Goal: Task Accomplishment & Management: Manage account settings

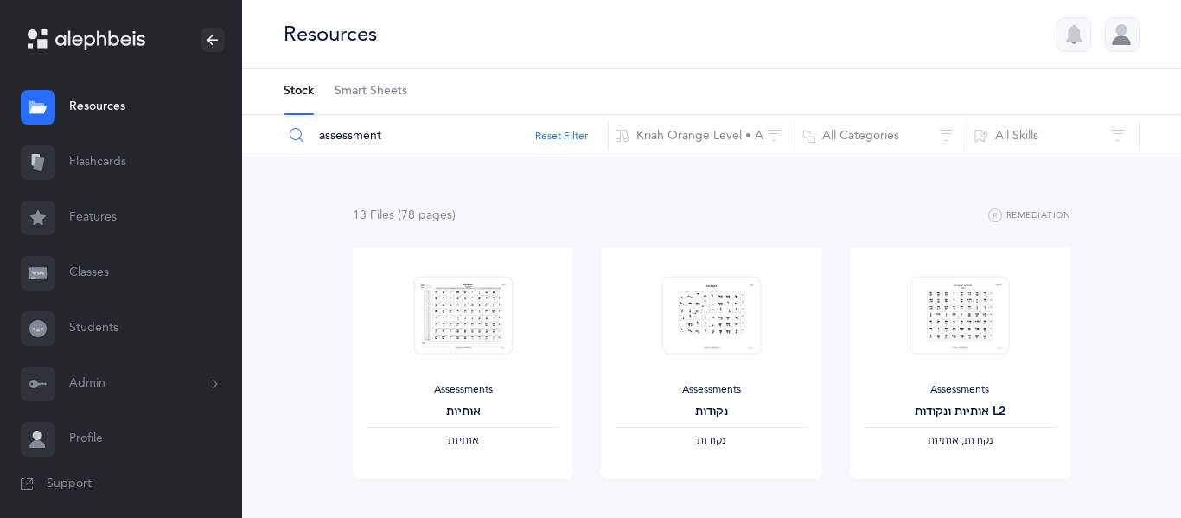
scroll to position [1199, 0]
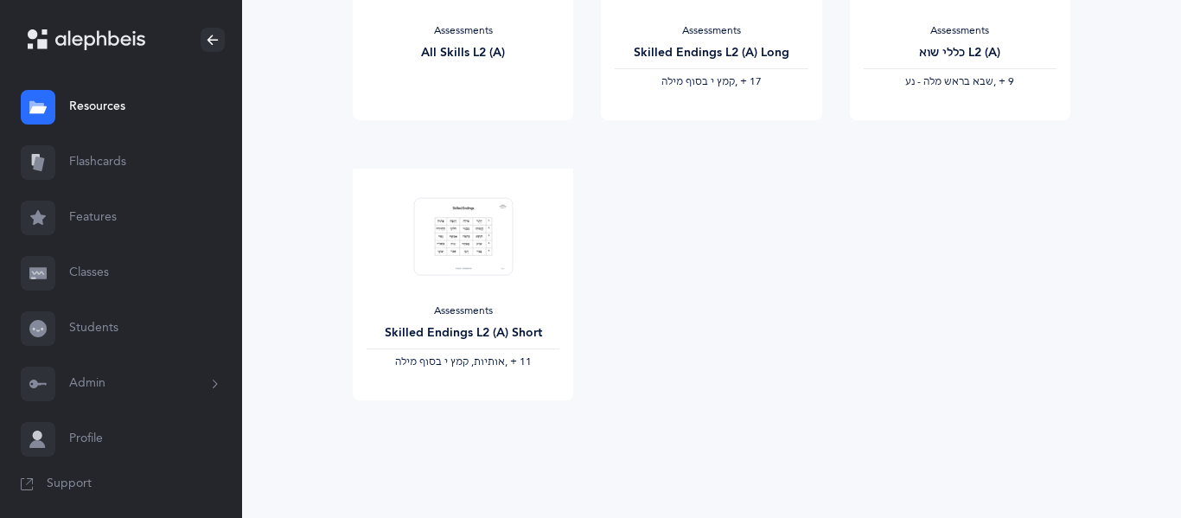
click at [86, 259] on link "Classes" at bounding box center [121, 272] width 242 height 55
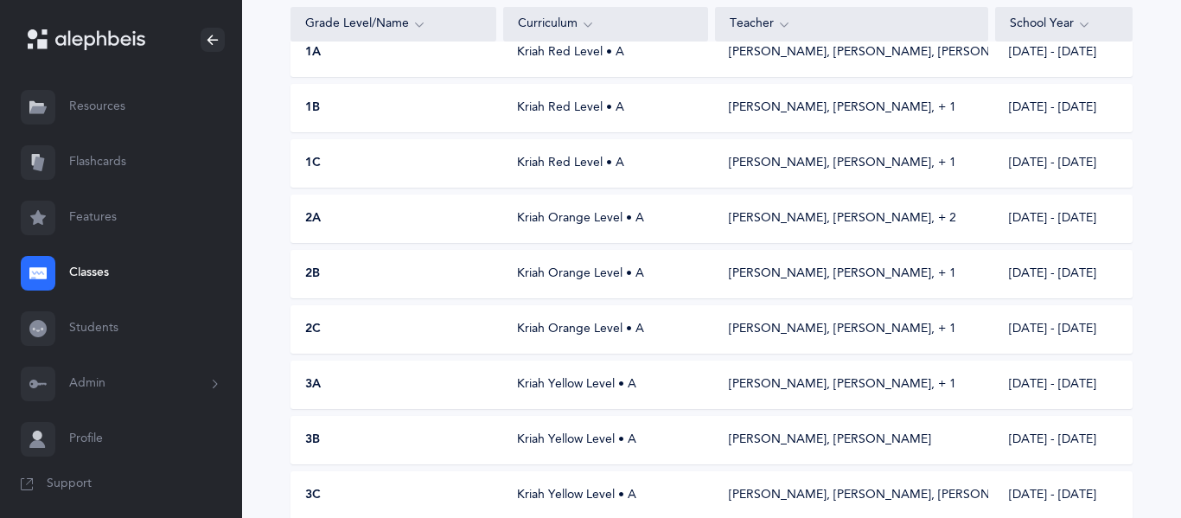
scroll to position [371, 0]
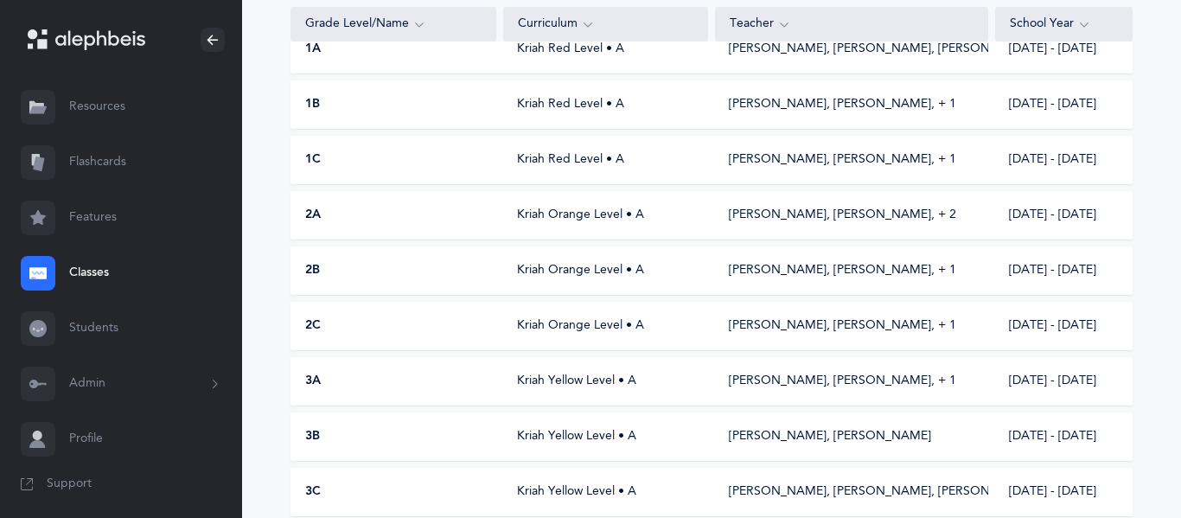
click at [571, 221] on div "Kriah Orange Level • A" at bounding box center [605, 215] width 205 height 17
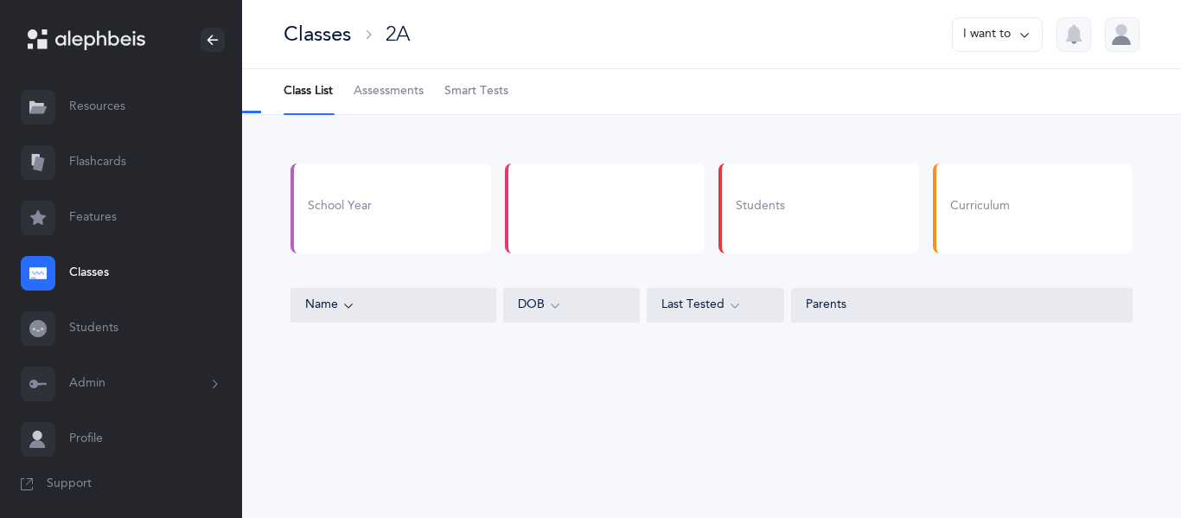
click at [369, 92] on span "Assessments" at bounding box center [389, 91] width 70 height 17
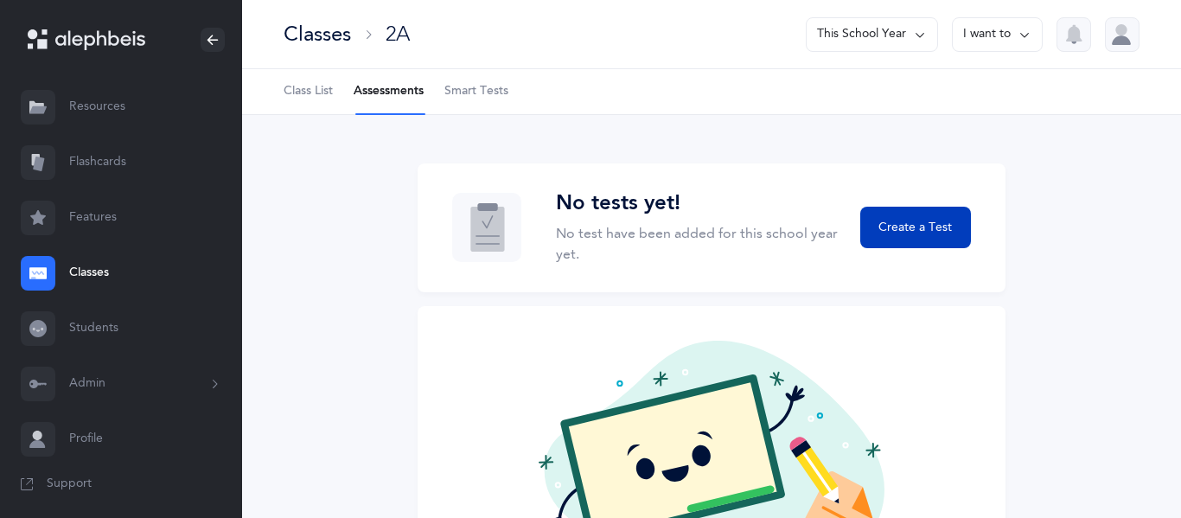
click at [946, 215] on button "Create a Test" at bounding box center [915, 227] width 111 height 41
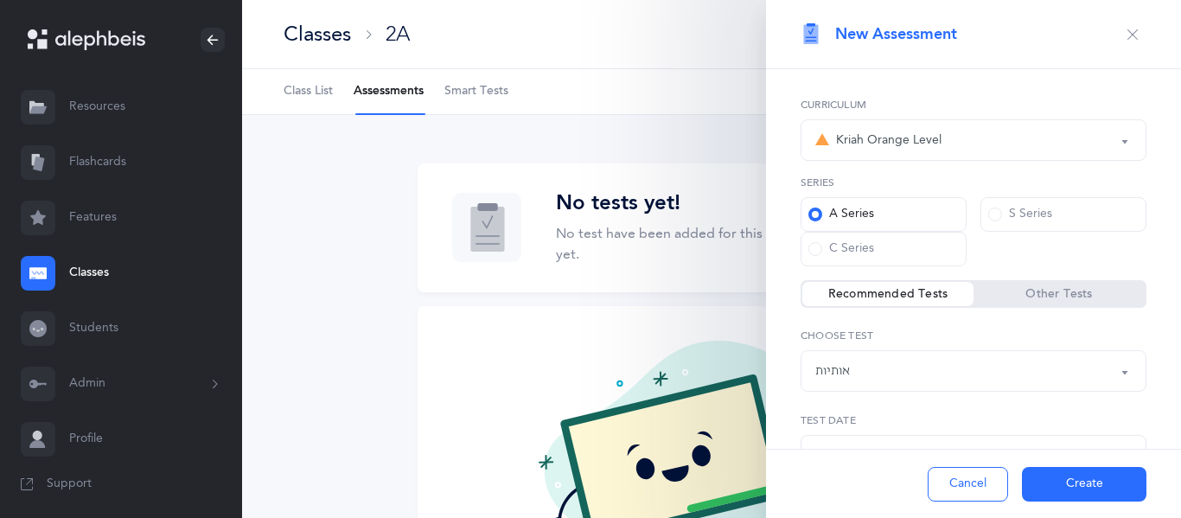
scroll to position [64, 0]
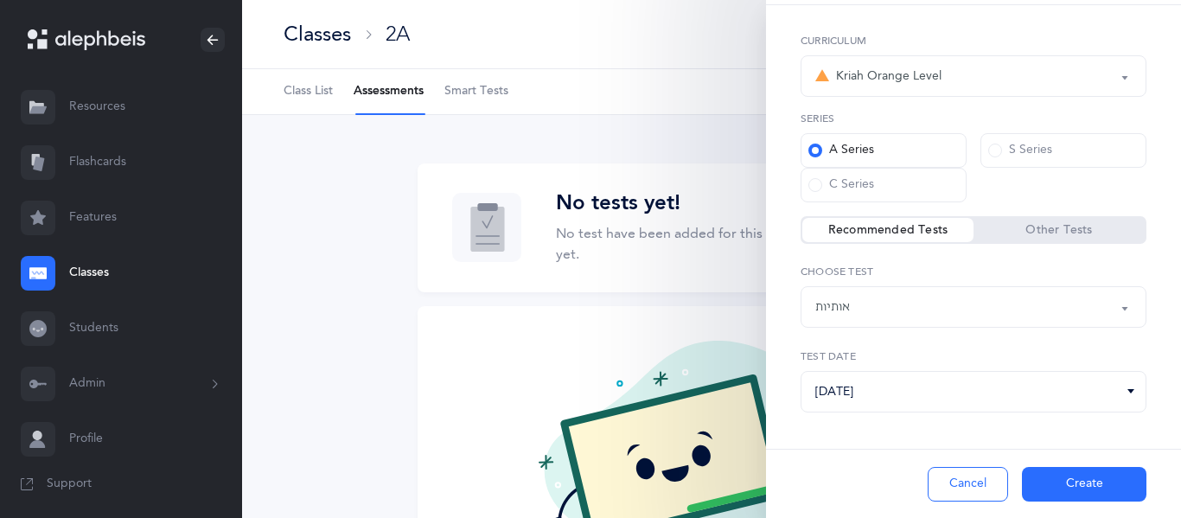
click at [929, 295] on div "אותיות" at bounding box center [973, 306] width 316 height 29
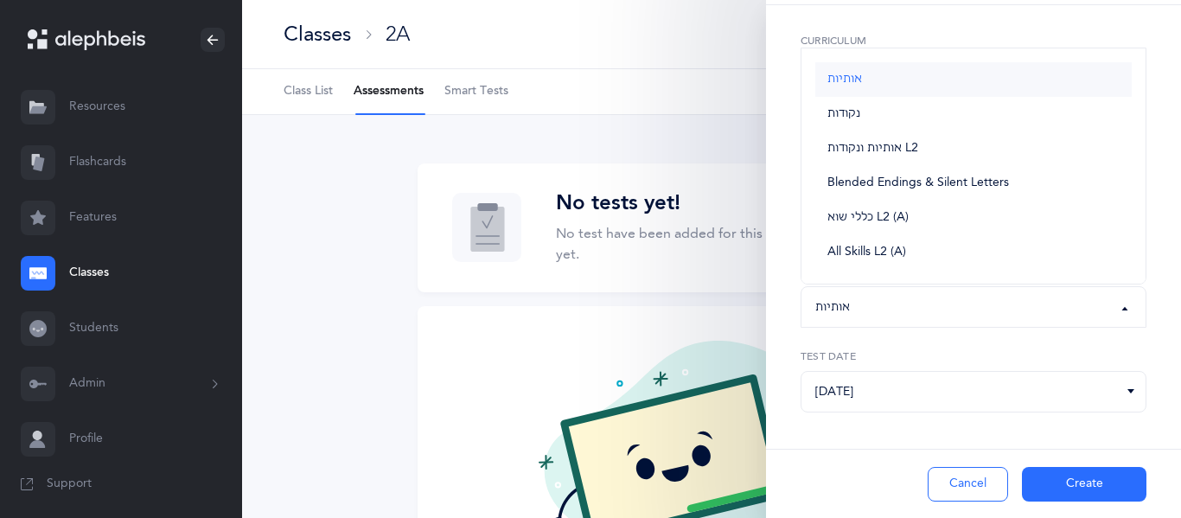
click at [838, 67] on link "אותיות" at bounding box center [973, 79] width 316 height 35
select select "2"
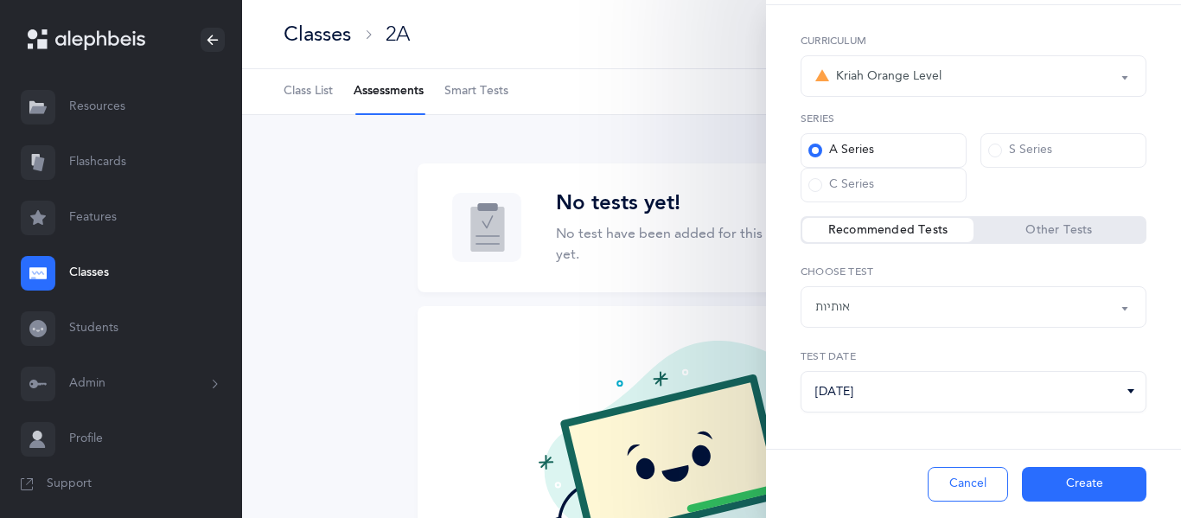
scroll to position [76, 0]
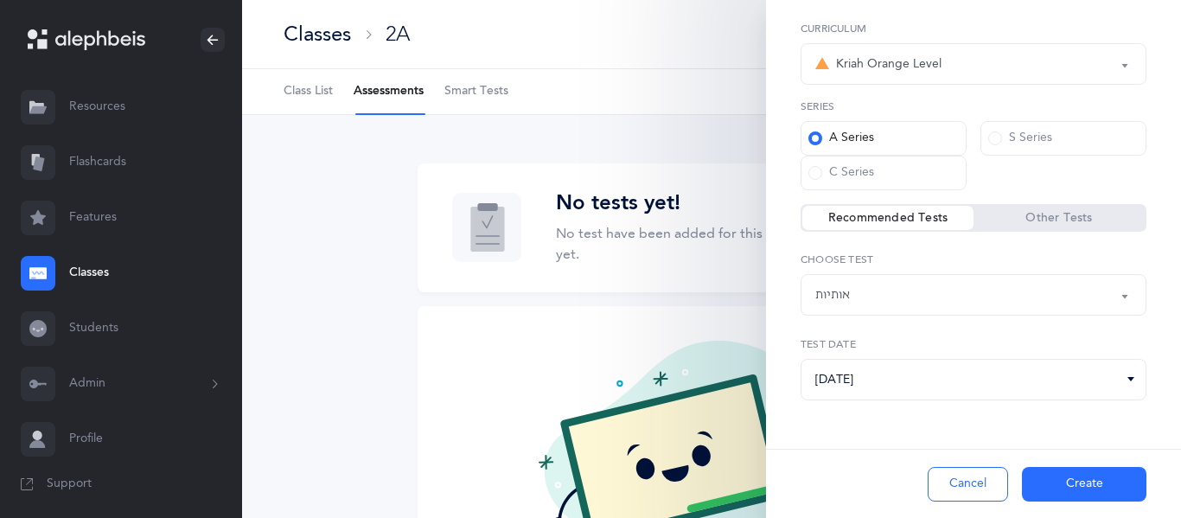
click at [1040, 483] on button "Create" at bounding box center [1084, 484] width 124 height 35
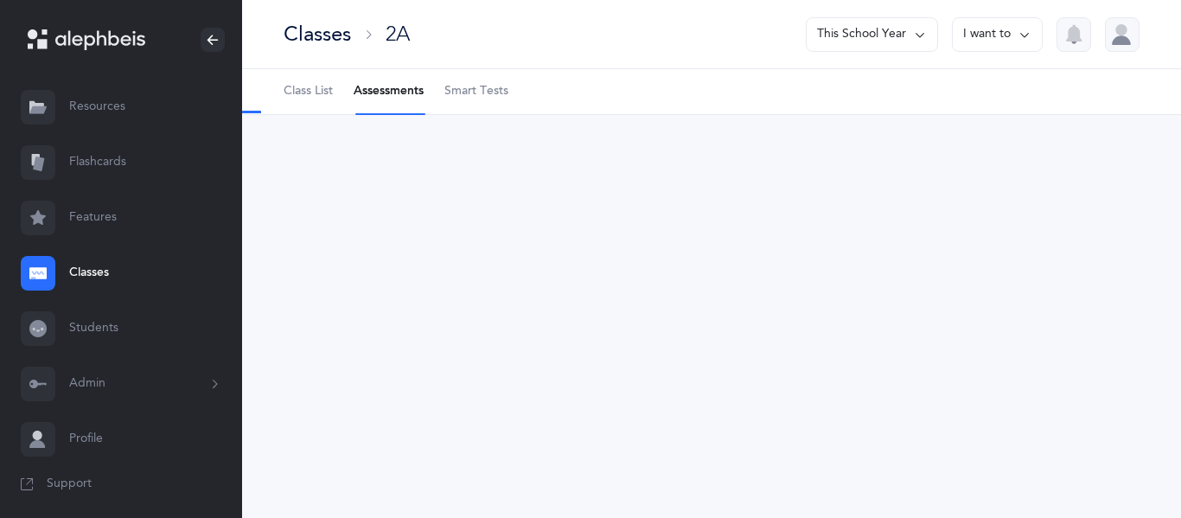
select select "2"
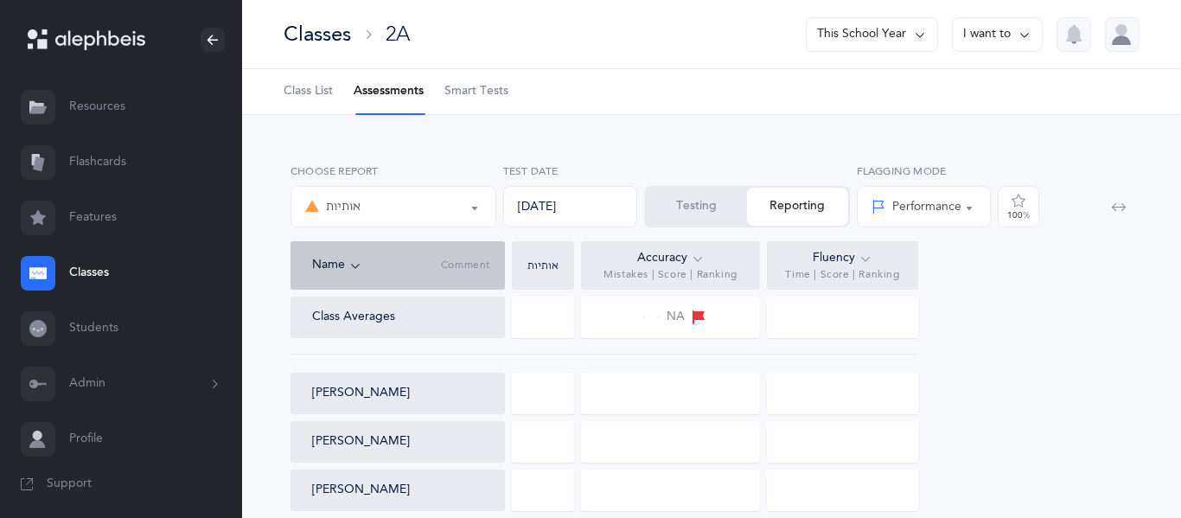
click at [711, 202] on button "Testing" at bounding box center [696, 207] width 101 height 38
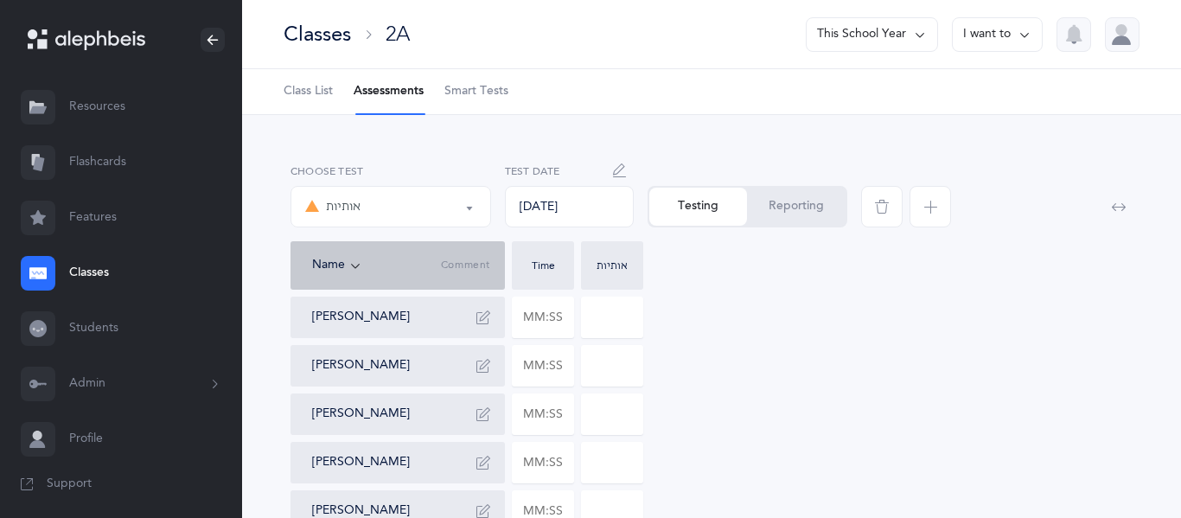
click at [715, 208] on div "Testing Reporting" at bounding box center [747, 206] width 201 height 41
click at [539, 318] on input "text" at bounding box center [543, 317] width 61 height 40
type input "01:24"
type input "4"
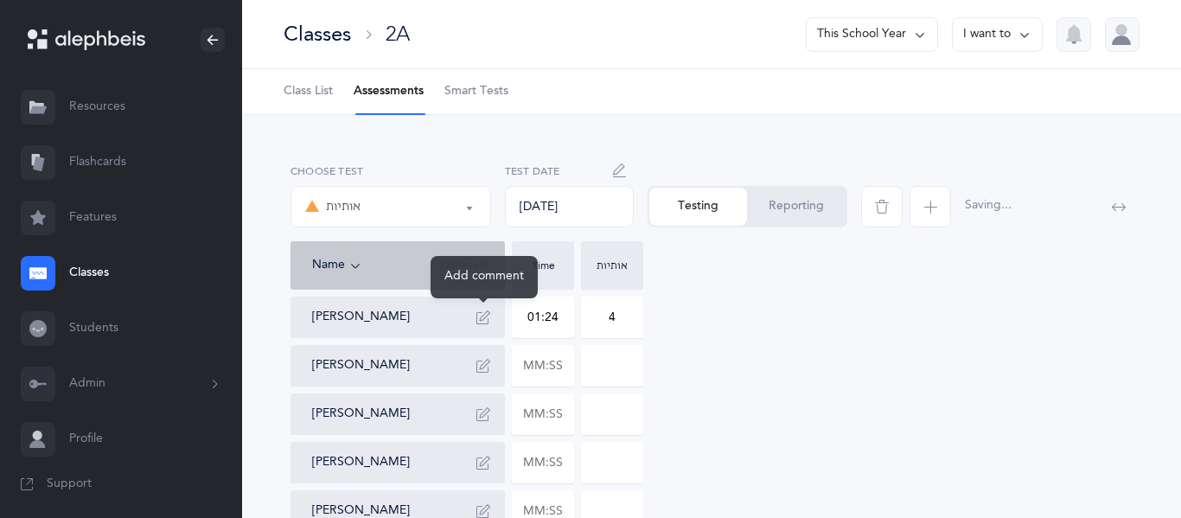
click at [481, 316] on icon "button" at bounding box center [483, 317] width 14 height 14
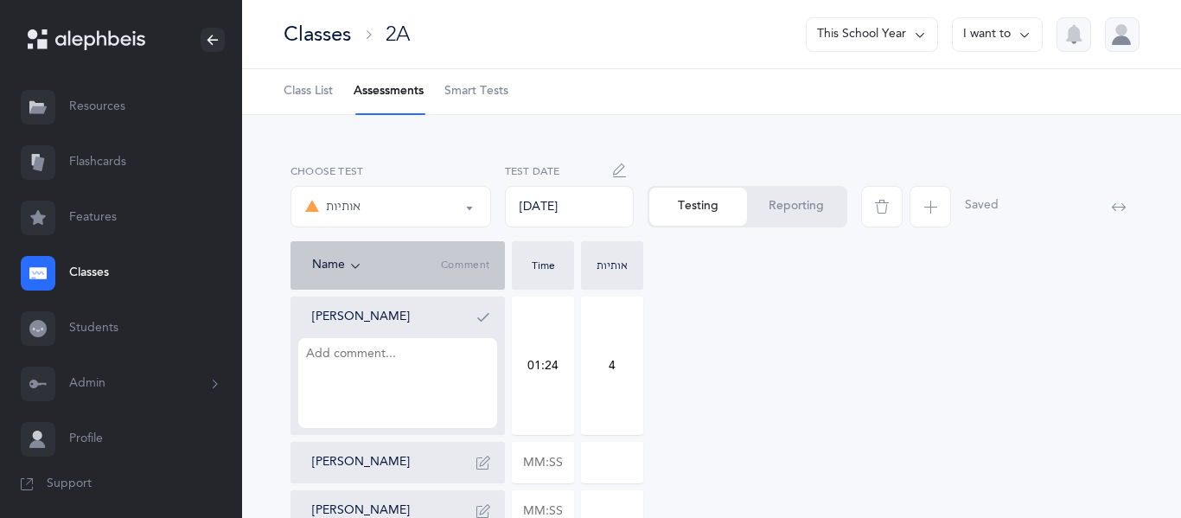
click at [428, 364] on textarea at bounding box center [397, 383] width 199 height 90
type textarea "shin/sin"
click at [488, 318] on icon "button" at bounding box center [483, 317] width 14 height 14
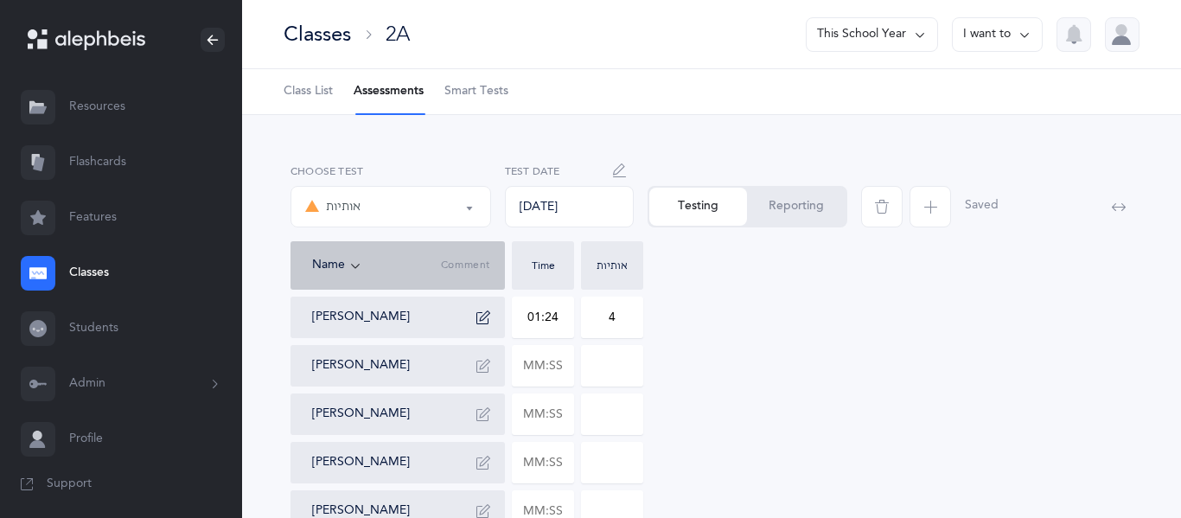
click at [488, 318] on icon "button" at bounding box center [483, 317] width 14 height 14
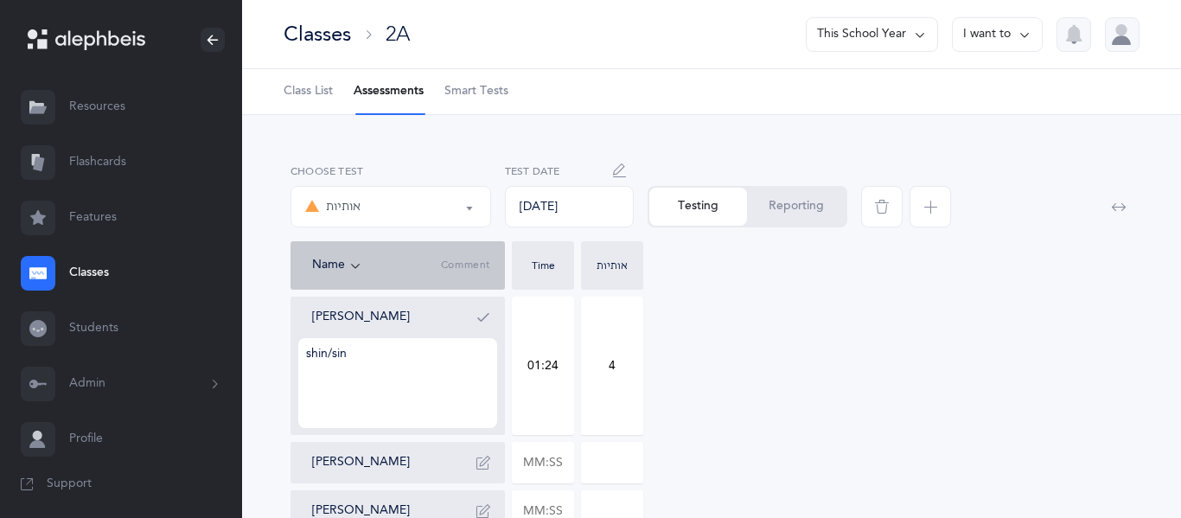
drag, startPoint x: 417, startPoint y: 354, endPoint x: 276, endPoint y: 322, distance: 145.5
click at [332, 348] on textarea "shin/sin" at bounding box center [397, 383] width 199 height 90
click at [482, 313] on icon "button" at bounding box center [483, 317] width 14 height 14
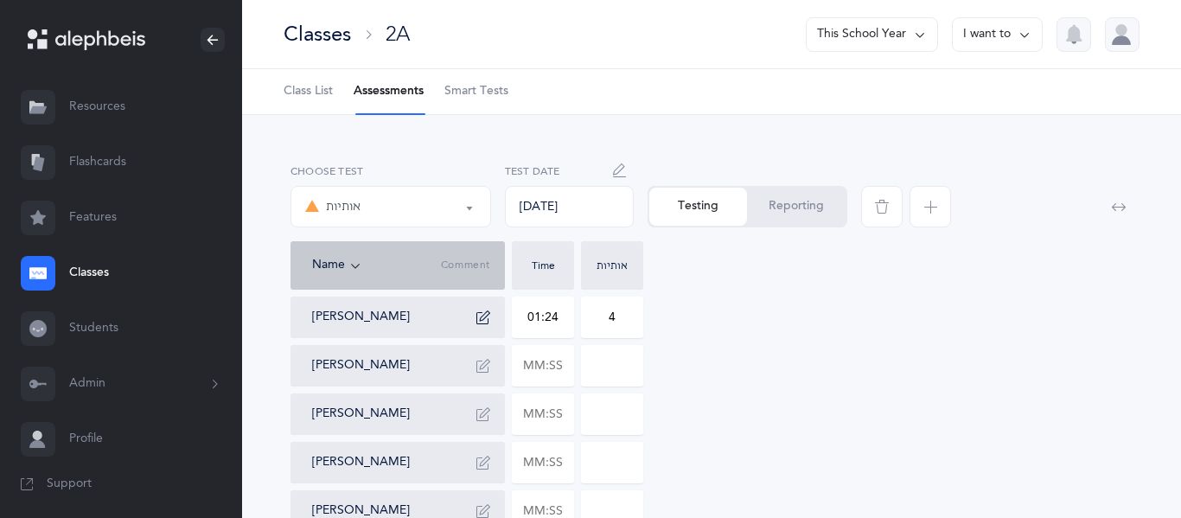
click at [482, 313] on icon "button" at bounding box center [483, 317] width 14 height 14
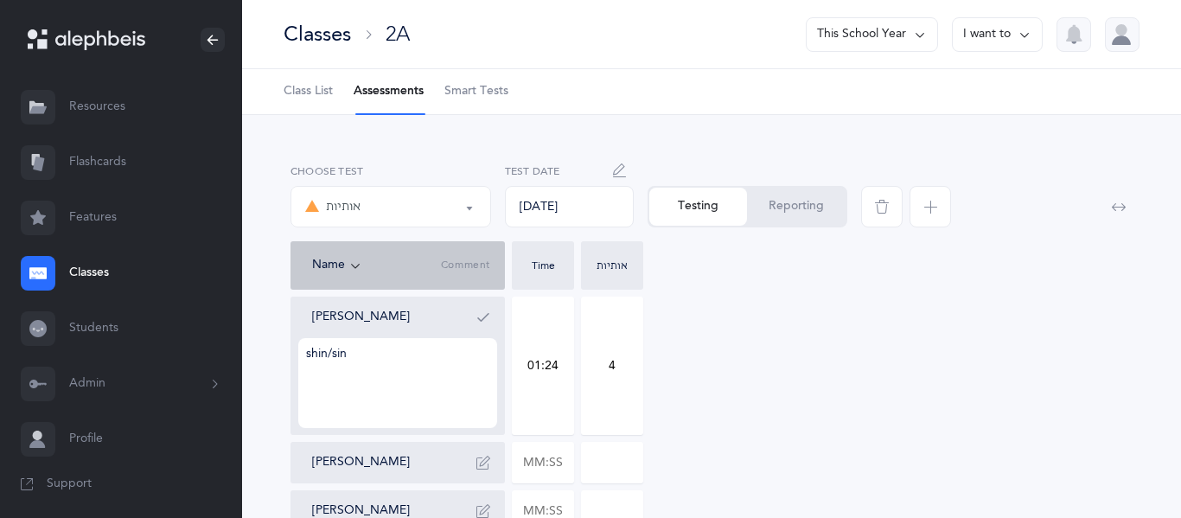
drag, startPoint x: 380, startPoint y: 349, endPoint x: 347, endPoint y: 341, distance: 34.0
click at [347, 341] on textarea "shin/sin" at bounding box center [397, 383] width 199 height 90
click at [491, 315] on button "button" at bounding box center [483, 317] width 28 height 28
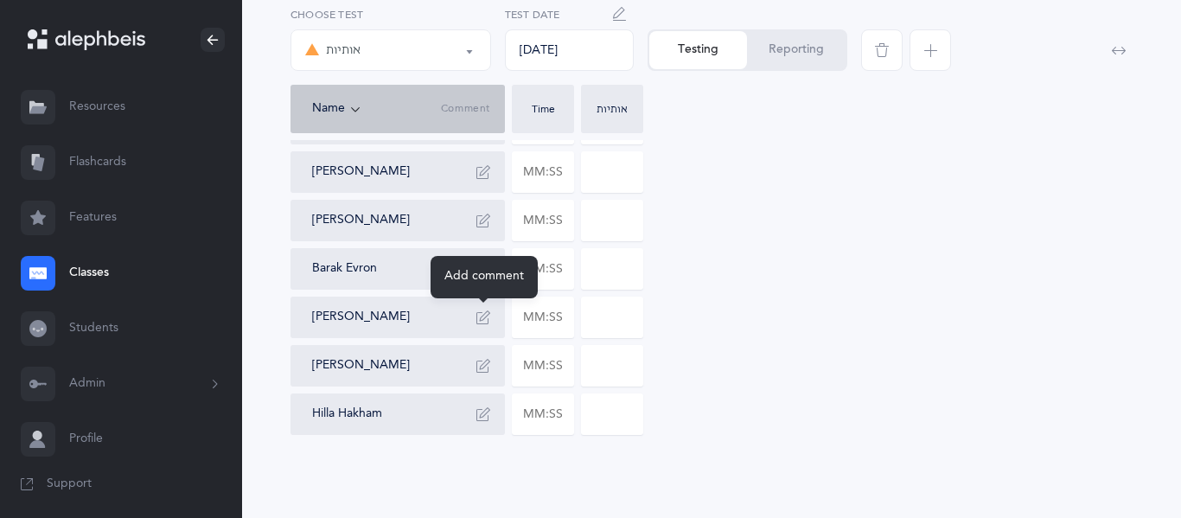
scroll to position [0, 0]
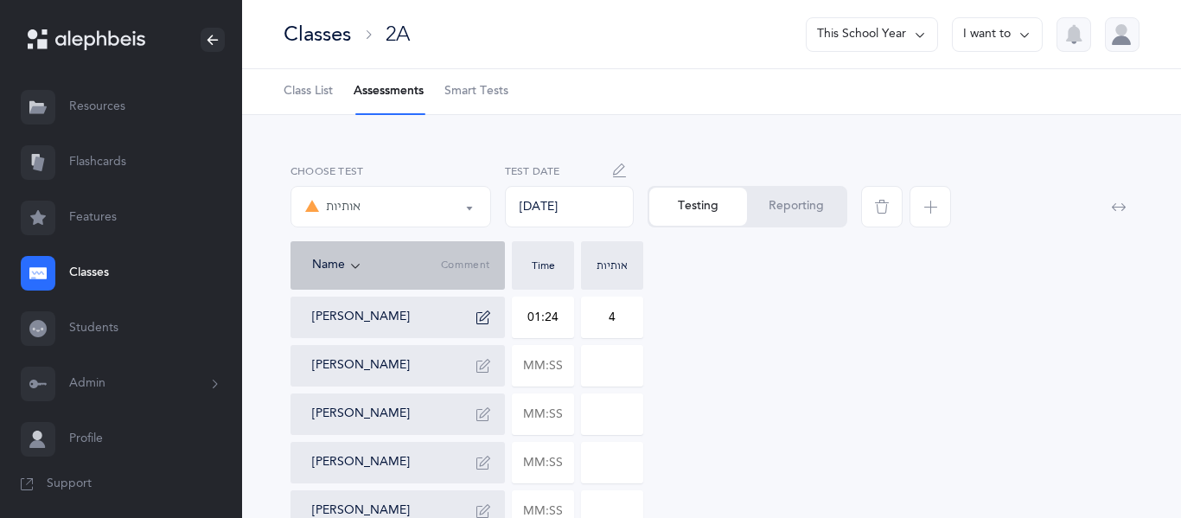
click at [778, 208] on button "Reporting" at bounding box center [796, 207] width 99 height 38
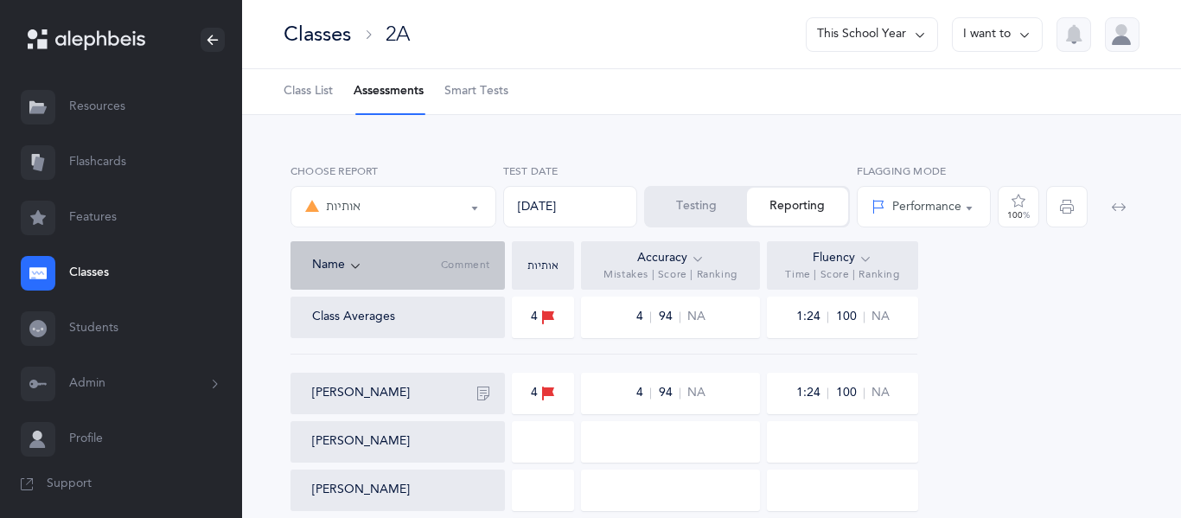
click at [880, 25] on button "This School Year" at bounding box center [872, 34] width 132 height 35
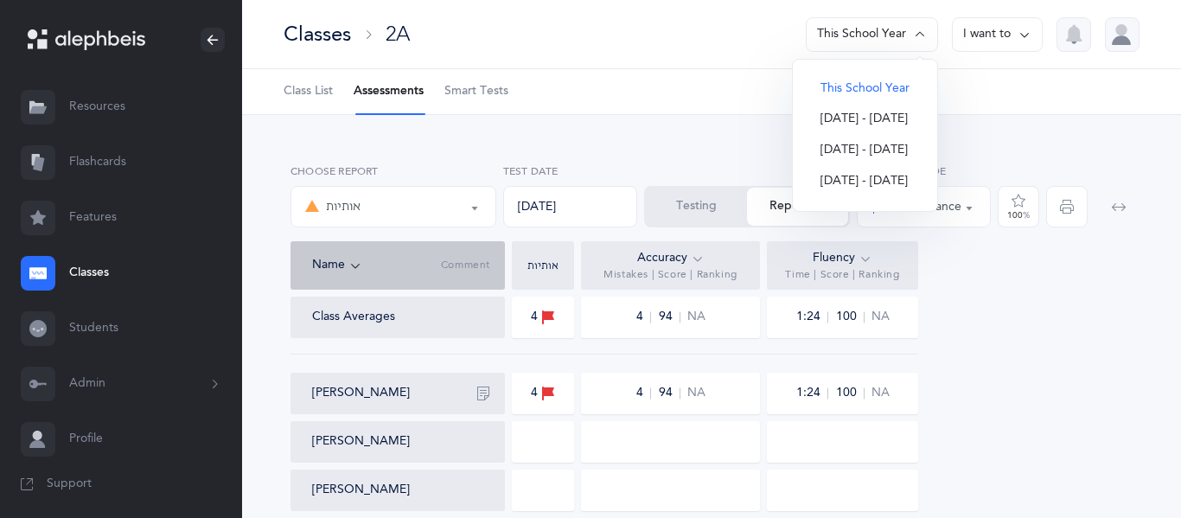
click at [1003, 33] on button "I want to" at bounding box center [997, 34] width 91 height 35
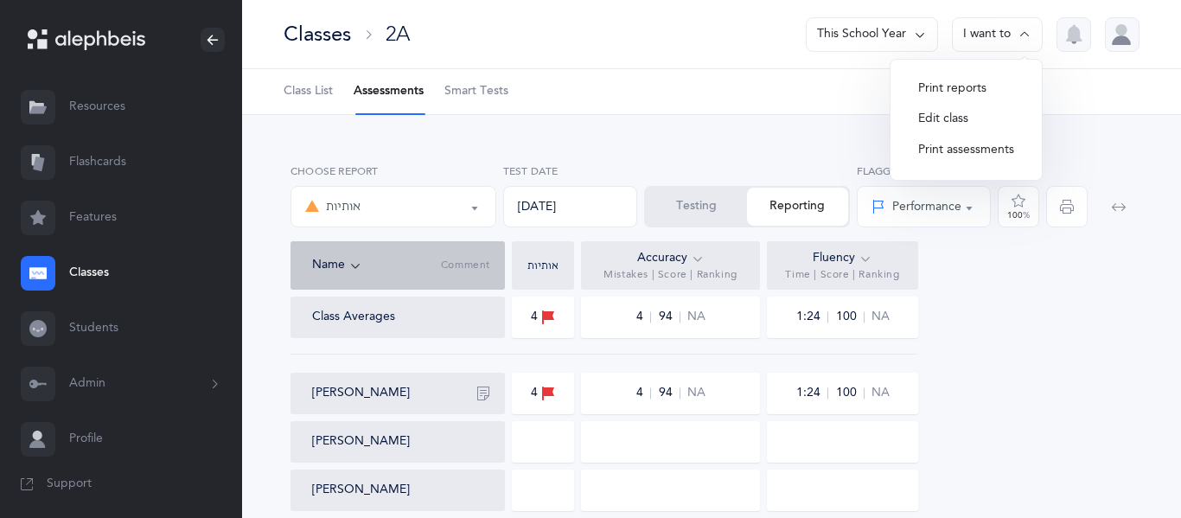
click at [979, 96] on button "Print reports" at bounding box center [966, 88] width 124 height 31
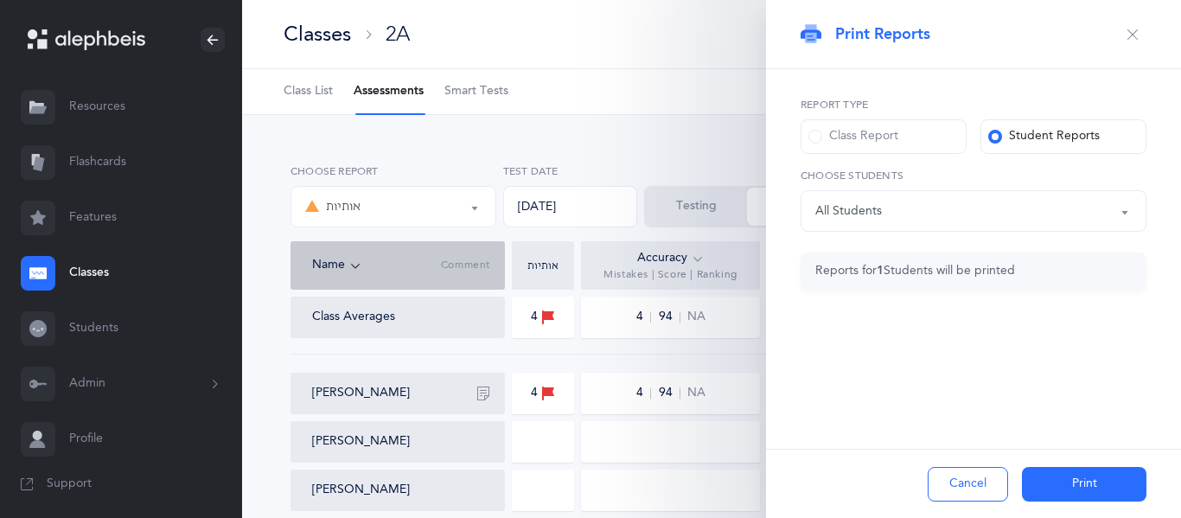
click at [945, 468] on button "Cancel" at bounding box center [967, 484] width 80 height 35
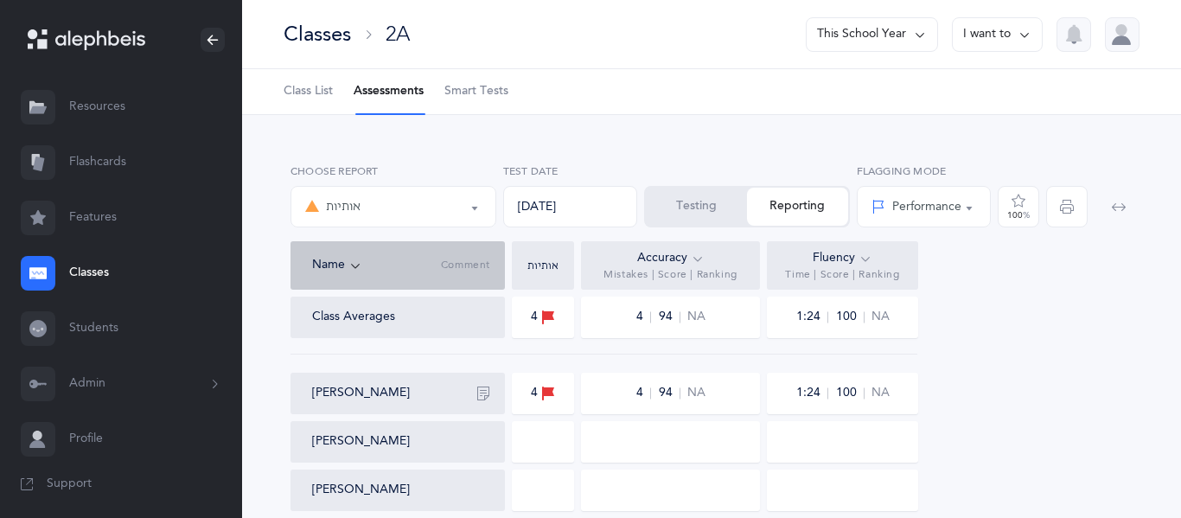
click at [998, 33] on button "I want to" at bounding box center [997, 34] width 91 height 35
click at [967, 85] on button "Print reports" at bounding box center [966, 88] width 124 height 31
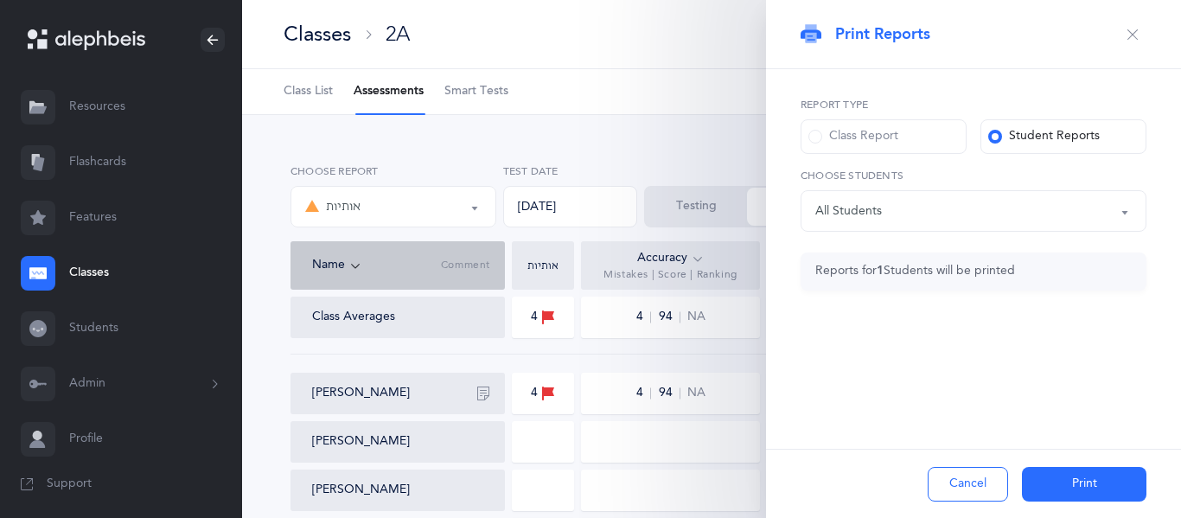
click at [825, 139] on div "Class Report" at bounding box center [853, 136] width 90 height 17
click at [0, 0] on input "Class Report" at bounding box center [0, 0] width 0 height 0
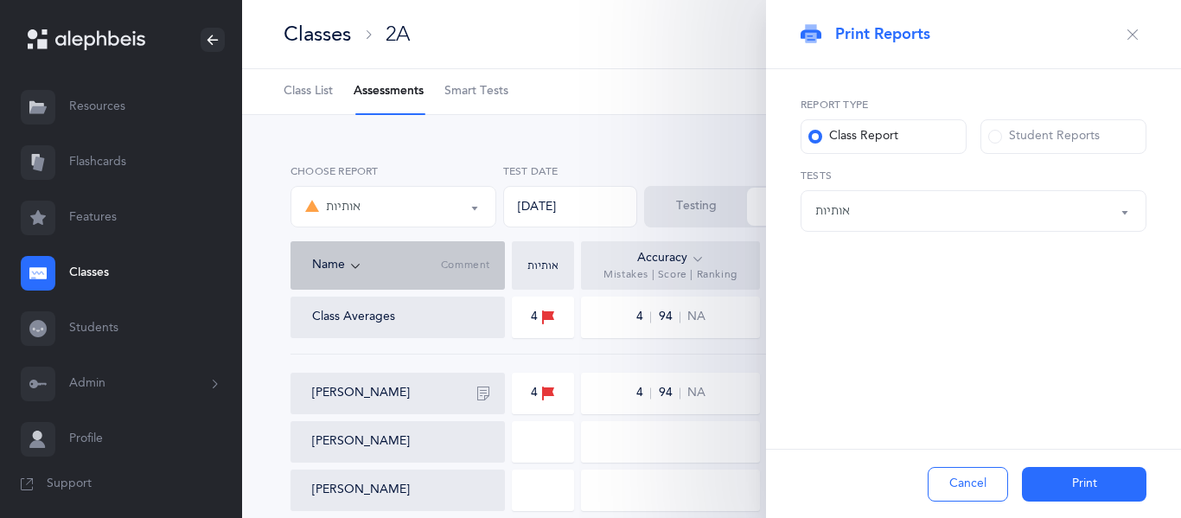
click at [1065, 482] on button "Print" at bounding box center [1084, 484] width 124 height 35
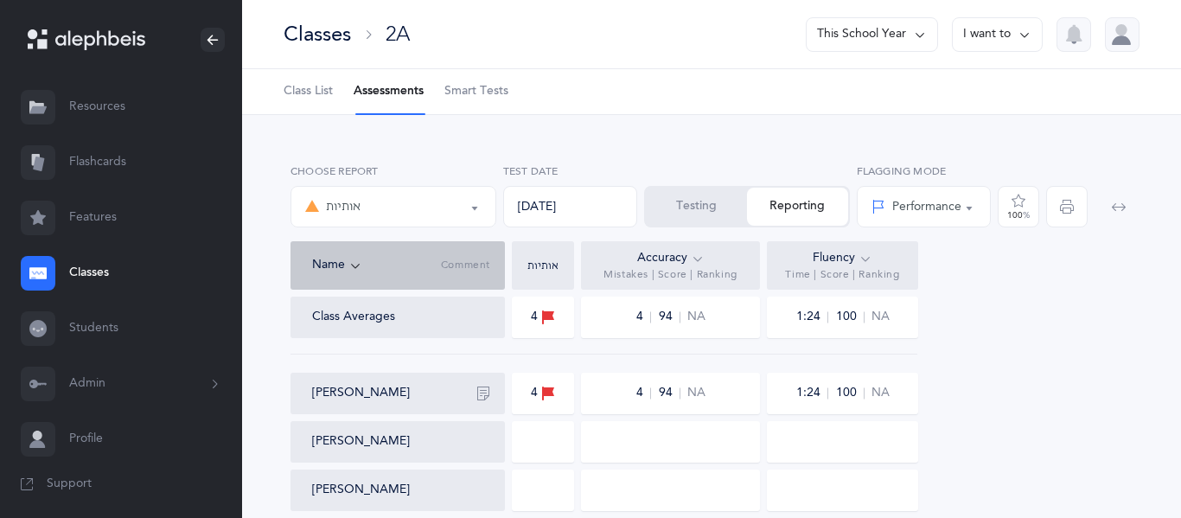
click at [405, 199] on div "אותיות" at bounding box center [393, 206] width 176 height 29
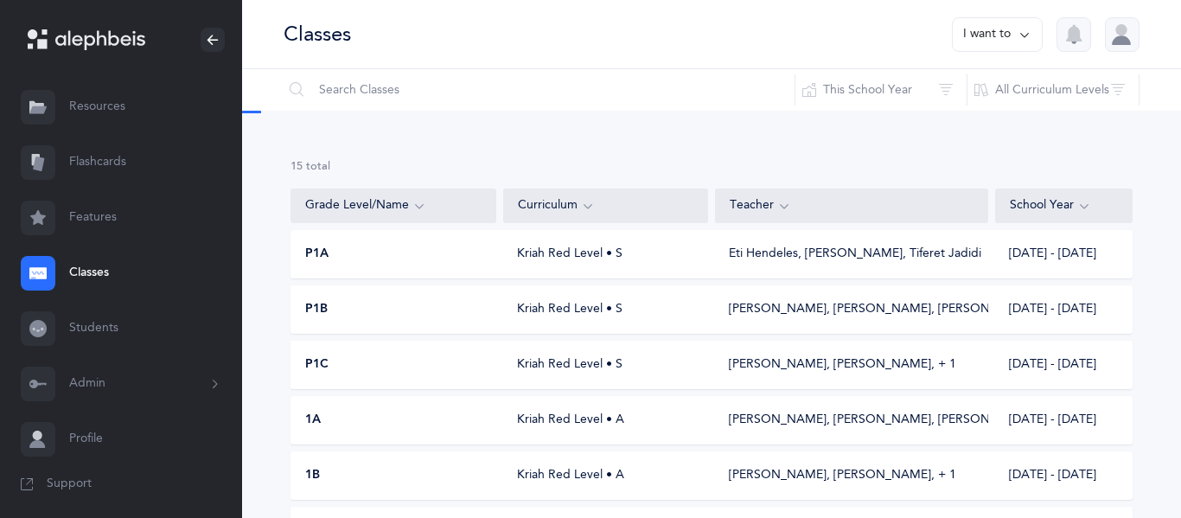
scroll to position [371, 0]
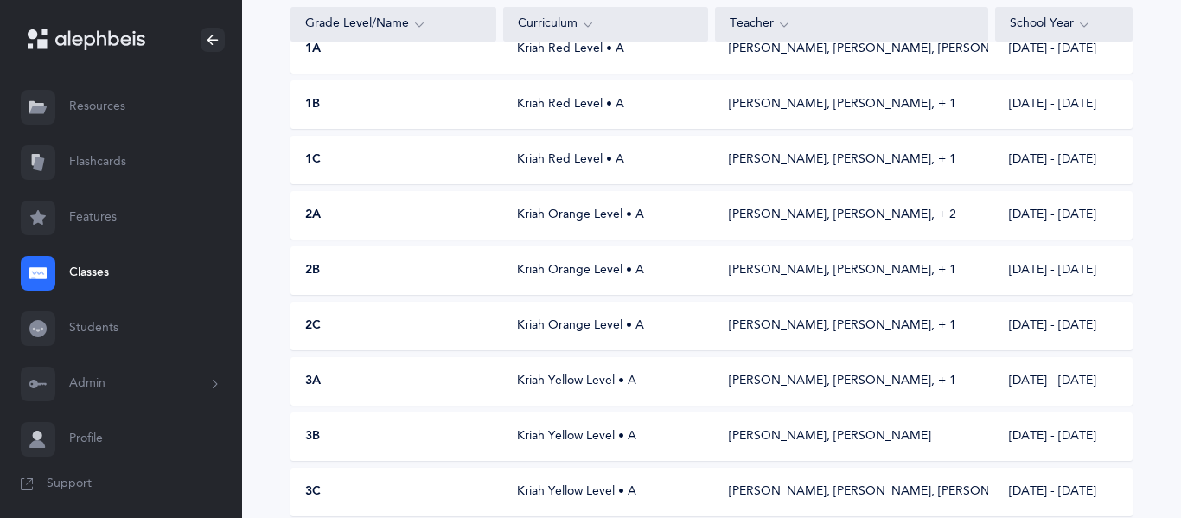
click at [497, 196] on div "2A Kriah Orange Level • A Andi Schochet, Rachel Khorramian‪, + 2‬ 2025 - 2026" at bounding box center [711, 215] width 842 height 48
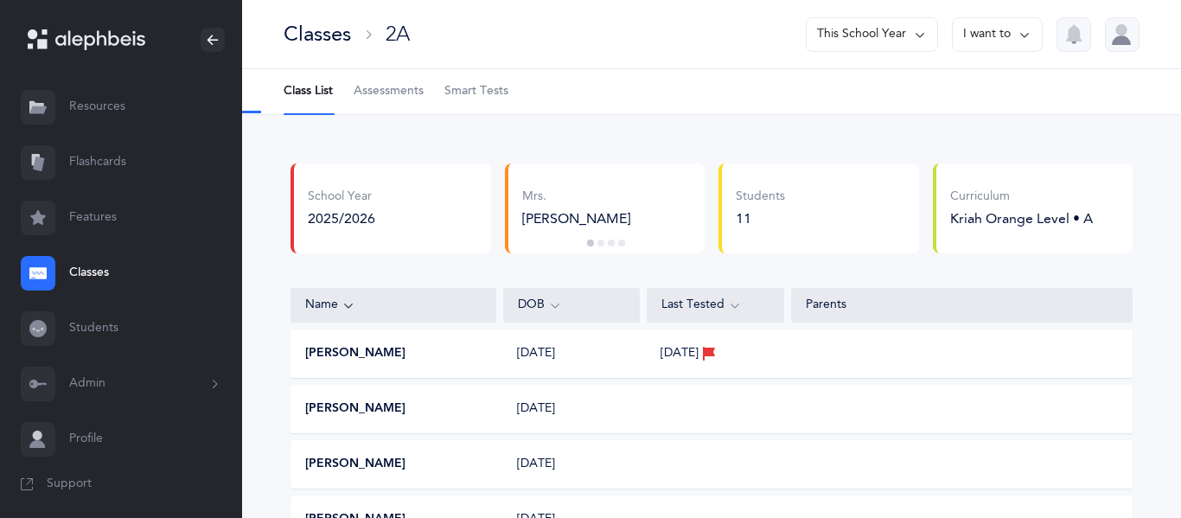
select select "2"
click at [392, 90] on span "Assessments" at bounding box center [389, 91] width 70 height 17
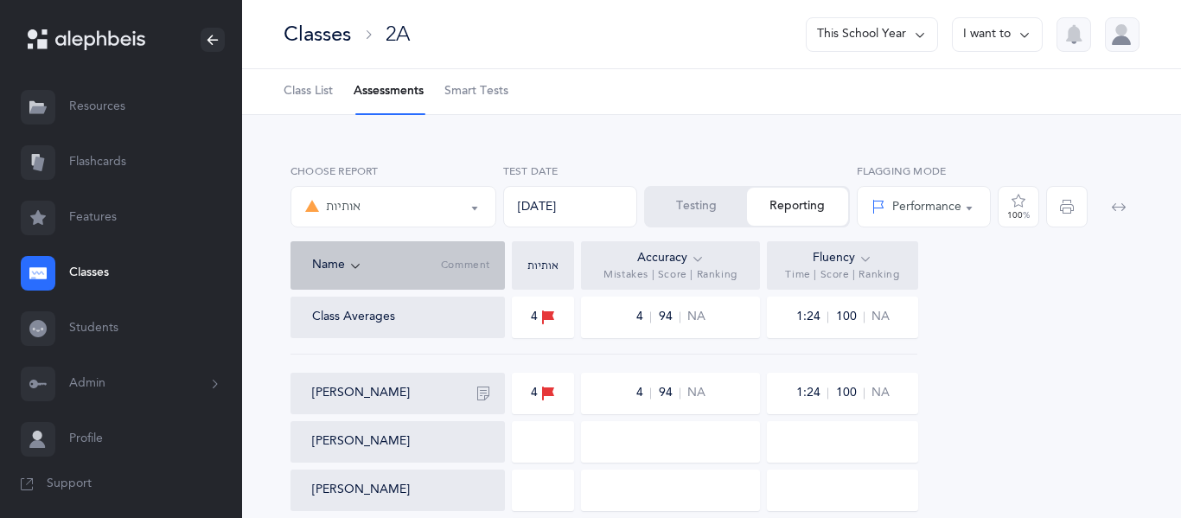
click at [688, 226] on div "Testing Reporting" at bounding box center [747, 206] width 206 height 41
click at [697, 218] on button "Testing" at bounding box center [696, 207] width 101 height 38
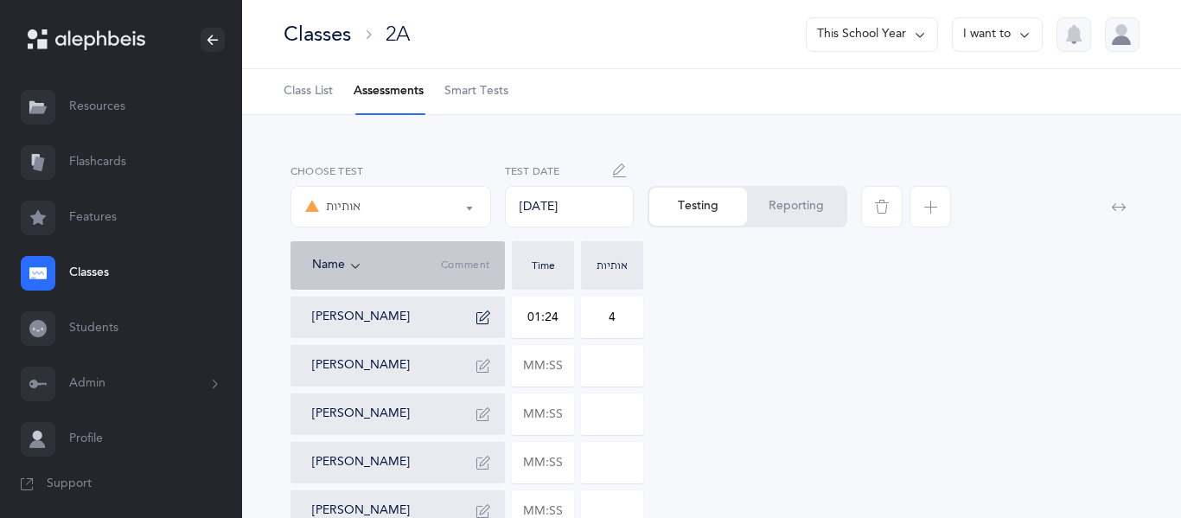
click at [921, 190] on span "button" at bounding box center [929, 206] width 41 height 41
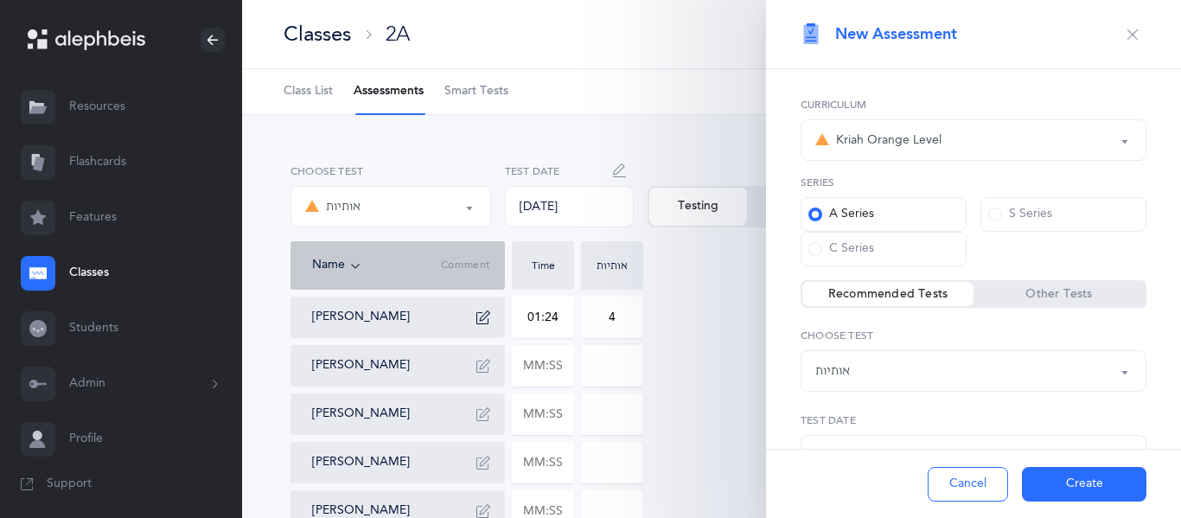
scroll to position [76, 0]
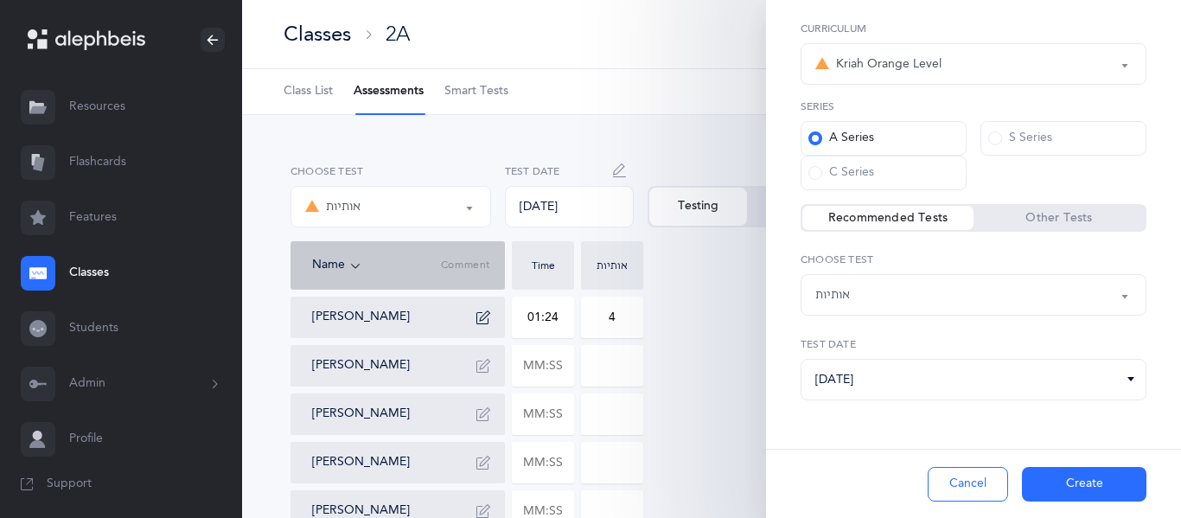
click at [849, 291] on div "אותיות" at bounding box center [832, 295] width 35 height 18
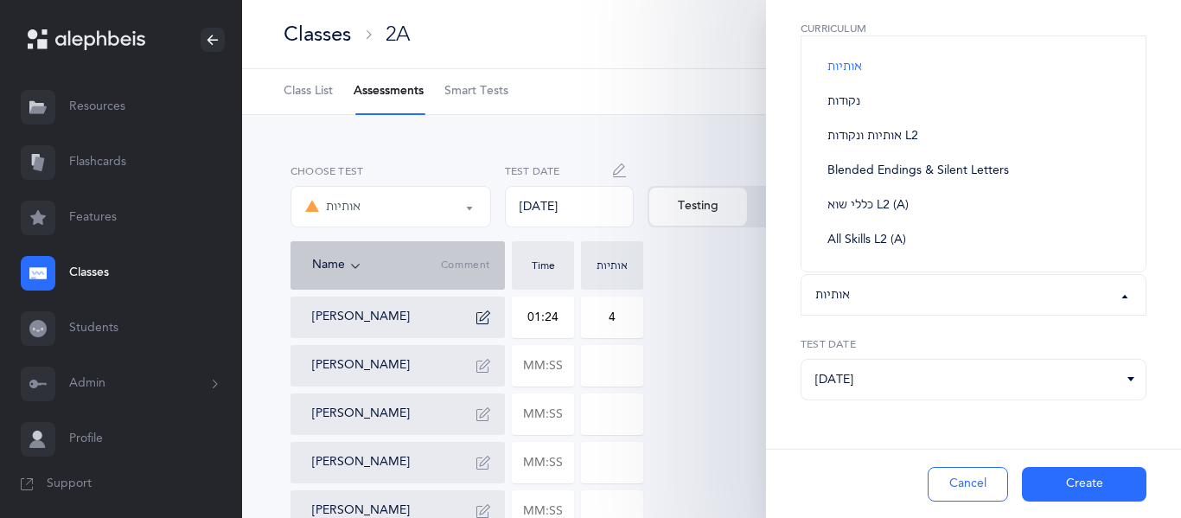
click at [783, 278] on div "Kriah Red Level Kriah Orange Level Kriah Yellow Level Kriah Green Level Kriah L…" at bounding box center [973, 255] width 415 height 525
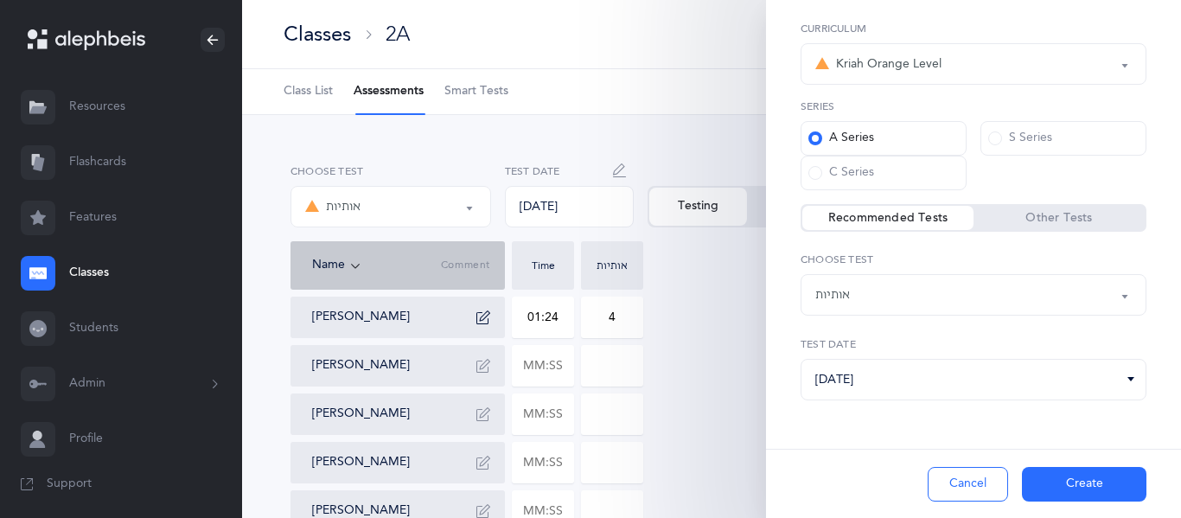
click at [951, 476] on button "Cancel" at bounding box center [967, 484] width 80 height 35
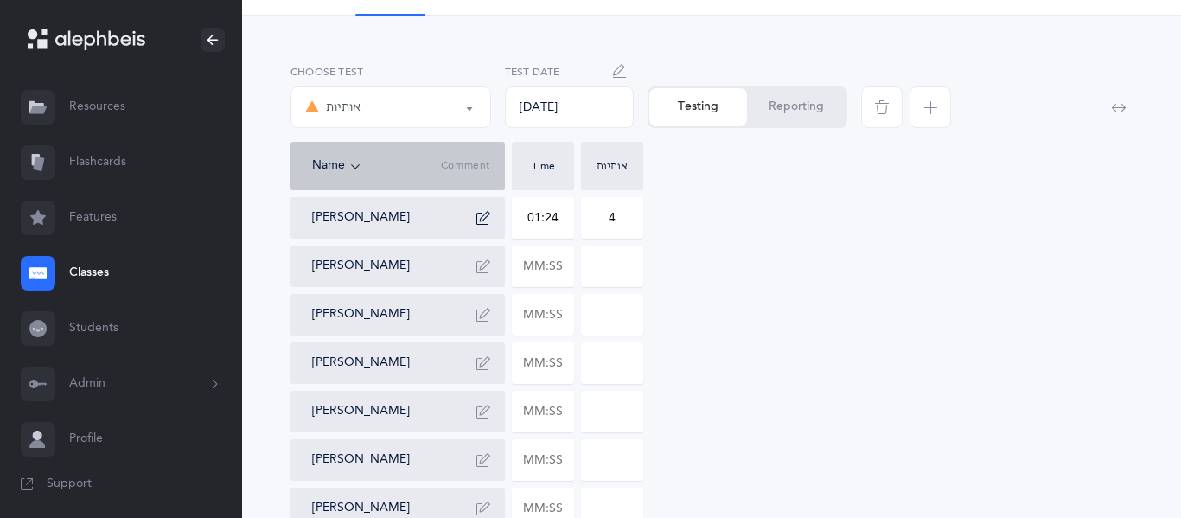
scroll to position [115, 0]
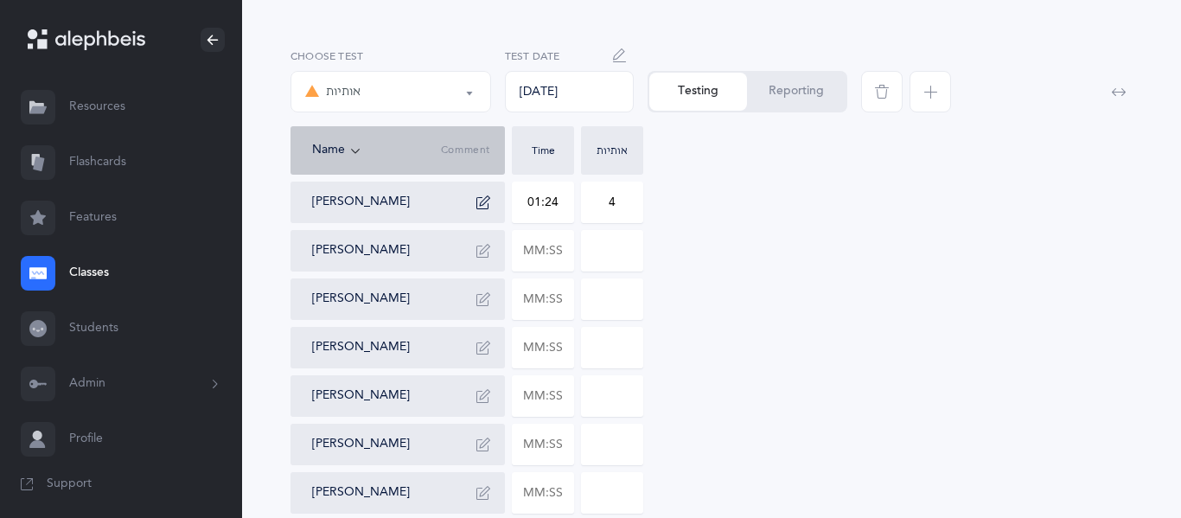
click at [430, 209] on div "Adele Amini" at bounding box center [404, 202] width 185 height 28
drag, startPoint x: 373, startPoint y: 38, endPoint x: 338, endPoint y: 34, distance: 35.7
click at [338, 34] on div "אותיות אותיות Choose test 09/04/2025 Test Date Testing Reporting Name Comment T…" at bounding box center [711, 395] width 939 height 790
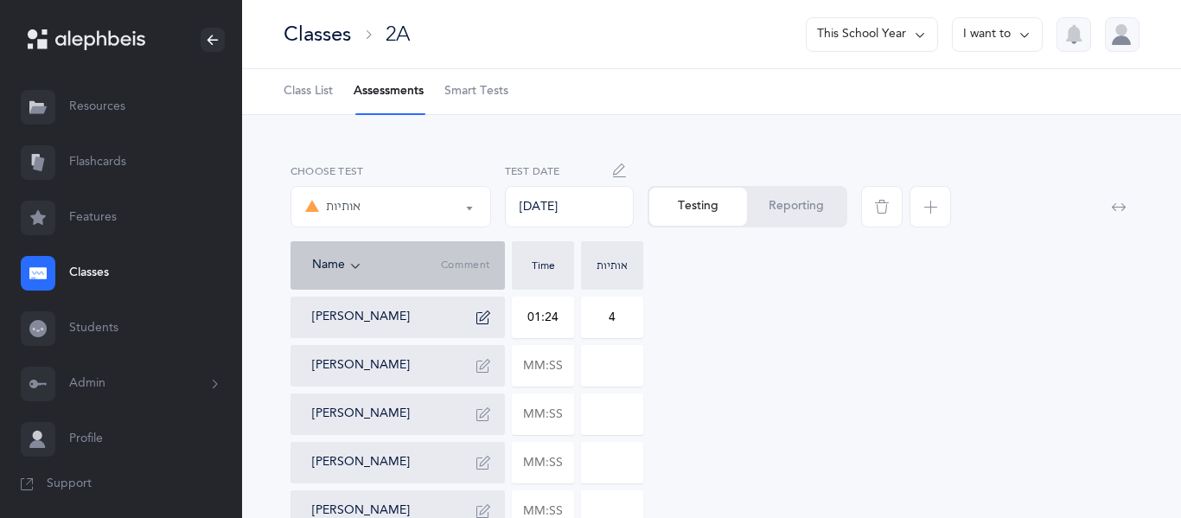
click at [881, 224] on span "button" at bounding box center [881, 206] width 41 height 41
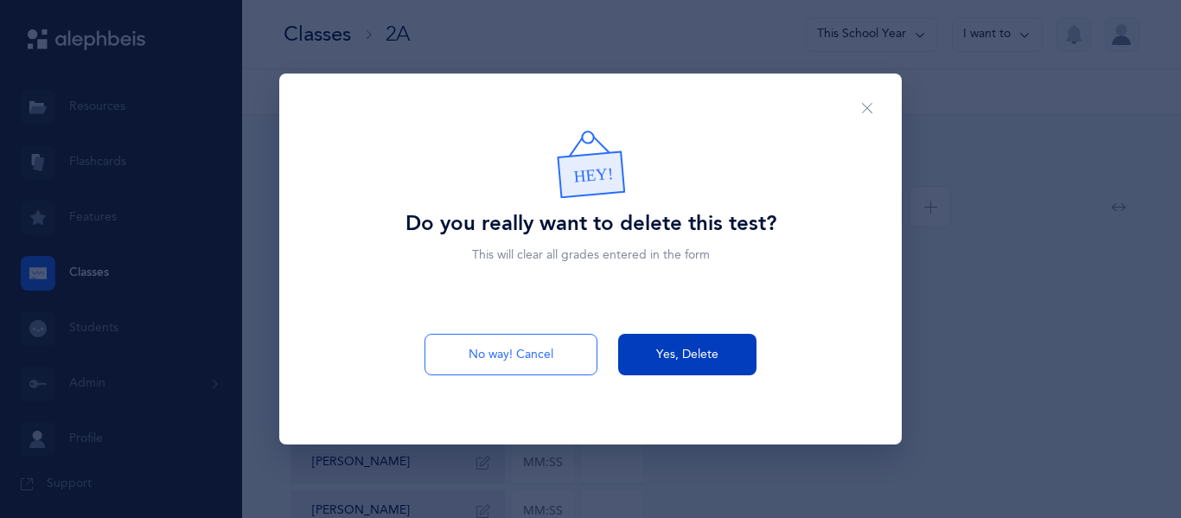
click at [647, 359] on button "Yes, Delete" at bounding box center [687, 354] width 138 height 41
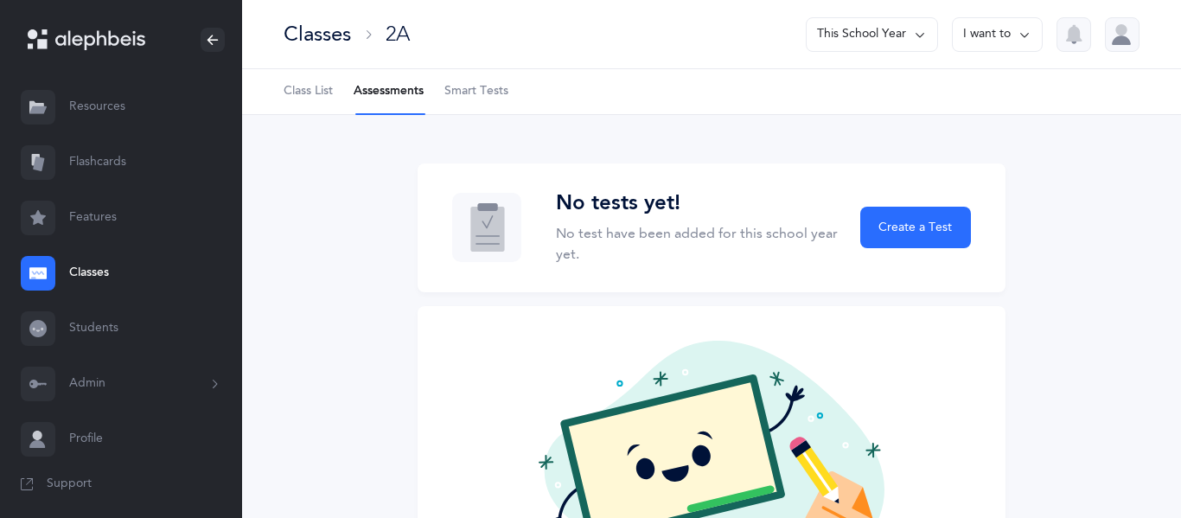
click at [338, 226] on div "No tests yet! No test have been added for this school year yet. Create a Test N…" at bounding box center [711, 395] width 939 height 560
click at [126, 100] on link "Resources" at bounding box center [121, 107] width 242 height 55
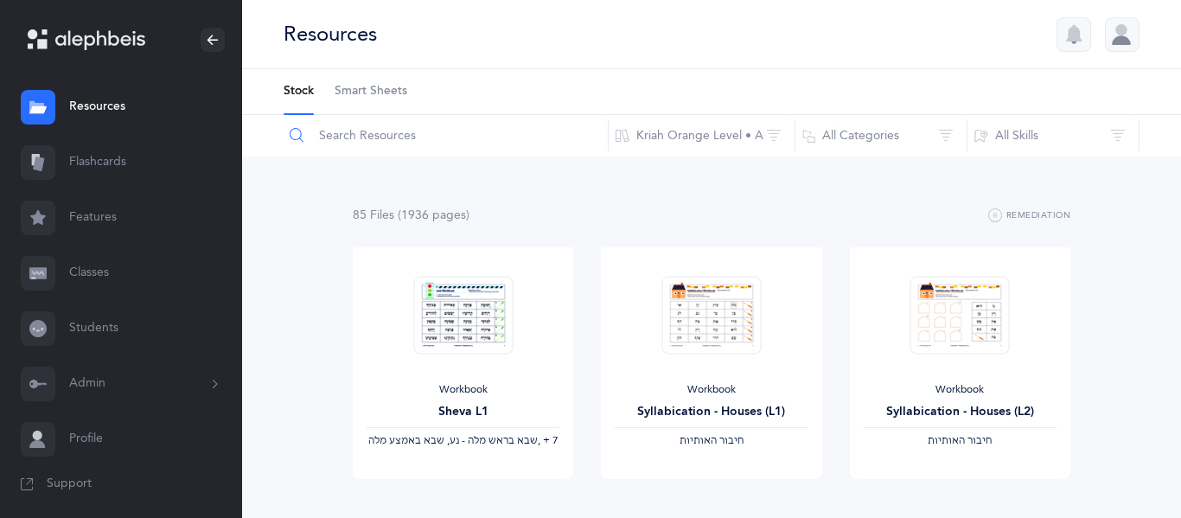
click at [405, 150] on input "text" at bounding box center [446, 135] width 326 height 41
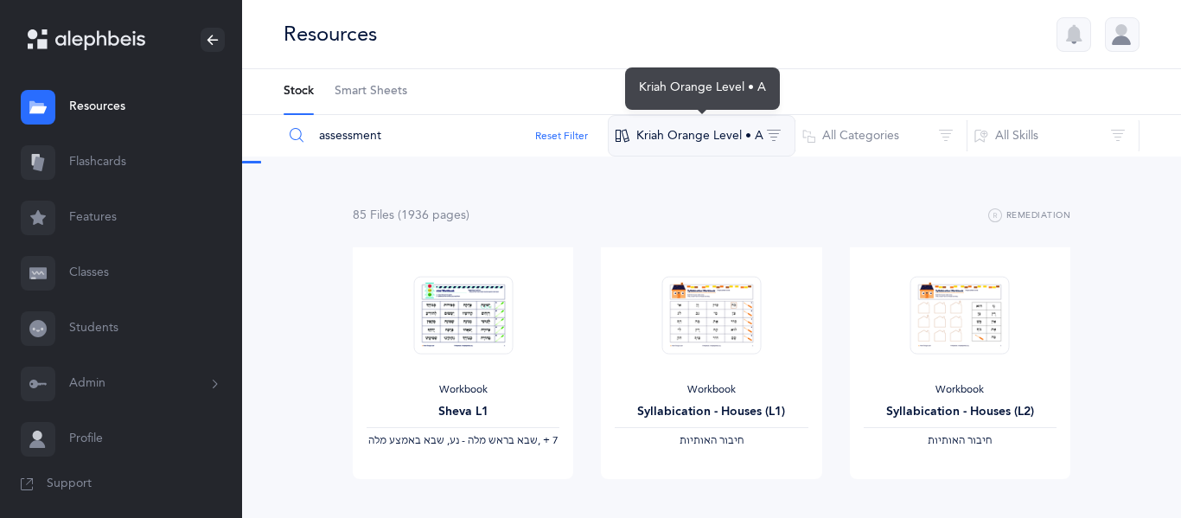
click at [755, 134] on button "Kriah Orange Level • A" at bounding box center [702, 135] width 188 height 41
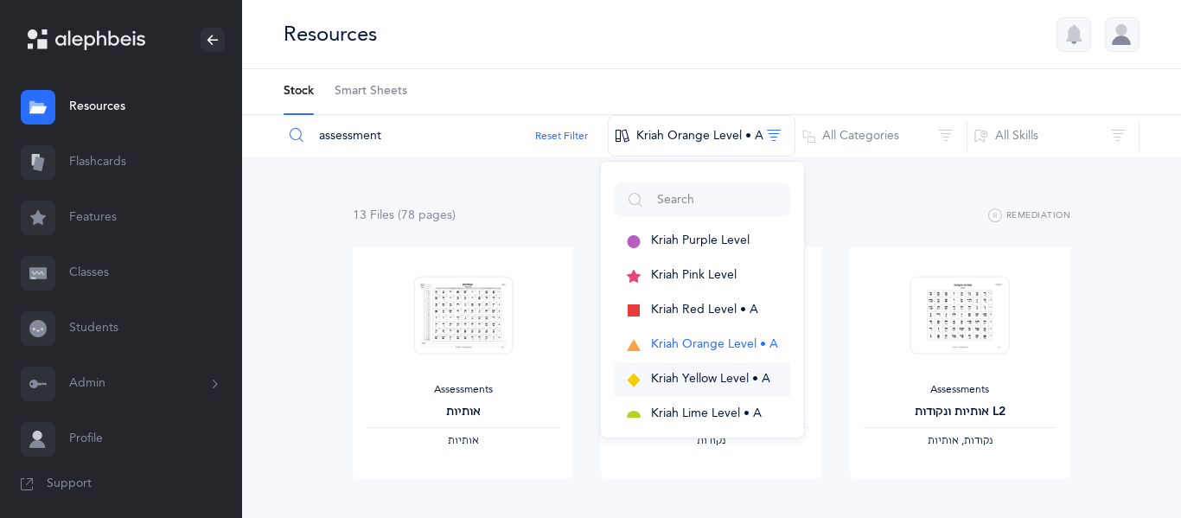
click at [693, 383] on span "Kriah Yellow Level • A" at bounding box center [710, 379] width 119 height 14
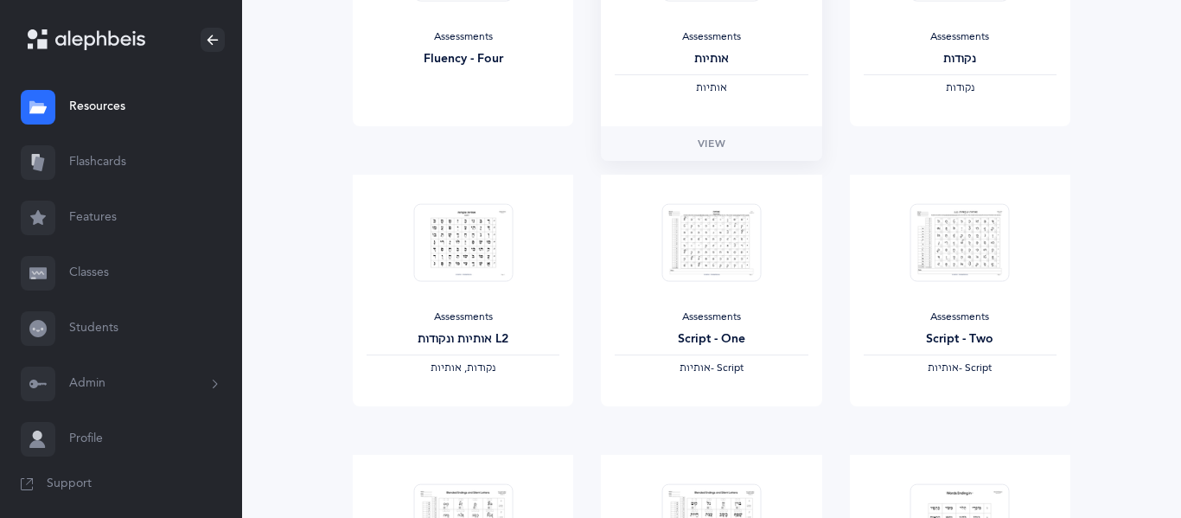
scroll to position [632, 0]
click at [530, 433] on link "View" at bounding box center [463, 424] width 220 height 35
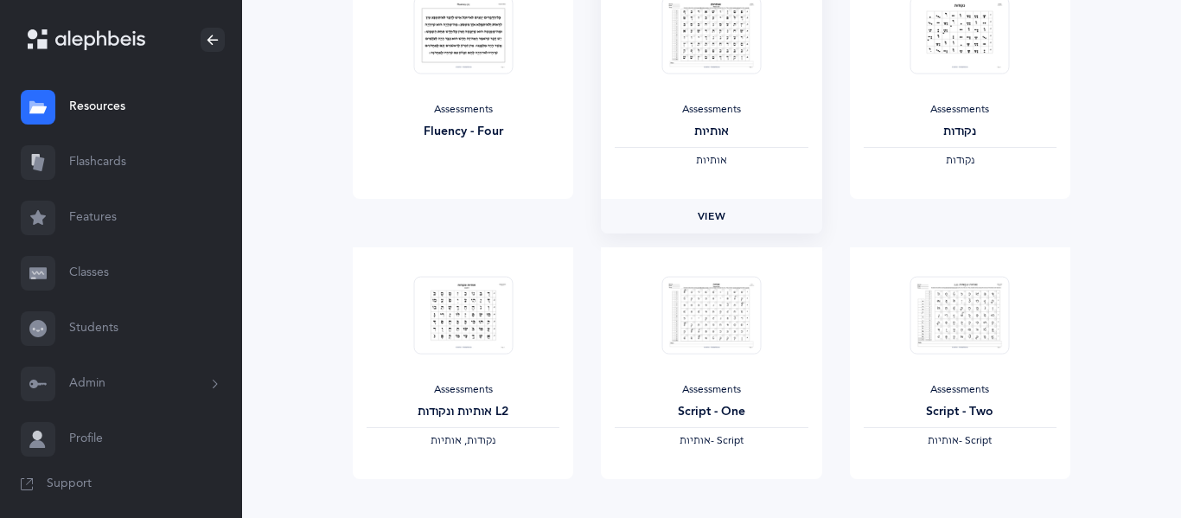
scroll to position [567, 0]
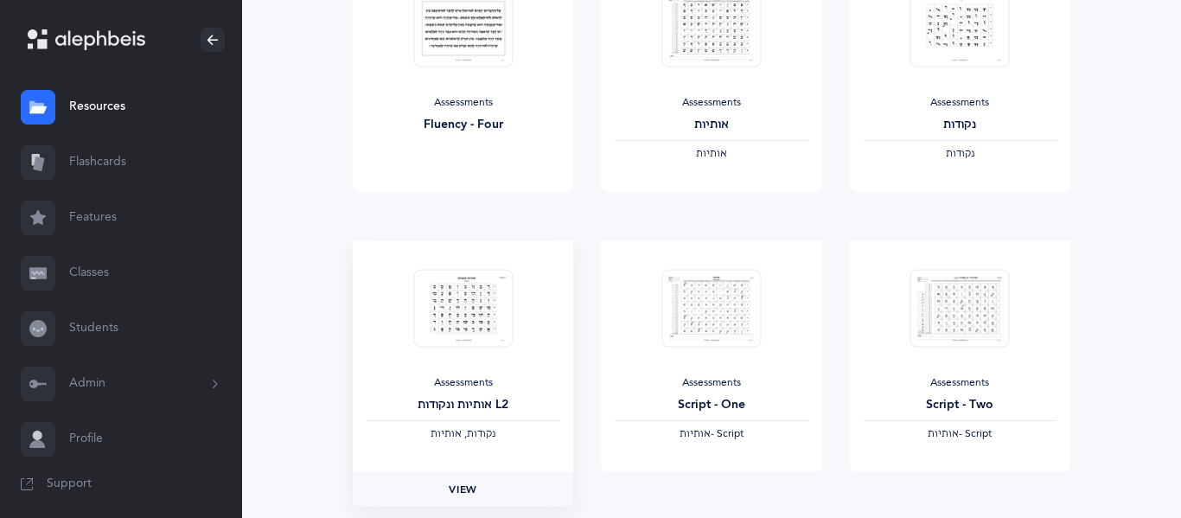
click at [437, 492] on link "View" at bounding box center [463, 489] width 220 height 35
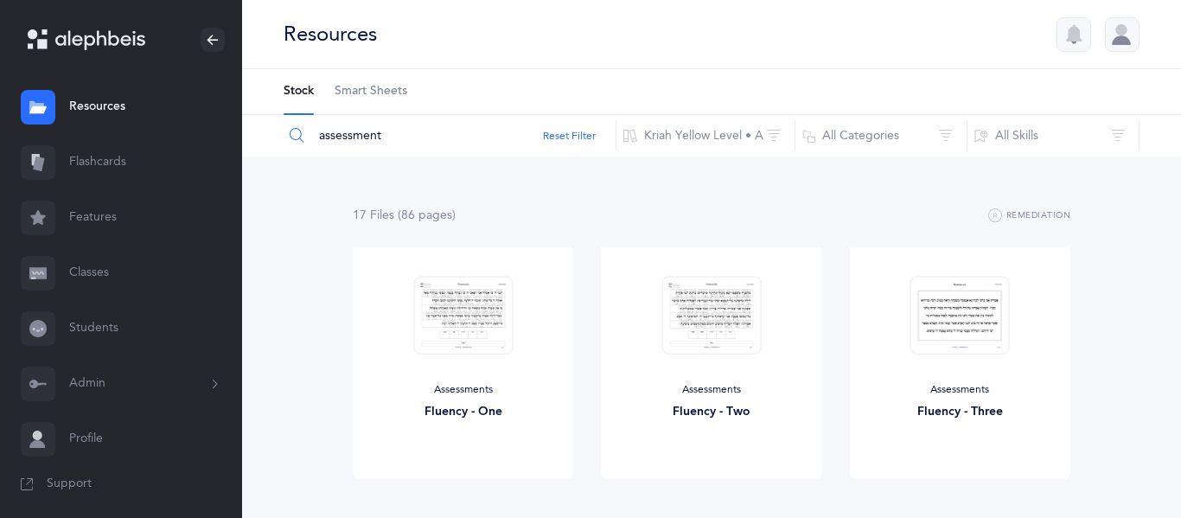
drag, startPoint x: 417, startPoint y: 132, endPoint x: 84, endPoint y: 114, distance: 334.1
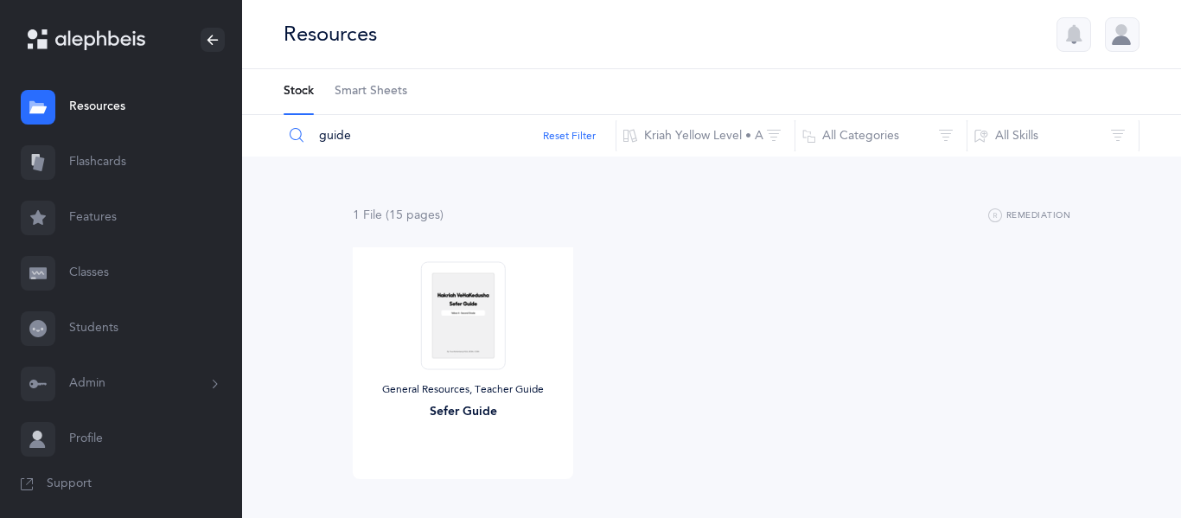
drag, startPoint x: 390, startPoint y: 143, endPoint x: 316, endPoint y: 126, distance: 76.1
click at [316, 126] on input "guide" at bounding box center [450, 135] width 334 height 41
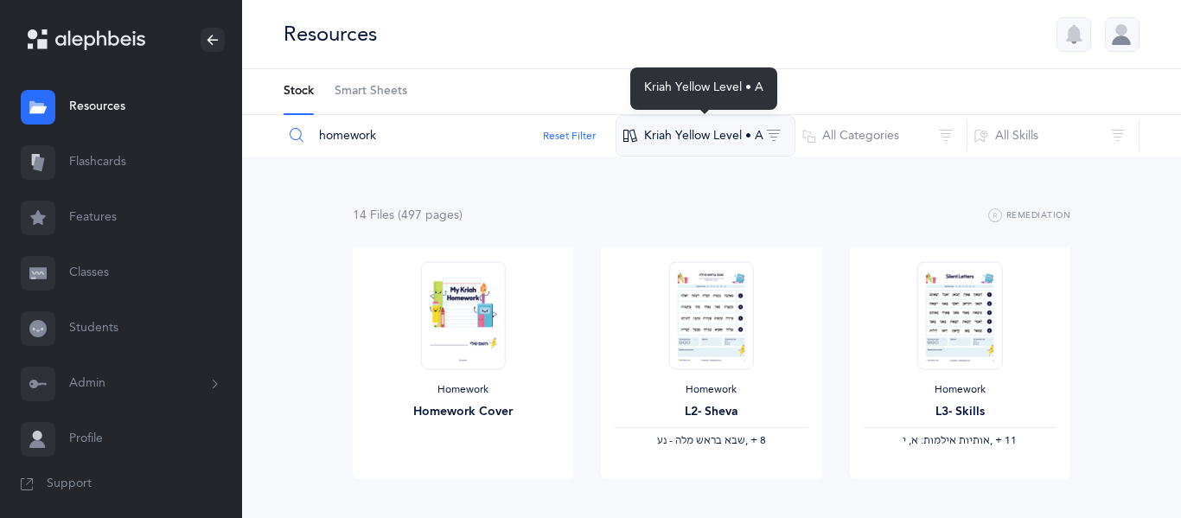
click at [696, 126] on button "Kriah Yellow Level • A" at bounding box center [705, 135] width 180 height 41
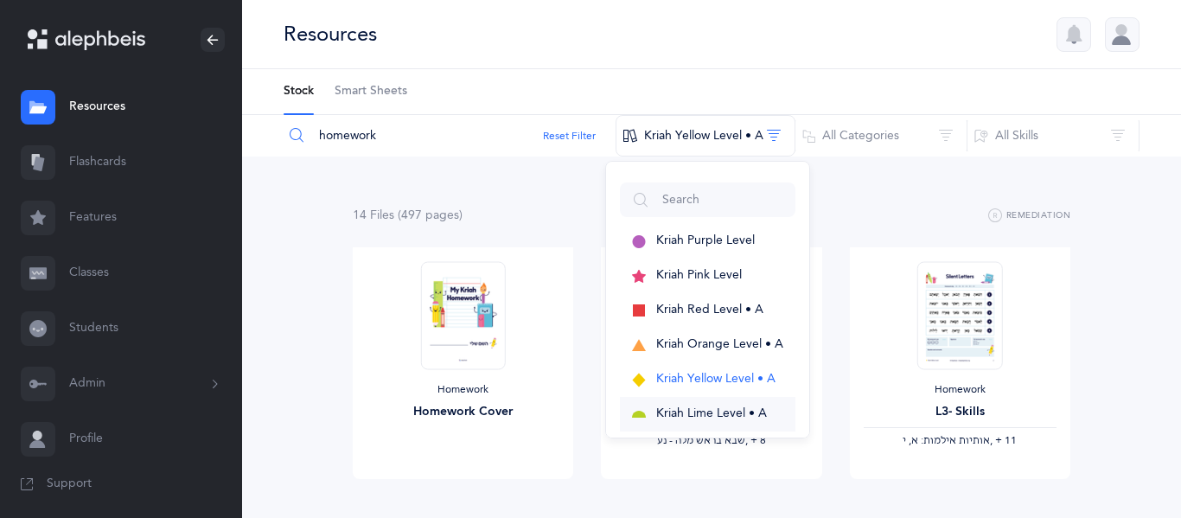
click at [673, 406] on span "Kriah Lime Level • A" at bounding box center [711, 413] width 111 height 14
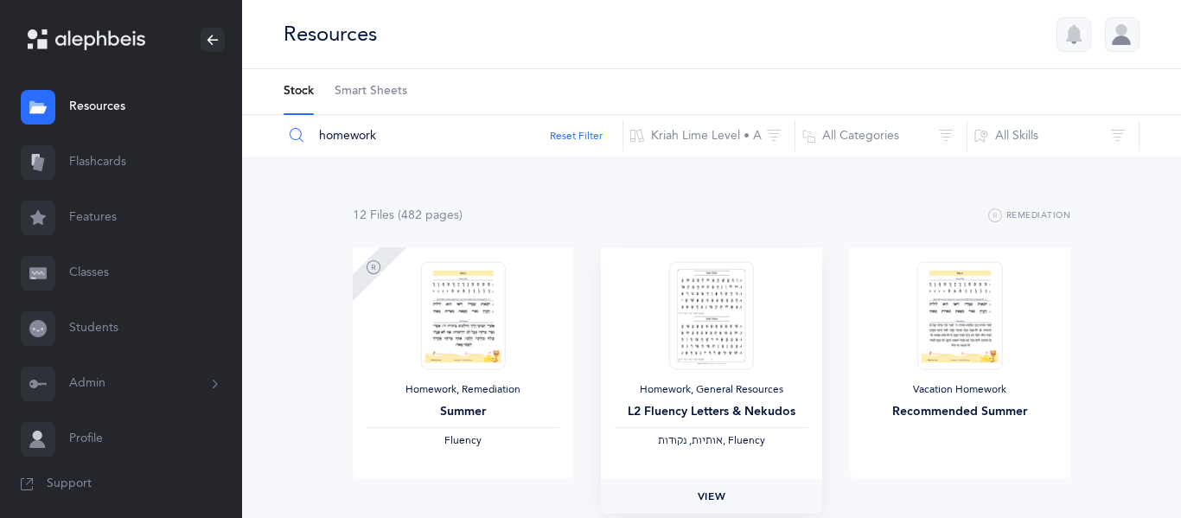
click at [677, 486] on link "View" at bounding box center [711, 496] width 220 height 35
click at [398, 137] on input "homework" at bounding box center [453, 135] width 341 height 41
type input "h"
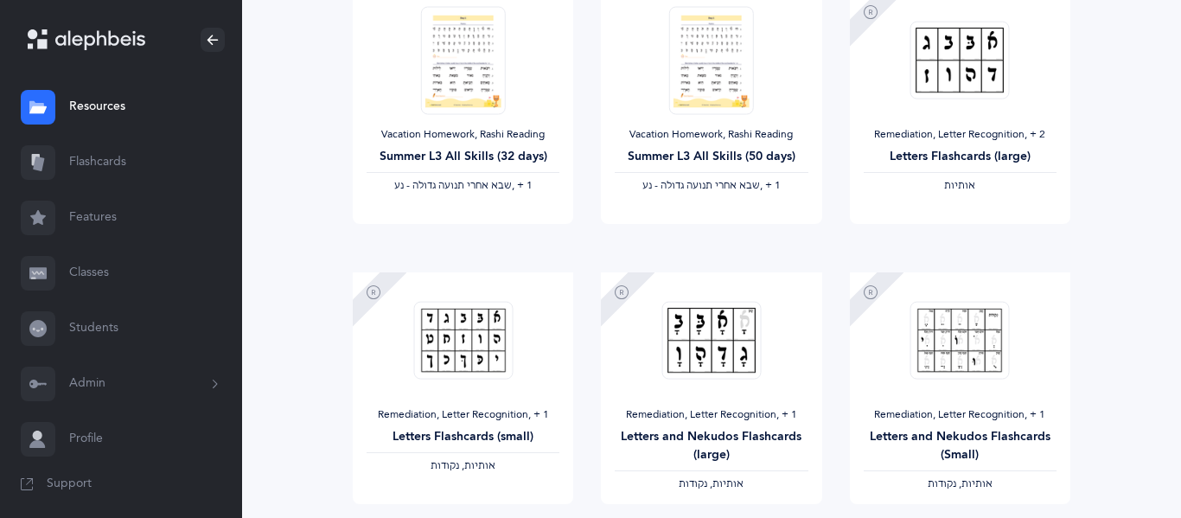
scroll to position [1541, 0]
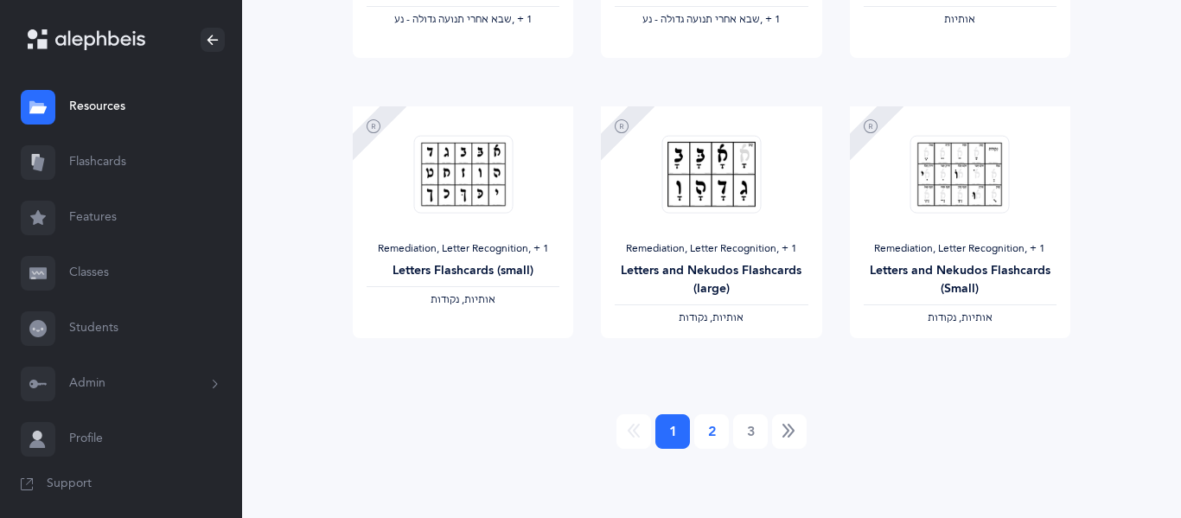
click at [711, 428] on link "2" at bounding box center [711, 431] width 35 height 35
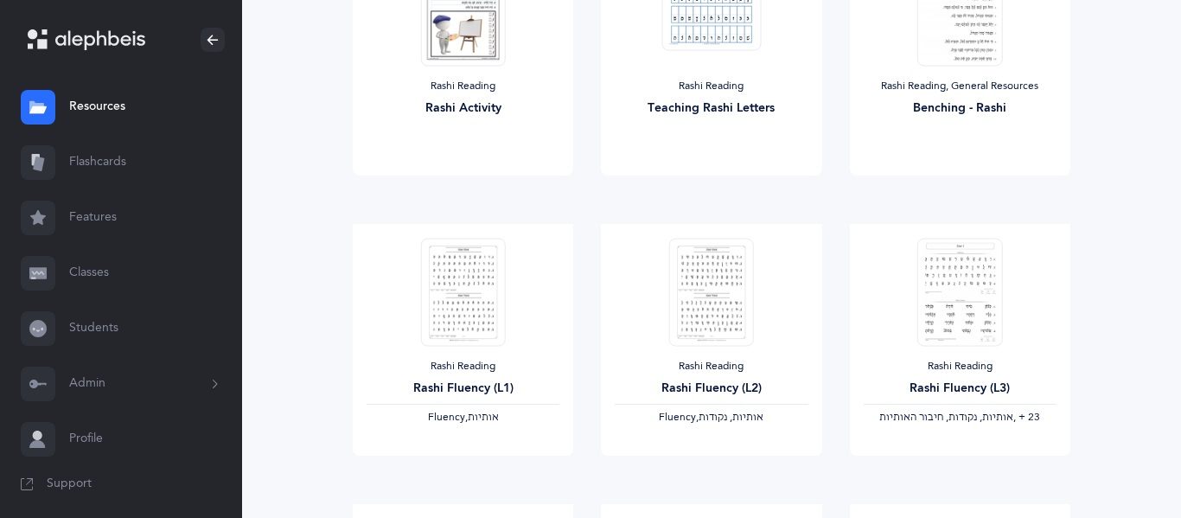
scroll to position [305, 0]
click at [436, 449] on div "Rashi Reading Rashi Fluency (L1) Fluency, ‫אותיות‬" at bounding box center [463, 338] width 220 height 232
click at [443, 460] on link "View" at bounding box center [463, 471] width 220 height 35
click at [729, 479] on link "View" at bounding box center [711, 471] width 220 height 35
click at [970, 470] on span "View" at bounding box center [960, 471] width 28 height 16
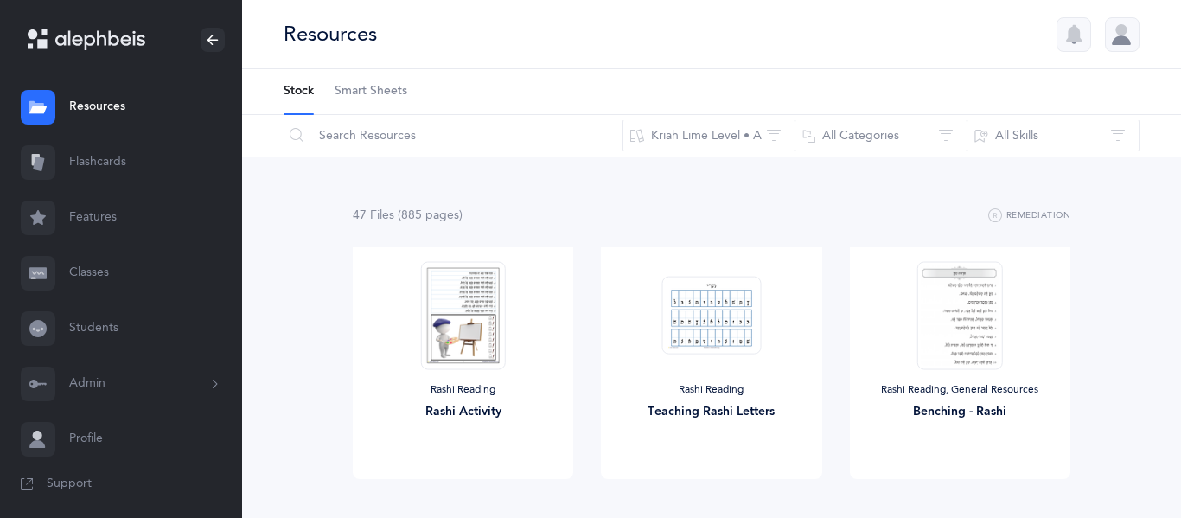
scroll to position [1541, 0]
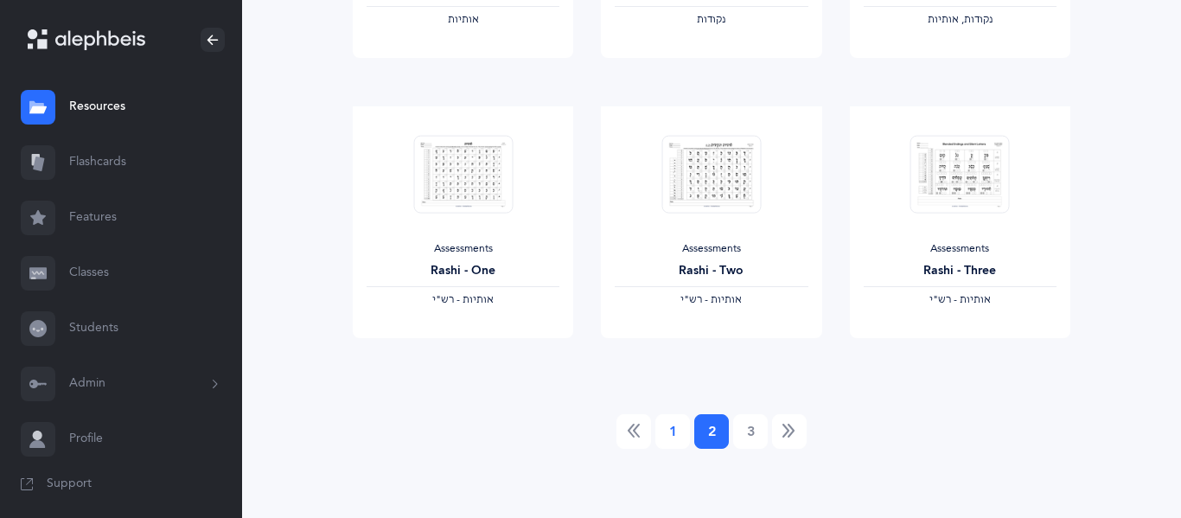
click at [666, 441] on link "1" at bounding box center [672, 431] width 35 height 35
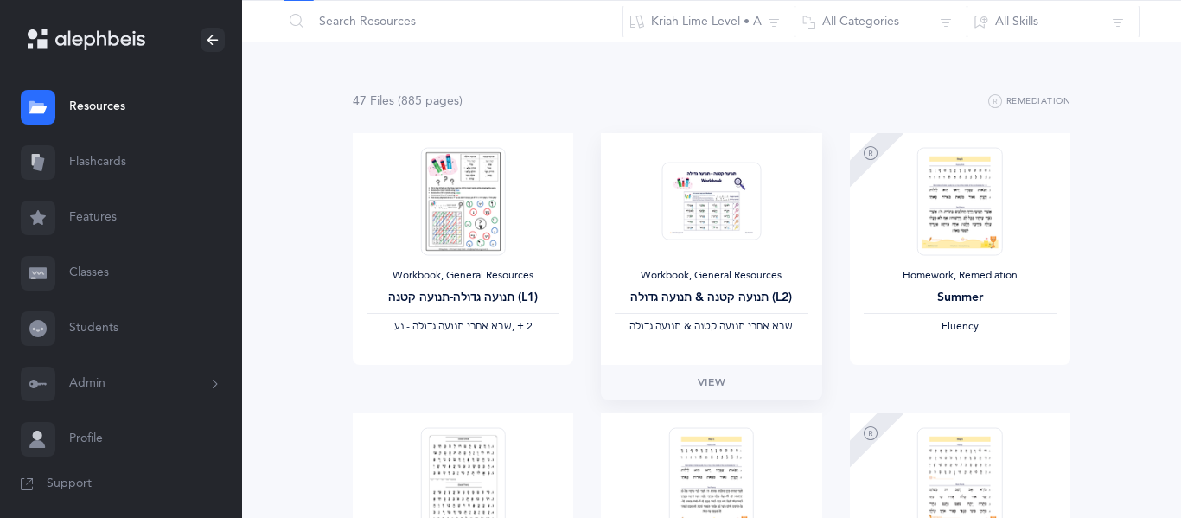
scroll to position [0, 0]
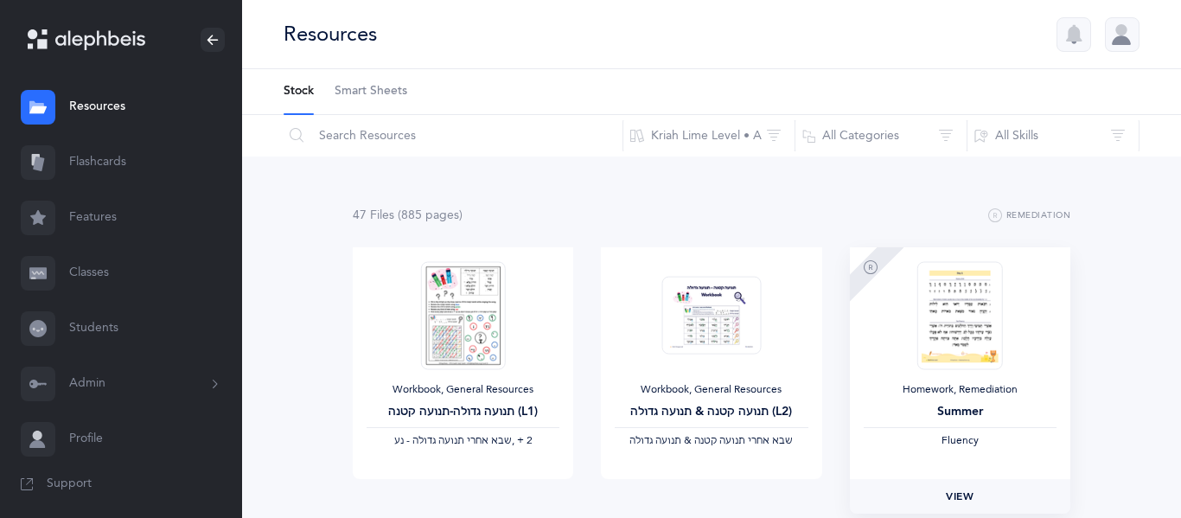
click at [978, 505] on link "View" at bounding box center [960, 496] width 220 height 35
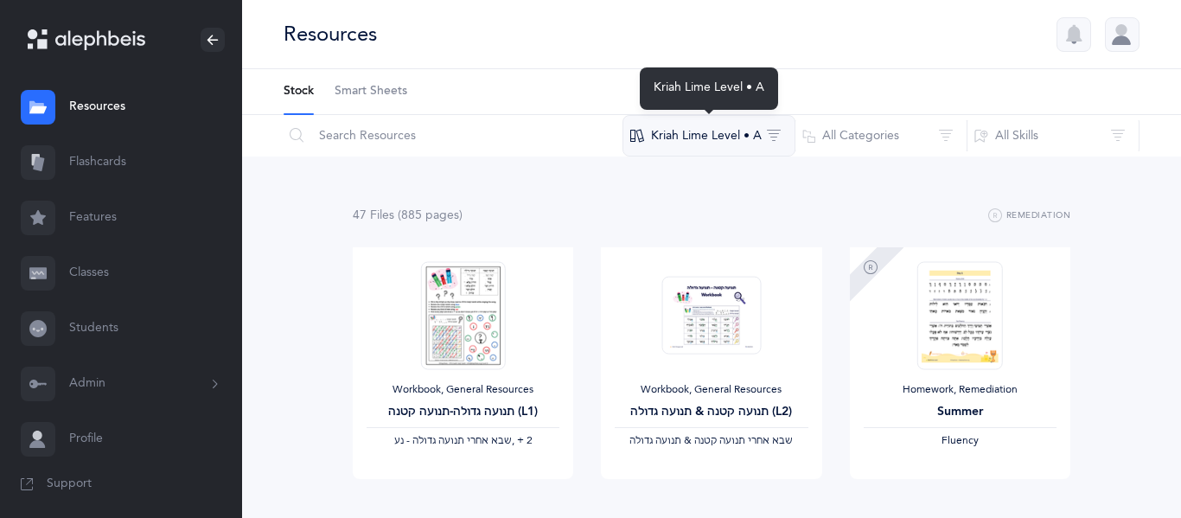
click at [736, 144] on button "Kriah Lime Level • A" at bounding box center [708, 135] width 173 height 41
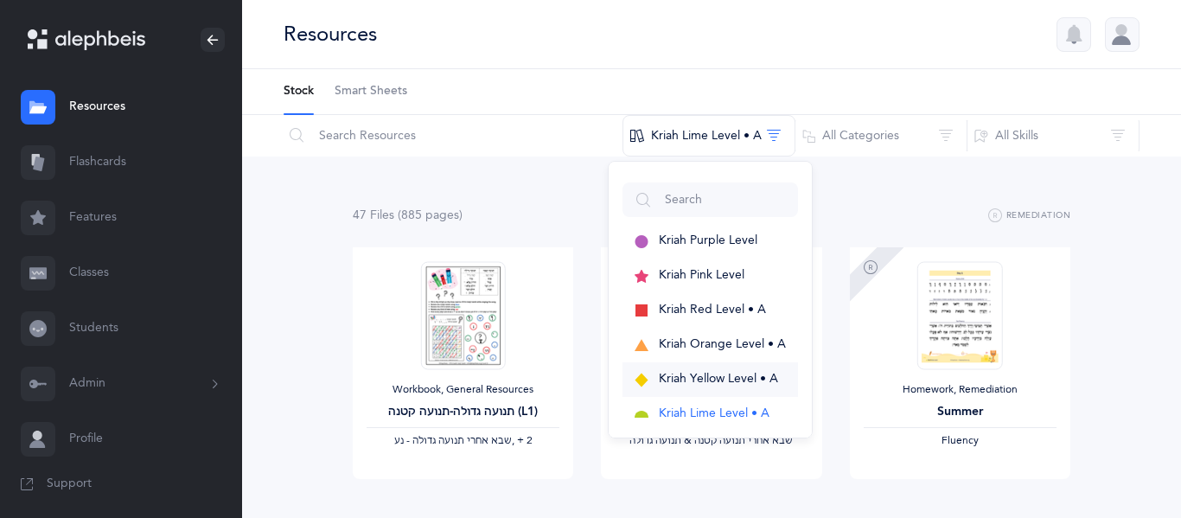
click at [684, 372] on span "Kriah Yellow Level • A" at bounding box center [718, 379] width 119 height 14
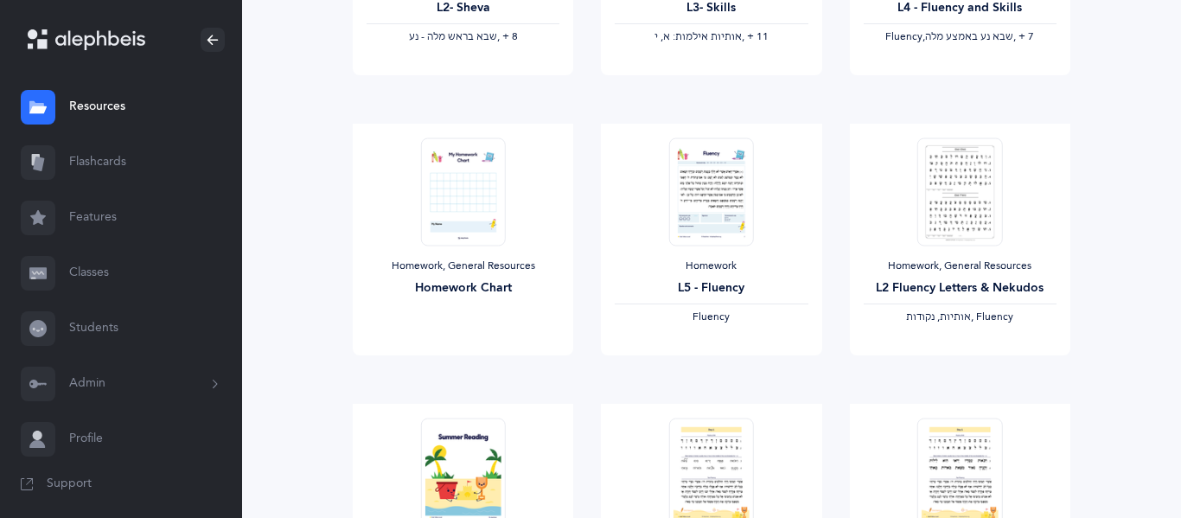
scroll to position [687, 0]
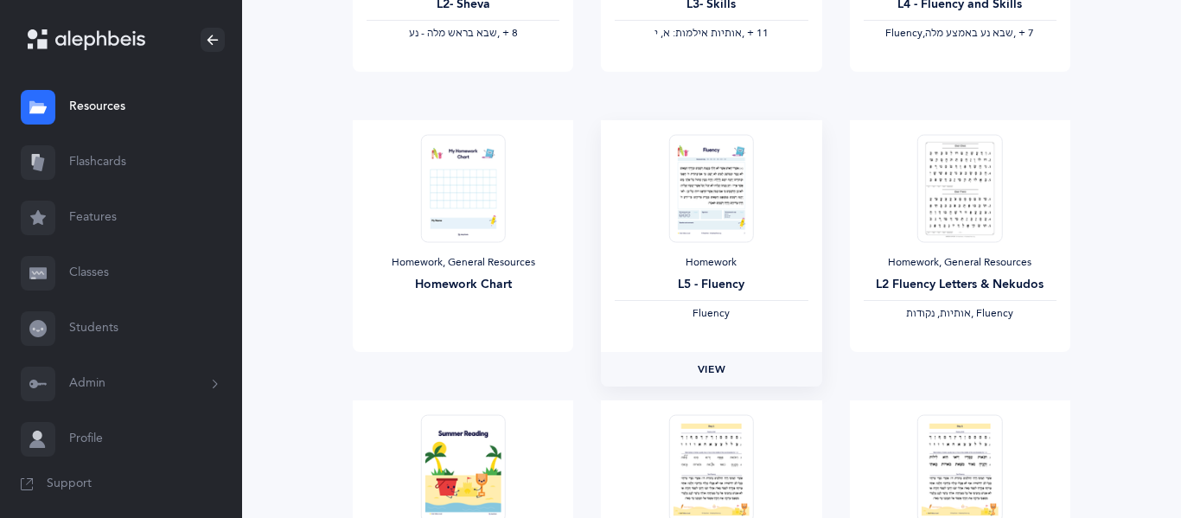
click at [727, 365] on link "View" at bounding box center [711, 369] width 220 height 35
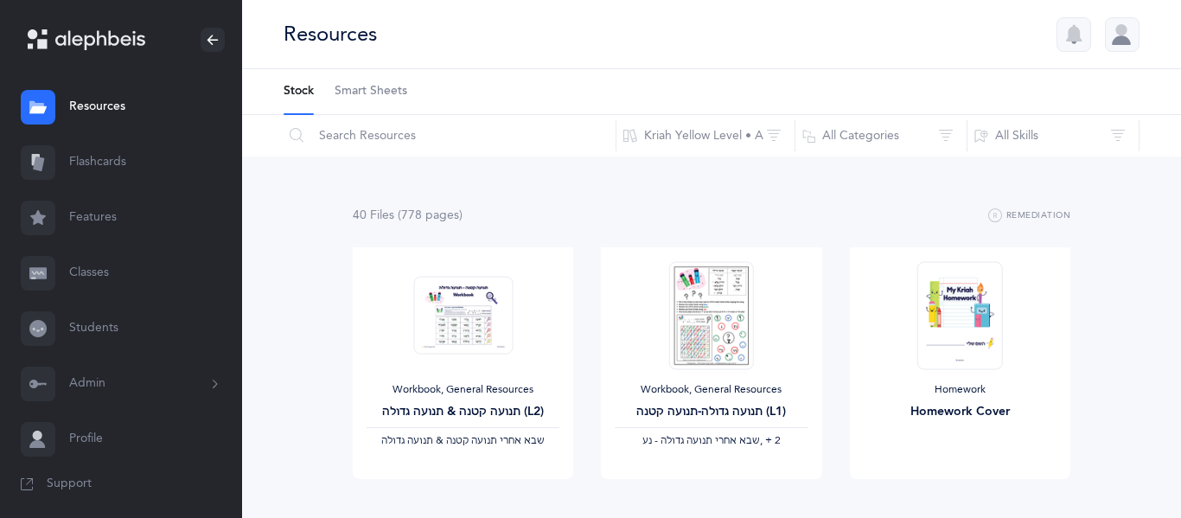
click at [122, 106] on link "Resources" at bounding box center [121, 107] width 242 height 55
click at [43, 273] on icon at bounding box center [37, 272] width 11 height 3
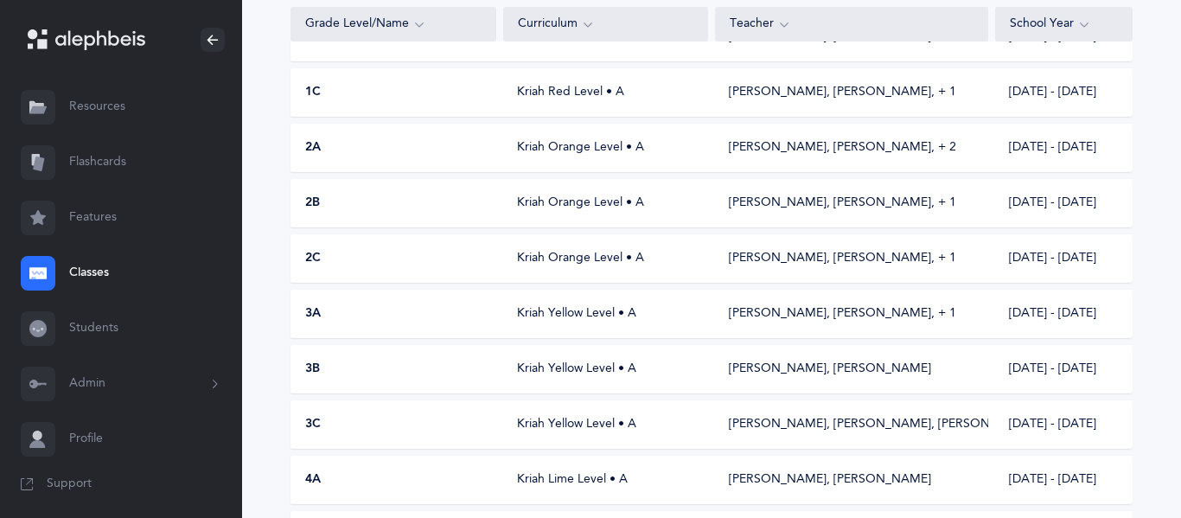
scroll to position [442, 0]
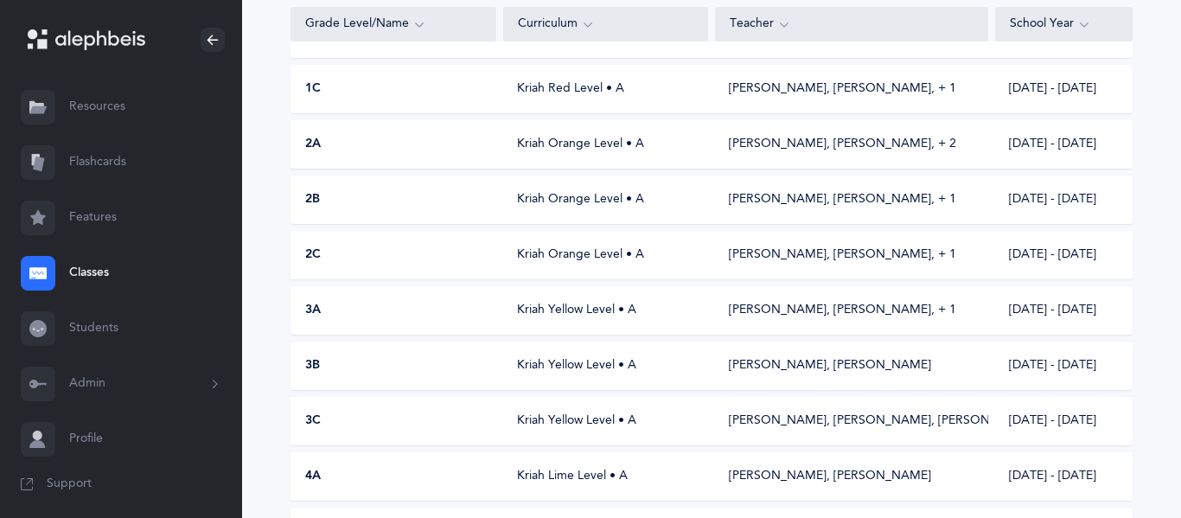
click at [383, 419] on div "3C" at bounding box center [393, 420] width 205 height 17
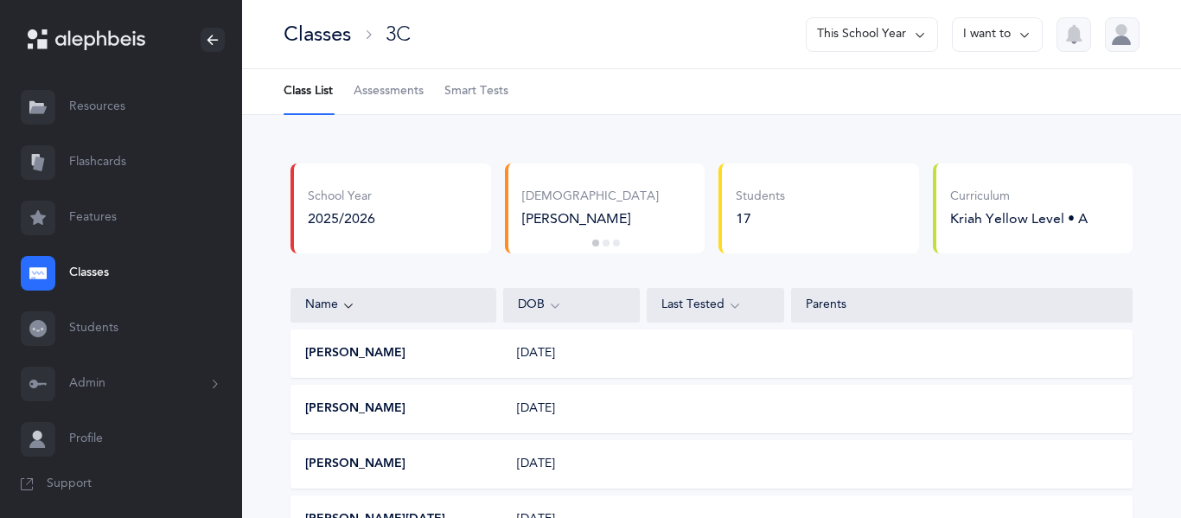
click at [401, 98] on span "Assessments" at bounding box center [389, 91] width 70 height 17
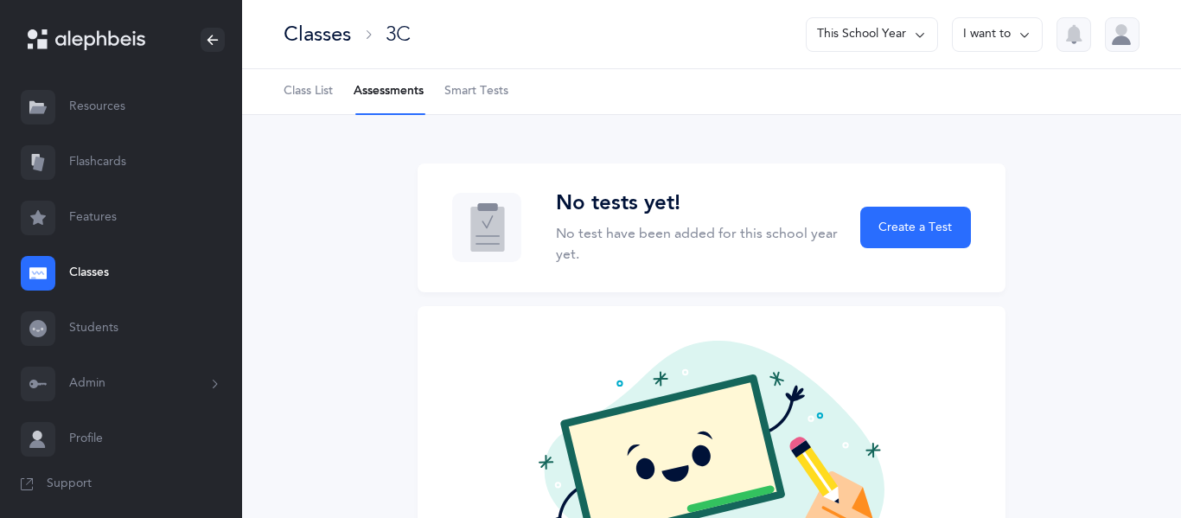
click at [907, 206] on div "No tests yet! No test have been added for this school year yet. Create a Test" at bounding box center [763, 227] width 415 height 73
click at [905, 216] on button "Create a Test" at bounding box center [915, 227] width 111 height 41
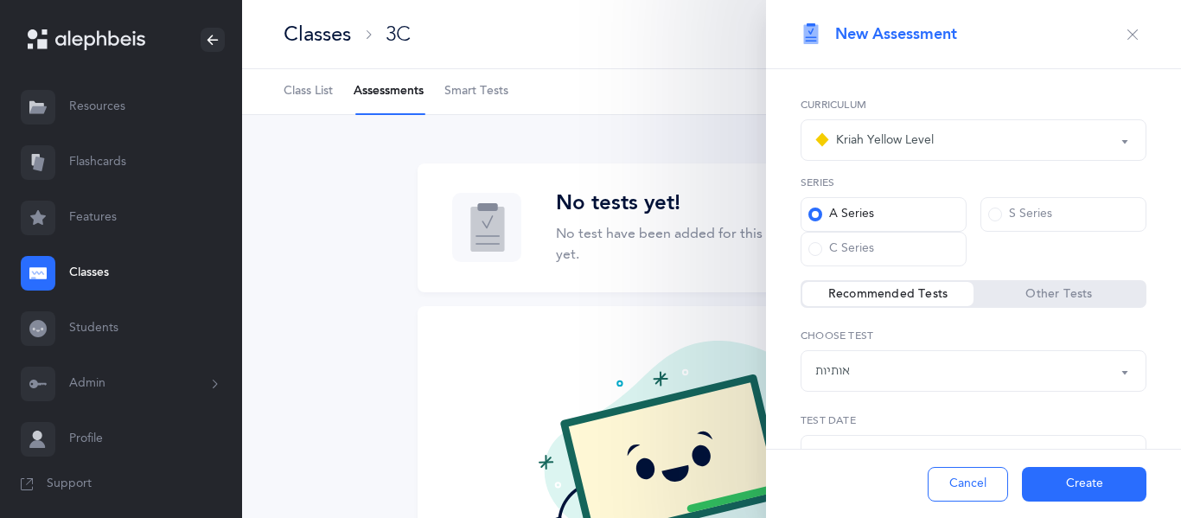
click at [867, 379] on div "אותיות" at bounding box center [973, 370] width 316 height 29
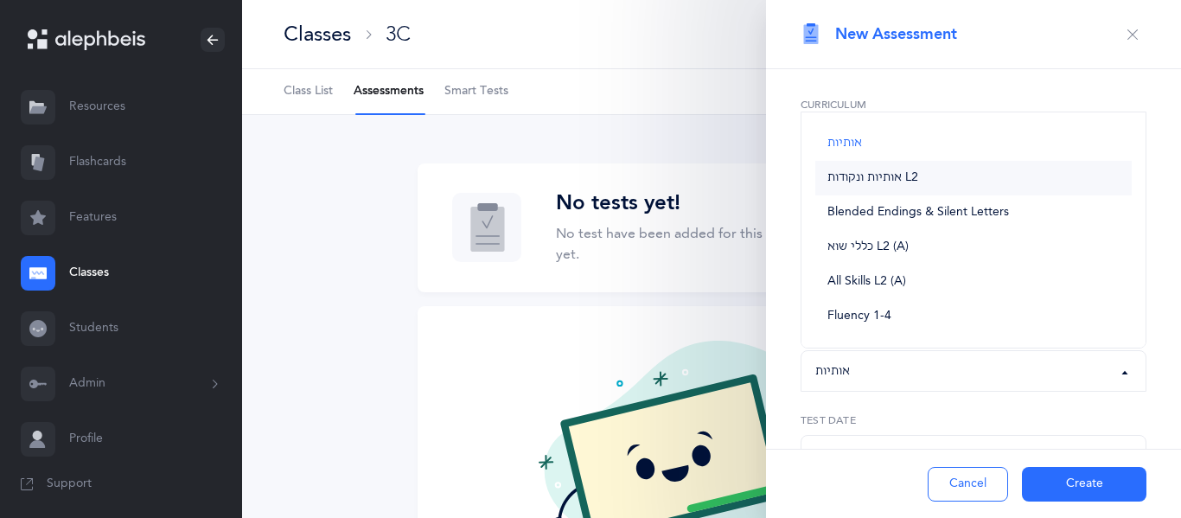
click at [902, 186] on link "אותיות ונקודות L2" at bounding box center [973, 178] width 316 height 35
select select "9"
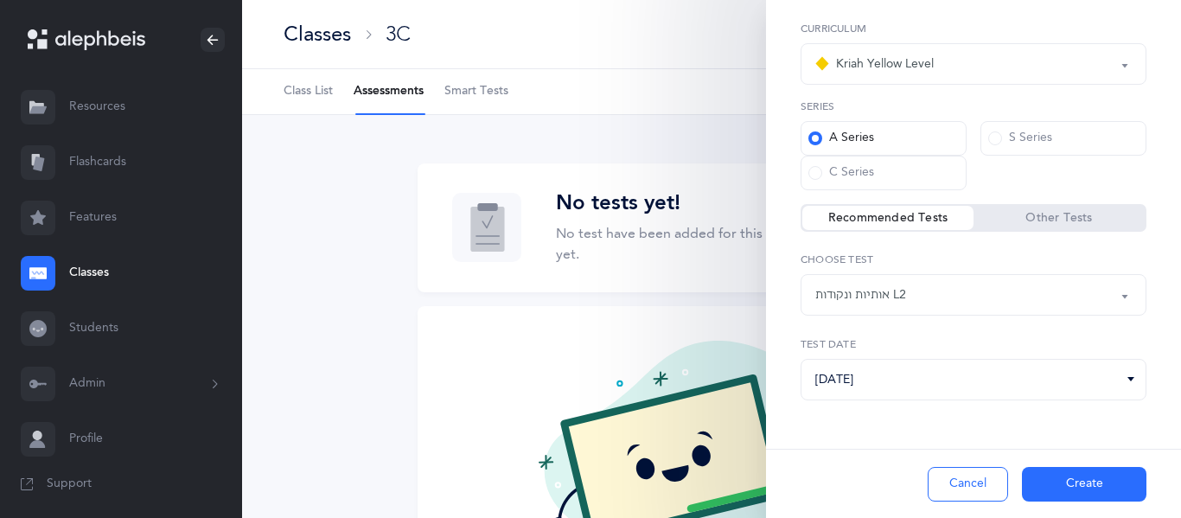
scroll to position [75, 0]
click at [1060, 475] on button "Create" at bounding box center [1084, 484] width 124 height 35
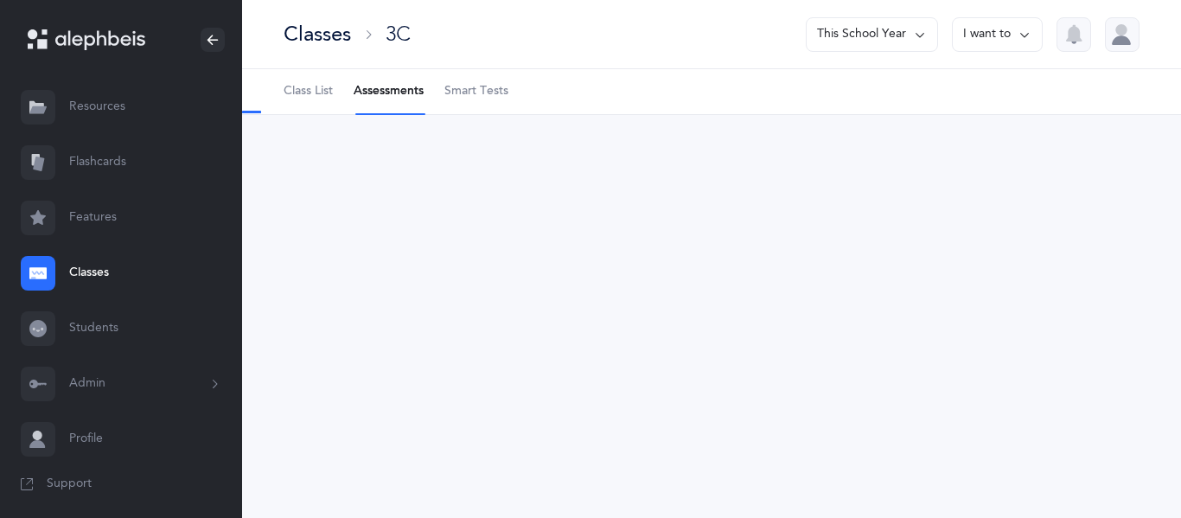
select select "9"
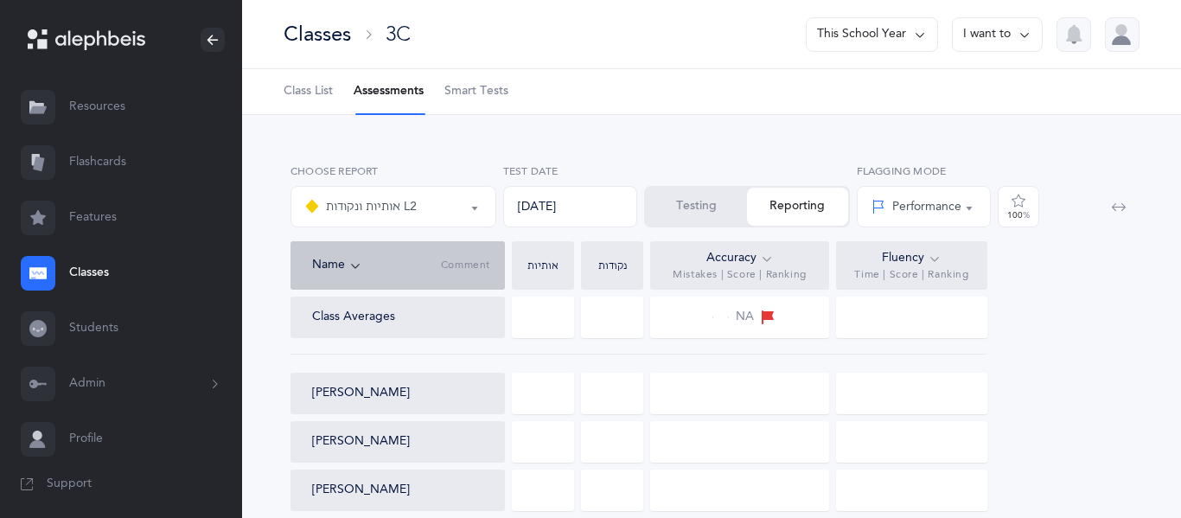
click at [670, 201] on button "Testing" at bounding box center [696, 207] width 101 height 38
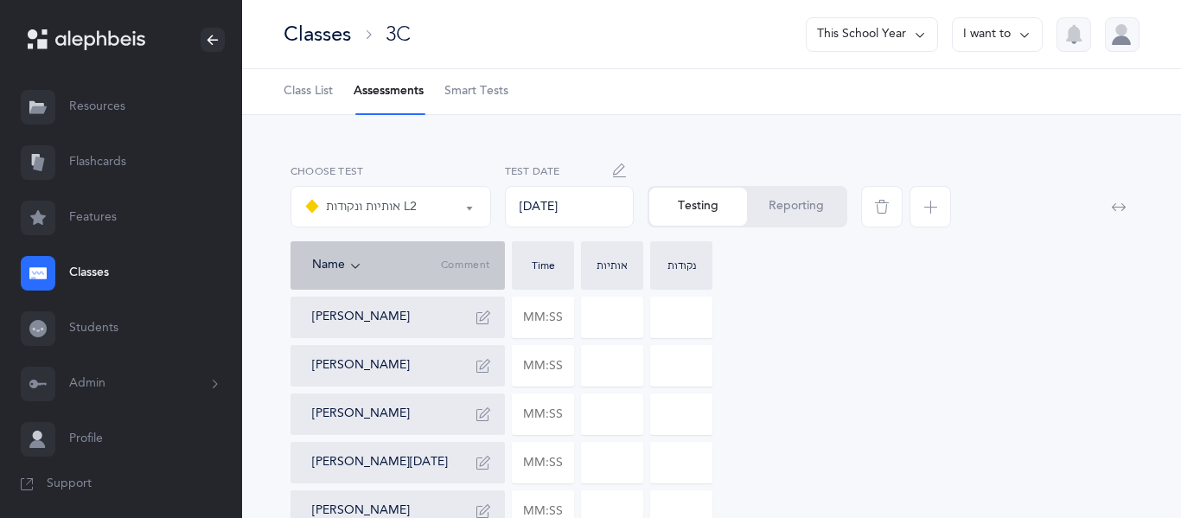
scroll to position [3, 0]
click at [540, 304] on input "text" at bounding box center [543, 315] width 61 height 40
type input "01:29"
type input "0"
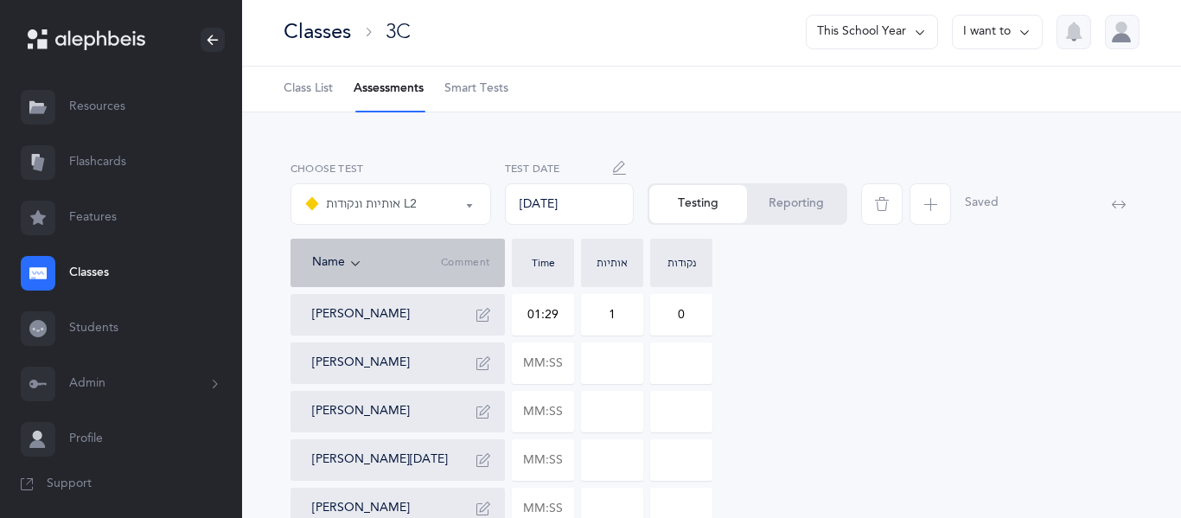
type input "1"
type input "4"
click at [479, 311] on icon "button" at bounding box center [483, 315] width 14 height 14
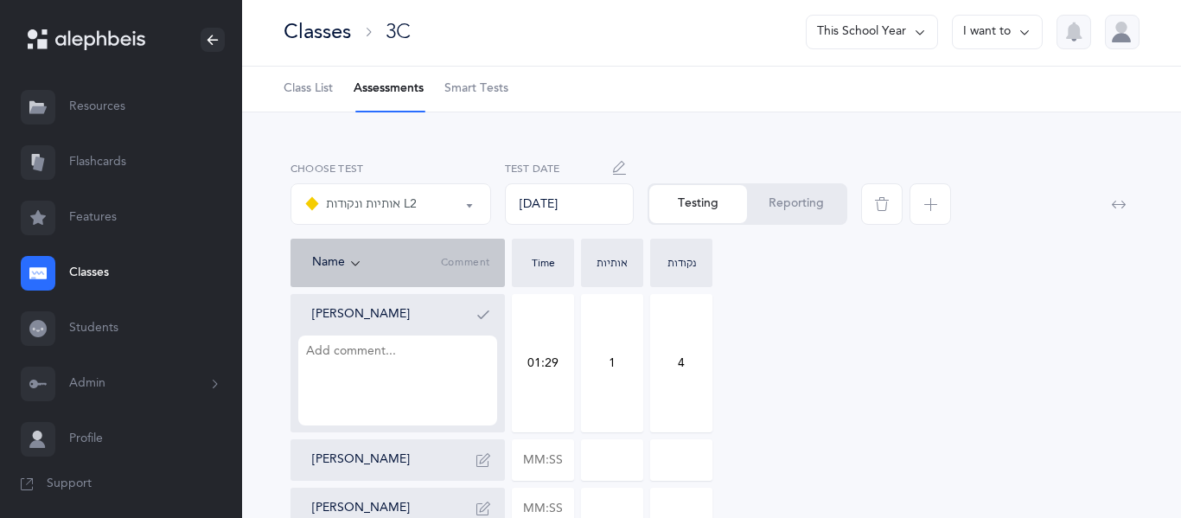
drag, startPoint x: 562, startPoint y: 360, endPoint x: 544, endPoint y: 354, distance: 18.9
click at [544, 354] on input "01:29" at bounding box center [543, 363] width 61 height 137
click at [480, 314] on icon "button" at bounding box center [483, 315] width 14 height 14
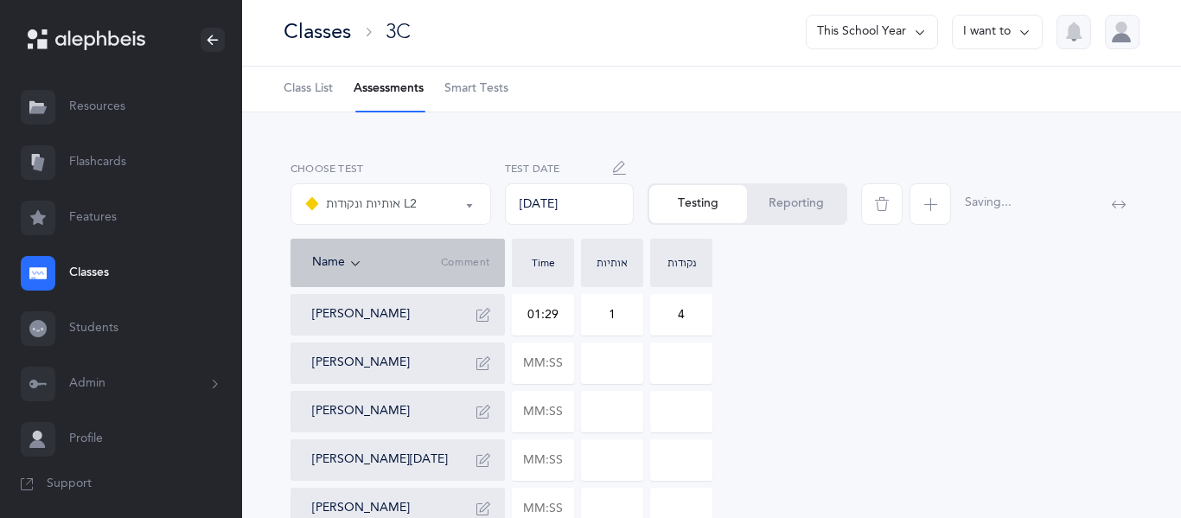
click at [794, 199] on button "Reporting" at bounding box center [796, 204] width 99 height 38
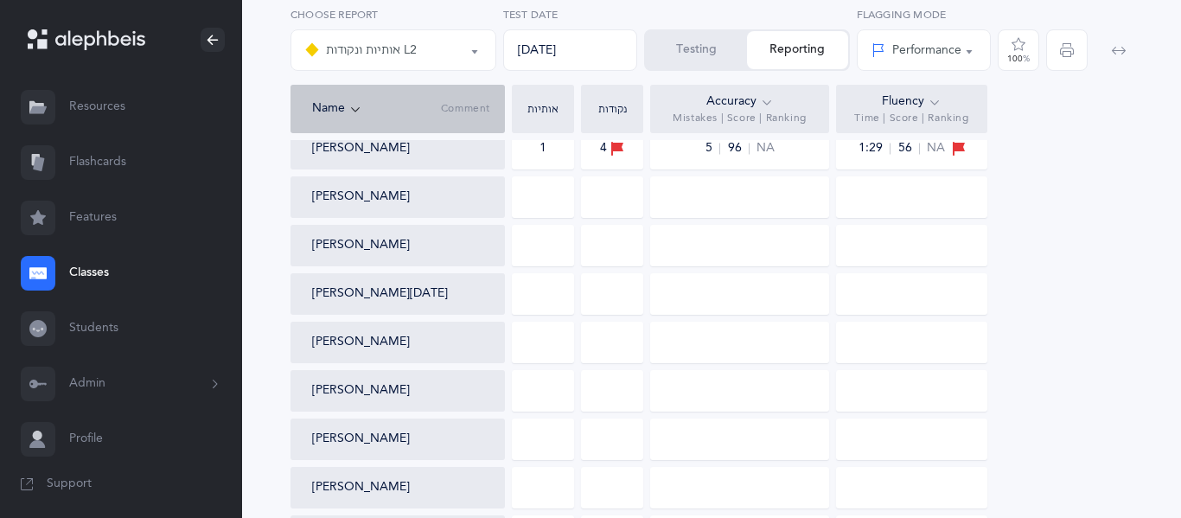
scroll to position [0, 0]
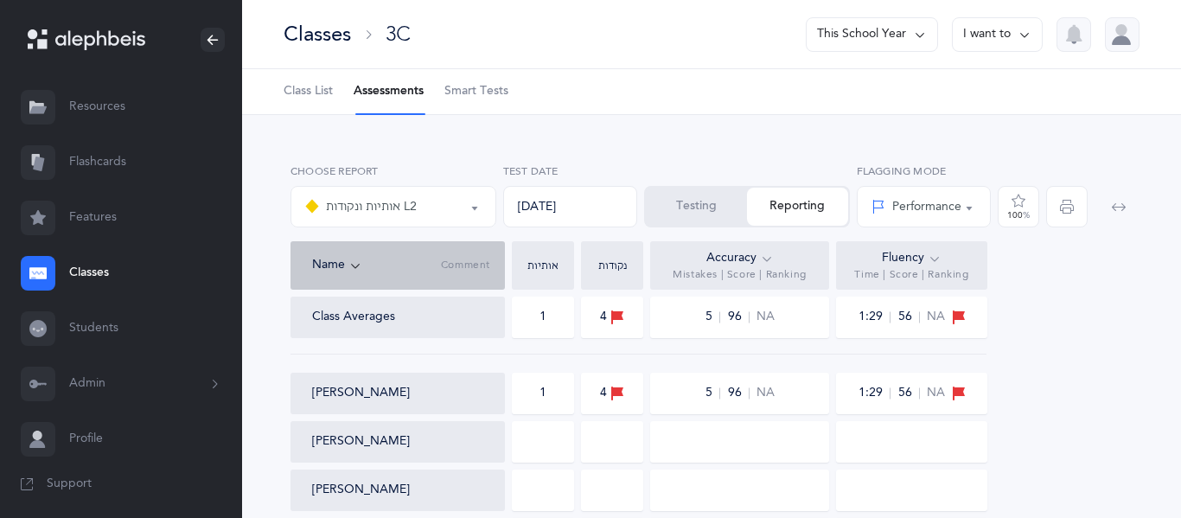
click at [1001, 41] on button "I want to" at bounding box center [997, 34] width 91 height 35
click at [979, 80] on button "Print reports" at bounding box center [966, 88] width 124 height 31
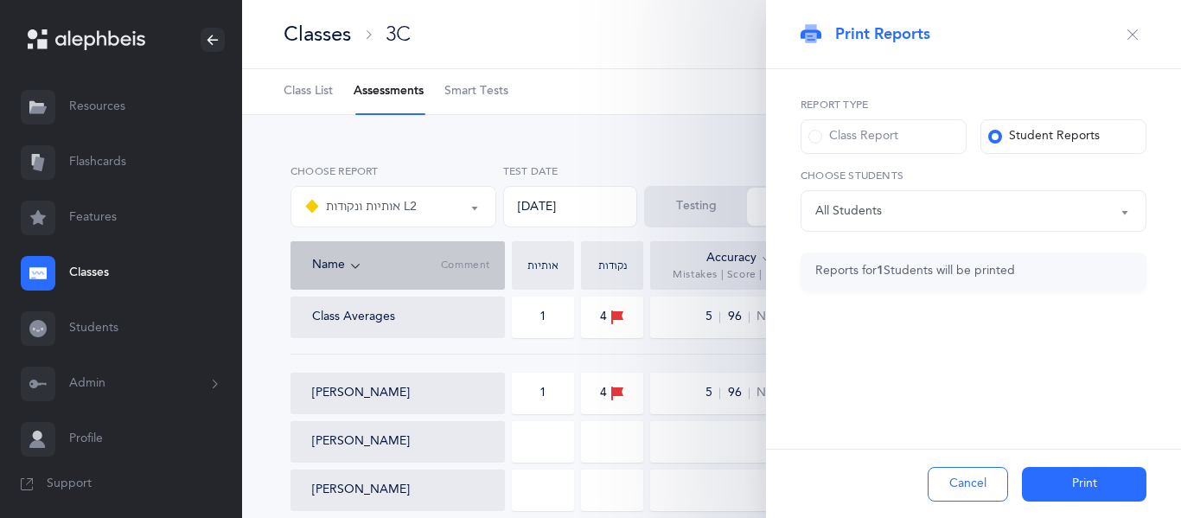
click at [813, 138] on span at bounding box center [815, 137] width 14 height 14
click at [0, 0] on input "Class Report" at bounding box center [0, 0] width 0 height 0
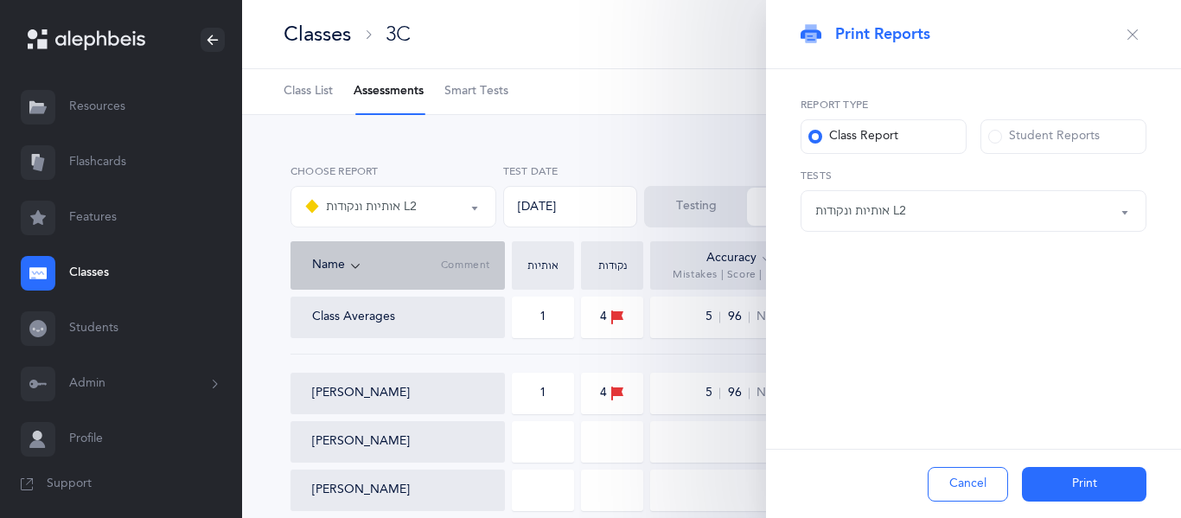
click at [1042, 472] on button "Print" at bounding box center [1084, 484] width 124 height 35
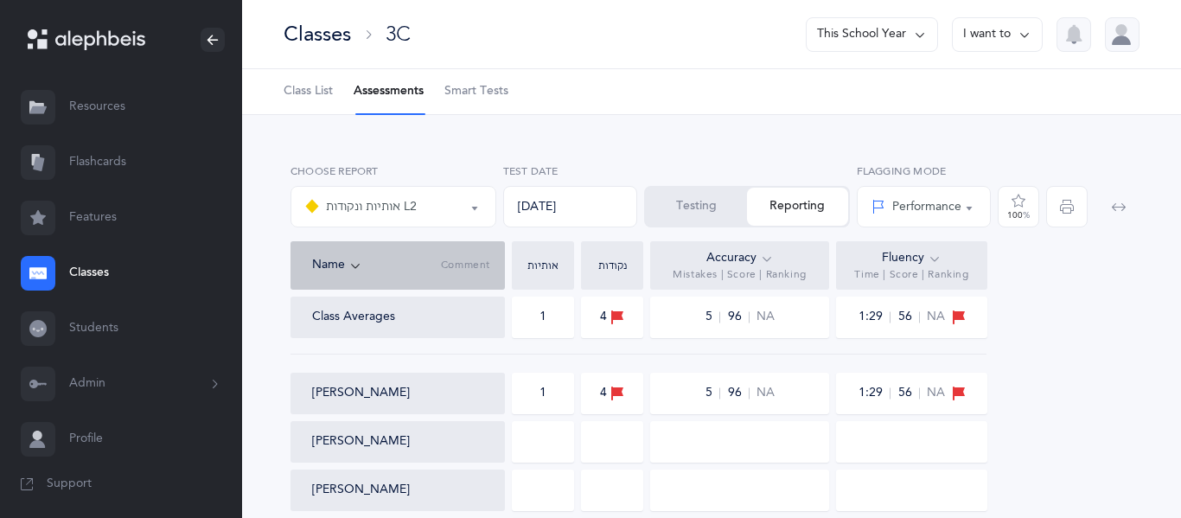
click at [688, 109] on ul "Class List Assessments Smart Tests" at bounding box center [711, 92] width 939 height 46
click at [666, 206] on button "Testing" at bounding box center [696, 207] width 101 height 38
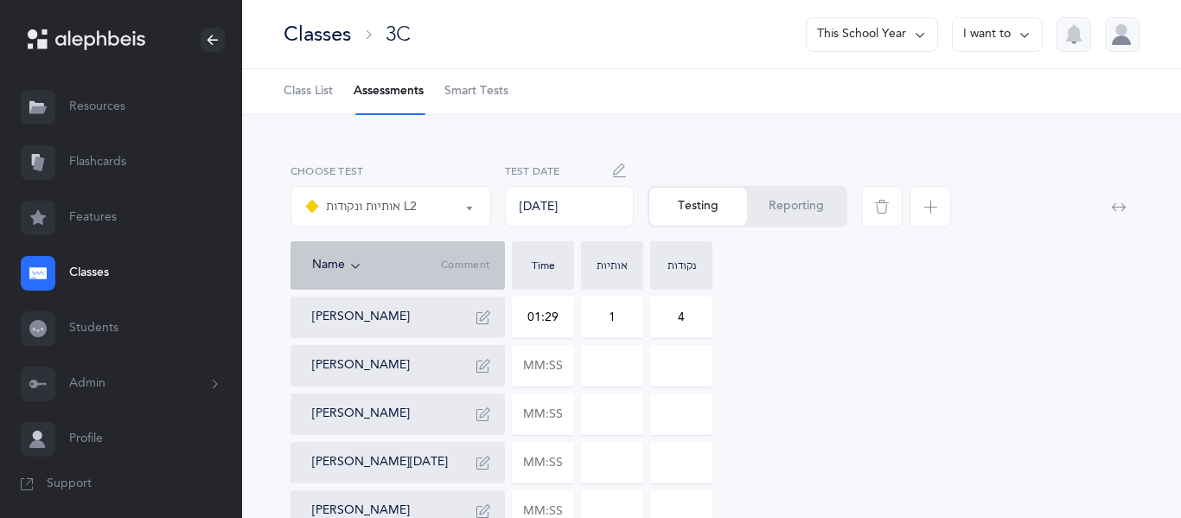
click at [880, 223] on span "button" at bounding box center [881, 206] width 41 height 41
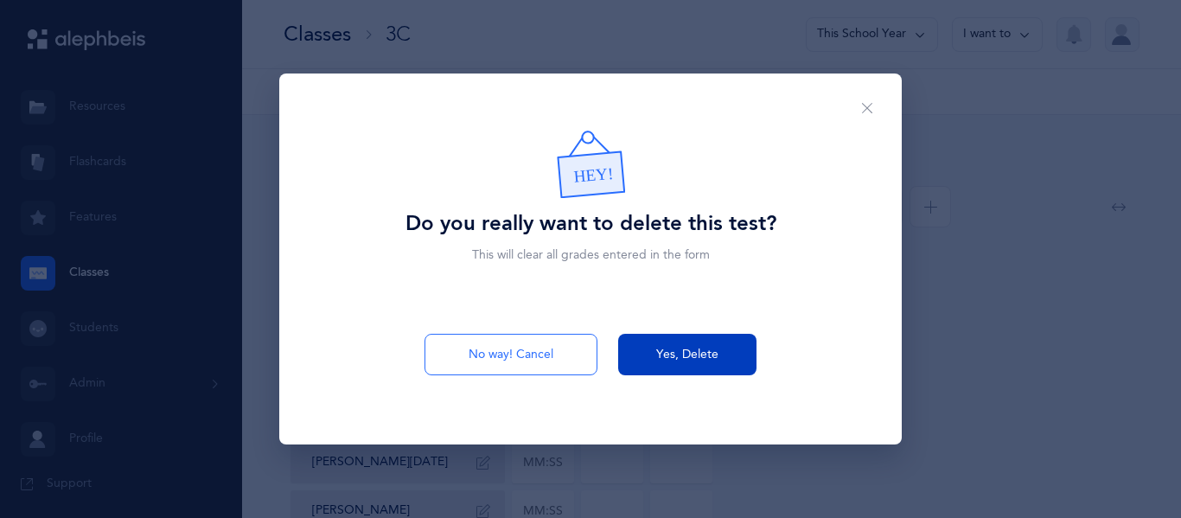
click at [731, 361] on button "Yes, Delete" at bounding box center [687, 354] width 138 height 41
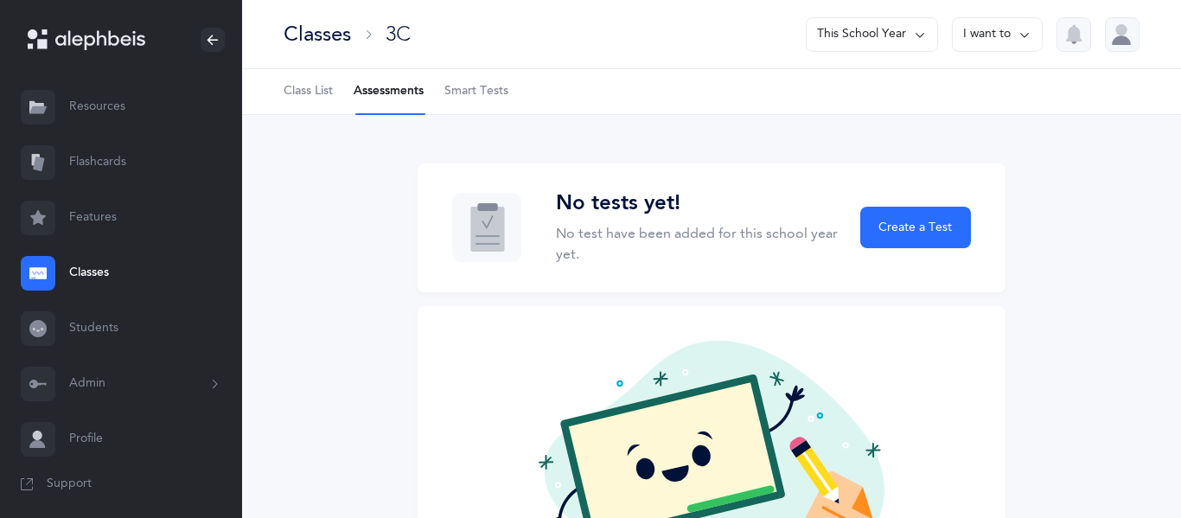
click at [61, 268] on link "Classes" at bounding box center [121, 272] width 242 height 55
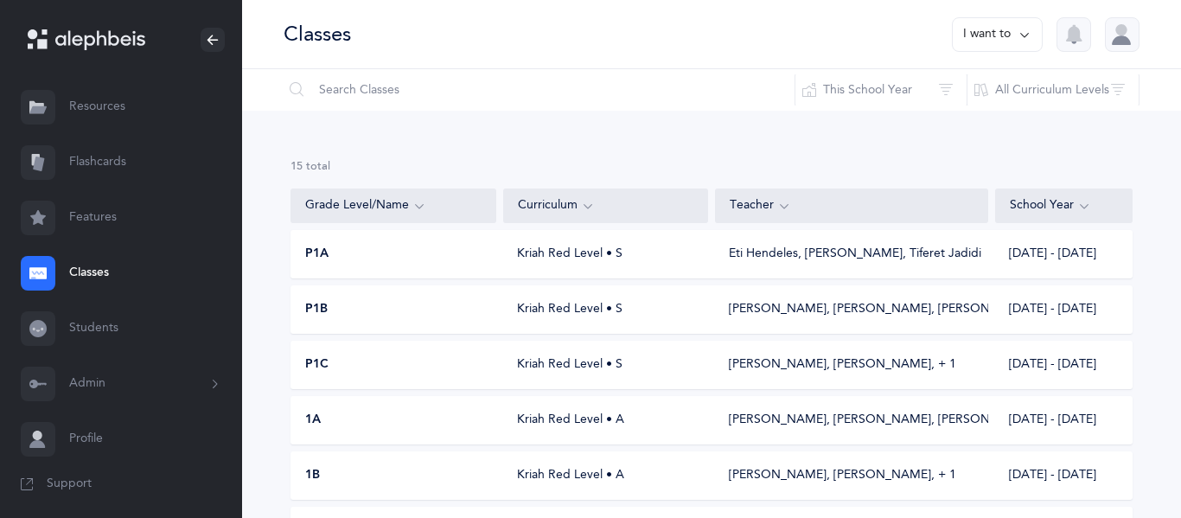
scroll to position [442, 0]
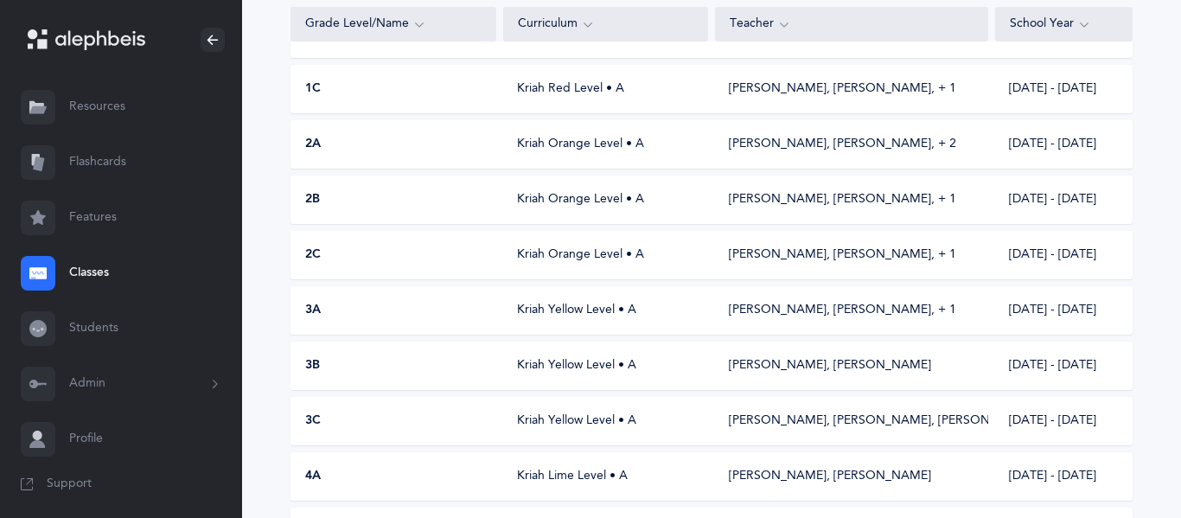
click at [373, 476] on div "4A" at bounding box center [393, 476] width 205 height 17
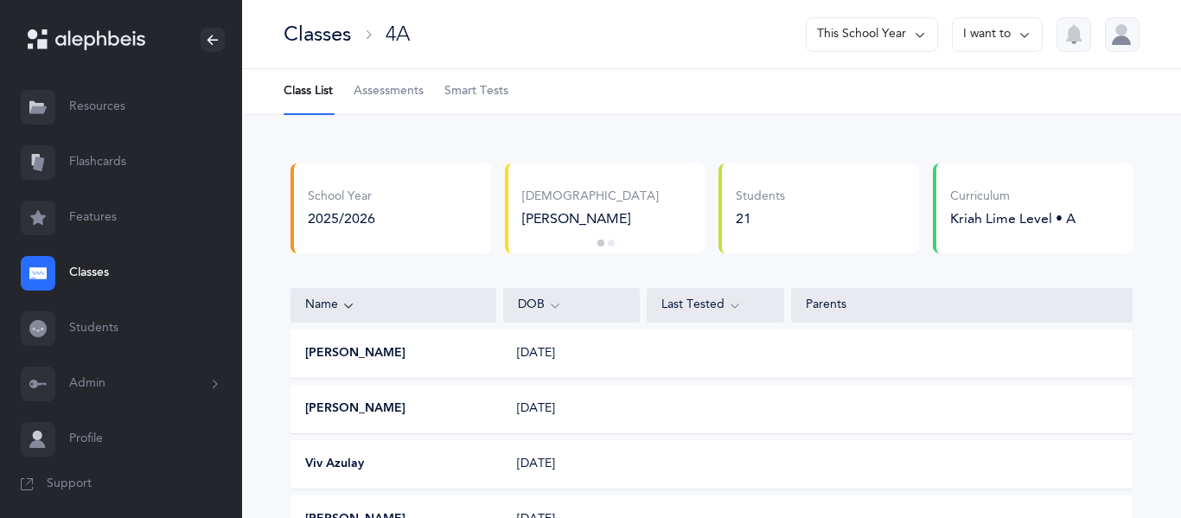
click at [389, 99] on span "Assessments" at bounding box center [389, 91] width 70 height 17
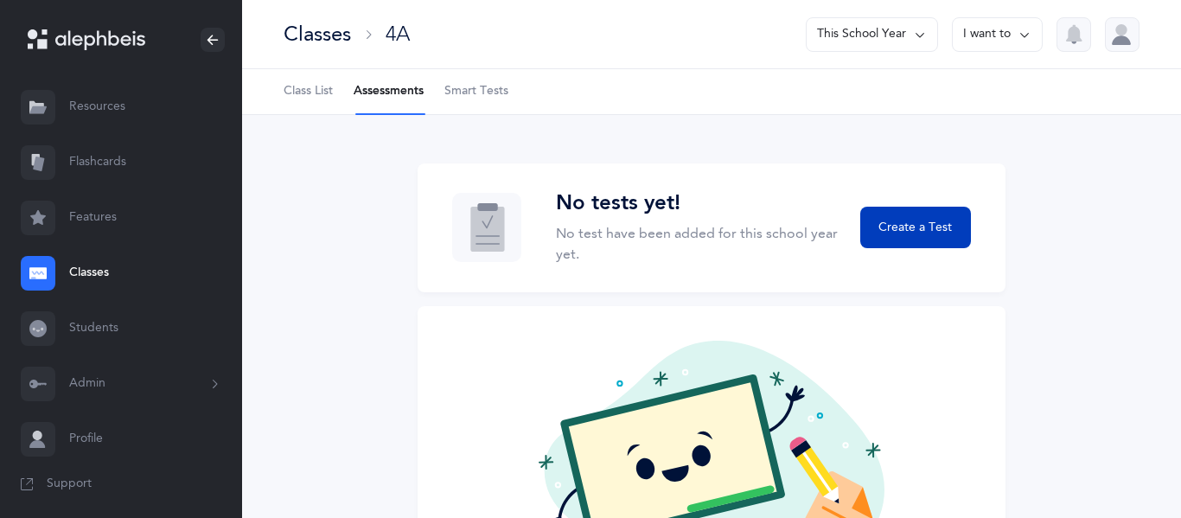
click at [908, 214] on button "Create a Test" at bounding box center [915, 227] width 111 height 41
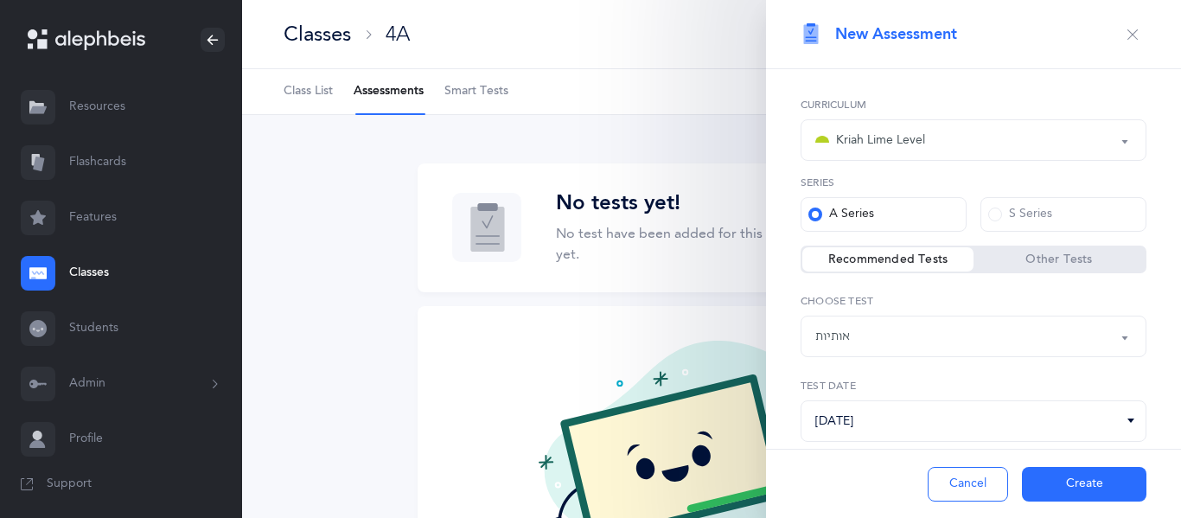
click at [844, 342] on div "אותיות" at bounding box center [832, 337] width 35 height 18
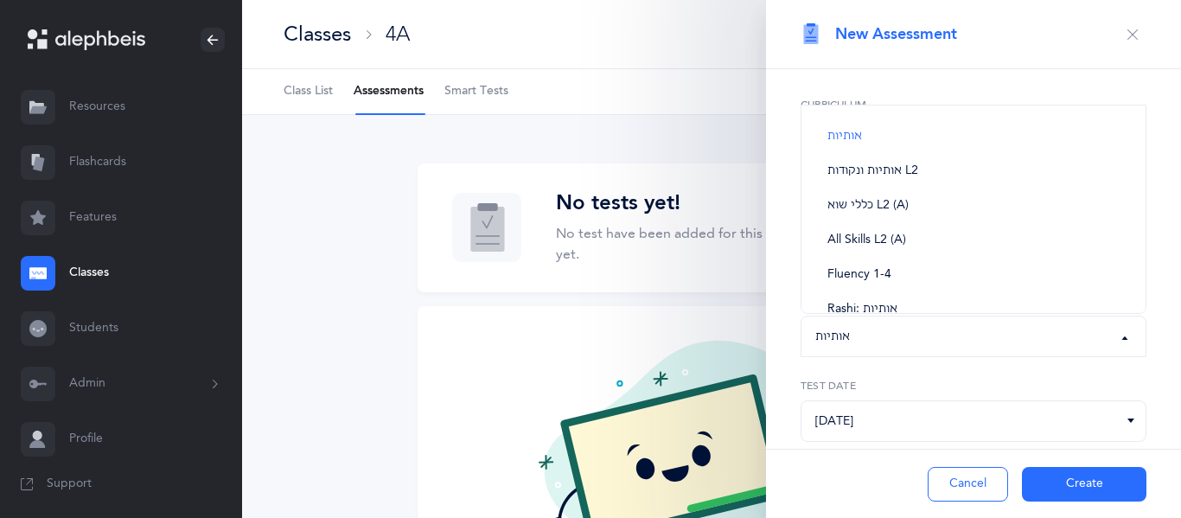
click at [413, 337] on div "No tests yet! No test have been added for this school year yet. Create a Test N…" at bounding box center [711, 395] width 939 height 560
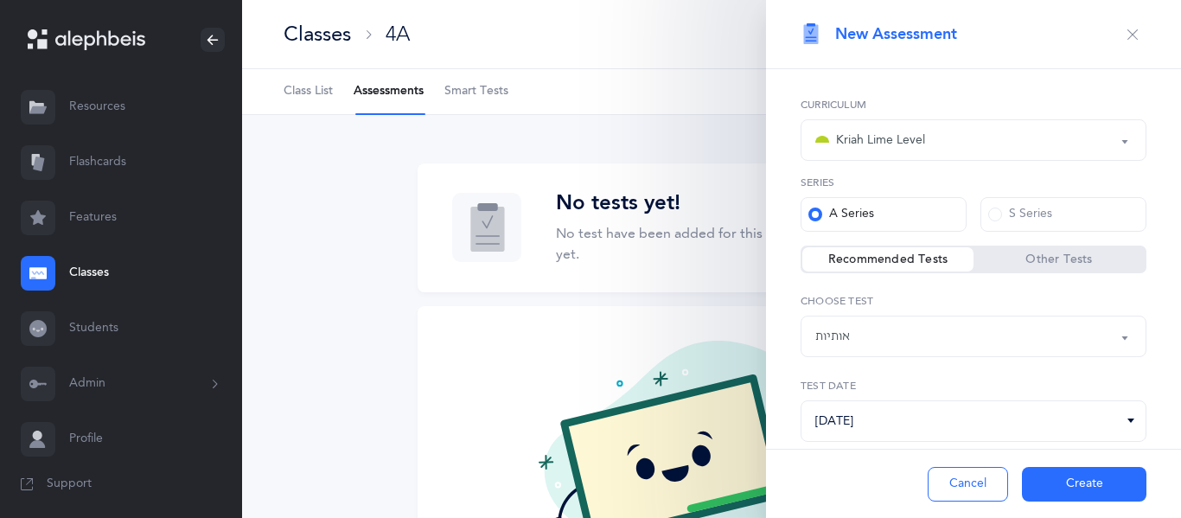
click at [1137, 28] on icon "button" at bounding box center [1132, 35] width 14 height 14
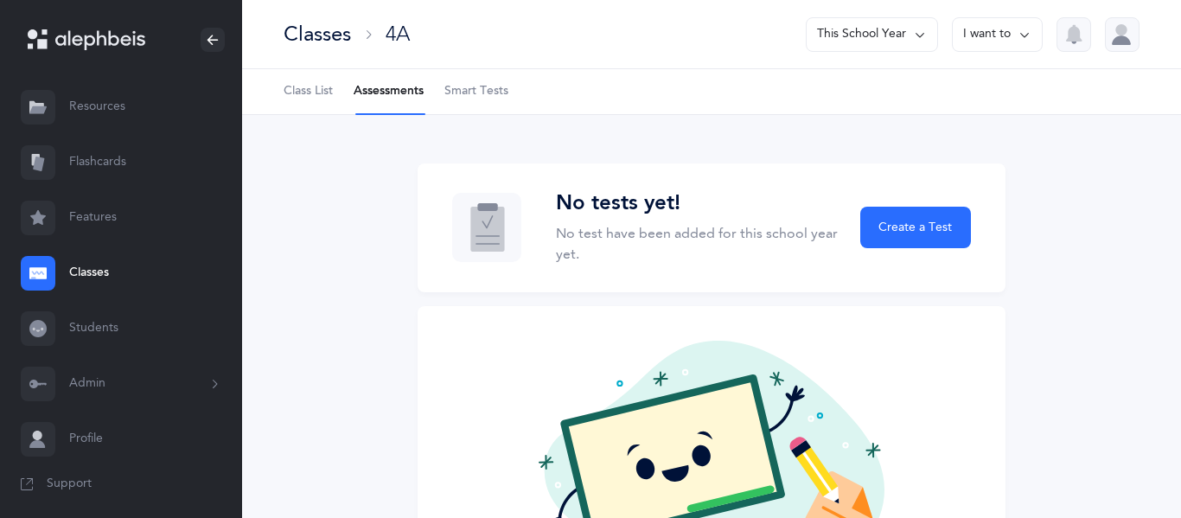
click at [48, 262] on div at bounding box center [38, 273] width 35 height 35
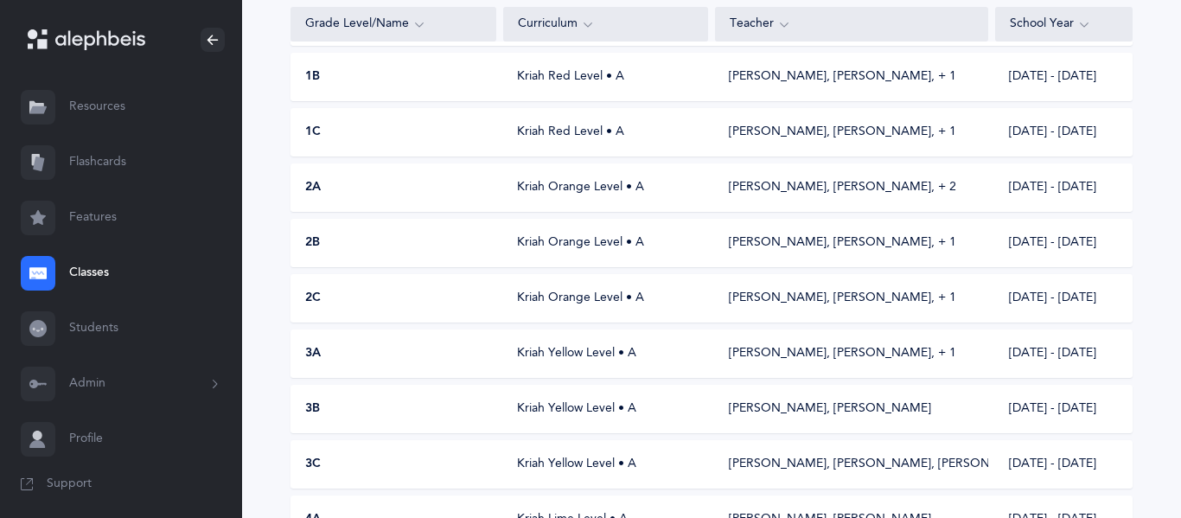
scroll to position [409, 0]
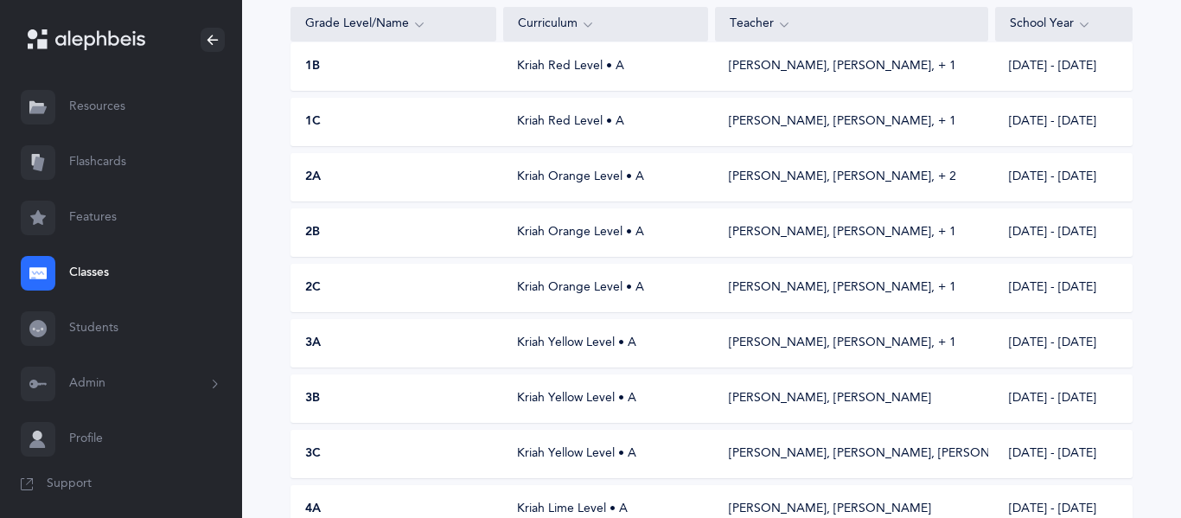
click at [508, 329] on div "3A Kriah Yellow Level • A Bayla Schwarzmer, Sarala Gewirtz‪, + 1‬ 2025 - 2026" at bounding box center [711, 343] width 842 height 48
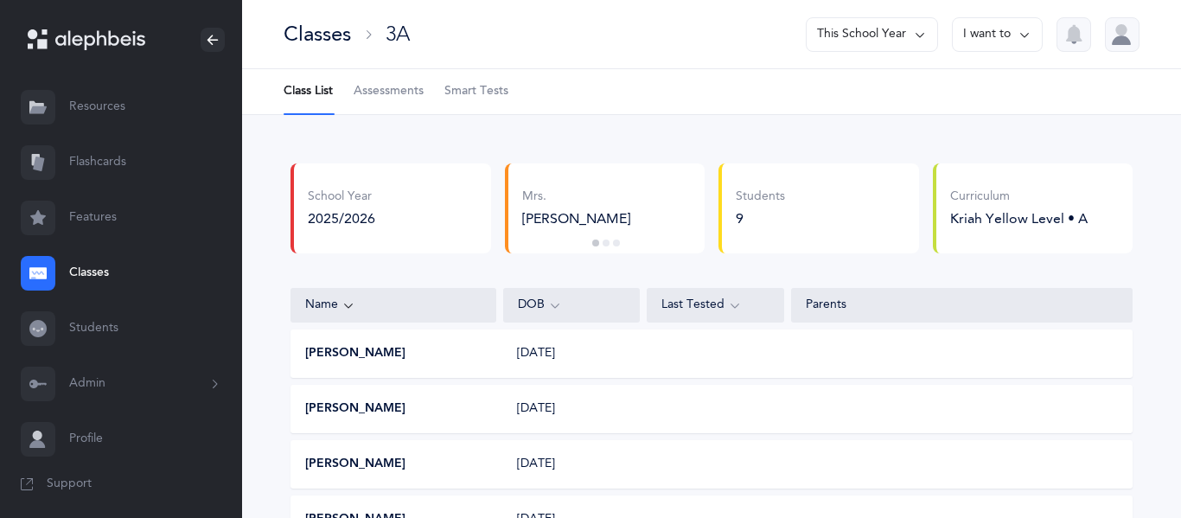
click at [424, 93] on span "Assessments" at bounding box center [389, 91] width 70 height 17
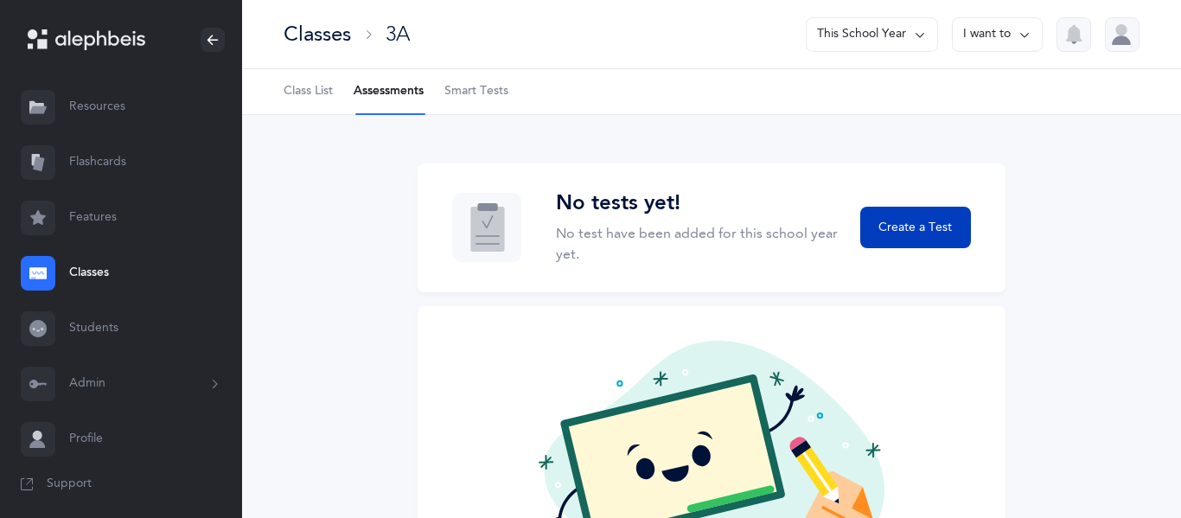
click at [921, 216] on button "Create a Test" at bounding box center [915, 227] width 111 height 41
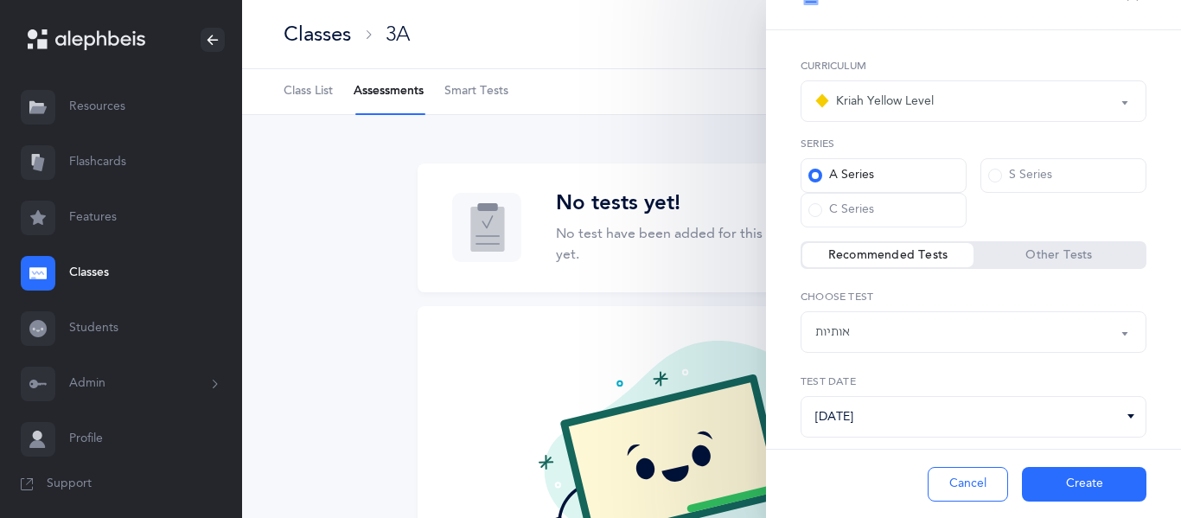
scroll to position [41, 0]
click at [841, 321] on div "אותיות" at bounding box center [832, 330] width 35 height 18
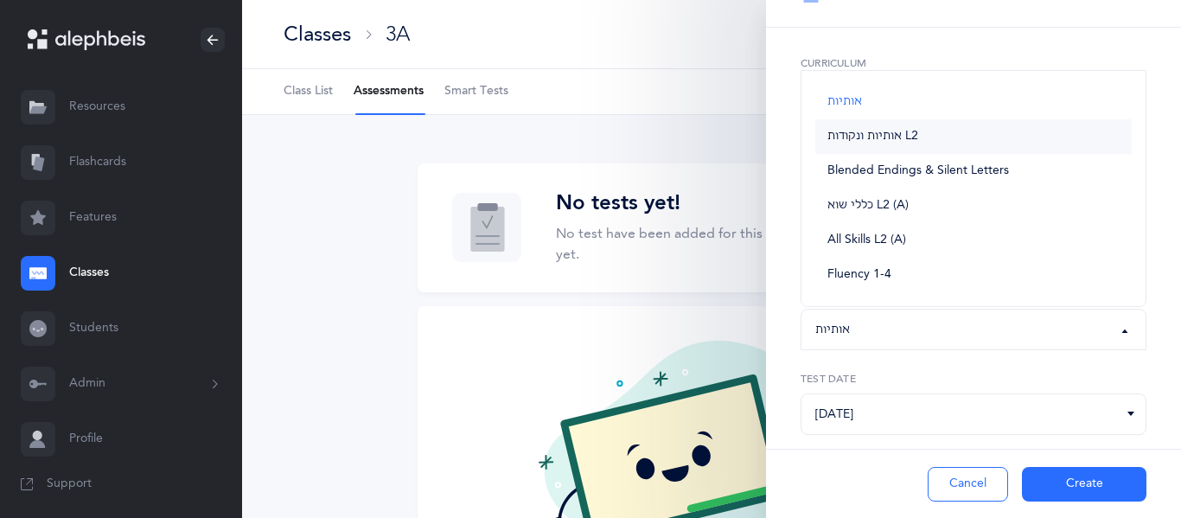
click at [864, 133] on span "אותיות ונקודות L2" at bounding box center [872, 137] width 91 height 16
select select "9"
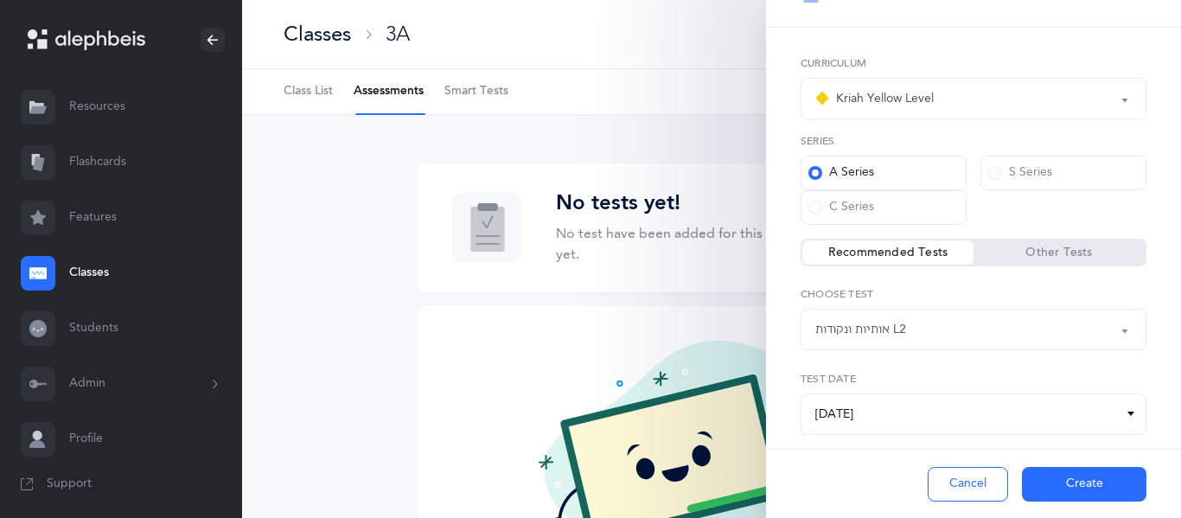
scroll to position [76, 0]
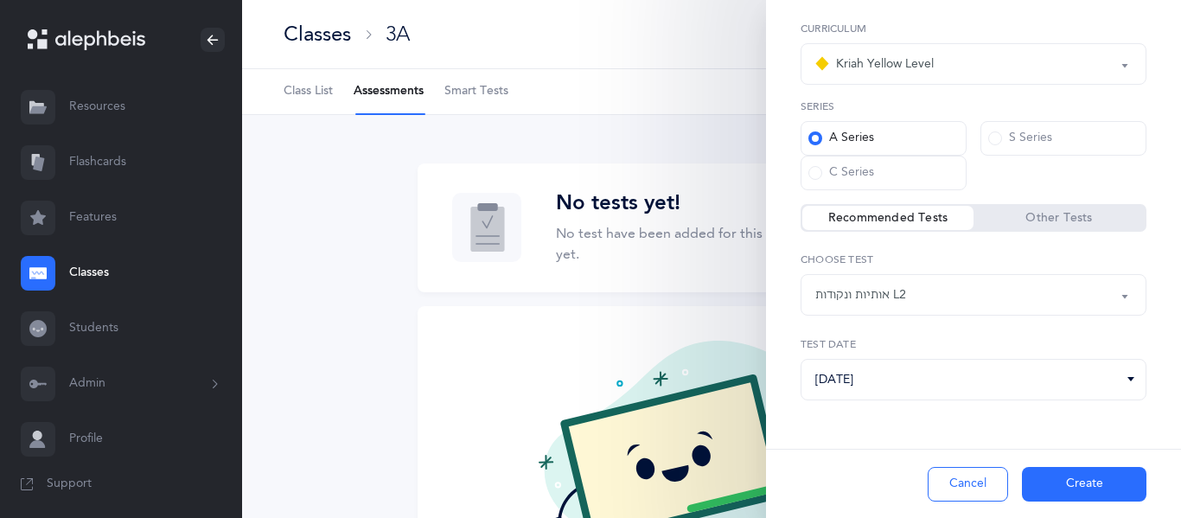
click at [1089, 485] on button "Create" at bounding box center [1084, 484] width 124 height 35
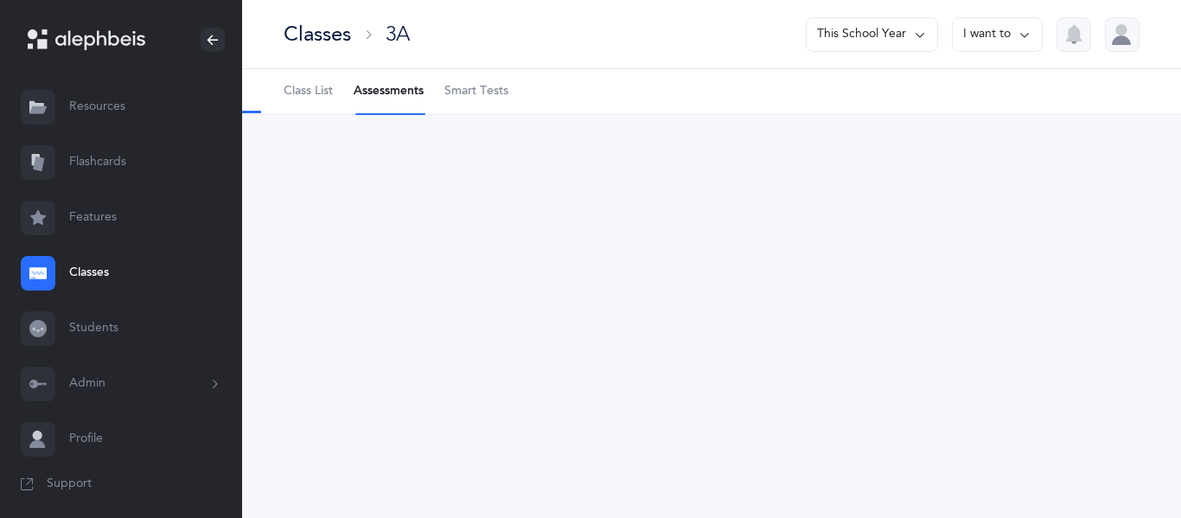
select select "9"
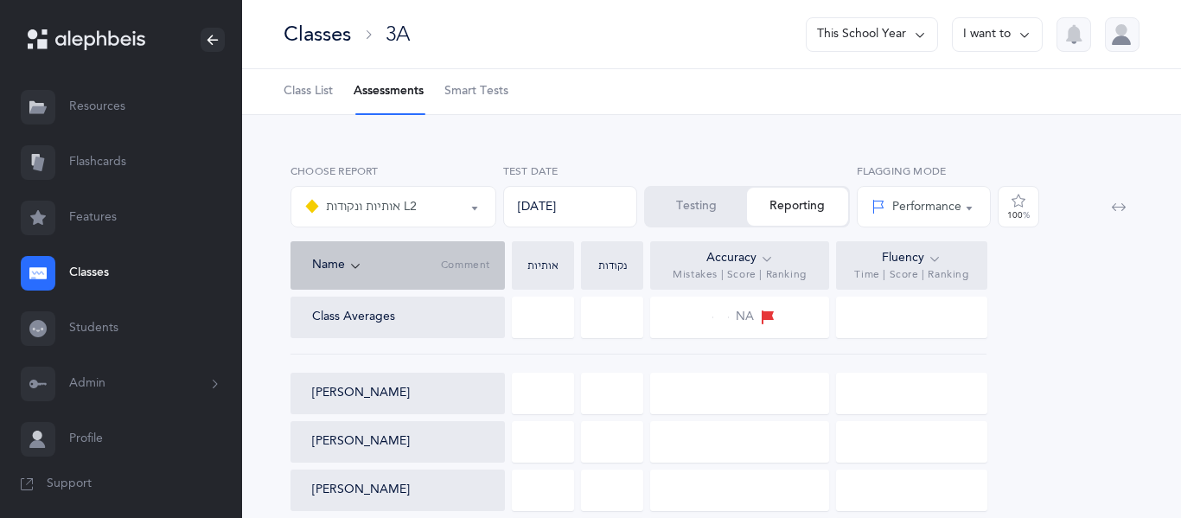
click at [702, 205] on button "Testing" at bounding box center [696, 207] width 101 height 38
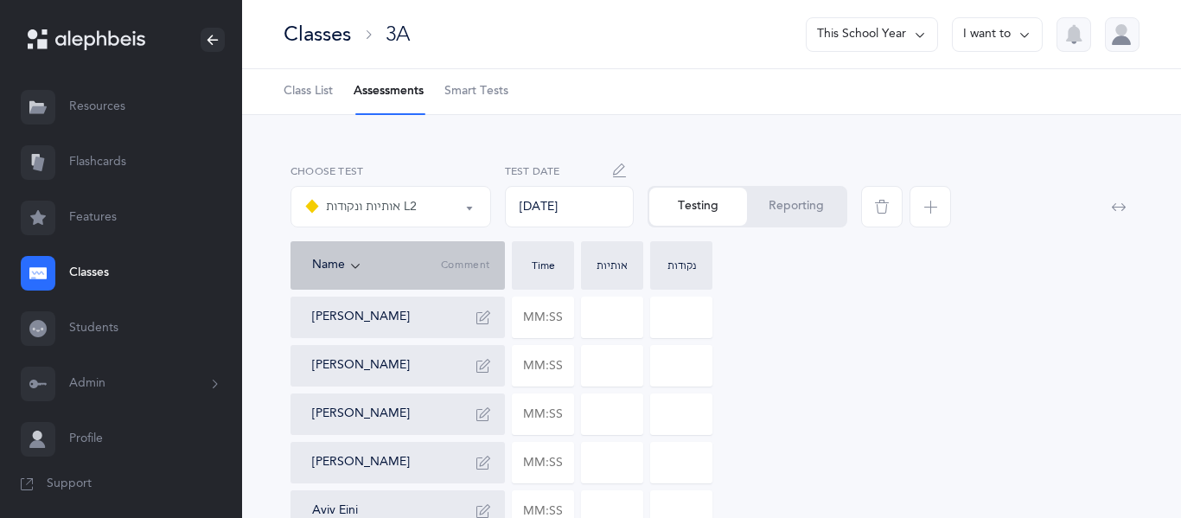
click at [1106, 32] on div at bounding box center [1122, 34] width 35 height 35
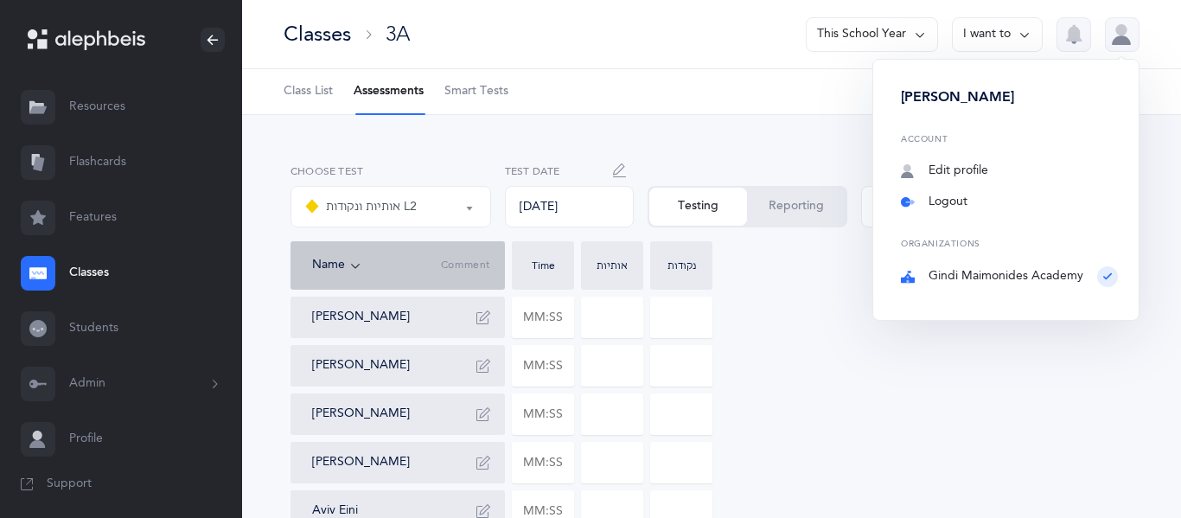
click at [950, 206] on link "Logout" at bounding box center [1009, 202] width 217 height 17
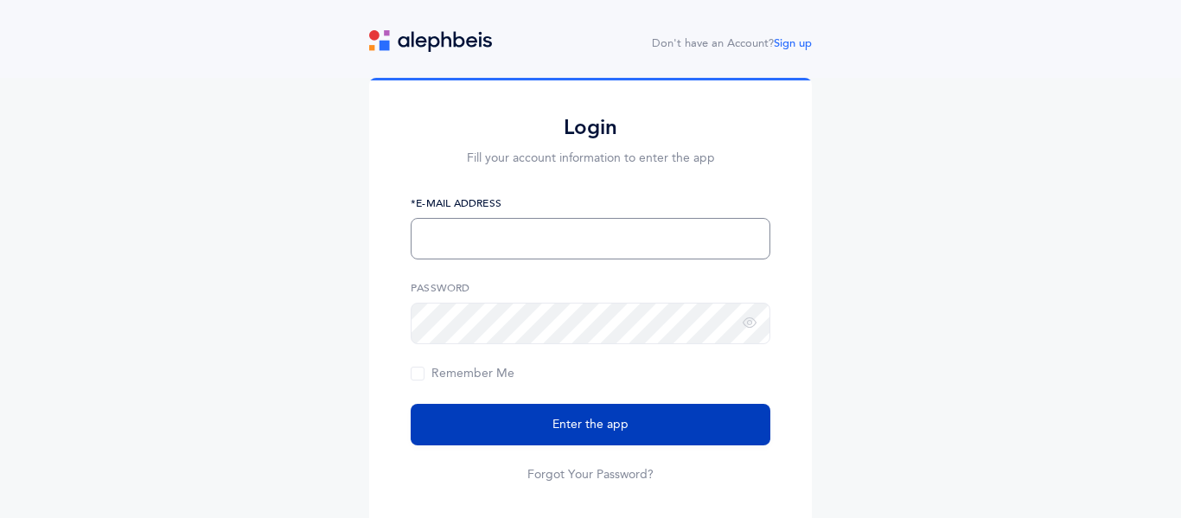
type input "[EMAIL_ADDRESS][DOMAIN_NAME]"
click at [490, 428] on button "Enter the app" at bounding box center [591, 424] width 360 height 41
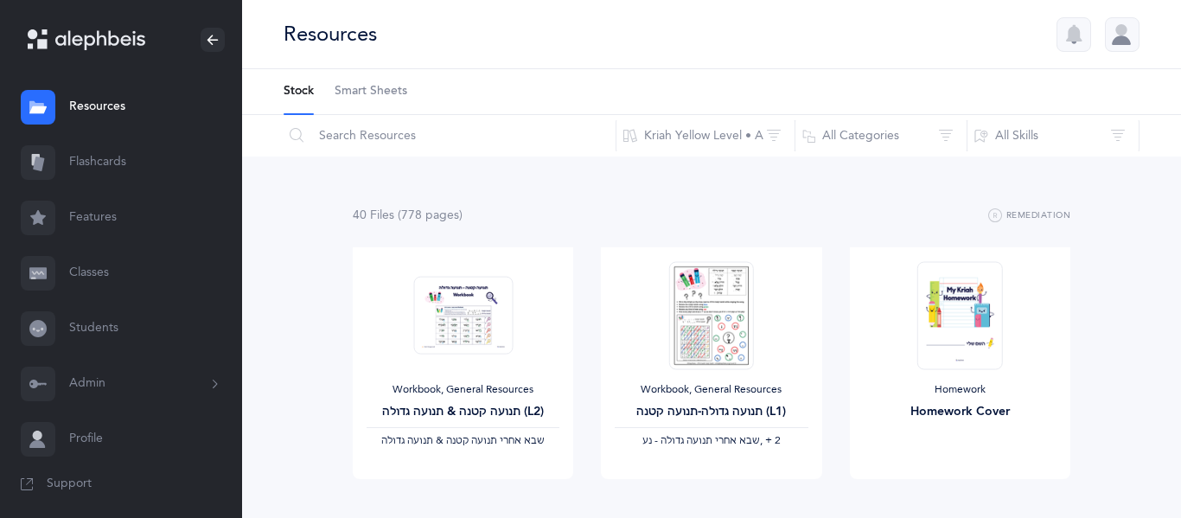
click at [81, 264] on link "Classes" at bounding box center [121, 272] width 242 height 55
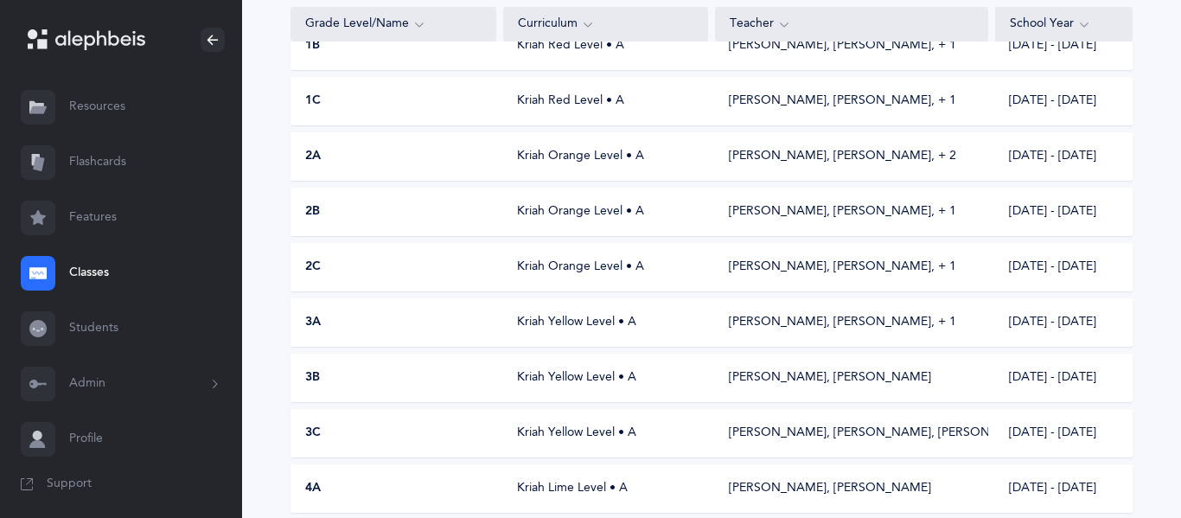
scroll to position [437, 0]
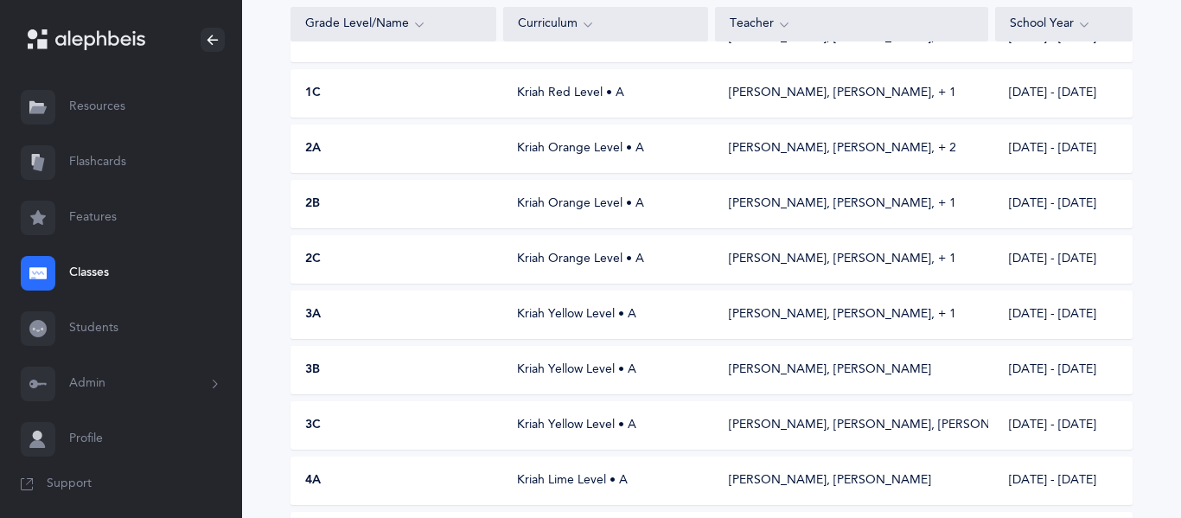
click at [465, 303] on div "3A Kriah Yellow Level • A Bayla Schwarzmer, Sarala Gewirtz‪, + 1‬ 2025 - 2026" at bounding box center [711, 314] width 842 height 48
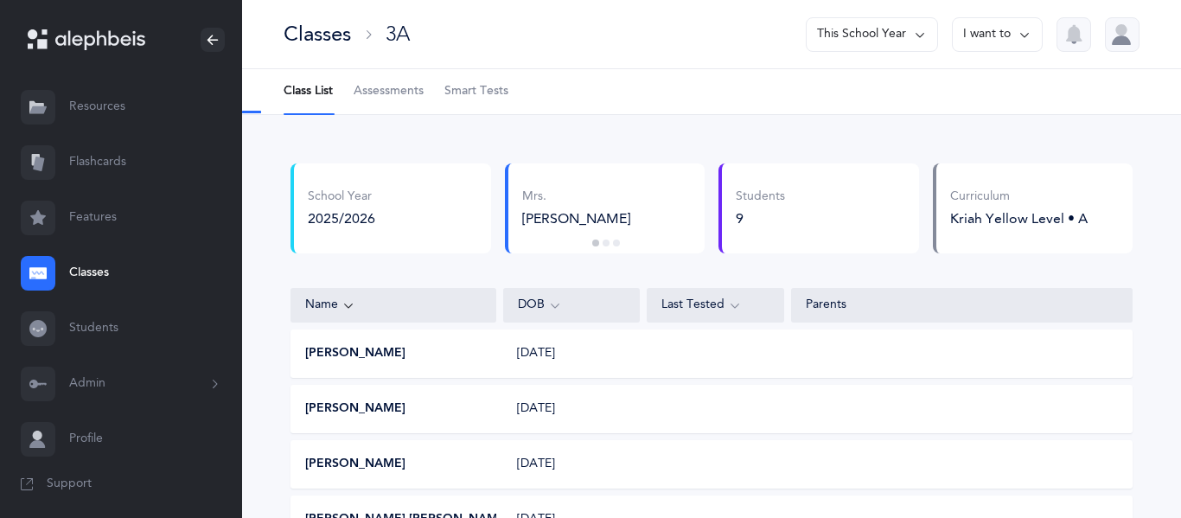
select select "9"
click at [387, 86] on span "Assessments" at bounding box center [389, 91] width 70 height 17
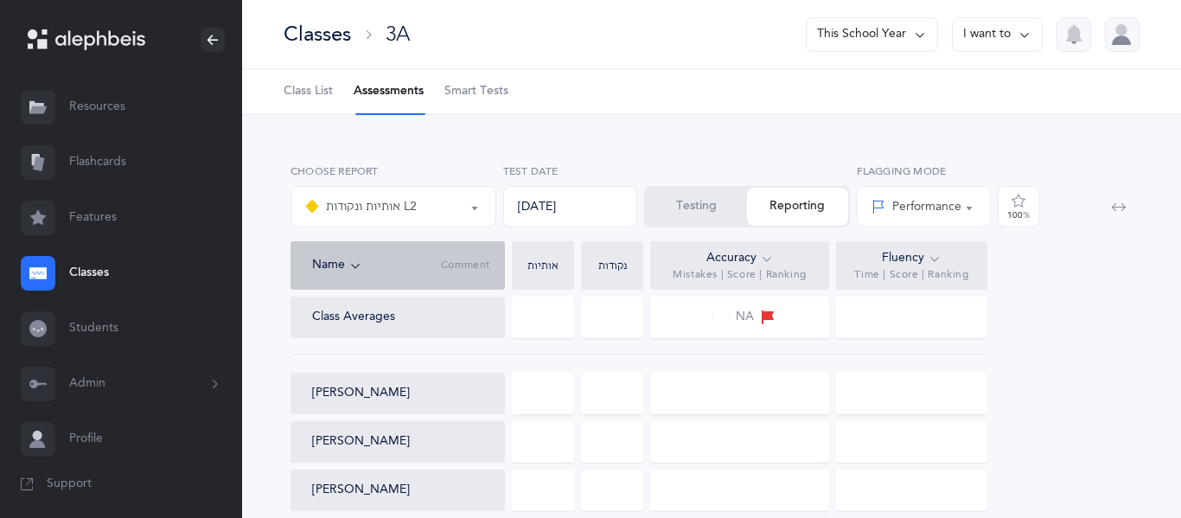
click at [666, 201] on button "Testing" at bounding box center [696, 207] width 101 height 38
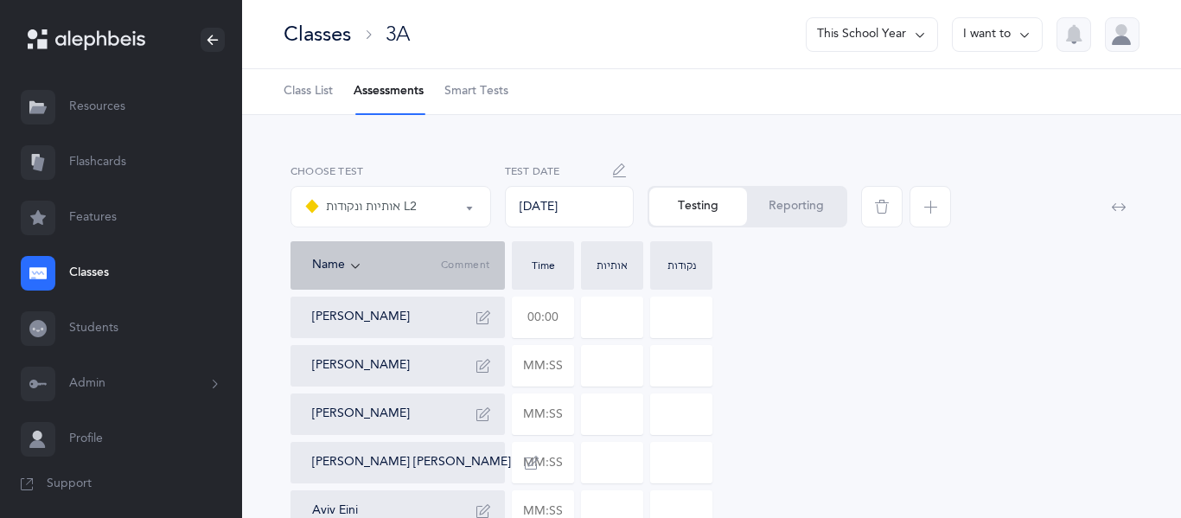
click at [559, 315] on input "text" at bounding box center [543, 317] width 61 height 40
type input "01:34"
type input "0"
type input "1"
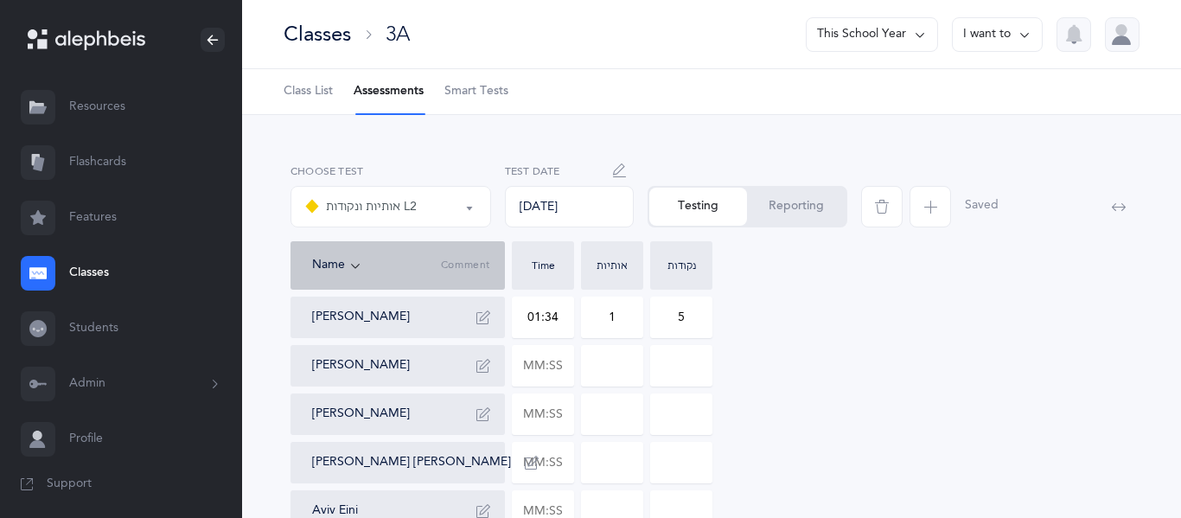
type input "5"
click at [794, 339] on div "Adelia Barkhordar 01:34 1 5 Bnaya Cohen Dael Cohen Luna Shira Eghbali Aviv Eini…" at bounding box center [711, 510] width 842 height 429
click at [486, 320] on icon "button" at bounding box center [483, 317] width 14 height 14
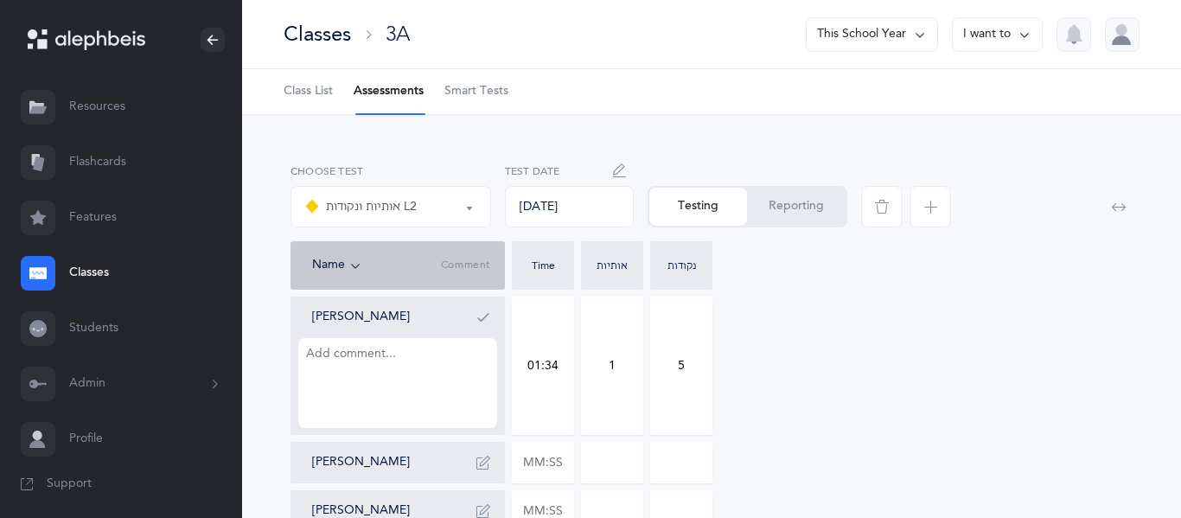
click at [404, 395] on textarea at bounding box center [397, 383] width 199 height 90
click at [681, 366] on input "5" at bounding box center [681, 365] width 61 height 137
click at [486, 306] on button "button" at bounding box center [483, 317] width 28 height 28
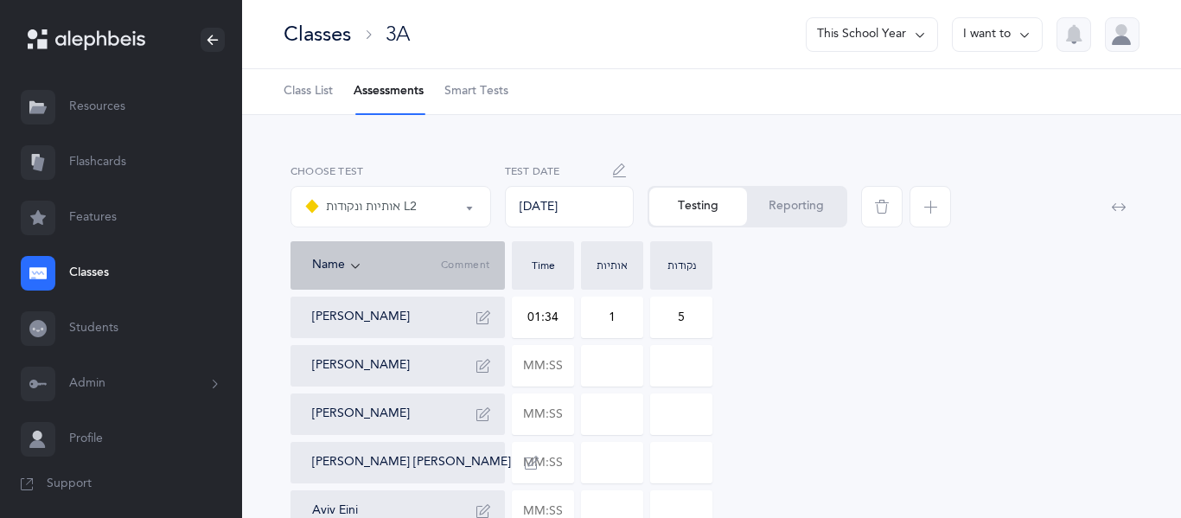
scroll to position [7, 0]
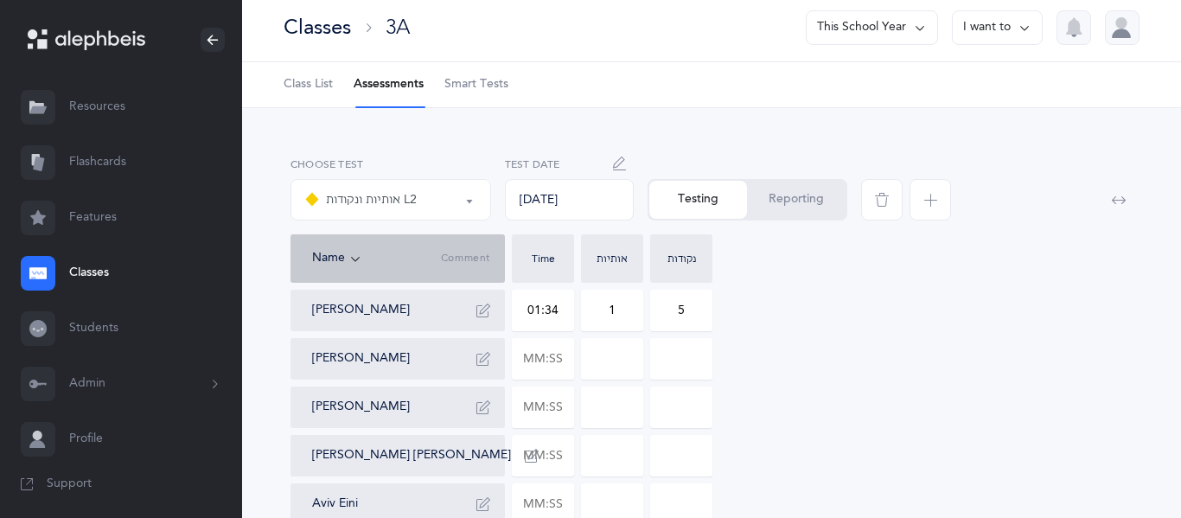
click at [806, 204] on button "Reporting" at bounding box center [796, 200] width 99 height 38
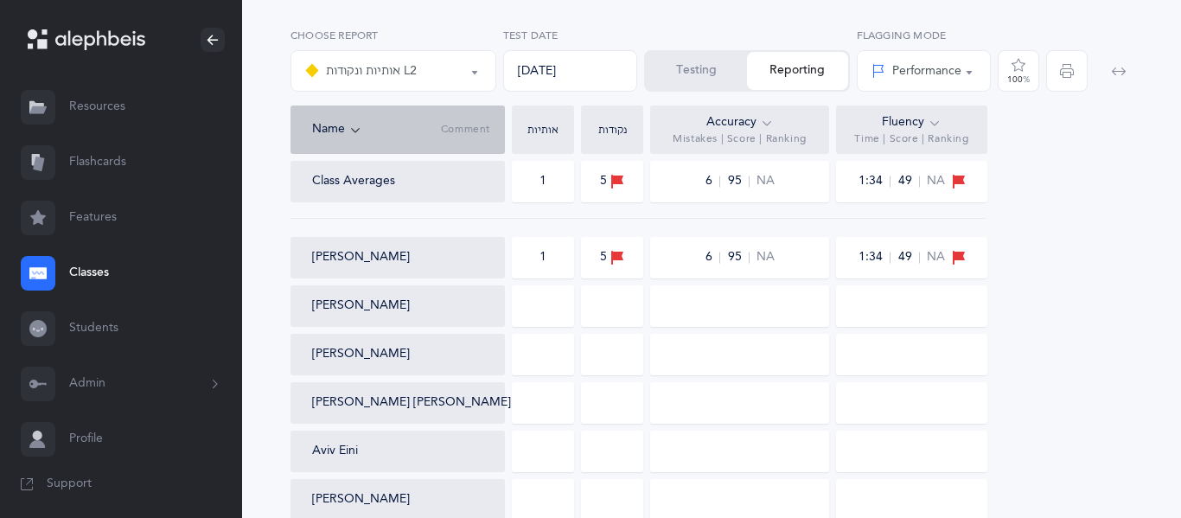
scroll to position [0, 0]
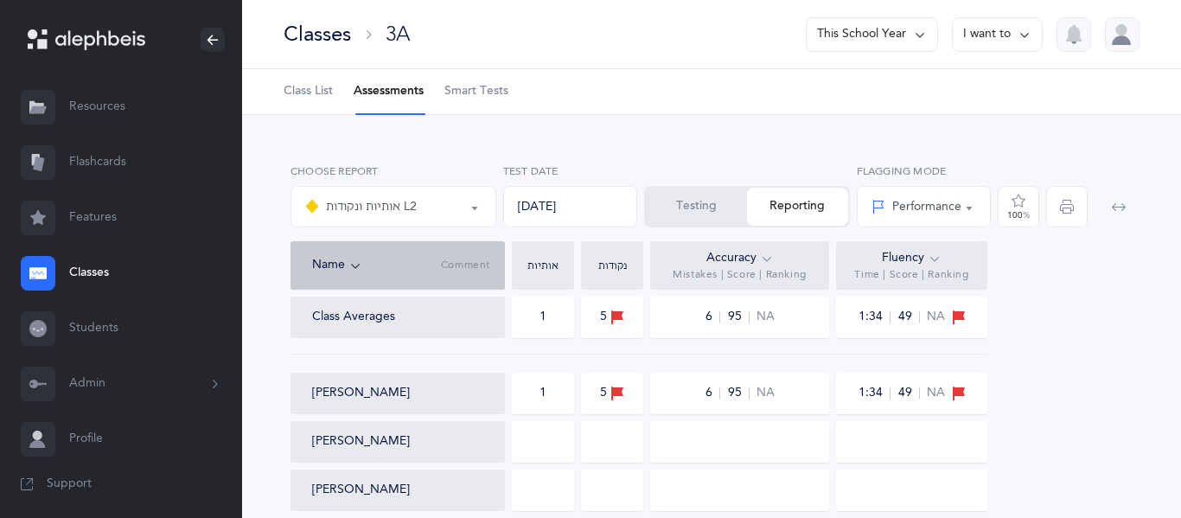
click at [1012, 41] on button "I want to" at bounding box center [997, 34] width 91 height 35
click at [964, 94] on button "Print reports" at bounding box center [966, 88] width 124 height 31
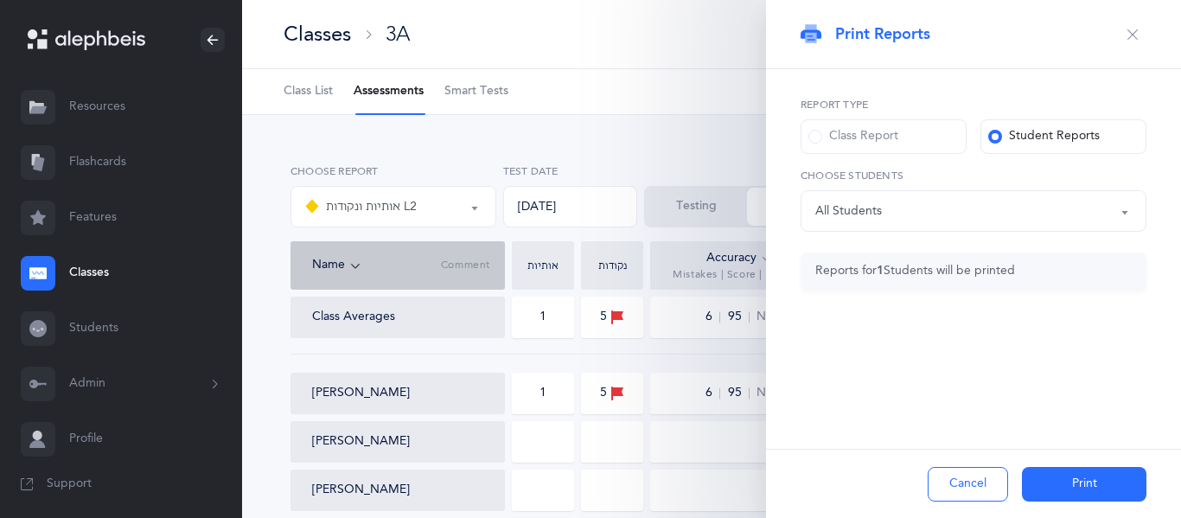
click at [826, 134] on div "Class Report" at bounding box center [853, 136] width 90 height 17
click at [0, 0] on input "Class Report" at bounding box center [0, 0] width 0 height 0
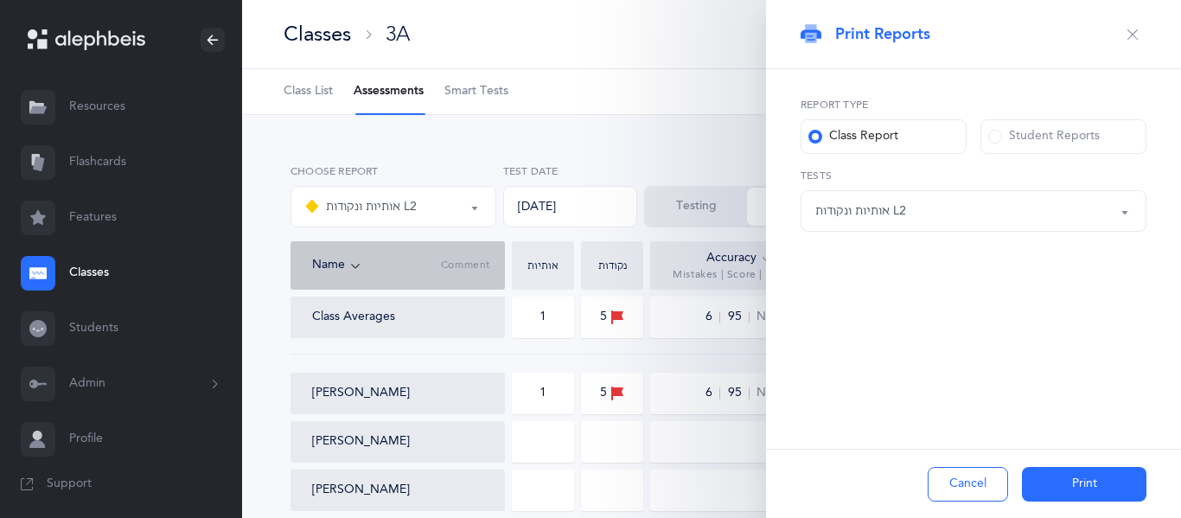
click at [860, 225] on div "אותיות ונקודות L2" at bounding box center [973, 210] width 316 height 29
click at [1038, 473] on button "Print" at bounding box center [1084, 484] width 124 height 35
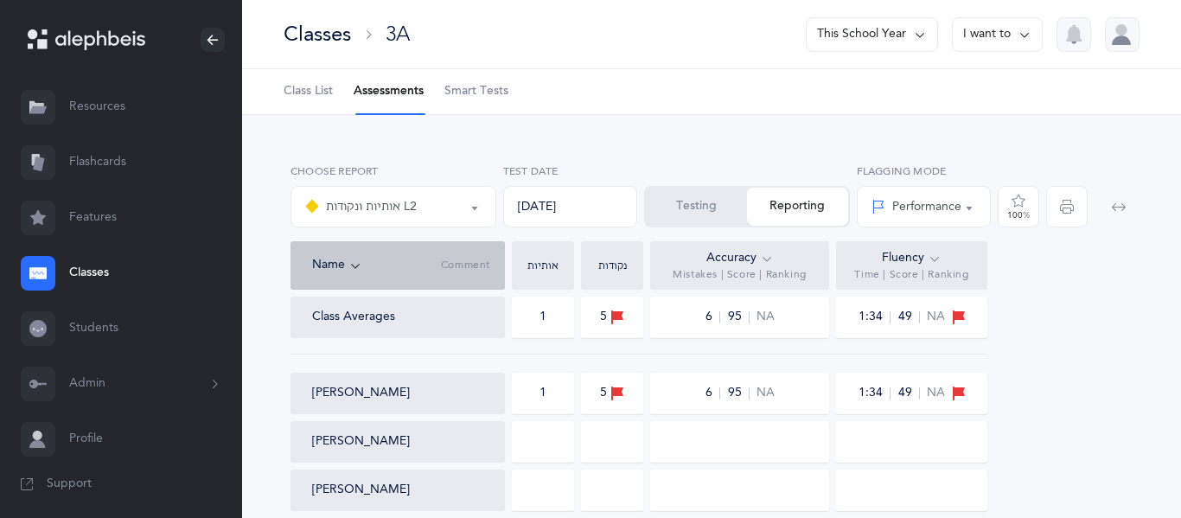
click at [672, 201] on button "Testing" at bounding box center [696, 207] width 101 height 38
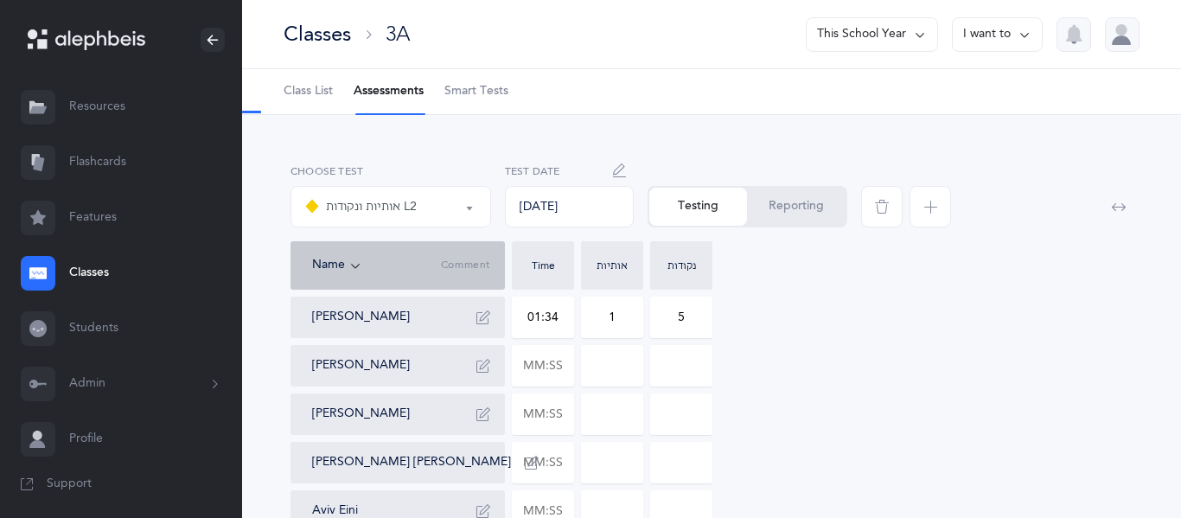
click at [892, 207] on span "button" at bounding box center [881, 206] width 41 height 41
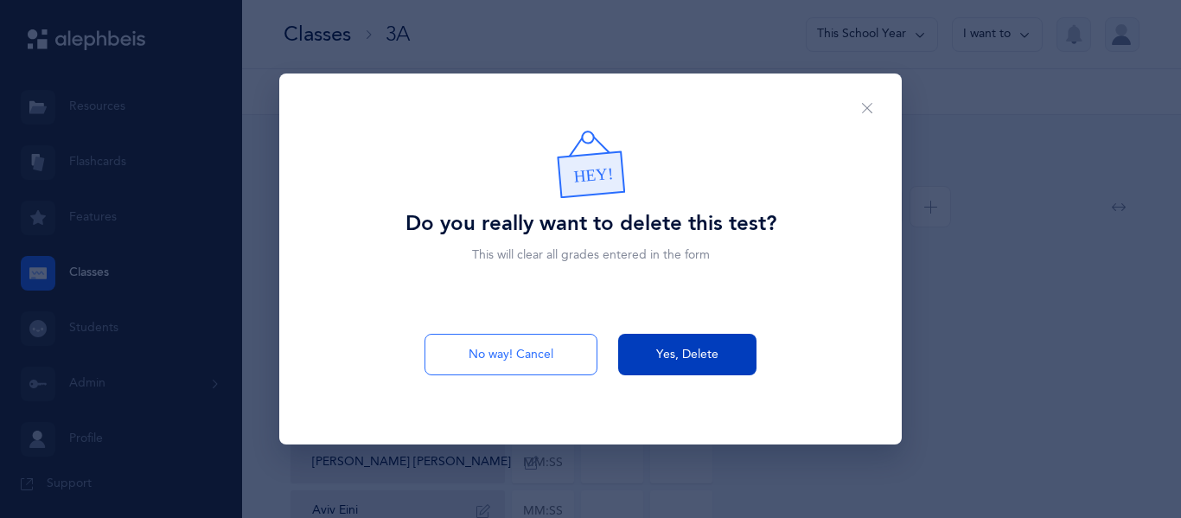
click at [704, 341] on button "Yes, Delete" at bounding box center [687, 354] width 138 height 41
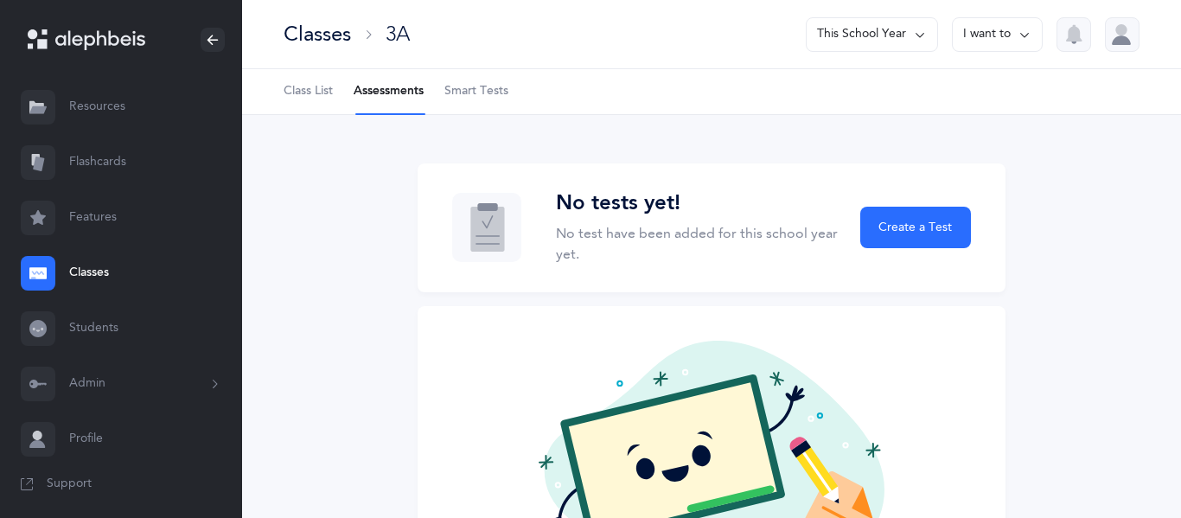
click at [326, 91] on span "Class List" at bounding box center [308, 91] width 49 height 17
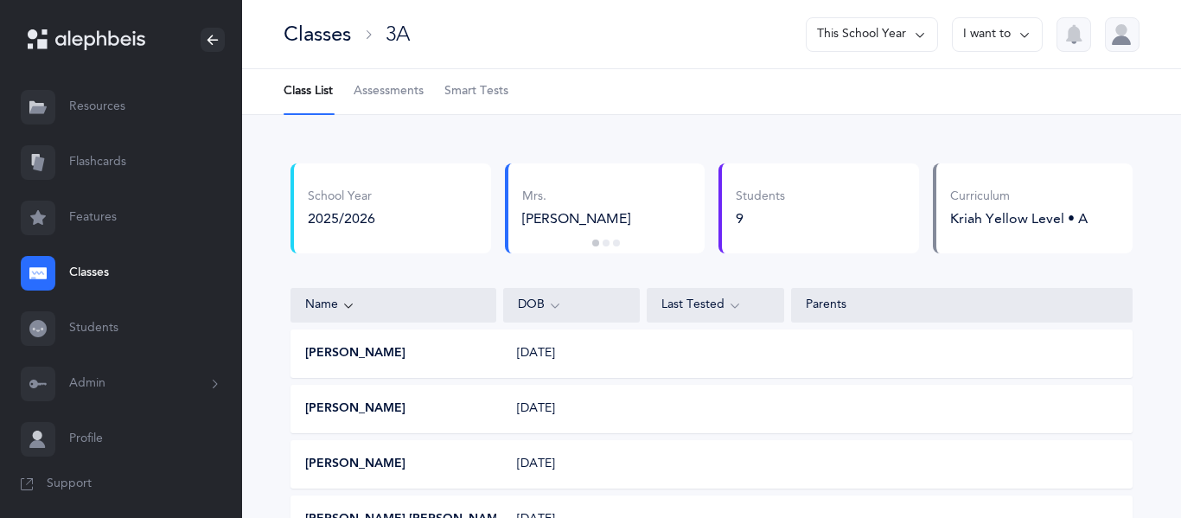
click at [981, 20] on button "I want to" at bounding box center [997, 34] width 91 height 35
click at [945, 94] on button "Edit class" at bounding box center [966, 88] width 124 height 31
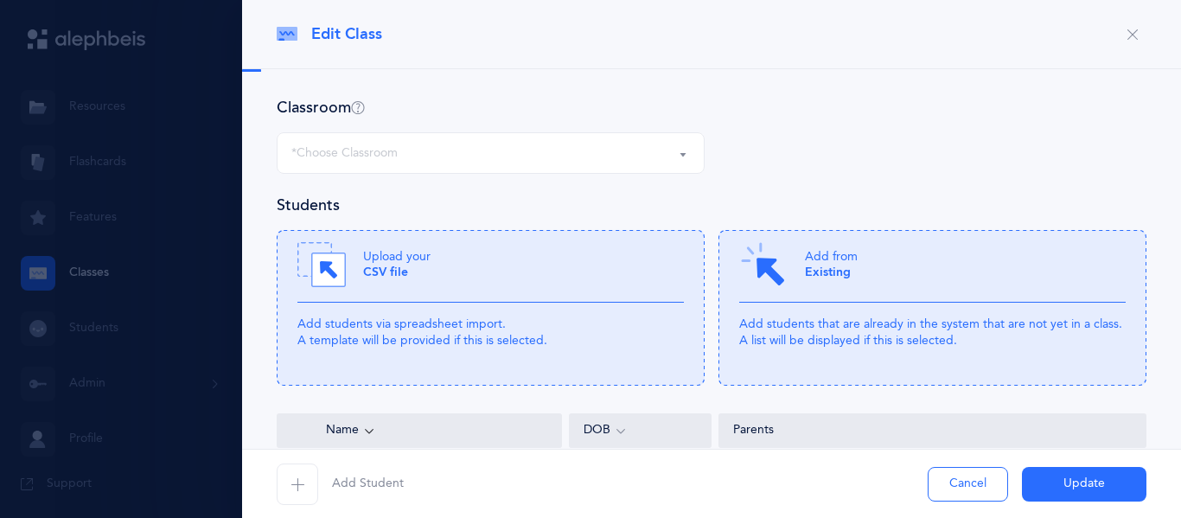
select select "714"
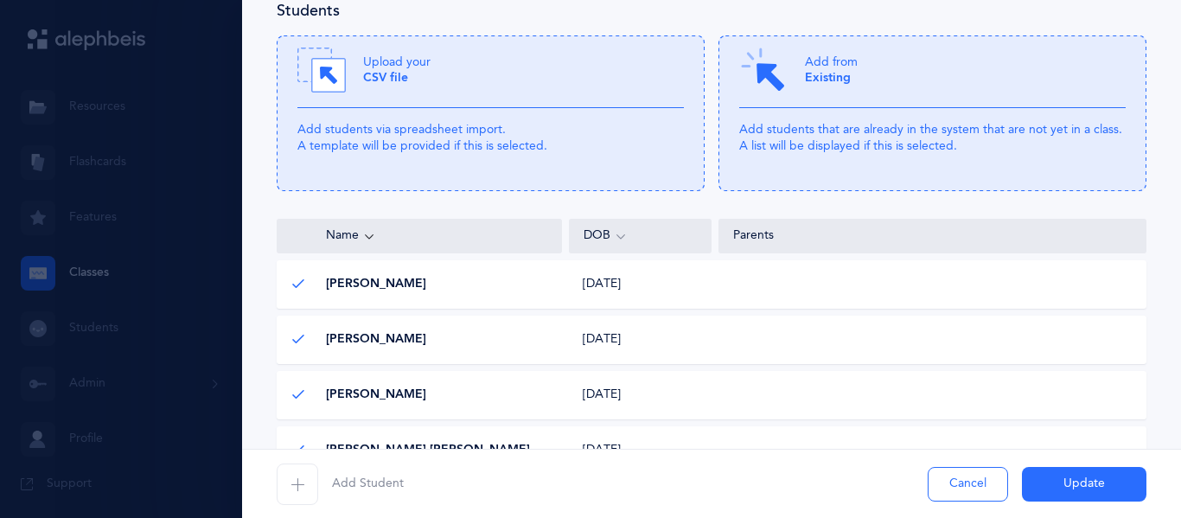
scroll to position [213, 0]
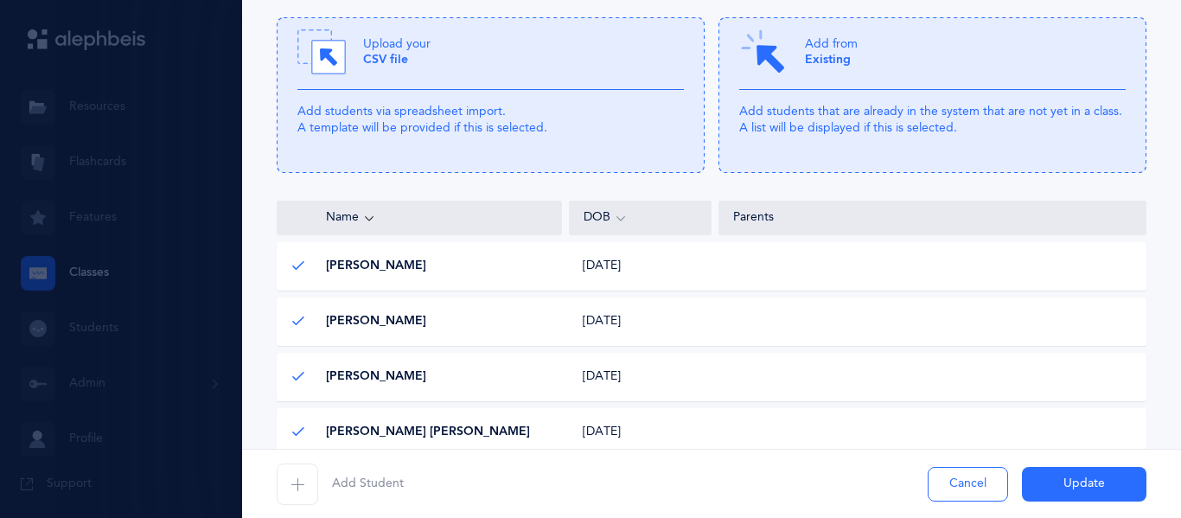
click at [357, 490] on span "Add Student" at bounding box center [368, 483] width 72 height 17
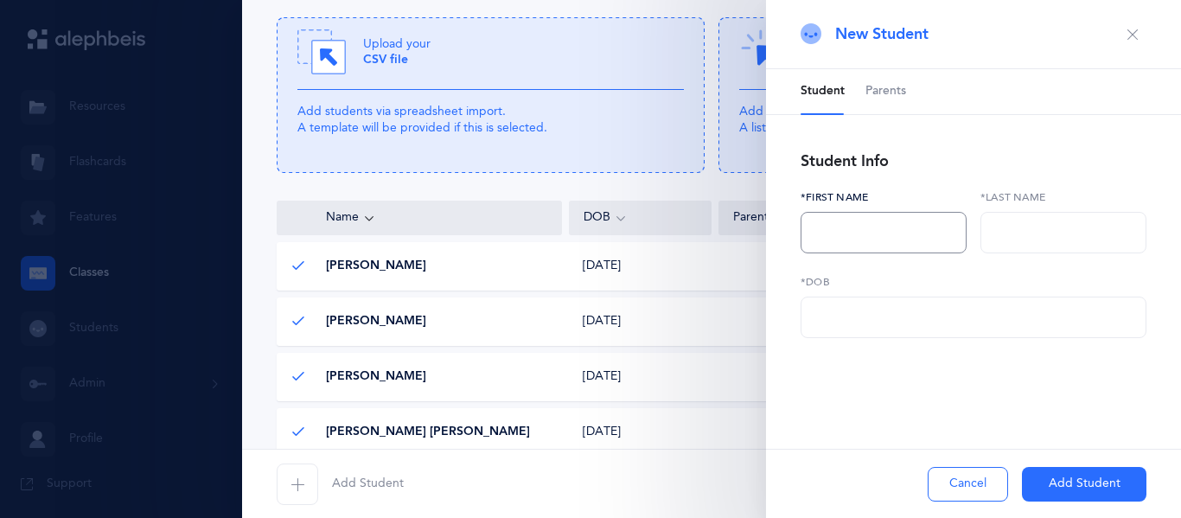
click at [925, 236] on input "text" at bounding box center [883, 232] width 166 height 41
type input "Ezra"
type input "Kreitenberg"
click at [956, 329] on input "text" at bounding box center [973, 316] width 346 height 41
paste input "10/07/2016"
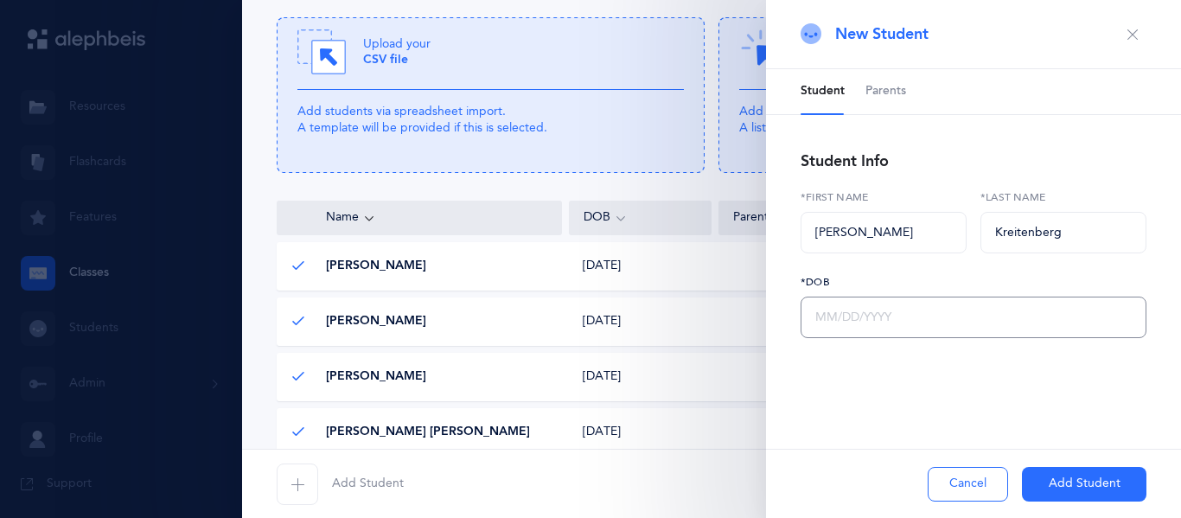
type input "10/07/2016"
click at [1045, 486] on button "Add Student" at bounding box center [1084, 484] width 124 height 35
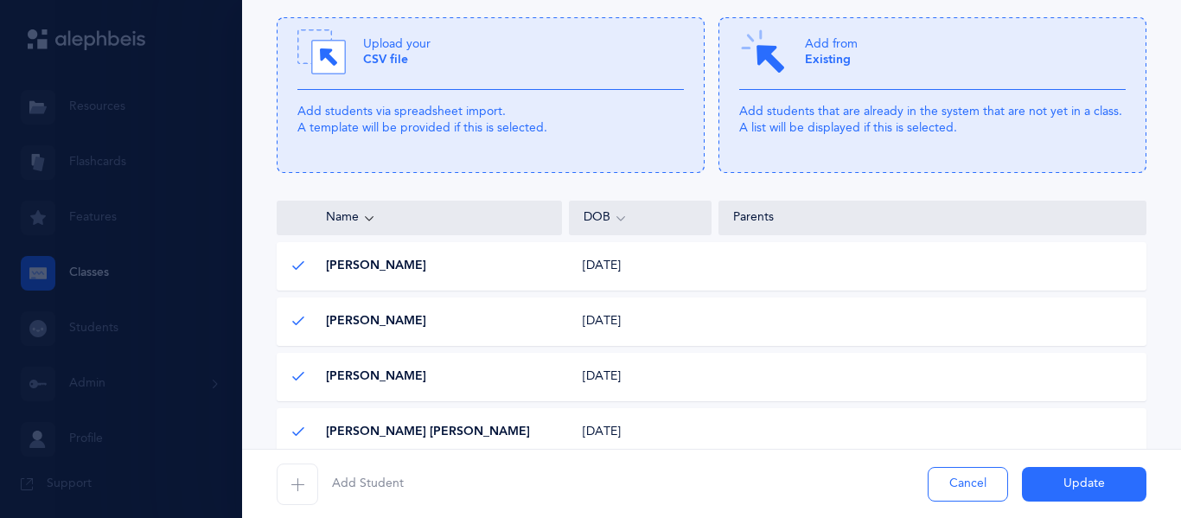
click at [336, 484] on span "Add Student" at bounding box center [368, 483] width 72 height 17
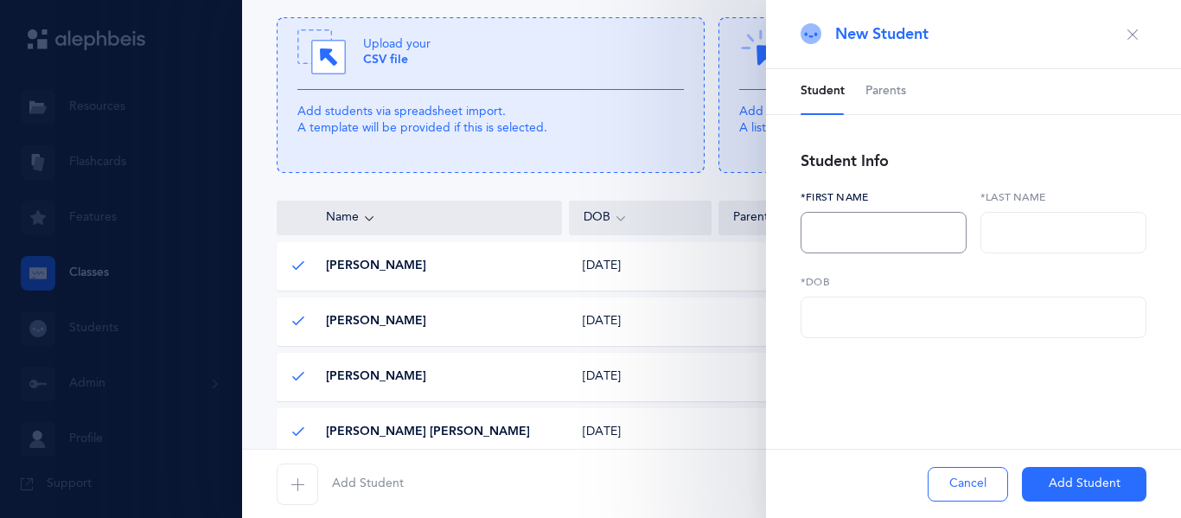
click at [875, 233] on input "text" at bounding box center [883, 232] width 166 height 41
type input "Roger MIzrahi"
type input "Mizrahi"
click at [901, 241] on input "Roger MIzrahi" at bounding box center [883, 232] width 166 height 41
type input "Roger"
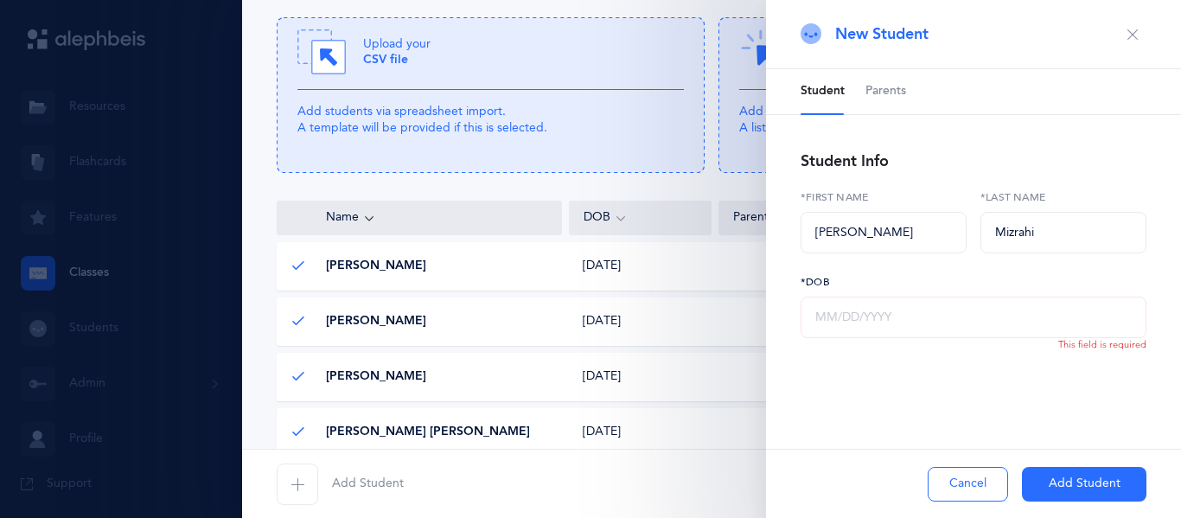
click at [888, 328] on input "text" at bounding box center [973, 316] width 346 height 41
paste input "01/05/2017"
type input "01/05/2017"
click at [886, 328] on input "01/05/2017" at bounding box center [973, 316] width 346 height 41
click at [1087, 471] on button "Add Student" at bounding box center [1084, 484] width 124 height 35
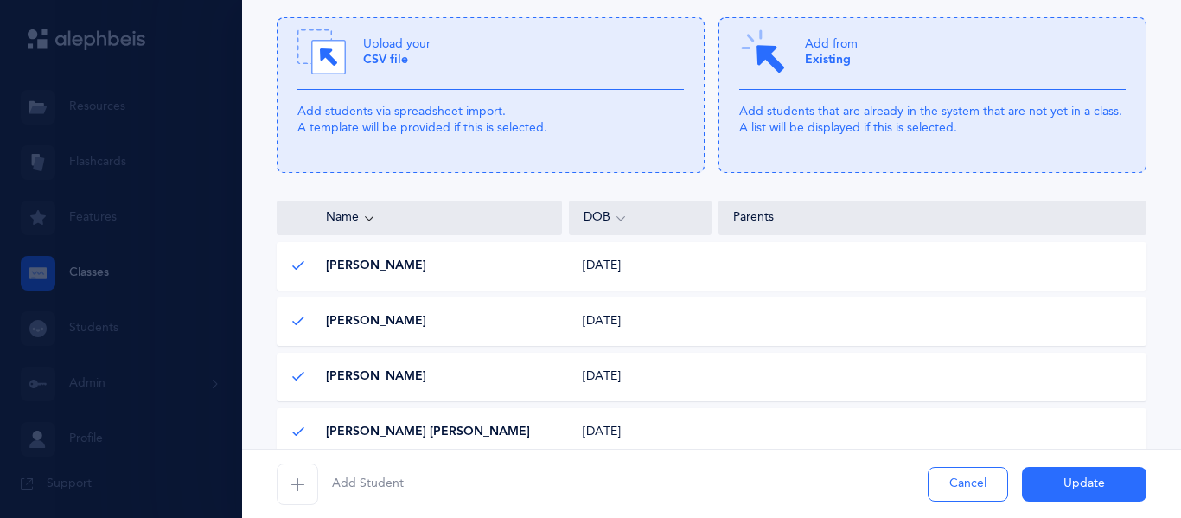
click at [305, 488] on span "button" at bounding box center [297, 483] width 41 height 41
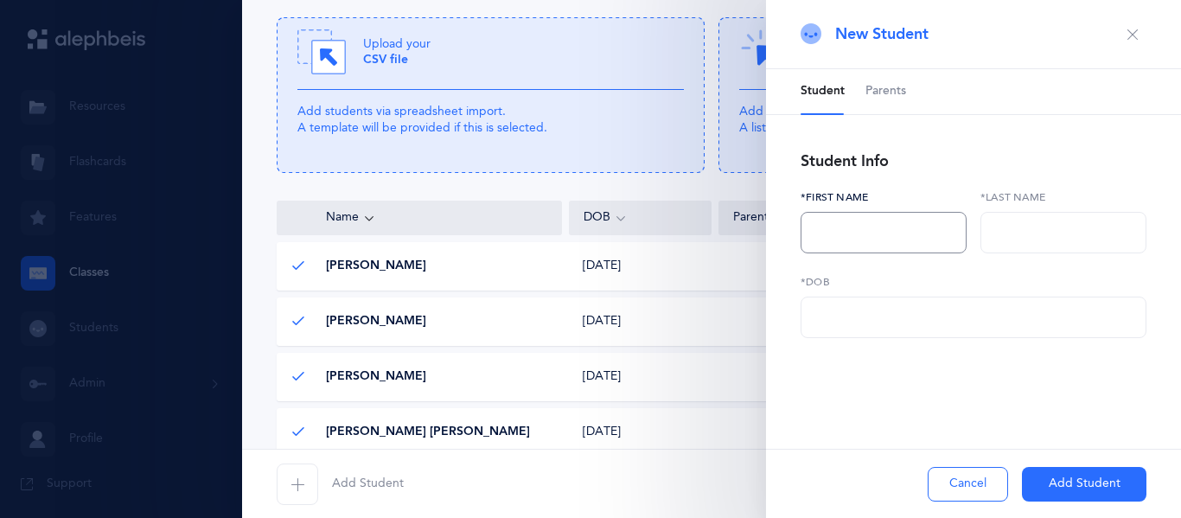
click at [822, 224] on input "text" at bounding box center [883, 232] width 166 height 41
type input "Benjamin"
type input "MIzrahie"
paste input "04/13/2017"
type input "04/13/2017"
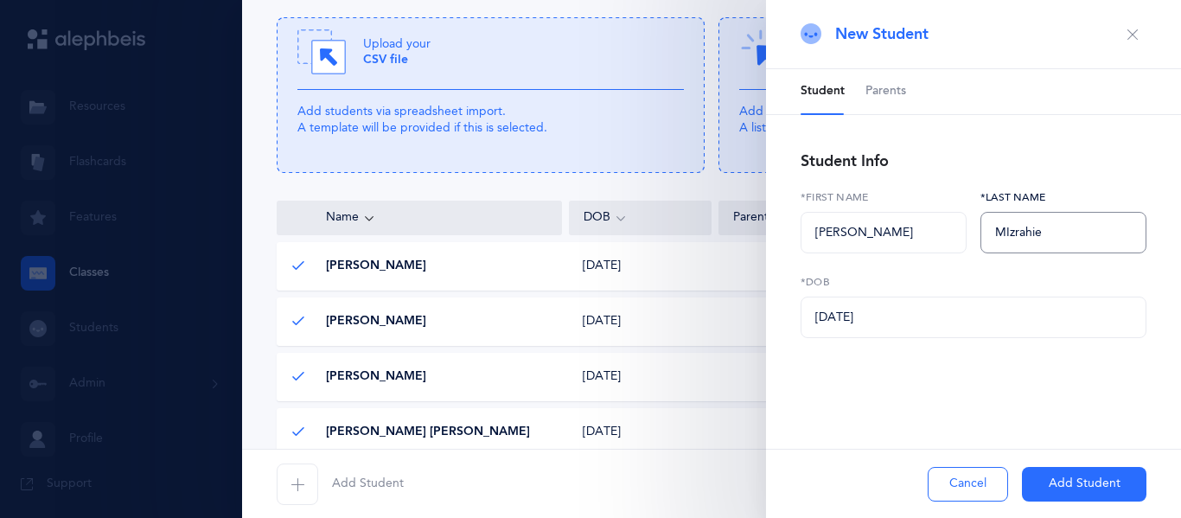
click at [1014, 231] on input "MIzrahie" at bounding box center [1063, 232] width 166 height 41
type input "Mizrahie"
click at [1085, 480] on button "Add Student" at bounding box center [1084, 484] width 124 height 35
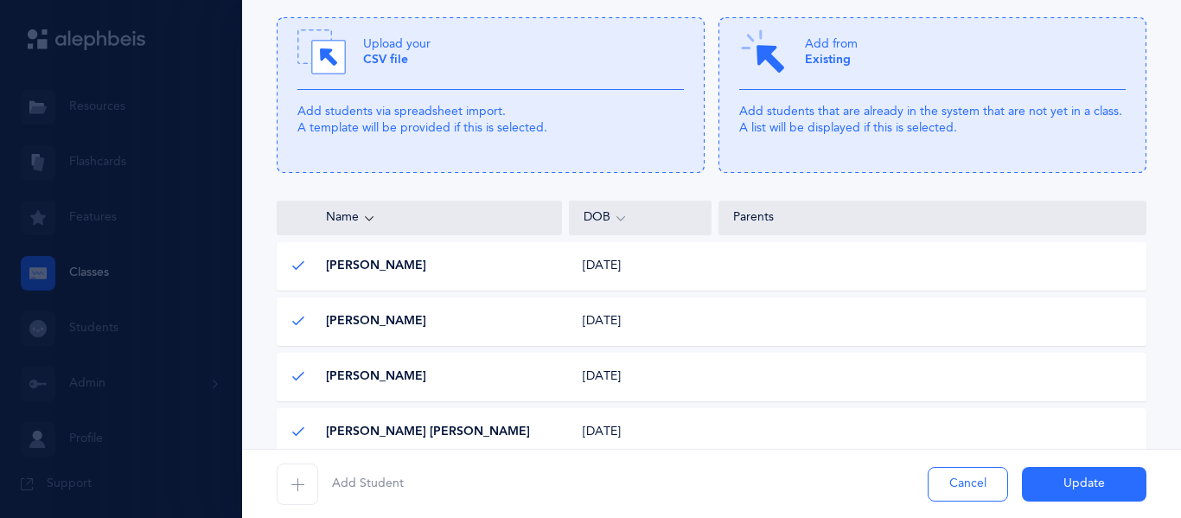
click at [318, 491] on button "Add Student" at bounding box center [340, 483] width 127 height 41
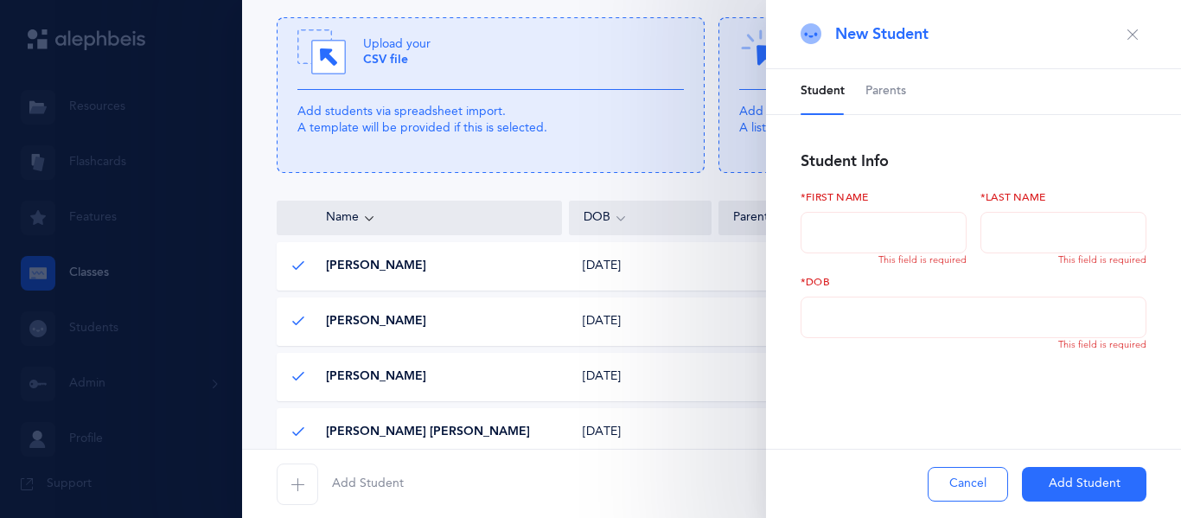
click at [1087, 486] on button "Add Student" at bounding box center [1084, 484] width 124 height 35
click at [957, 492] on button "Cancel" at bounding box center [967, 484] width 80 height 35
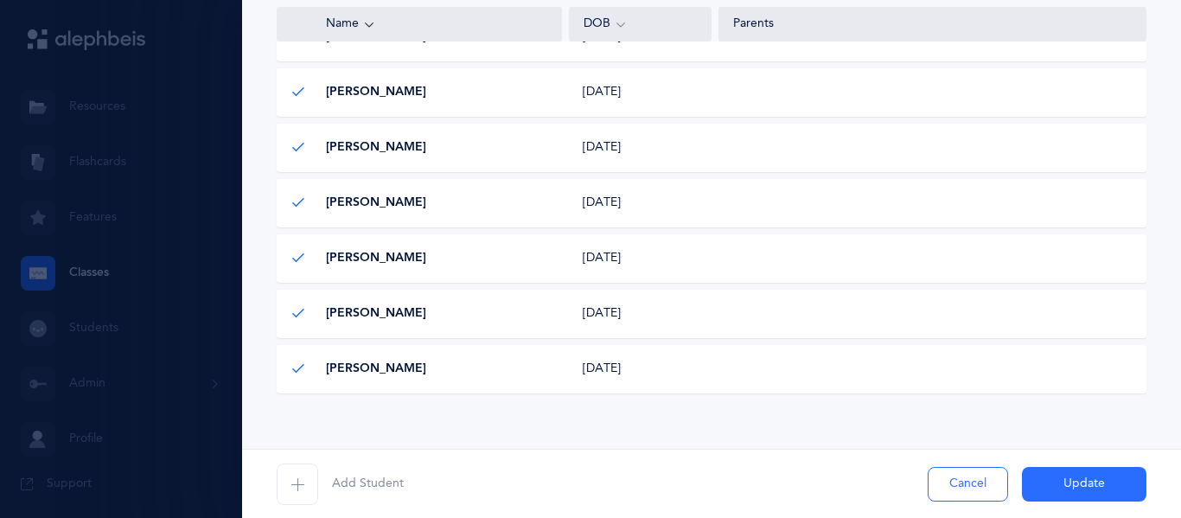
scroll to position [753, 0]
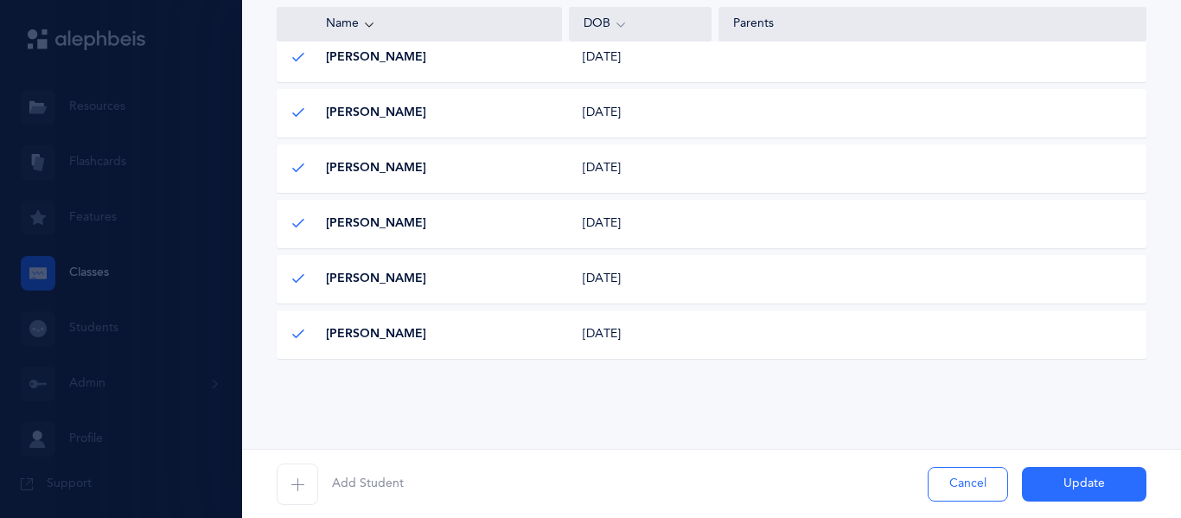
click at [1047, 475] on button "Update" at bounding box center [1084, 484] width 124 height 35
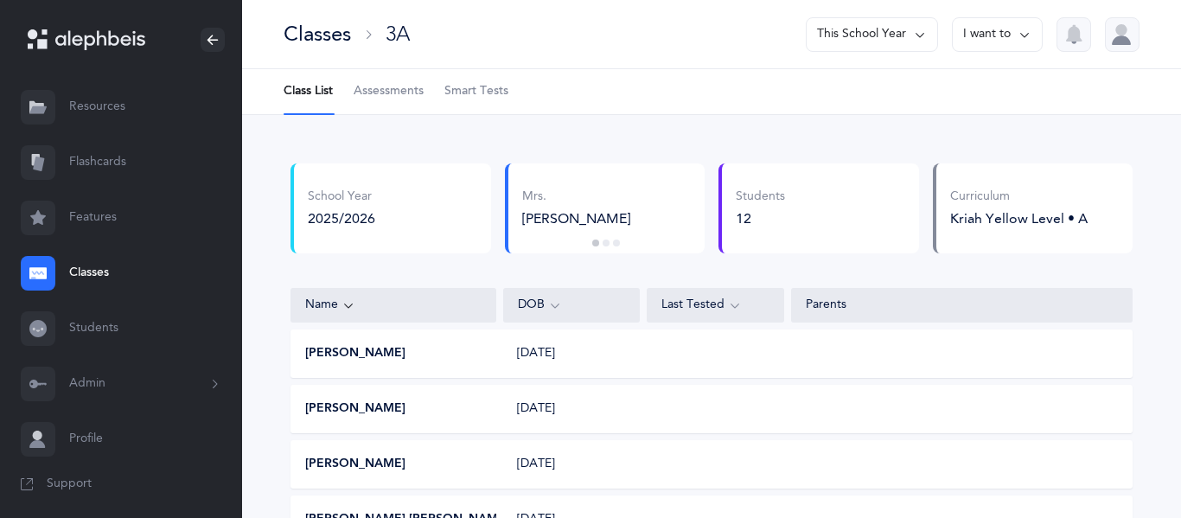
click at [971, 40] on button "I want to" at bounding box center [997, 34] width 91 height 35
click at [1016, 81] on button "Edit class" at bounding box center [966, 88] width 124 height 31
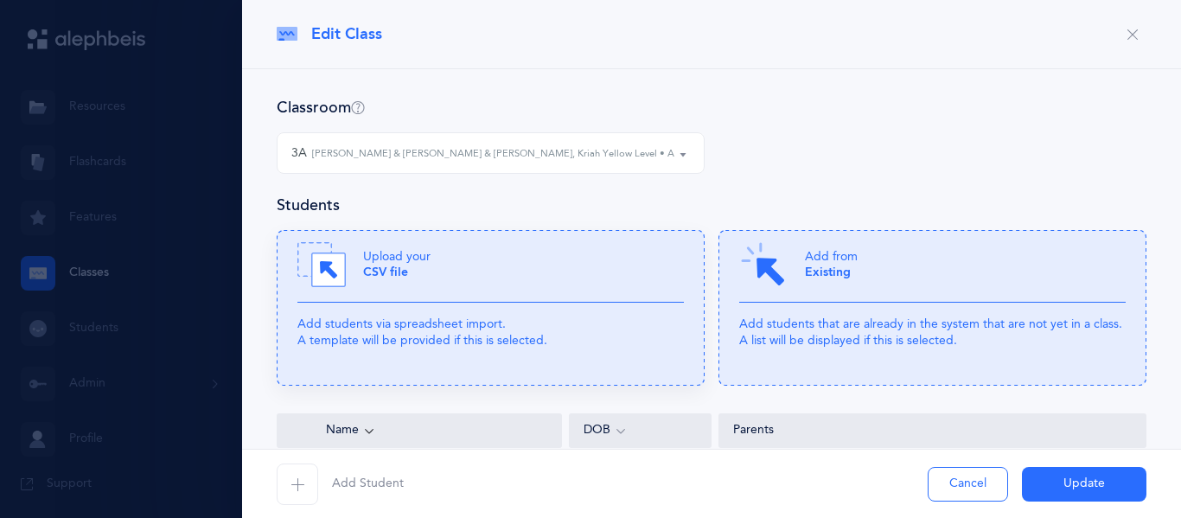
select select "714"
click at [370, 481] on span "Add Student" at bounding box center [368, 483] width 72 height 17
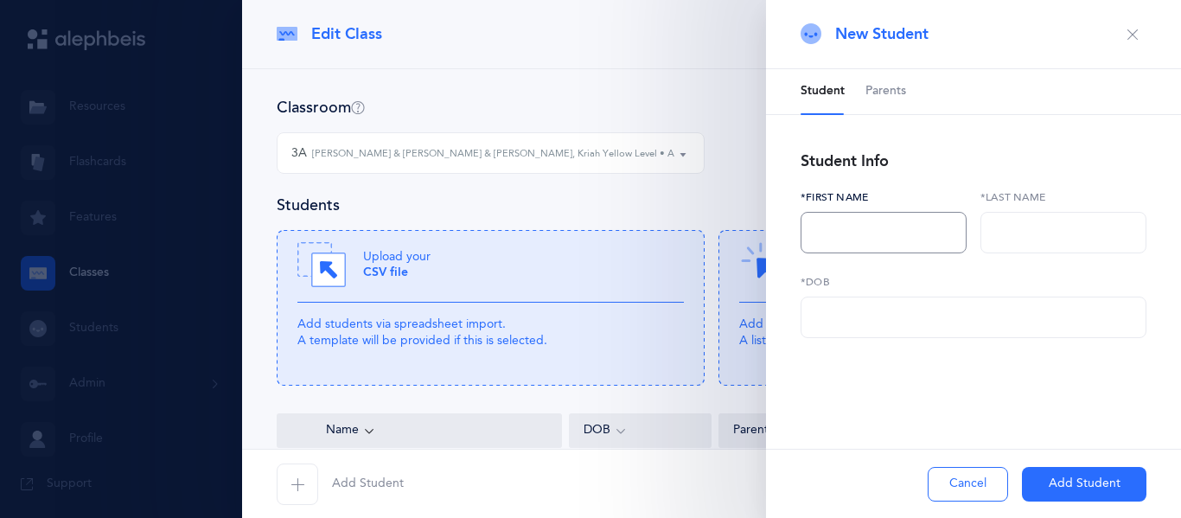
click at [896, 223] on input "text" at bounding box center [883, 232] width 166 height 41
type input "Ayelet"
type input "Neiman"
paste input "07/11/2017"
type input "07/11/2017"
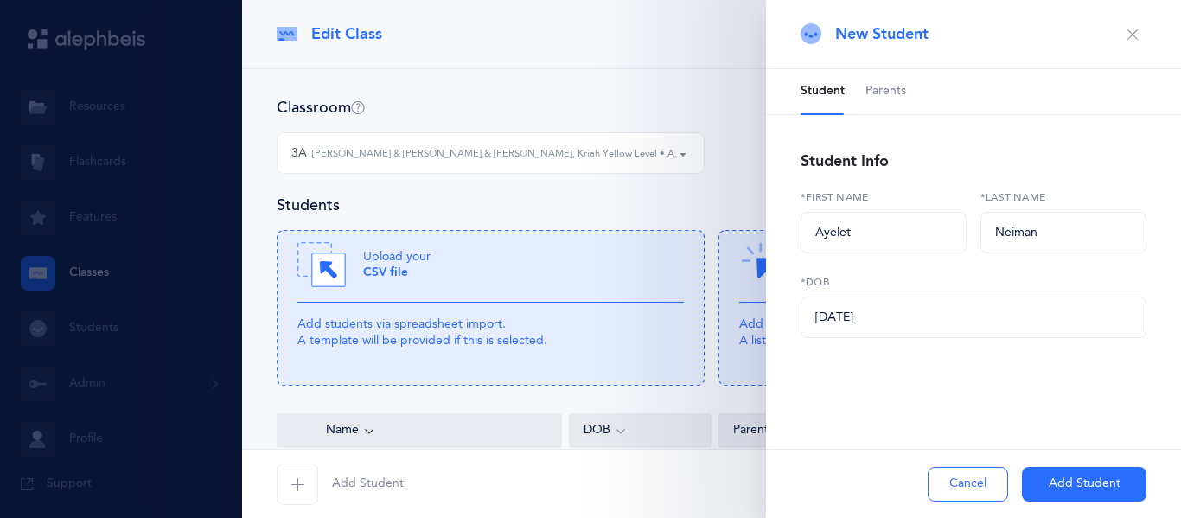
click at [1069, 490] on button "Add Student" at bounding box center [1084, 484] width 124 height 35
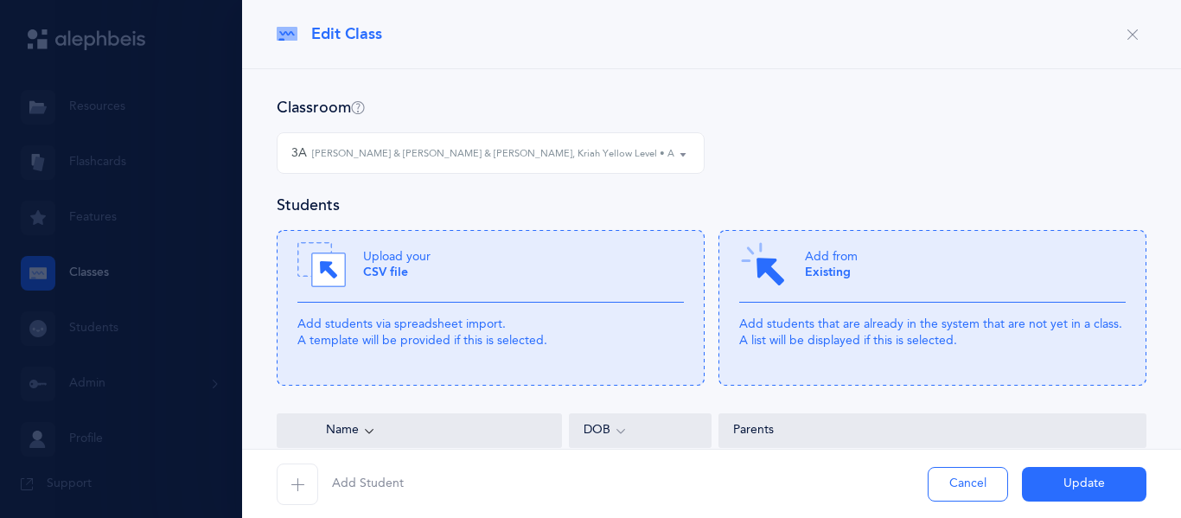
click at [309, 475] on span "button" at bounding box center [297, 483] width 41 height 41
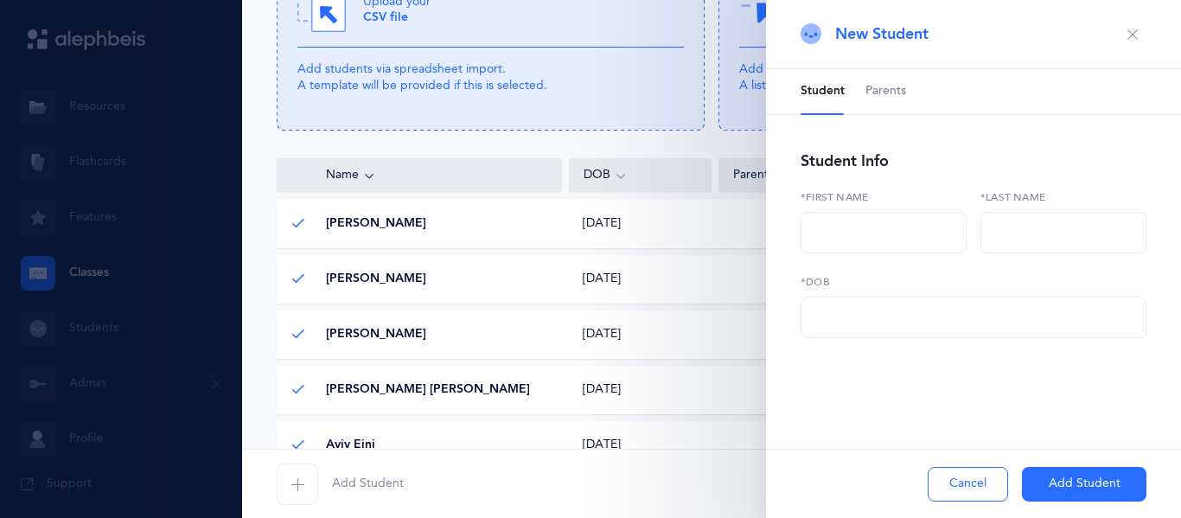
scroll to position [257, 0]
click at [879, 239] on input "text" at bounding box center [883, 232] width 166 height 41
type input "Naya"
type input "Ram"
paste input "06/25/2017"
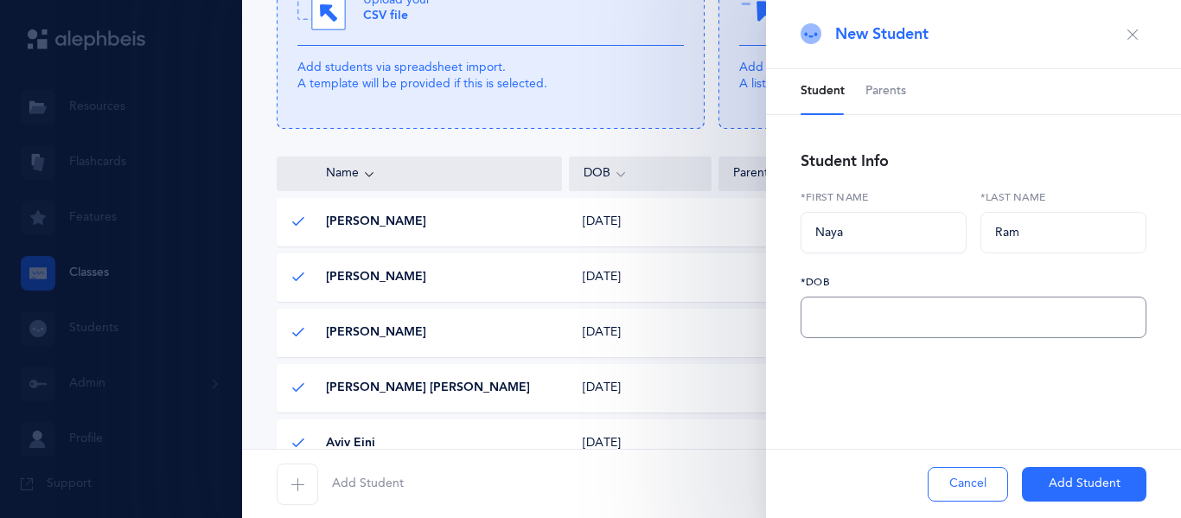
type input "06/25/2017"
click at [1058, 494] on button "Add Student" at bounding box center [1084, 484] width 124 height 35
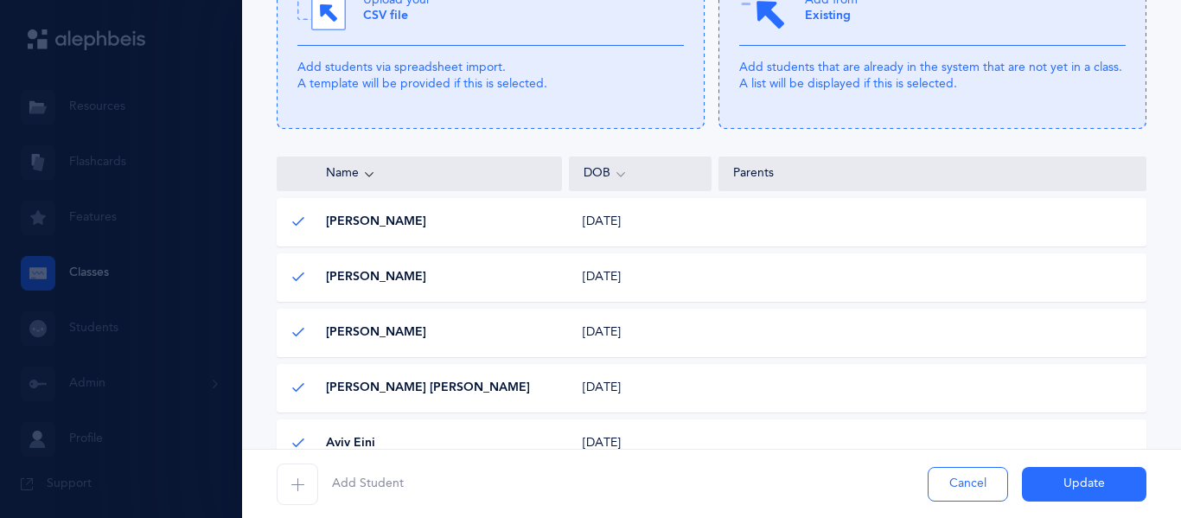
click at [371, 490] on span "Add Student" at bounding box center [368, 483] width 72 height 17
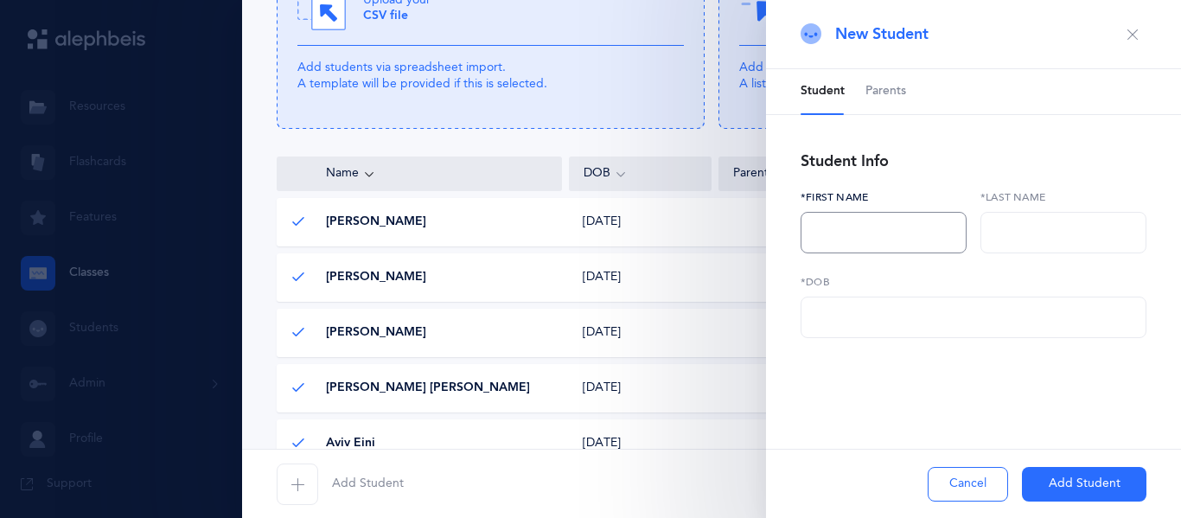
click at [857, 221] on input "text" at bounding box center [883, 232] width 166 height 41
type input "Robert"
type input "Roseman"
click at [1006, 333] on input "text" at bounding box center [973, 316] width 346 height 41
paste input "01/24/2017"
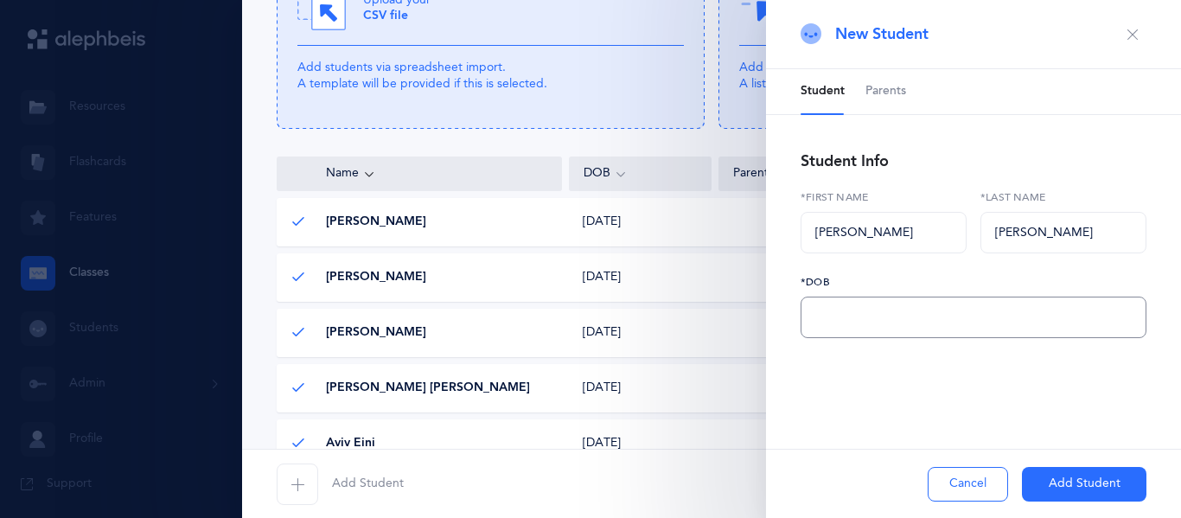
type input "01/24/2017"
click at [1045, 477] on button "Add Student" at bounding box center [1084, 484] width 124 height 35
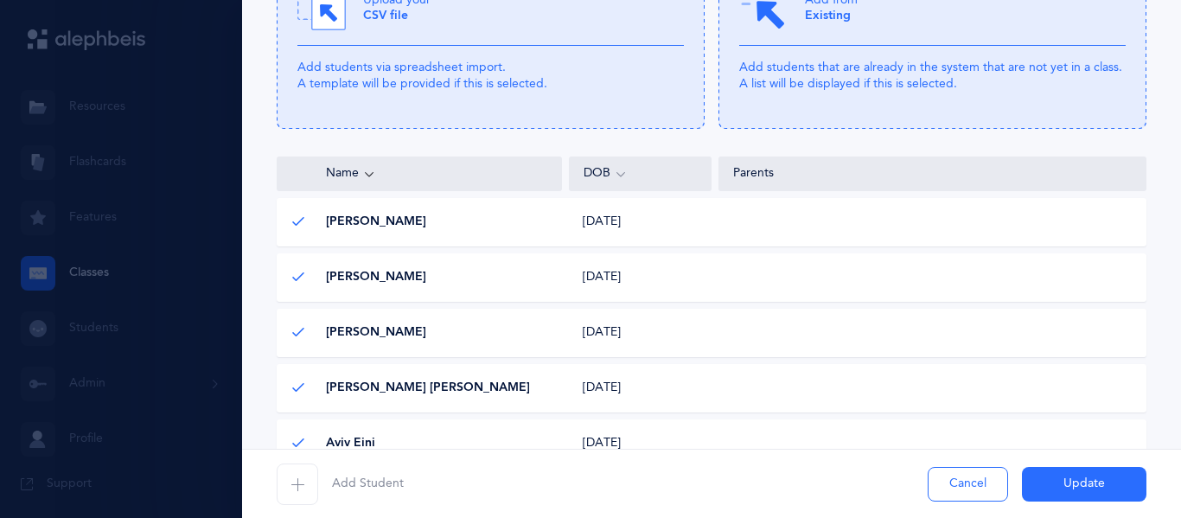
click at [305, 483] on span "button" at bounding box center [297, 483] width 41 height 41
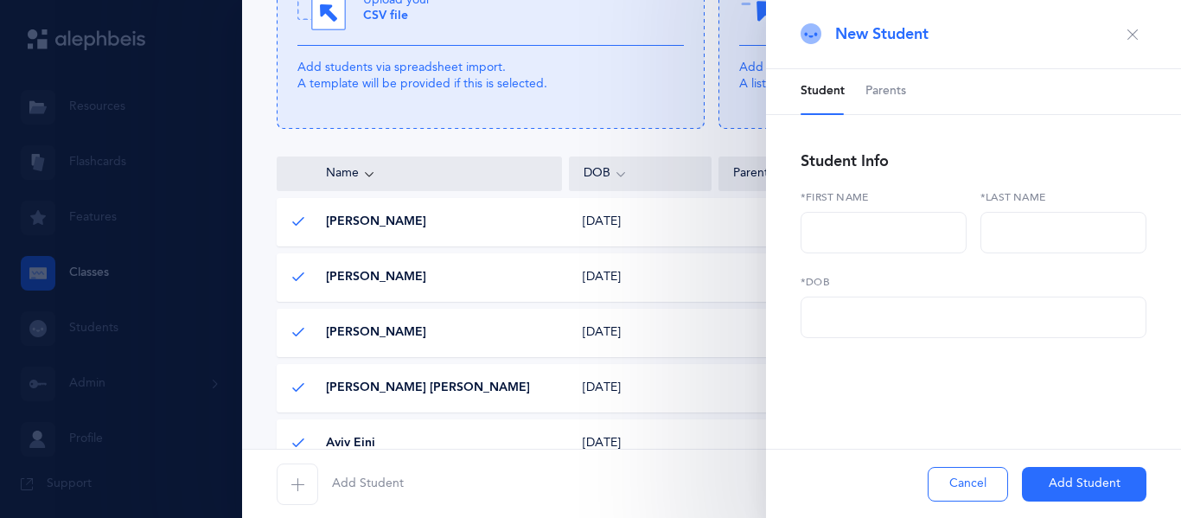
click at [983, 486] on button "Cancel" at bounding box center [967, 484] width 80 height 35
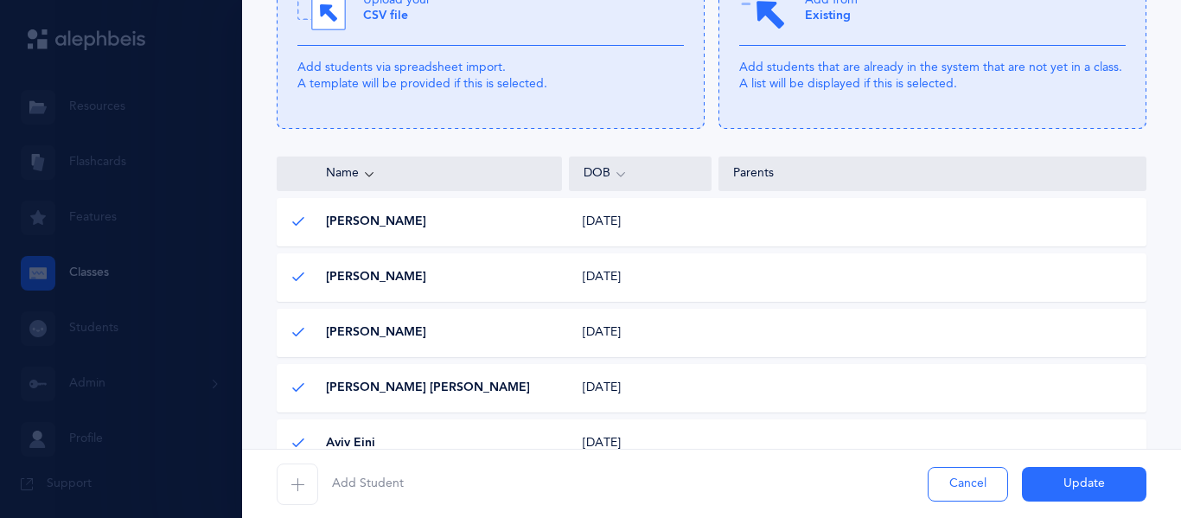
click at [1045, 487] on button "Update" at bounding box center [1084, 484] width 124 height 35
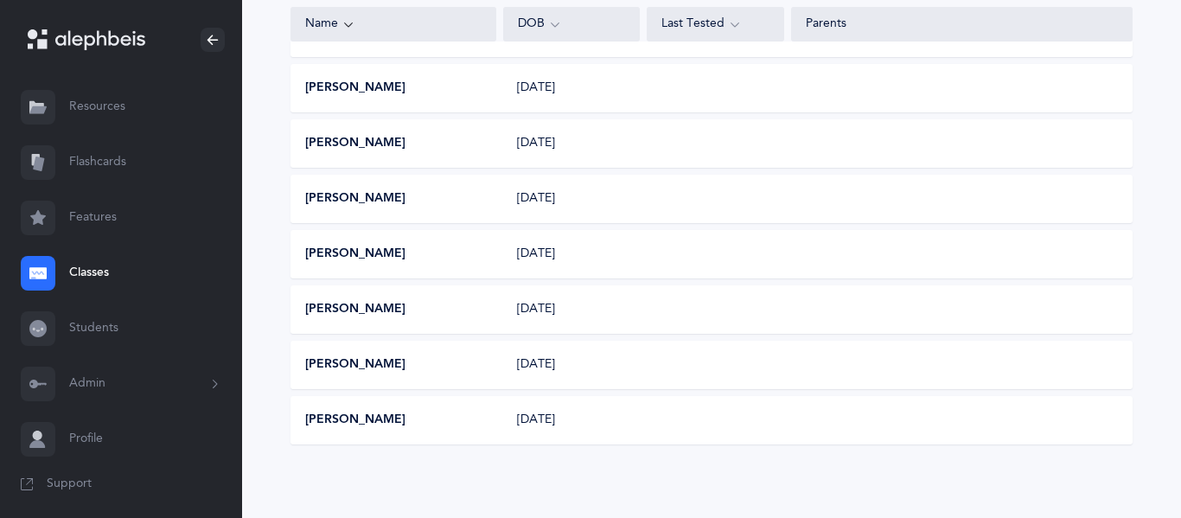
scroll to position [0, 0]
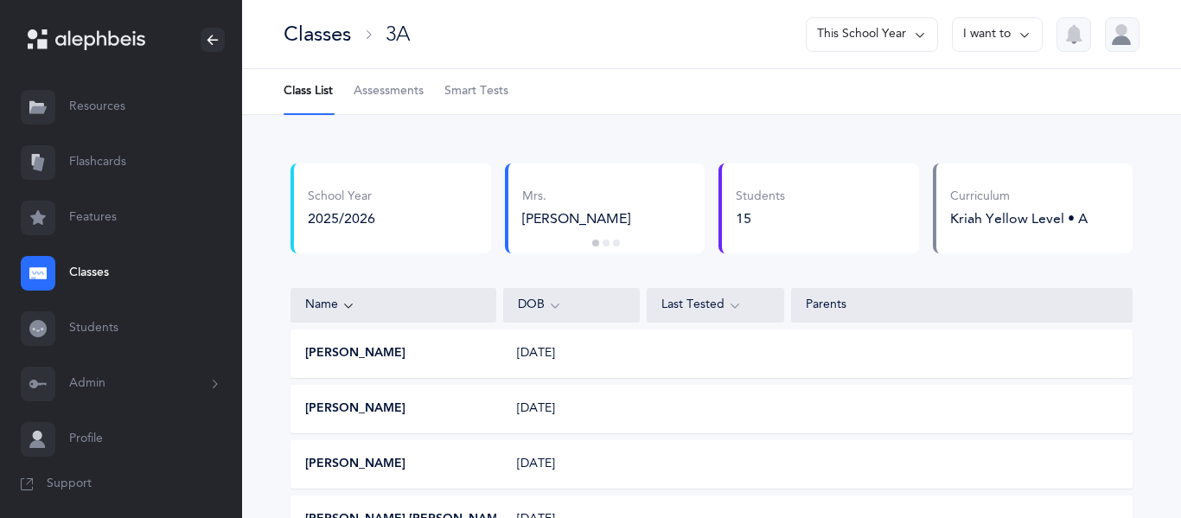
click at [996, 47] on button "I want to" at bounding box center [997, 34] width 91 height 35
click at [980, 80] on button "Edit class" at bounding box center [966, 88] width 124 height 31
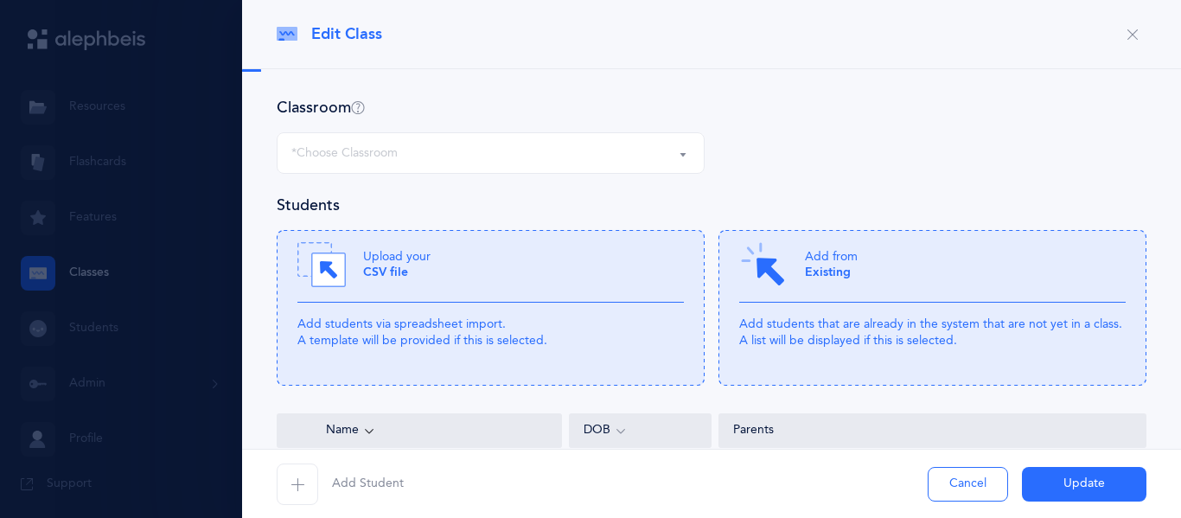
select select "714"
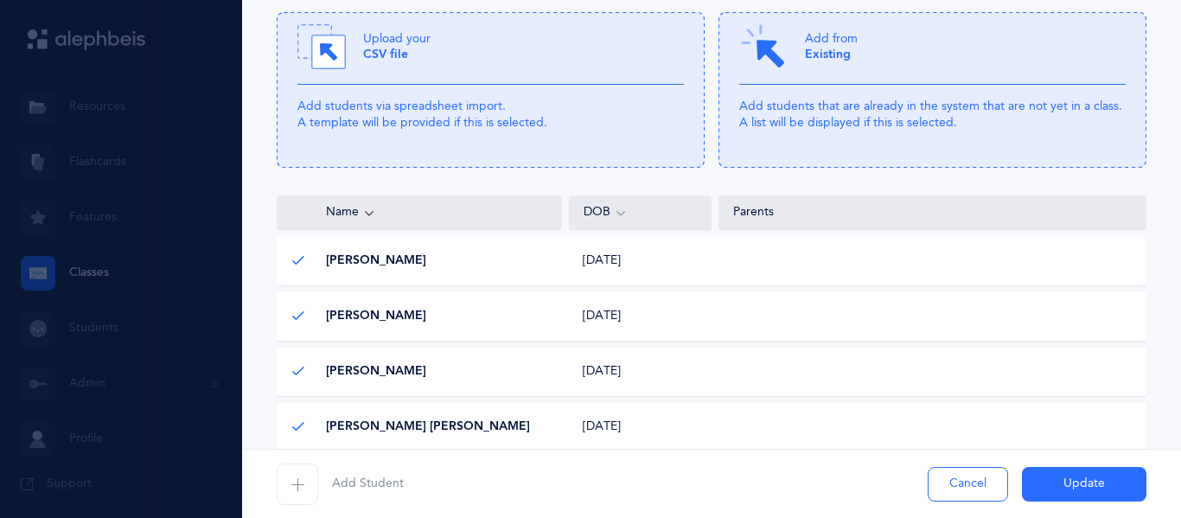
scroll to position [228, 0]
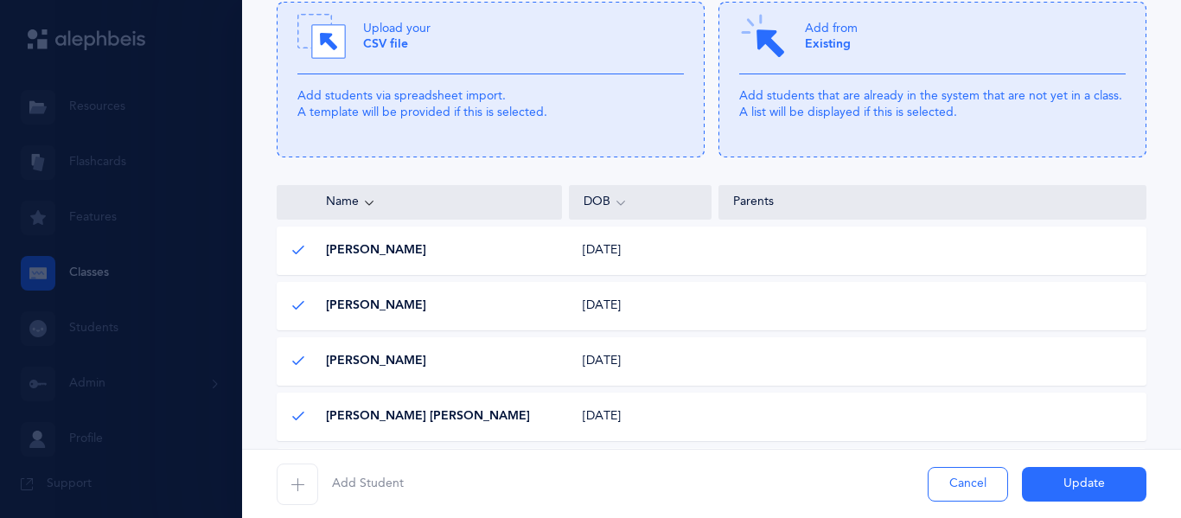
click at [293, 478] on icon "button" at bounding box center [297, 484] width 14 height 14
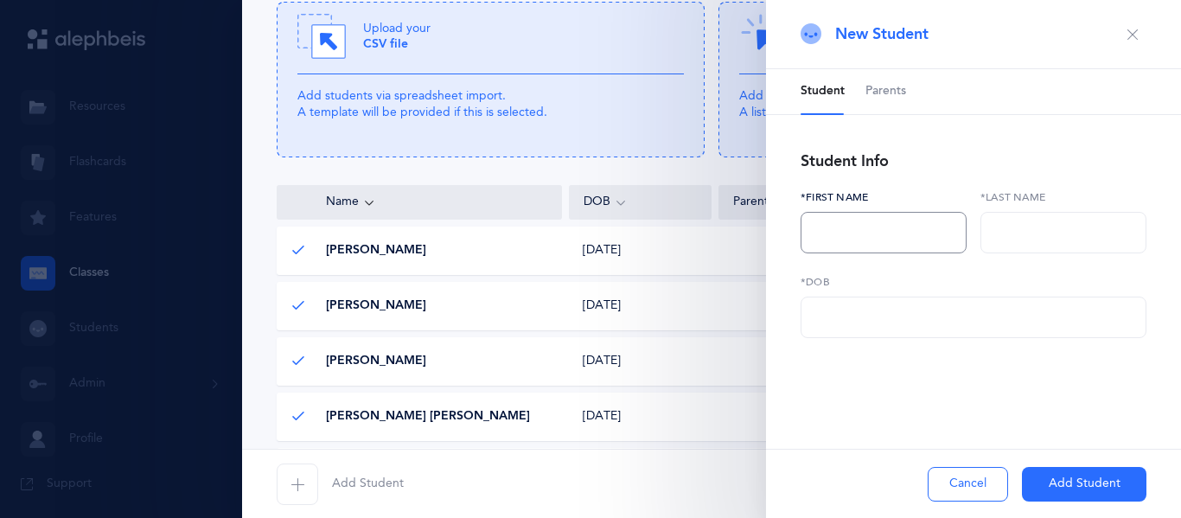
click at [889, 222] on input "text" at bounding box center [883, 232] width 166 height 41
type input "Adina"
type input "Simanian"
paste input "04/14/2017"
type input "04/14/2017"
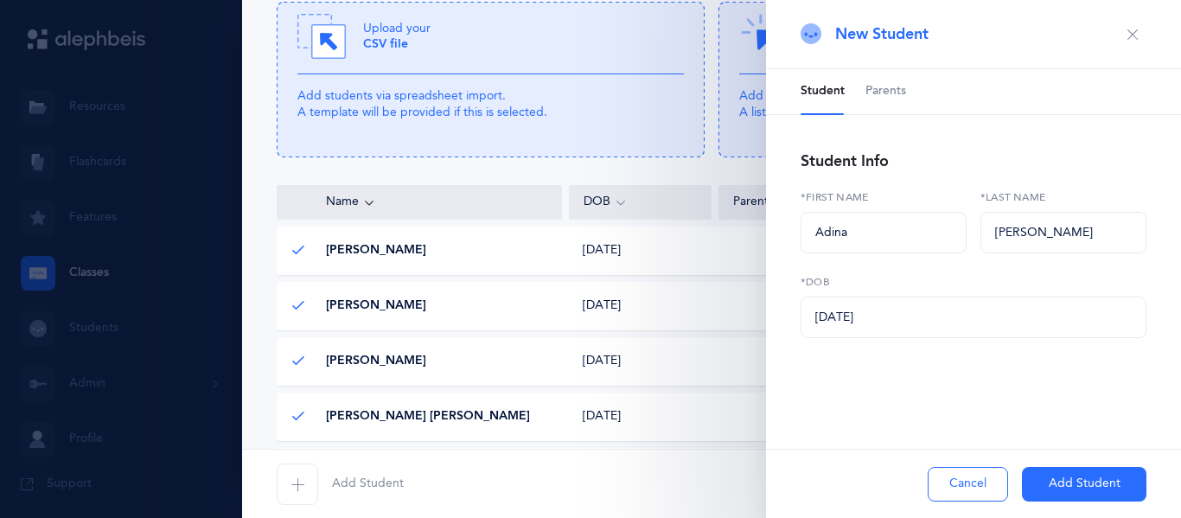
click at [1087, 483] on button "Add Student" at bounding box center [1084, 484] width 124 height 35
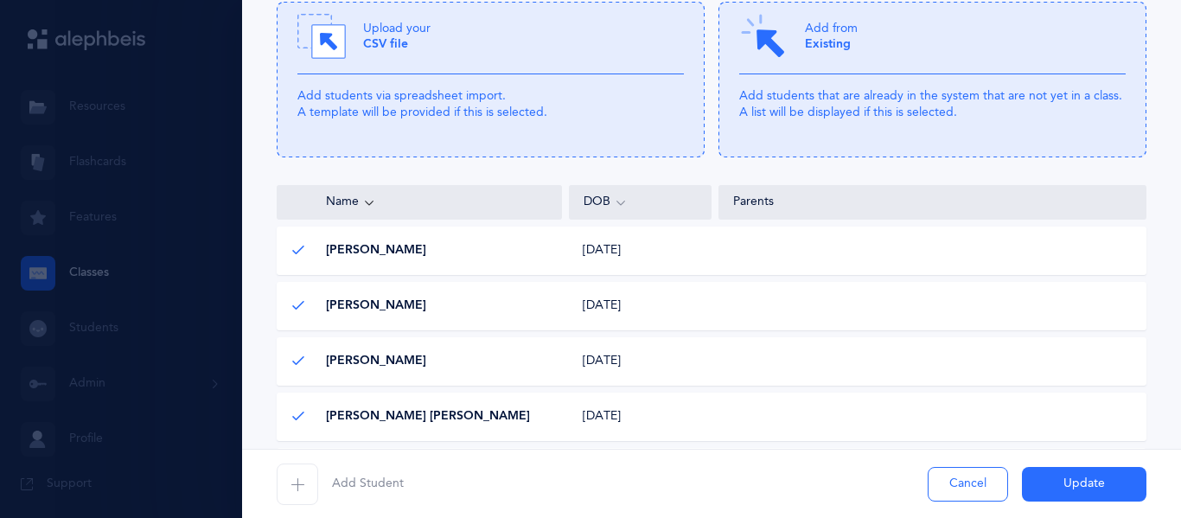
click at [342, 482] on span "Add Student" at bounding box center [368, 483] width 72 height 17
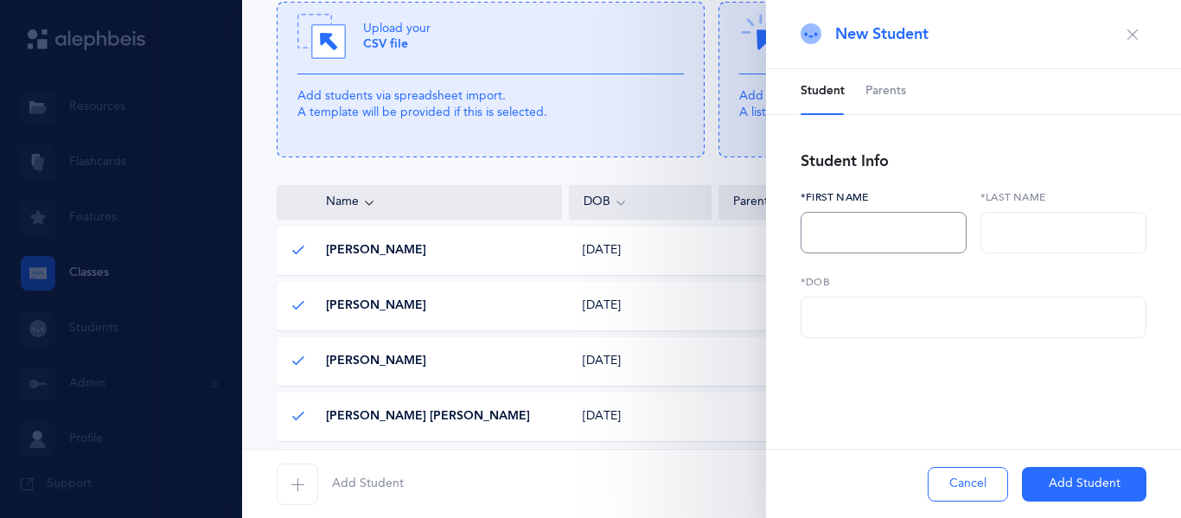
click at [880, 240] on input "text" at bounding box center [883, 232] width 166 height 41
type input "Chloe"
type input "Zackary"
paste input "01/31/2017"
type input "01/31/2017"
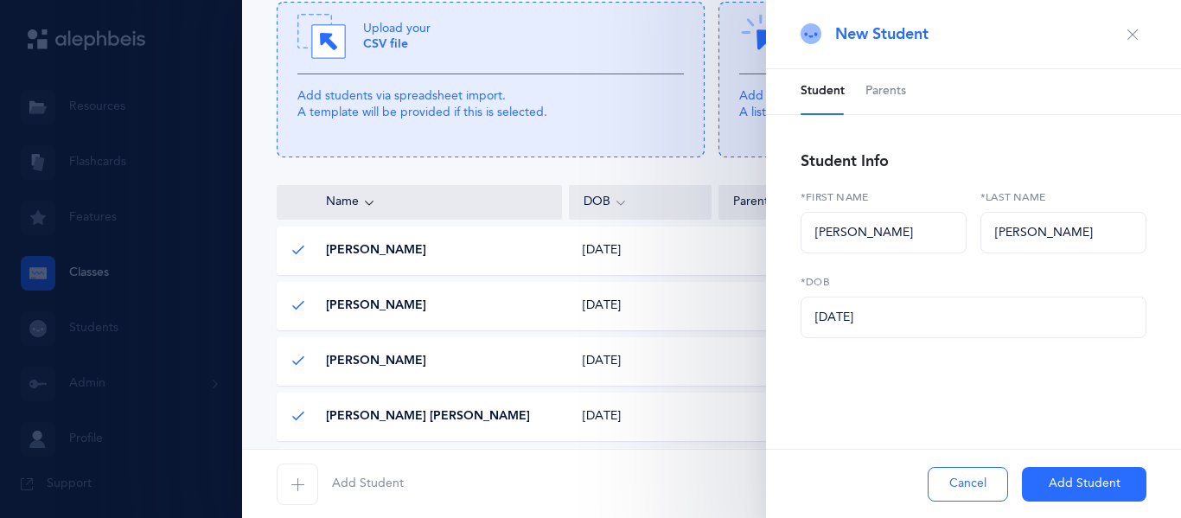
click at [1034, 477] on button "Add Student" at bounding box center [1084, 484] width 124 height 35
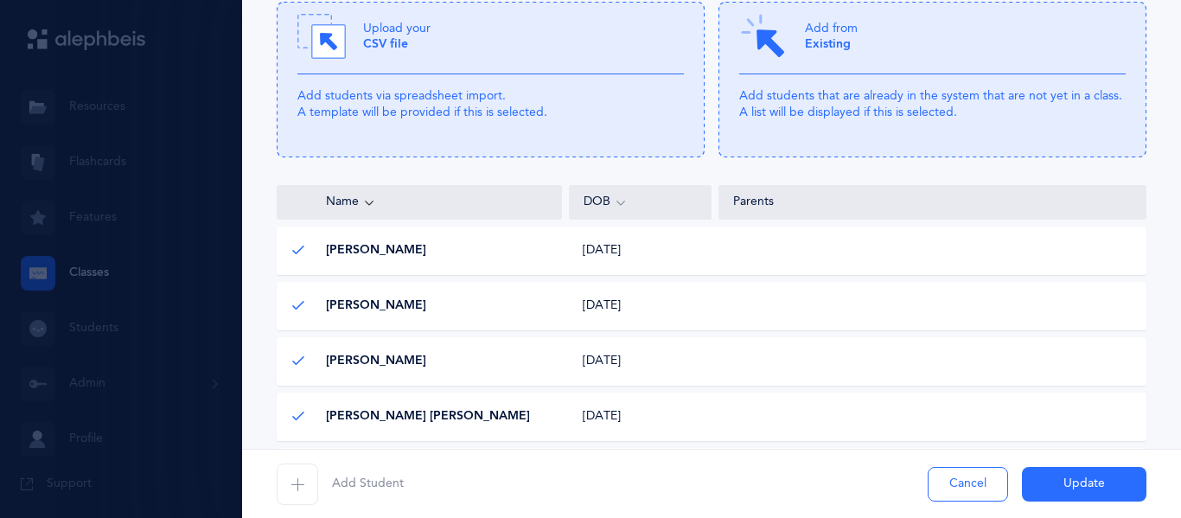
click at [1088, 486] on button "Update" at bounding box center [1084, 484] width 124 height 35
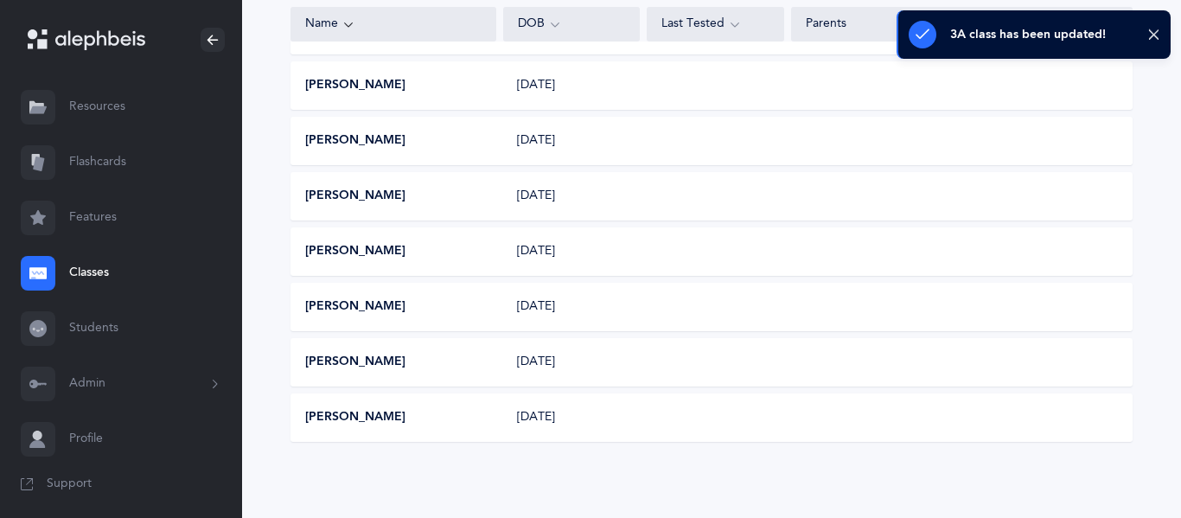
scroll to position [0, 0]
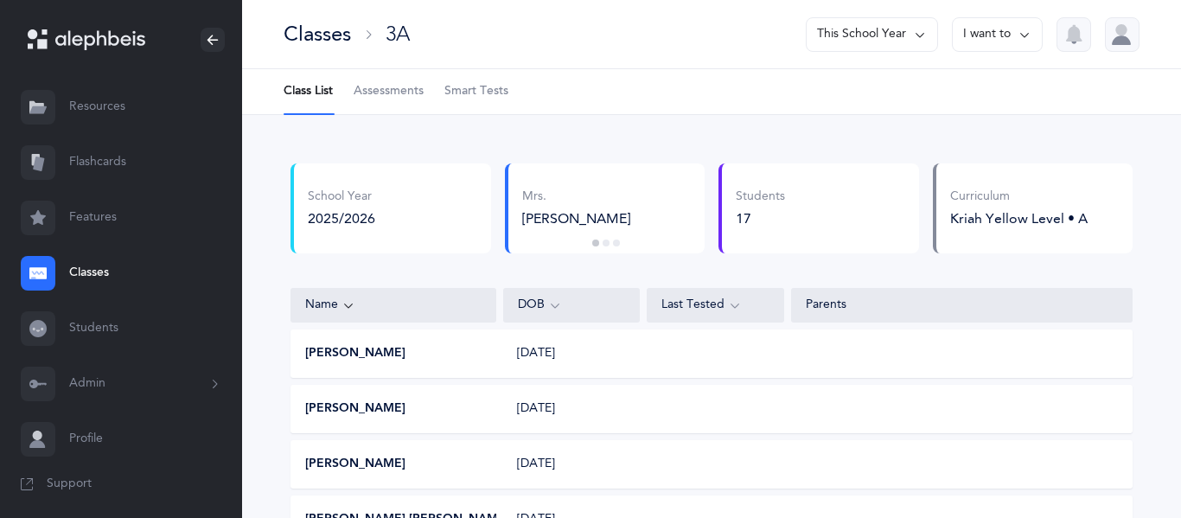
click at [297, 26] on div "Classes" at bounding box center [317, 34] width 67 height 29
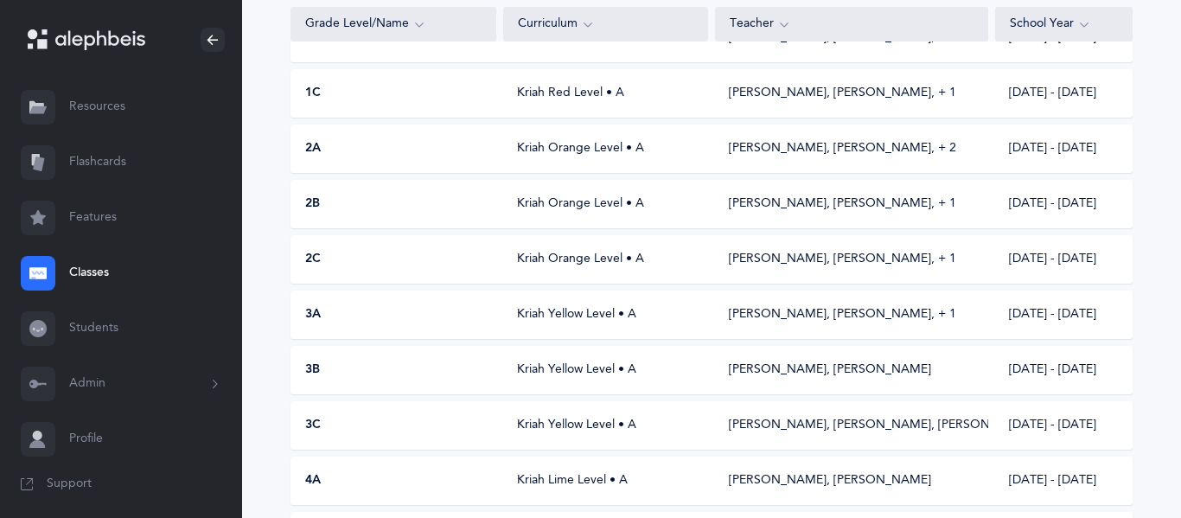
click at [392, 132] on div "2A Kriah Orange Level • A Andi Schochet, Rachel Khorramian‪, + 2‬ 2025 - 2026" at bounding box center [711, 148] width 842 height 48
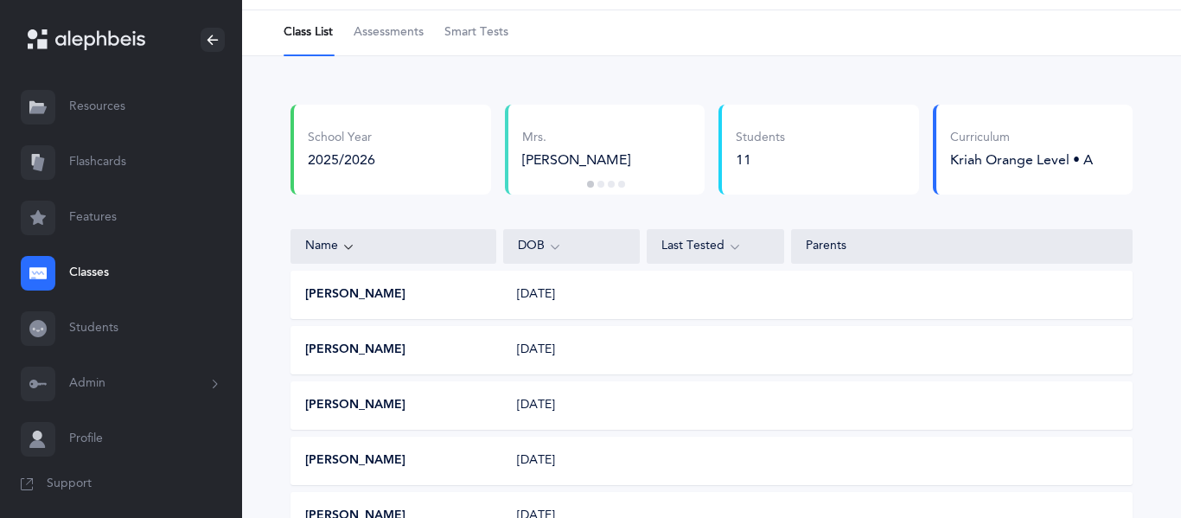
scroll to position [25, 0]
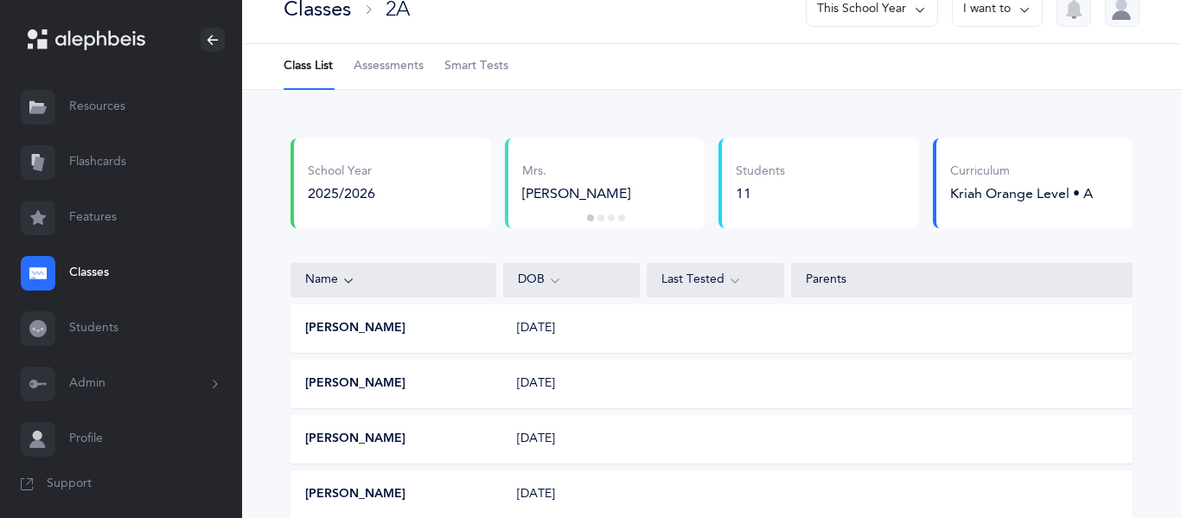
click at [1018, 6] on icon at bounding box center [1024, 9] width 14 height 19
click at [980, 50] on button "Edit class" at bounding box center [966, 63] width 124 height 31
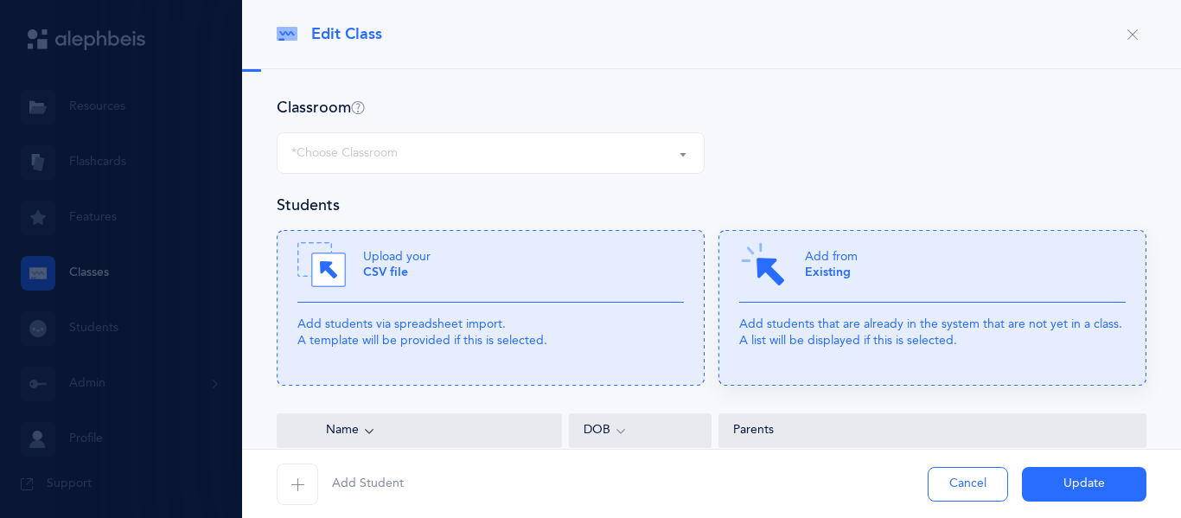
select select "697"
click at [347, 481] on span "Add Student" at bounding box center [368, 483] width 72 height 17
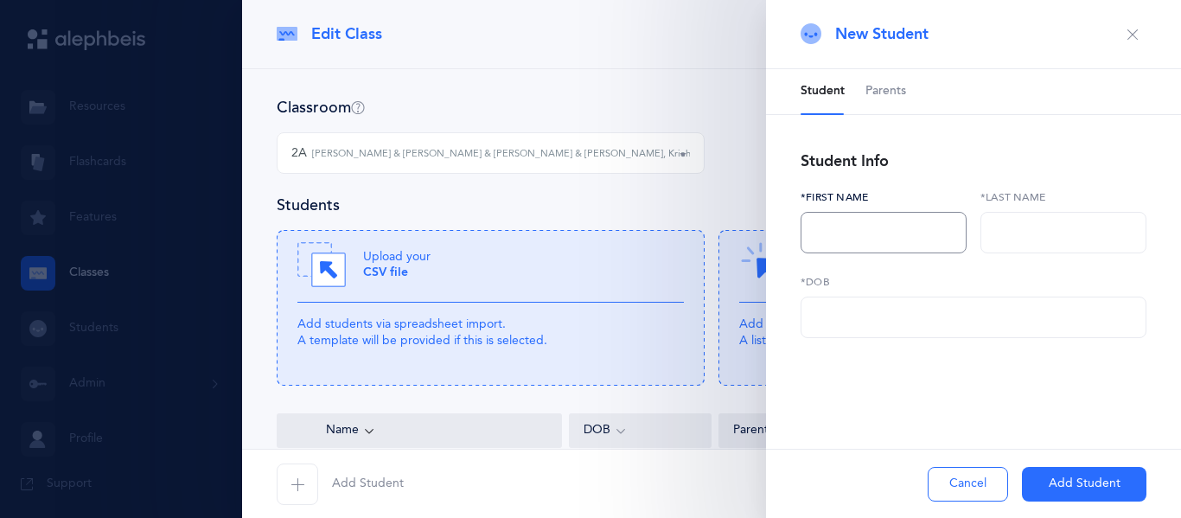
click at [851, 222] on input "text" at bounding box center [883, 232] width 166 height 41
type input "Abigail"
type input "Javaherian"
paste input "01/29/2018"
type input "01/29/2018"
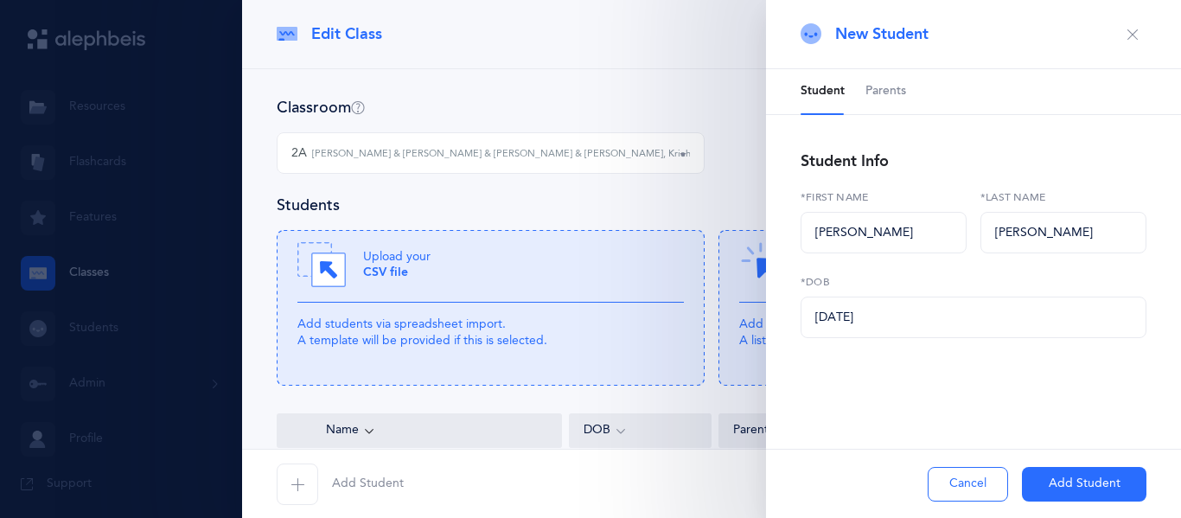
click at [1035, 499] on button "Add Student" at bounding box center [1084, 484] width 124 height 35
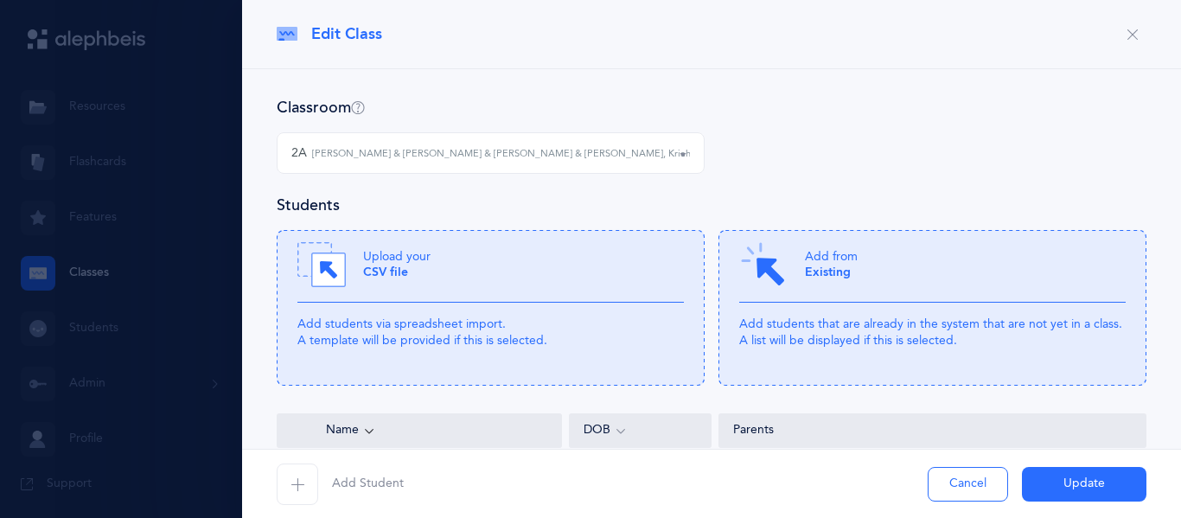
click at [1040, 485] on button "Update" at bounding box center [1084, 484] width 124 height 35
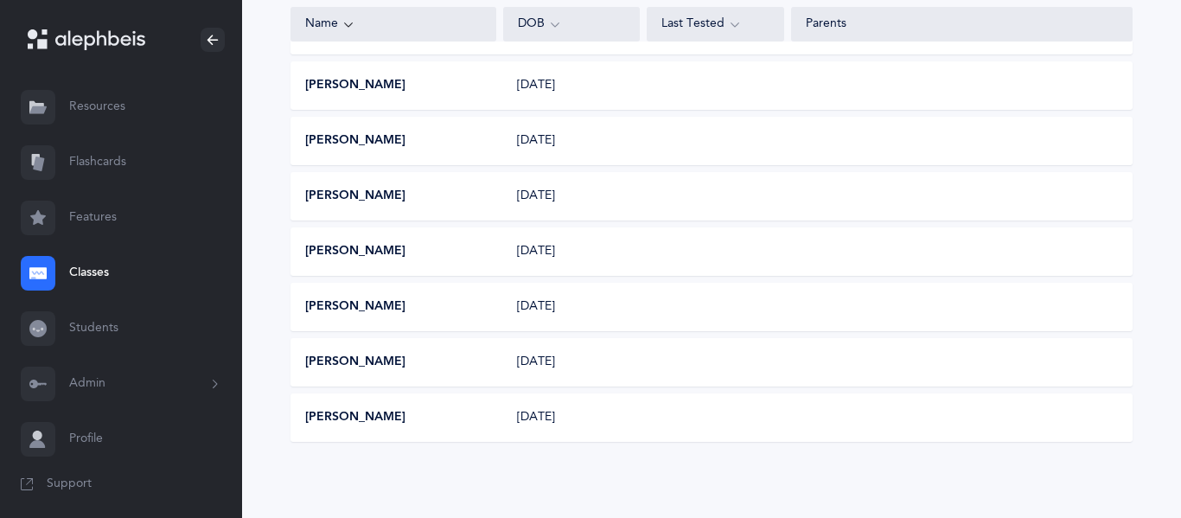
scroll to position [0, 0]
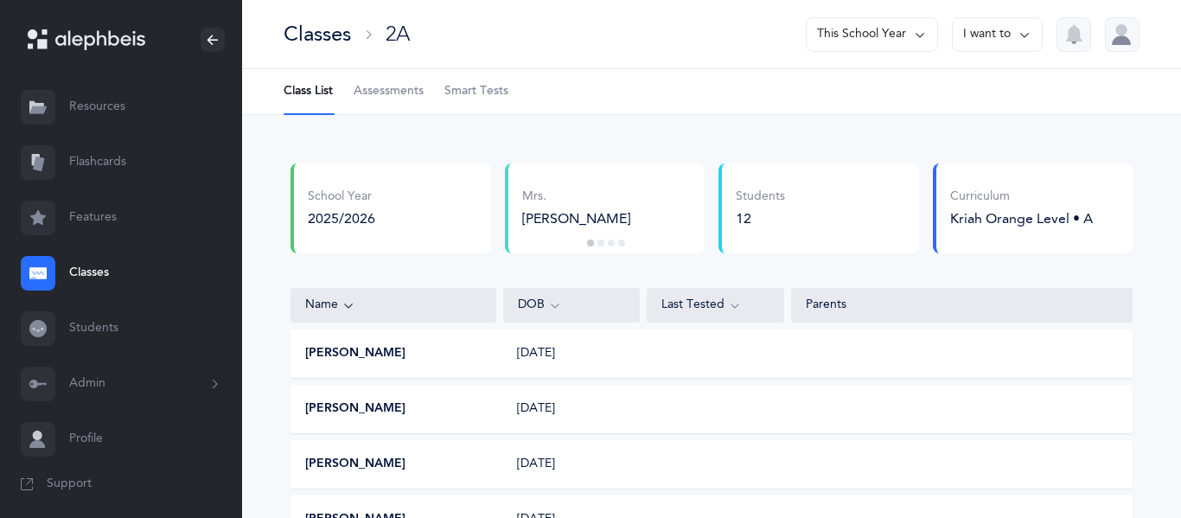
click at [1008, 37] on button "I want to" at bounding box center [997, 34] width 91 height 35
click at [985, 91] on button "Edit class" at bounding box center [966, 88] width 124 height 31
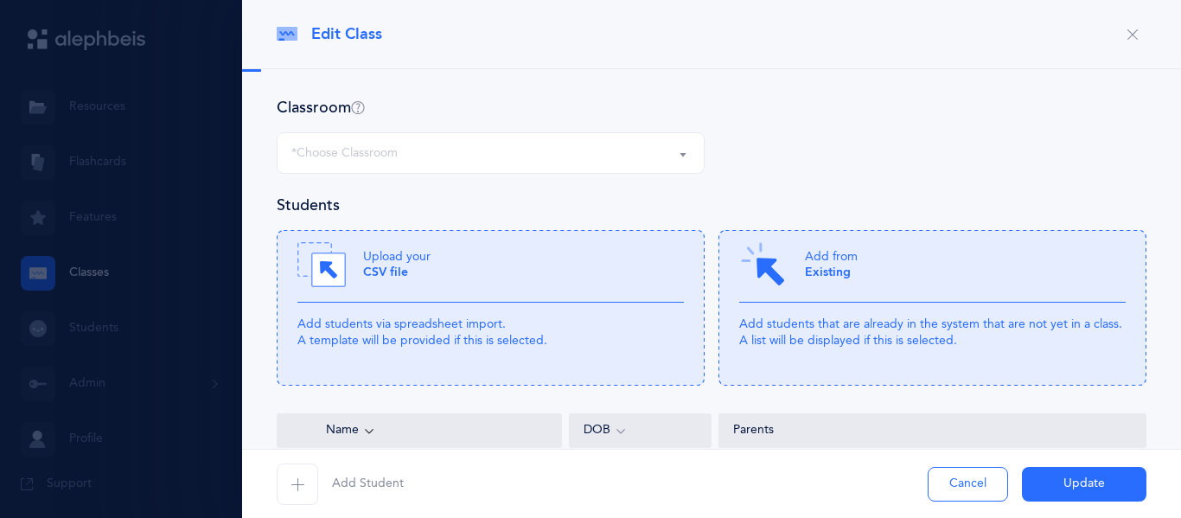
select select "697"
click at [344, 476] on span "Add Student" at bounding box center [368, 483] width 72 height 17
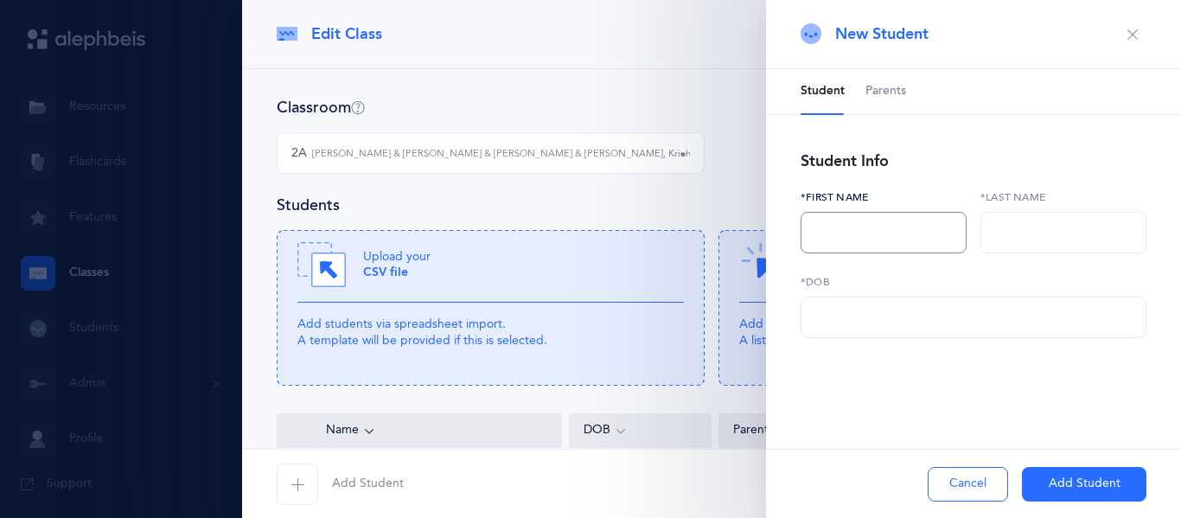
click at [848, 245] on input "text" at bounding box center [883, 232] width 166 height 41
type input "Eliana"
type input "Lee"
paste input "04/11/2018"
type input "04/11/2018"
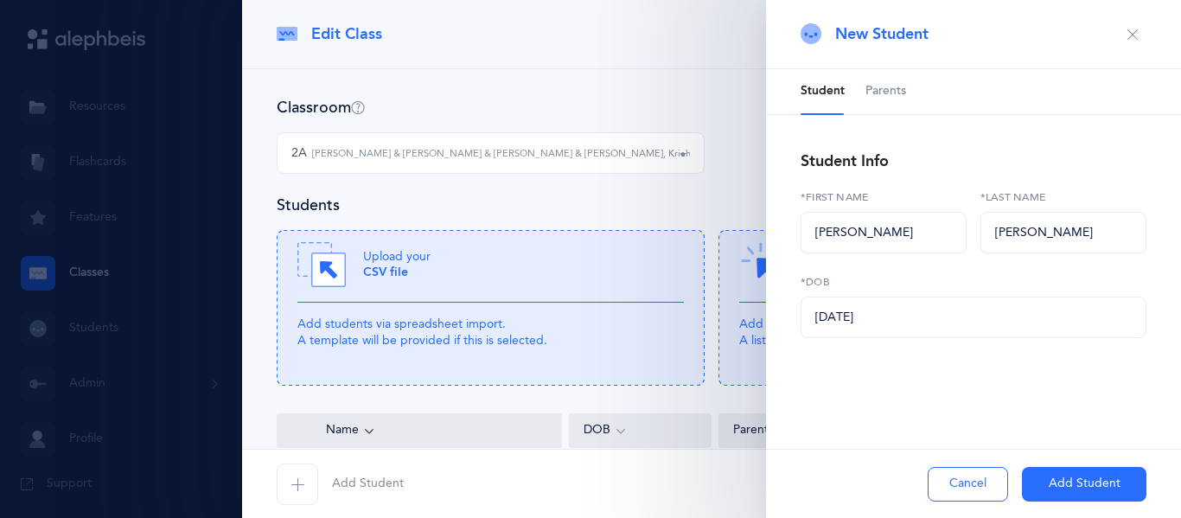
click at [1070, 475] on button "Add Student" at bounding box center [1084, 484] width 124 height 35
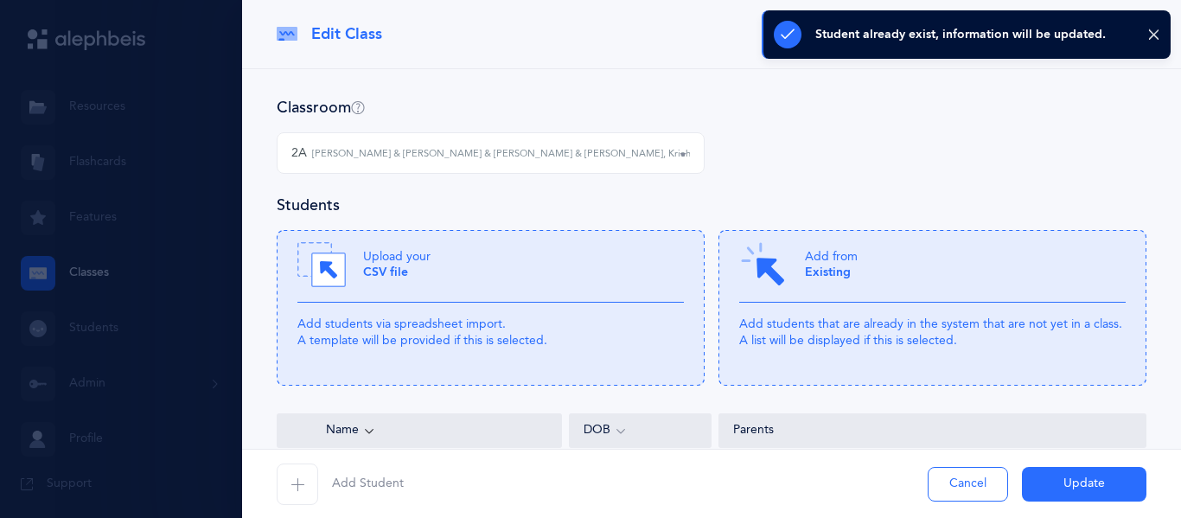
click at [293, 481] on icon "button" at bounding box center [297, 484] width 14 height 14
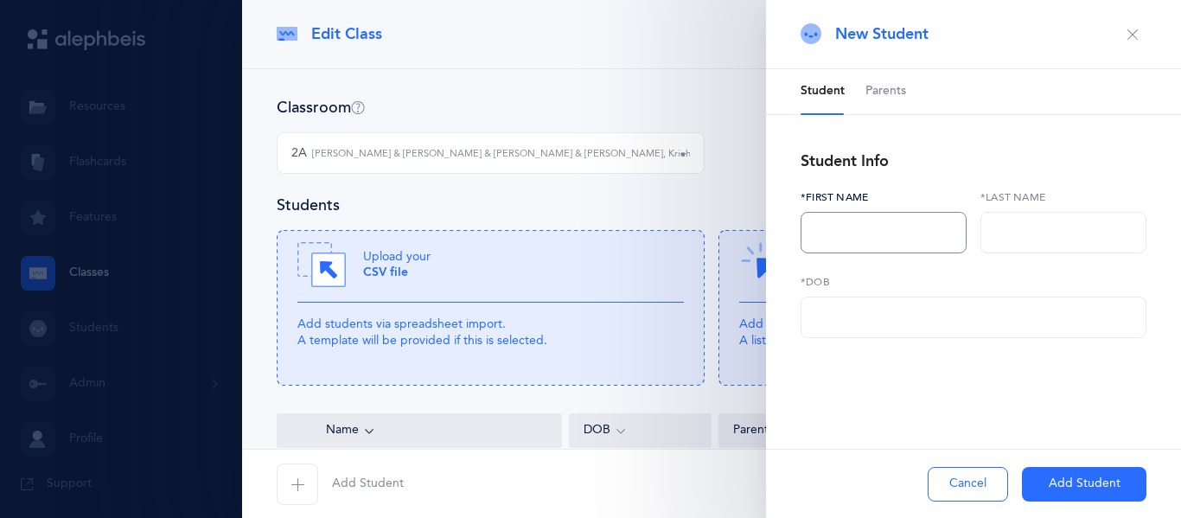
click at [877, 248] on input "text" at bounding box center [883, 232] width 166 height 41
type input "Adar"
type input "Messri"
paste input "02/28/2018"
type input "02/28/2018"
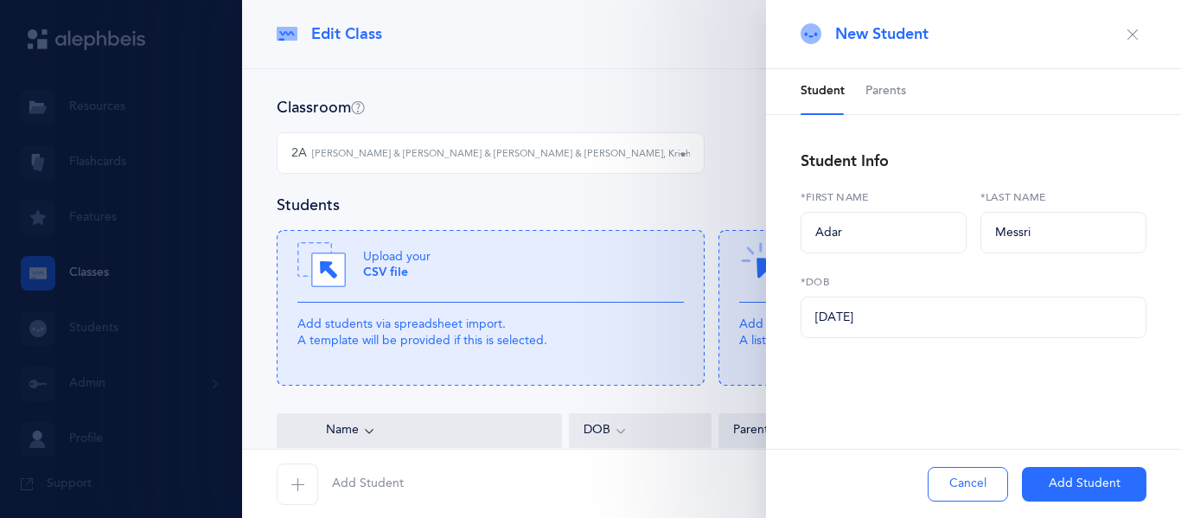
click at [1047, 475] on button "Add Student" at bounding box center [1084, 484] width 124 height 35
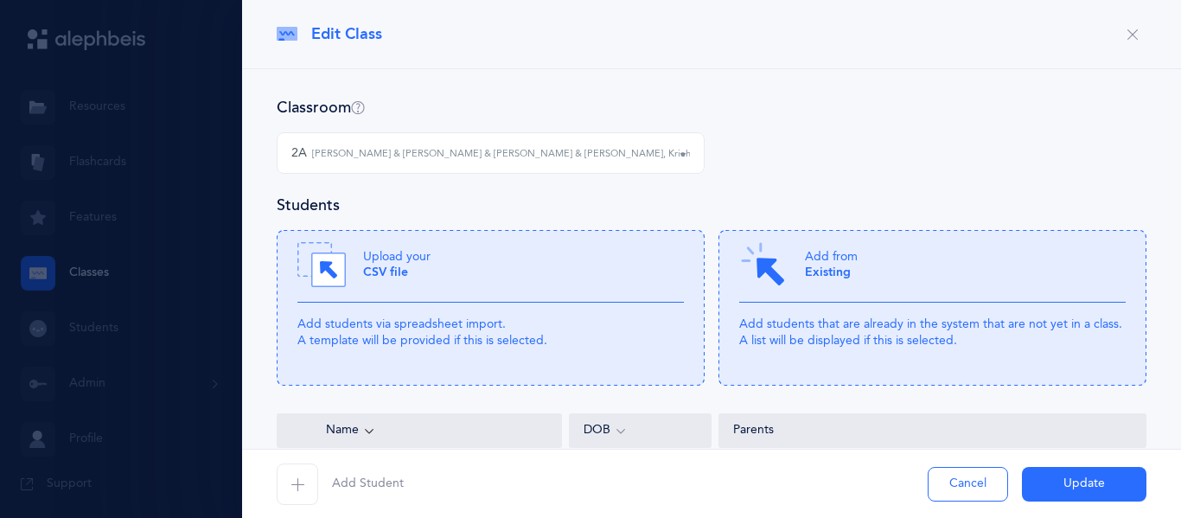
click at [297, 498] on span "button" at bounding box center [297, 483] width 41 height 41
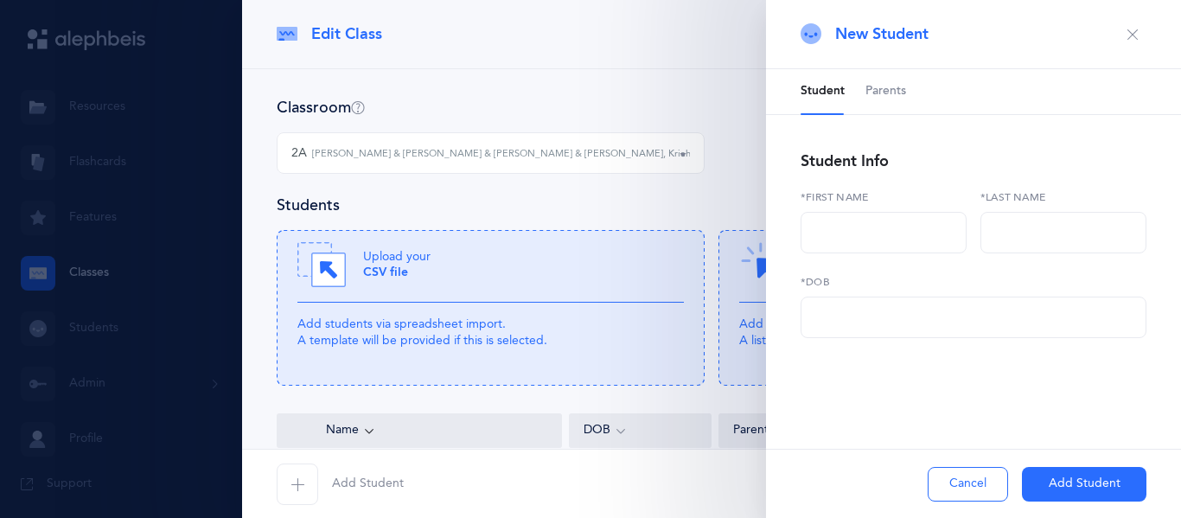
click at [872, 205] on div "*First name" at bounding box center [883, 221] width 166 height 64
click at [853, 216] on input "text" at bounding box center [883, 232] width 166 height 41
type input "Joseph"
type input "Mizrahi"
paste input "03/05/2018"
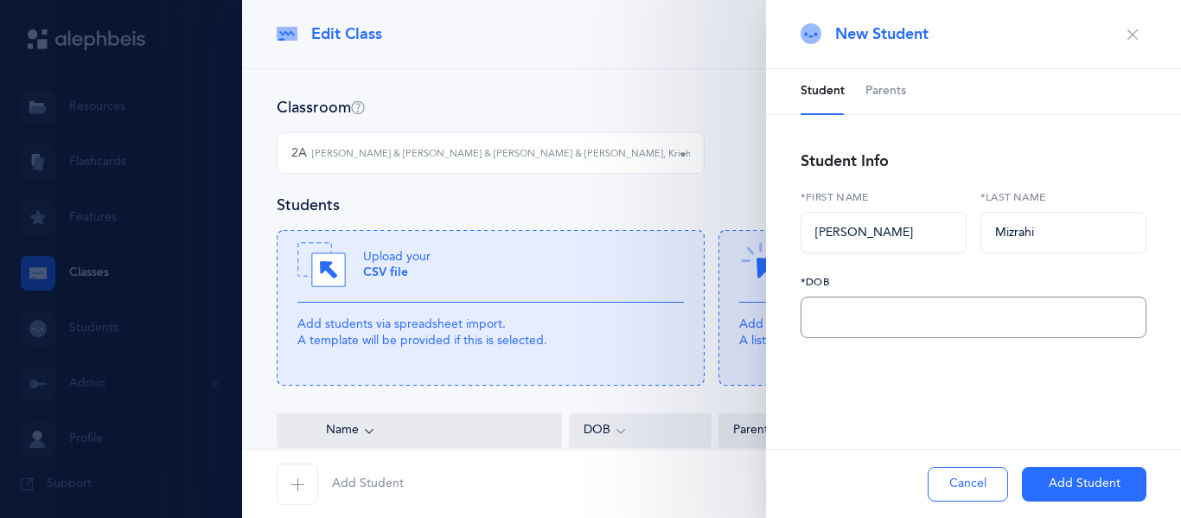
type input "03/05/2018"
click at [1074, 478] on button "Add Student" at bounding box center [1084, 484] width 124 height 35
click at [1054, 481] on div "Cancel Adding" at bounding box center [973, 483] width 415 height 69
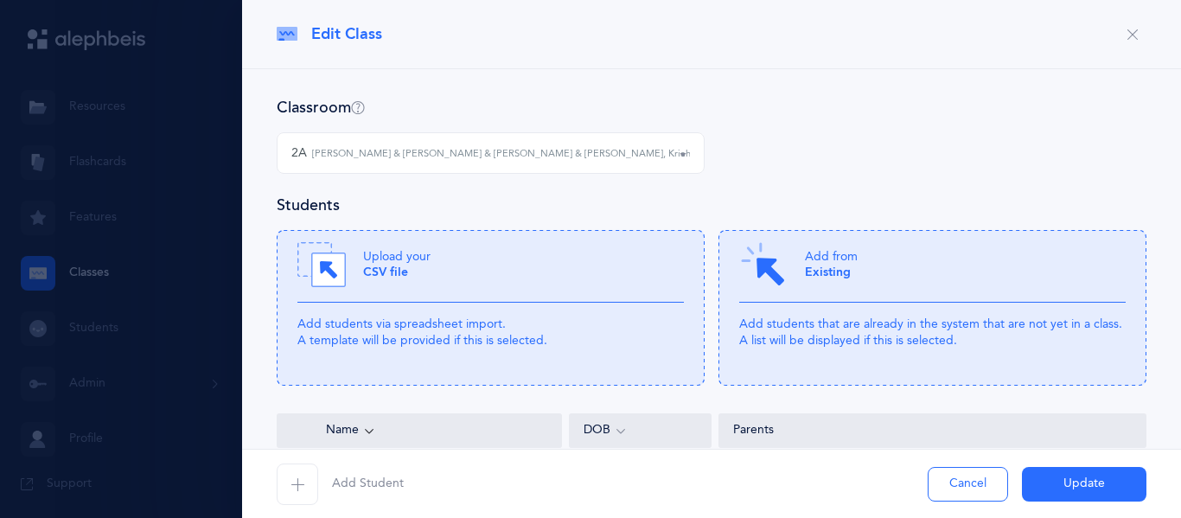
click at [338, 472] on button "Add Student" at bounding box center [340, 483] width 127 height 41
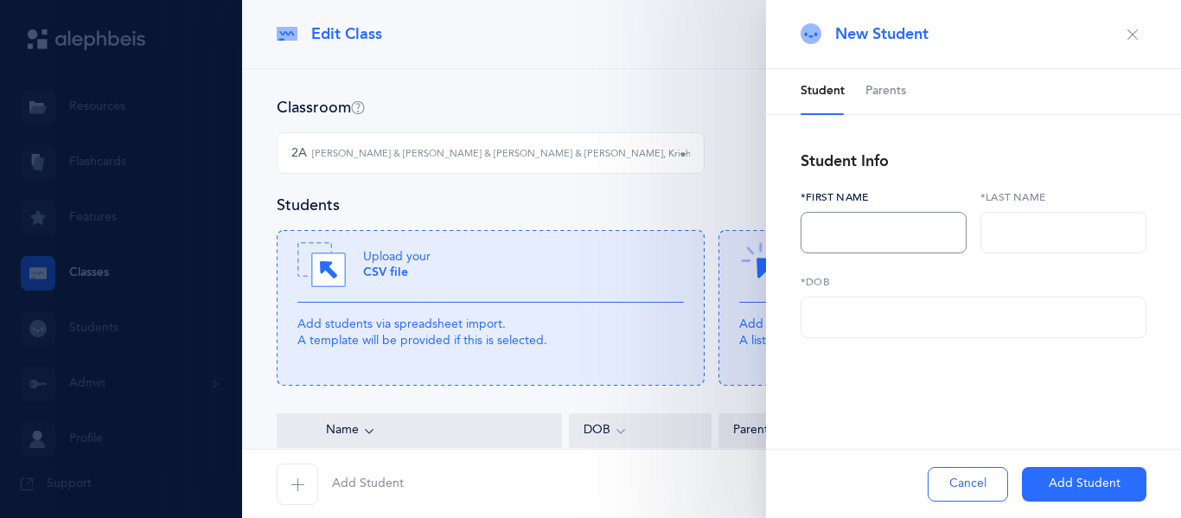
click at [895, 221] on input "text" at bounding box center [883, 232] width 166 height 41
type input "Noah"
type input "Negh"
click at [850, 310] on input "text" at bounding box center [973, 316] width 346 height 41
paste input "09/21/2017"
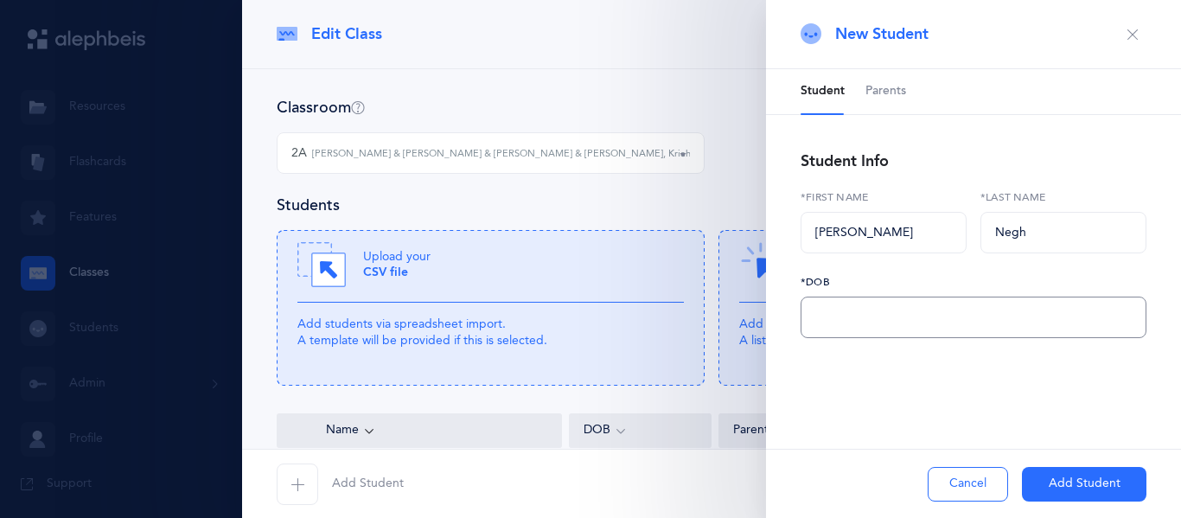
type input "09/21/2017"
click at [975, 234] on div "Negh *Last name" at bounding box center [1063, 231] width 180 height 85
paste input "oghrehian"
type input "Noghrehian"
click at [1053, 478] on button "Add Student" at bounding box center [1084, 484] width 124 height 35
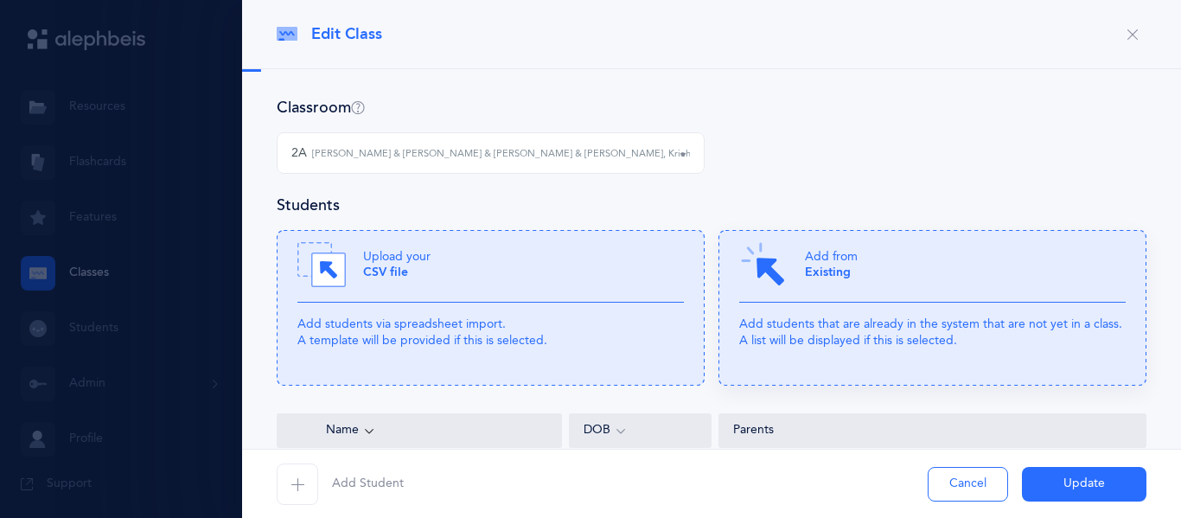
click at [902, 382] on icon at bounding box center [932, 308] width 428 height 156
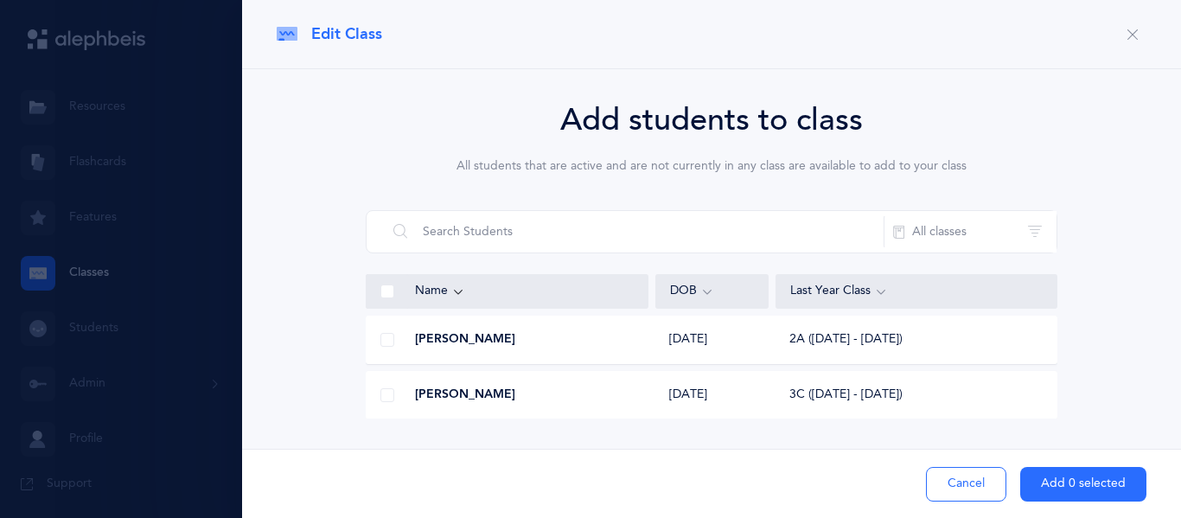
click at [951, 472] on button "Cancel" at bounding box center [966, 484] width 80 height 35
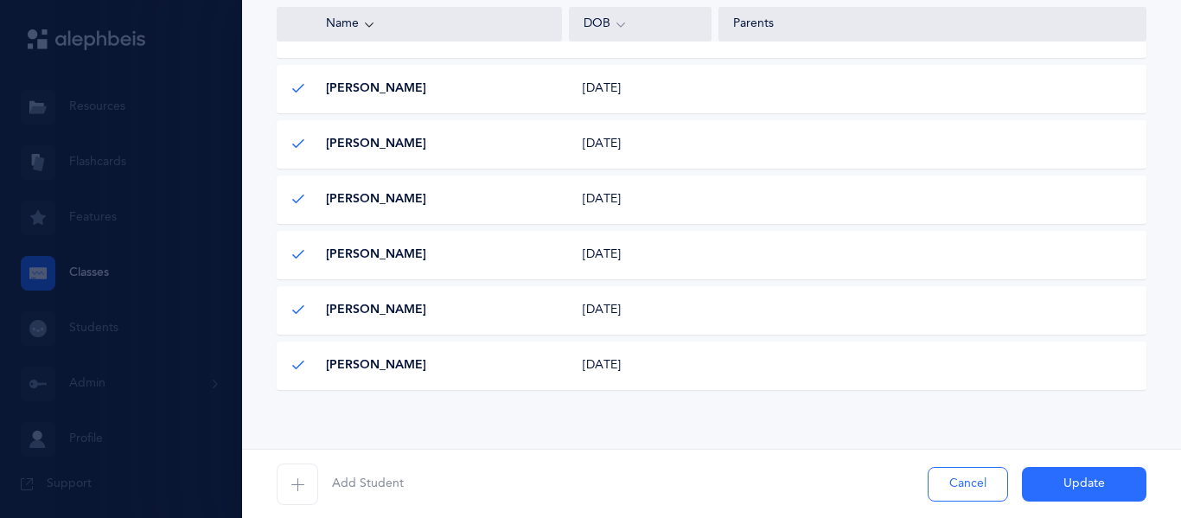
scroll to position [974, 0]
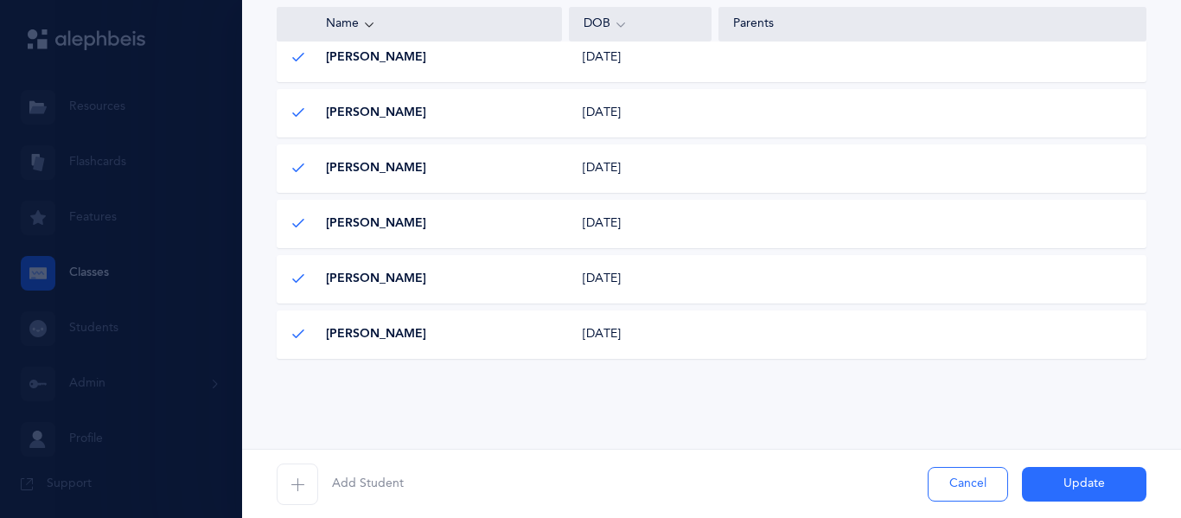
click at [294, 486] on icon "button" at bounding box center [297, 484] width 14 height 14
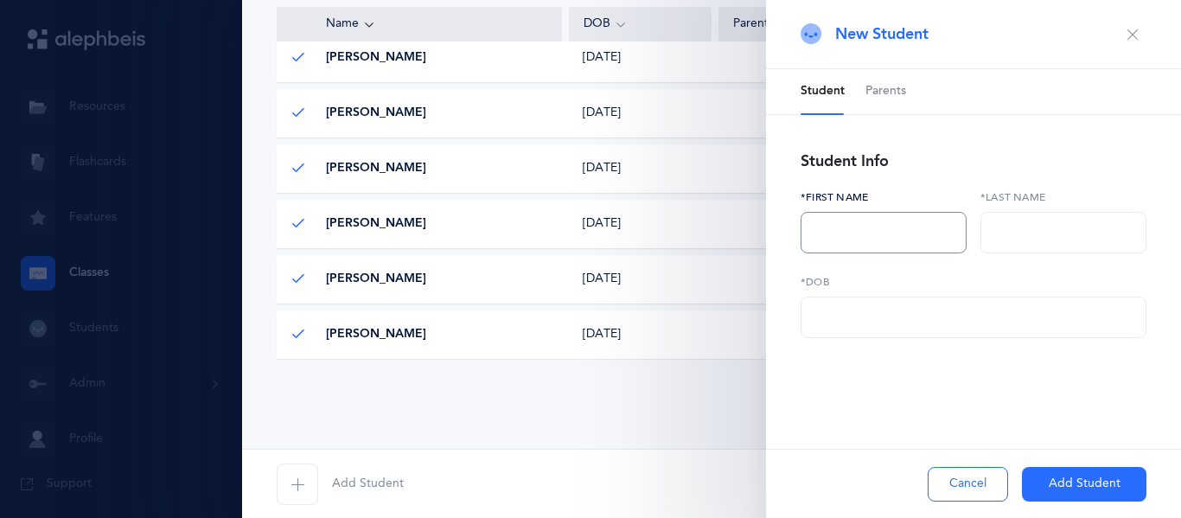
click at [908, 248] on input "text" at bounding box center [883, 232] width 166 height 41
type input "NOa"
type input "Rafael"
paste input "11/04/2017"
type input "11/04/2017"
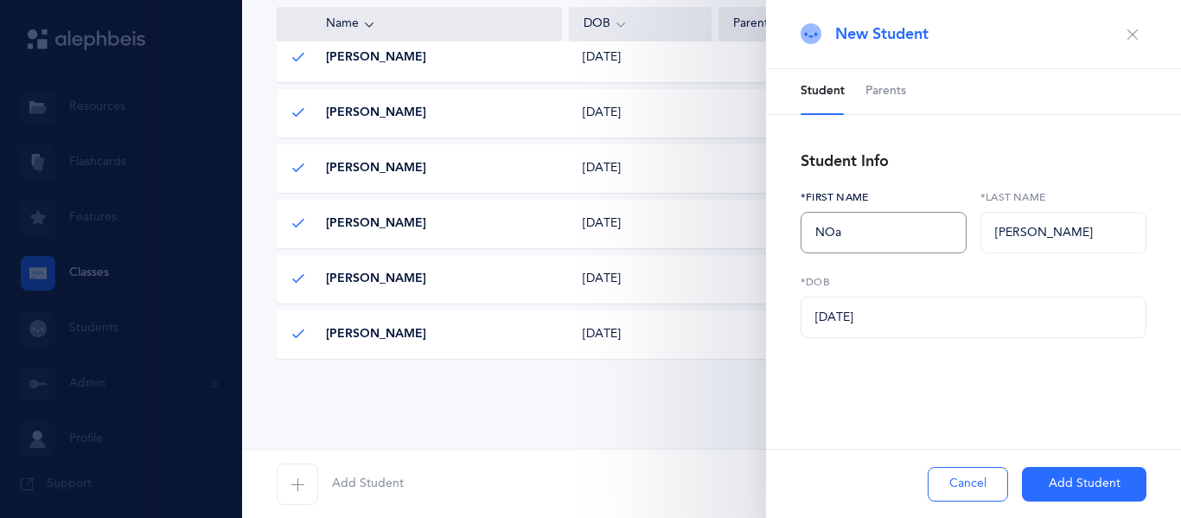
click at [838, 233] on input "NOa" at bounding box center [883, 232] width 166 height 41
click at [851, 226] on input "Na" at bounding box center [883, 232] width 166 height 41
click at [921, 244] on input "Noa" at bounding box center [883, 232] width 166 height 41
type input "Noah"
click at [1046, 225] on input "Rafael" at bounding box center [1063, 232] width 166 height 41
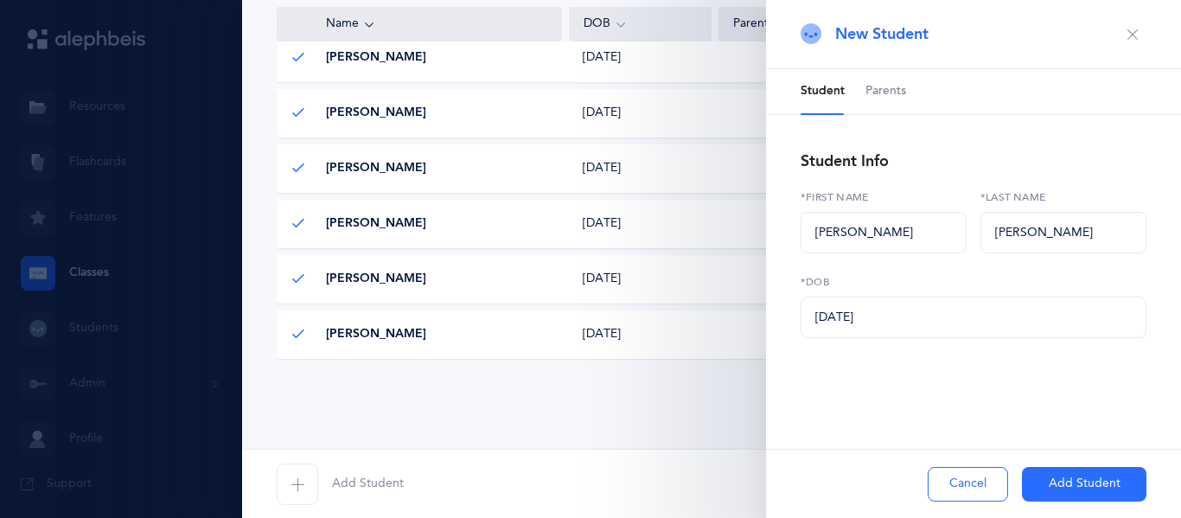
click at [1048, 489] on button "Add Student" at bounding box center [1084, 484] width 124 height 35
click at [1083, 489] on div "Cancel Adding" at bounding box center [973, 483] width 415 height 69
click at [1055, 488] on div "Cancel Adding" at bounding box center [973, 483] width 415 height 69
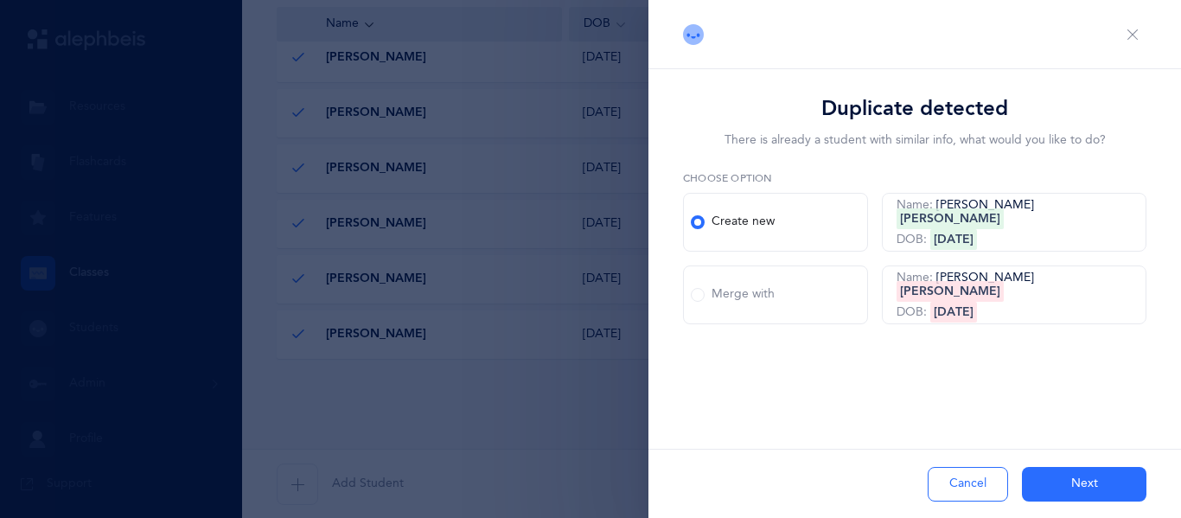
click at [694, 293] on span at bounding box center [698, 295] width 14 height 14
click at [0, 0] on input "Merge with" at bounding box center [0, 0] width 0 height 0
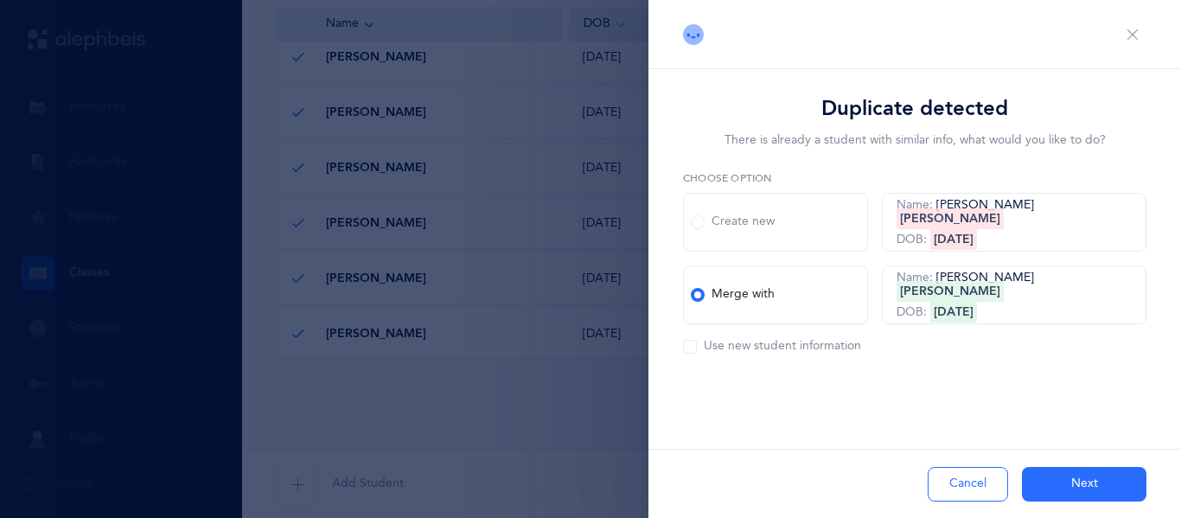
click at [1055, 480] on button "Next" at bounding box center [1084, 484] width 124 height 35
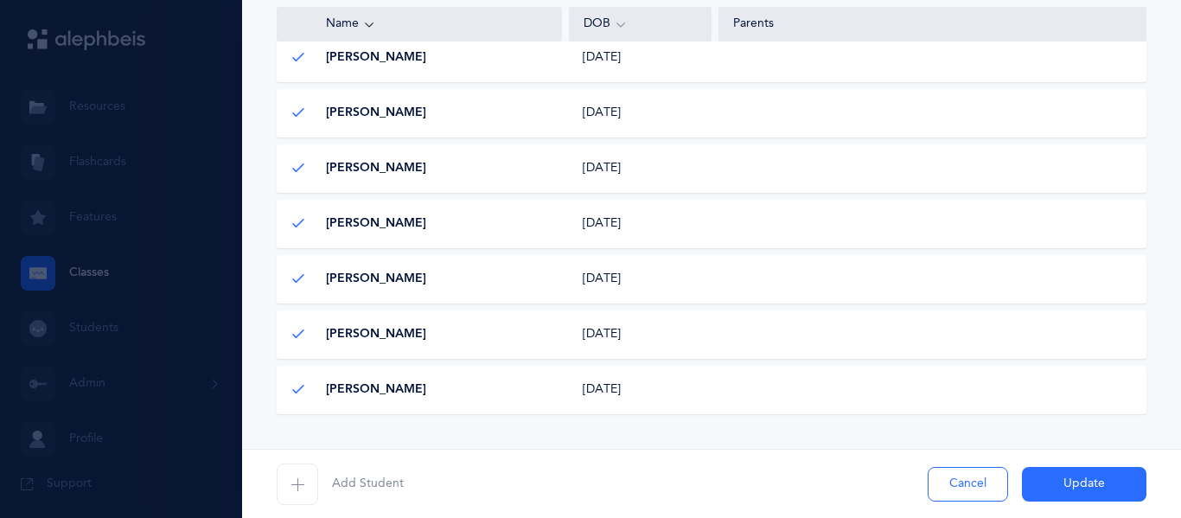
scroll to position [1029, 0]
click at [300, 472] on span "button" at bounding box center [297, 483] width 41 height 41
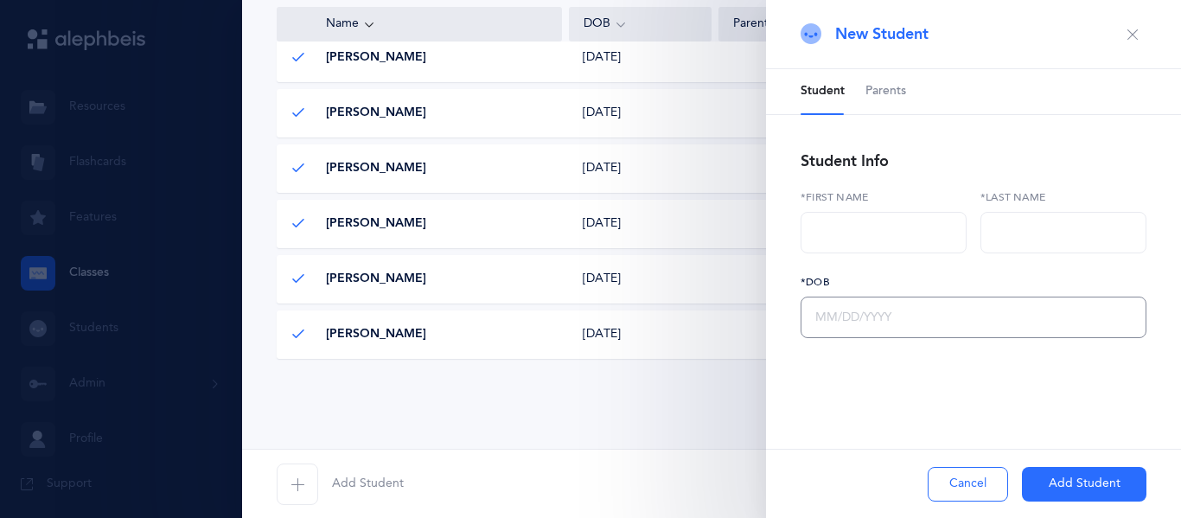
click at [868, 302] on input "text" at bounding box center [973, 316] width 346 height 41
paste input "08/24/2017"
type input "08/24/2017"
click at [861, 224] on input "text" at bounding box center [883, 232] width 166 height 41
type input "JOseph"
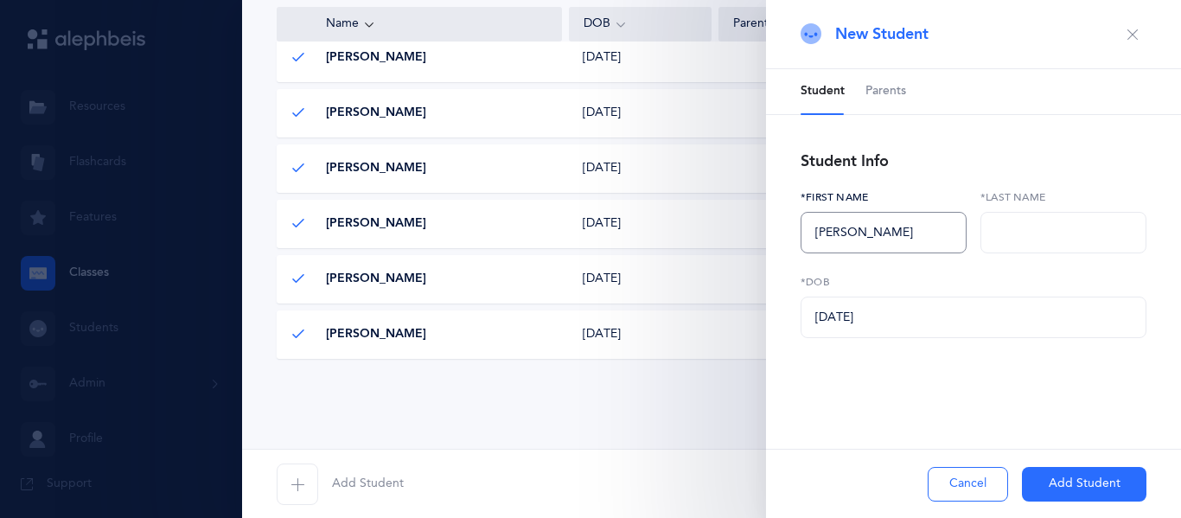
click at [882, 233] on input "JOseph" at bounding box center [883, 232] width 166 height 41
click at [1021, 224] on input "text" at bounding box center [1063, 232] width 166 height 41
click at [1021, 225] on input "text" at bounding box center [1063, 232] width 166 height 41
paste input "Saghizadeh"
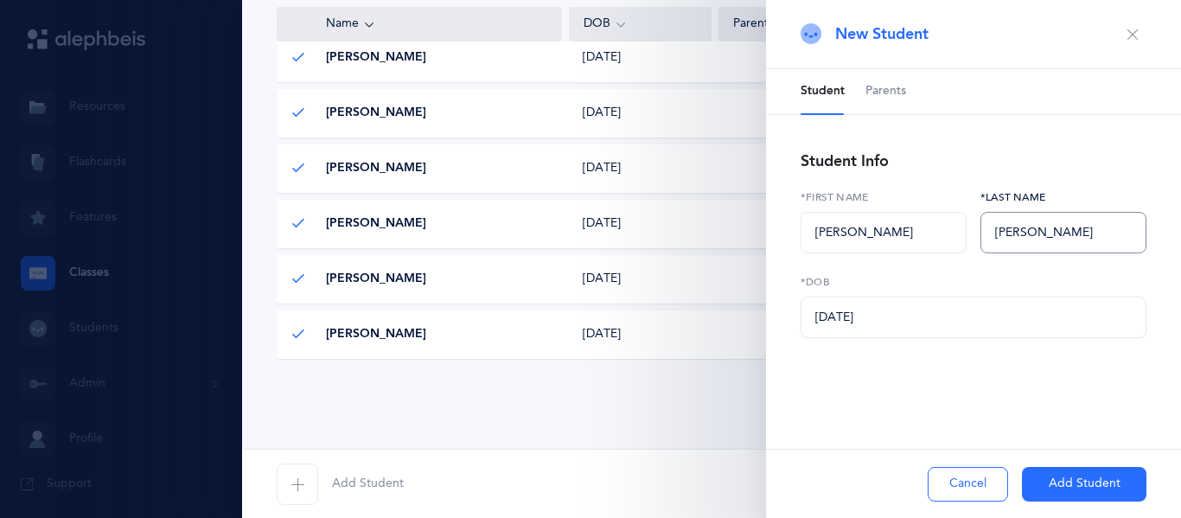
type input "Saghizadeh"
click at [831, 232] on input "JOseph" at bounding box center [883, 232] width 166 height 41
type input "Joseph"
click at [1098, 233] on input "Saghizadeh" at bounding box center [1063, 232] width 166 height 41
type input "Saghizadeh"
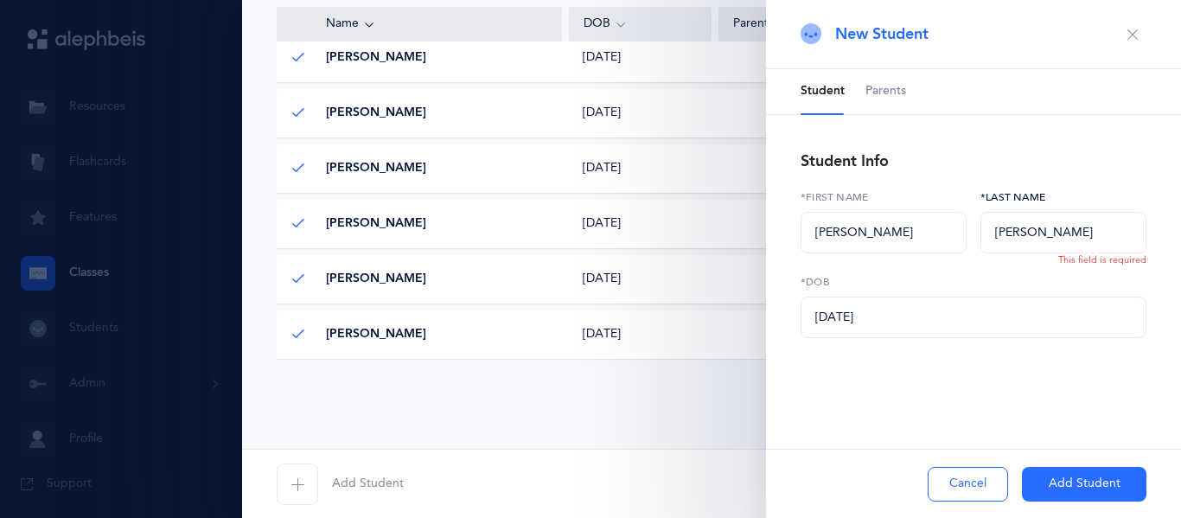
click at [1002, 233] on input "Saghizadeh" at bounding box center [1063, 232] width 166 height 41
click at [1052, 488] on button "Add Student" at bounding box center [1084, 484] width 124 height 35
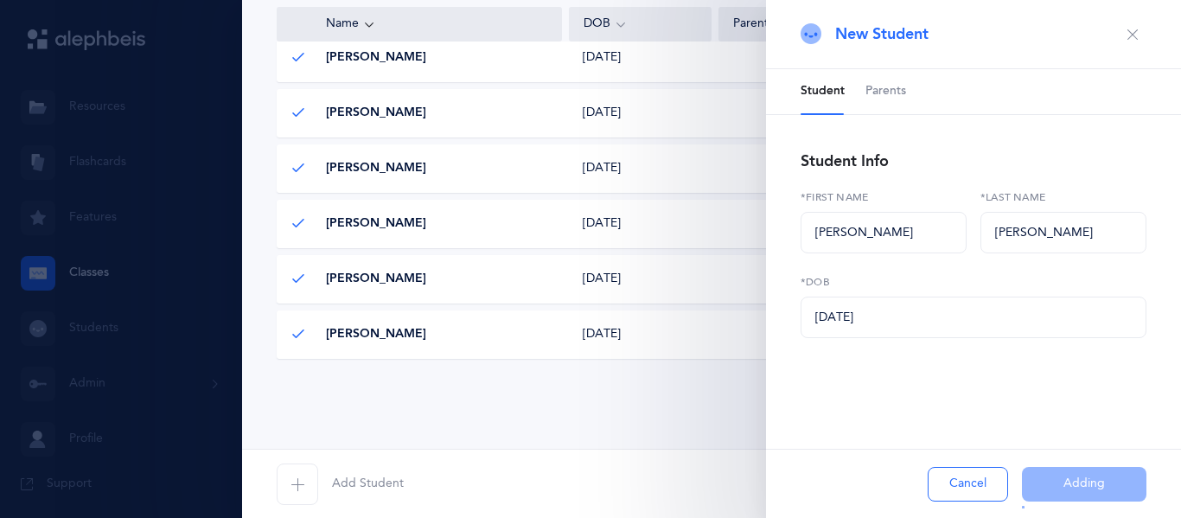
click at [1044, 483] on div "Cancel Adding" at bounding box center [973, 483] width 415 height 69
click at [293, 485] on icon "button" at bounding box center [297, 484] width 14 height 14
click at [347, 482] on span "Add Student" at bounding box center [368, 483] width 72 height 17
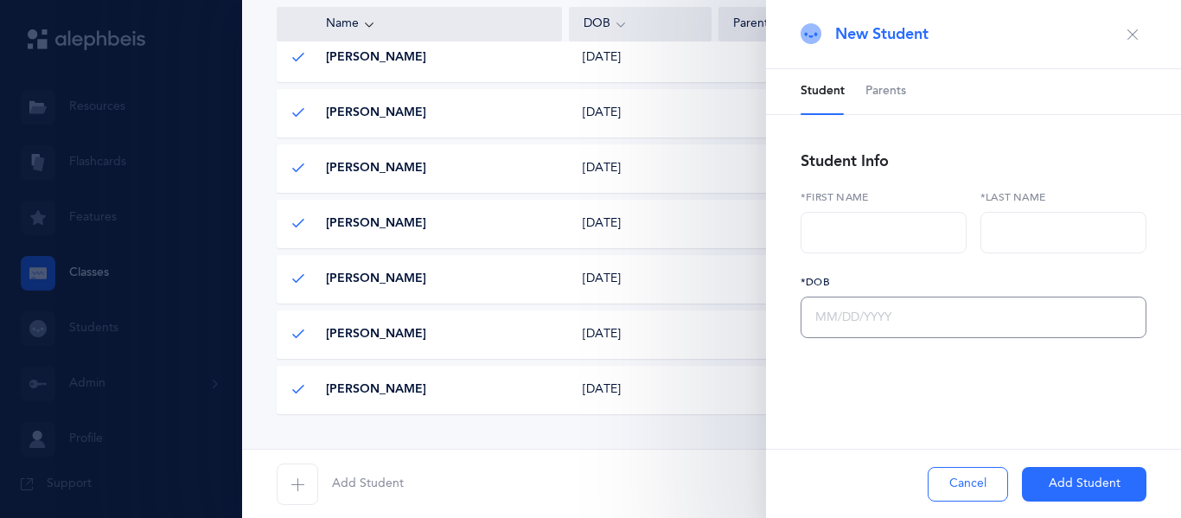
click at [893, 307] on input "text" at bounding box center [973, 316] width 346 height 41
paste input "text"
click at [898, 243] on input "text" at bounding box center [883, 232] width 166 height 41
type input "Itay"
type input "Sitbon"
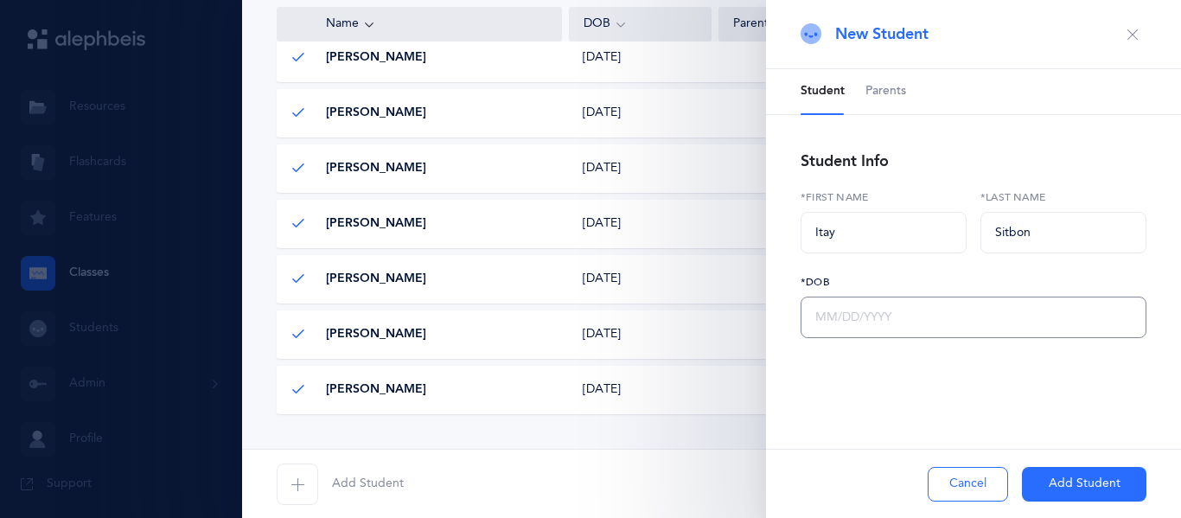
click at [910, 312] on input "text" at bounding box center [973, 316] width 346 height 41
click at [908, 233] on input "Itay" at bounding box center [883, 232] width 166 height 41
click at [859, 318] on input "text" at bounding box center [973, 316] width 346 height 41
click at [813, 319] on input "text" at bounding box center [973, 316] width 346 height 41
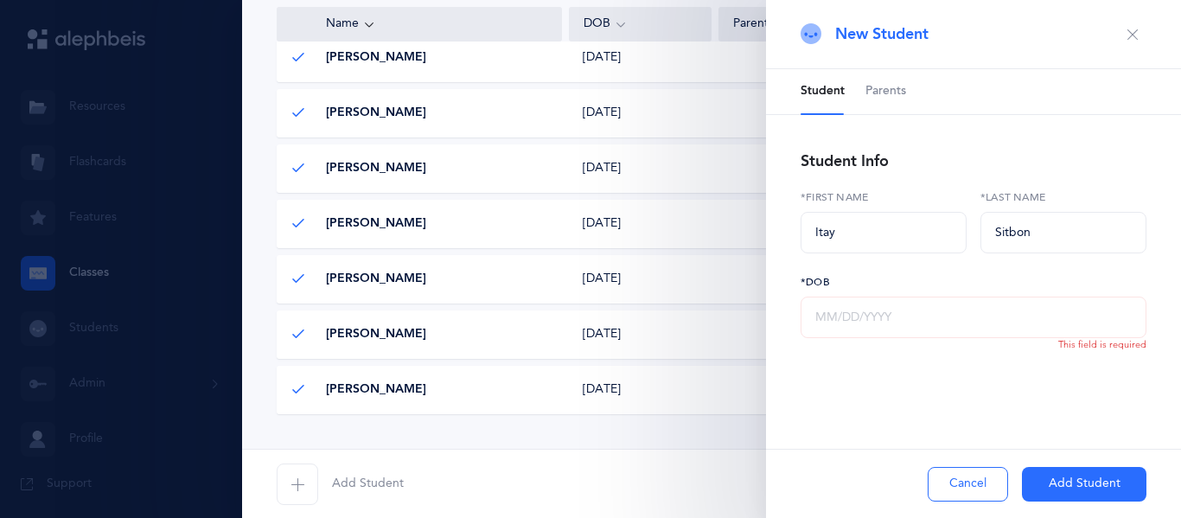
click at [916, 322] on input "text" at bounding box center [973, 316] width 346 height 41
click at [903, 318] on input "text" at bounding box center [973, 316] width 346 height 41
paste input "04/19/2018"
type input "04/19/2018"
click at [1051, 493] on button "Add Student" at bounding box center [1084, 484] width 124 height 35
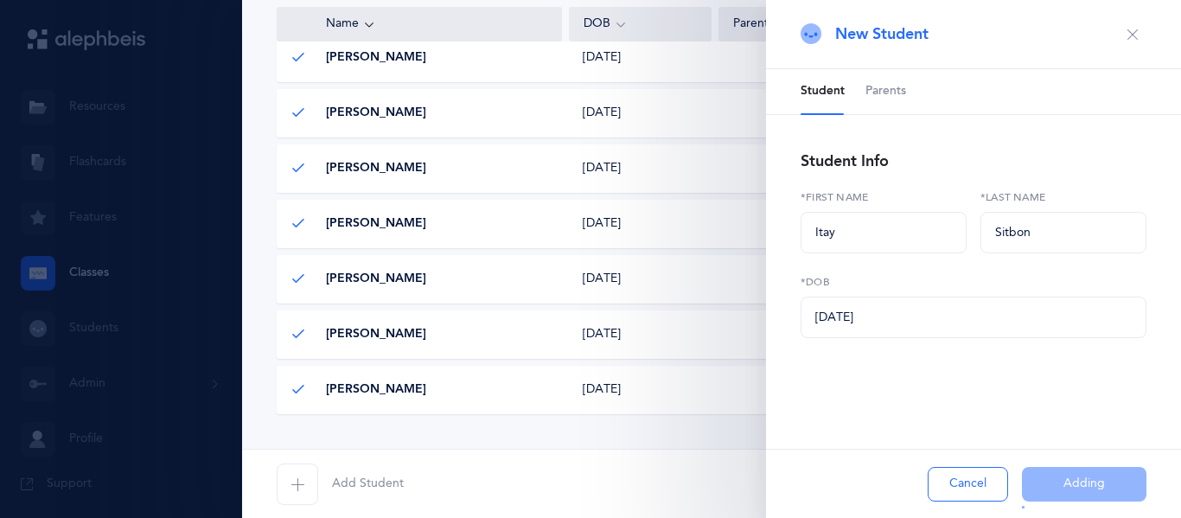
click at [369, 486] on span "Add Student" at bounding box center [368, 483] width 72 height 17
click at [298, 477] on icon "button" at bounding box center [297, 484] width 14 height 14
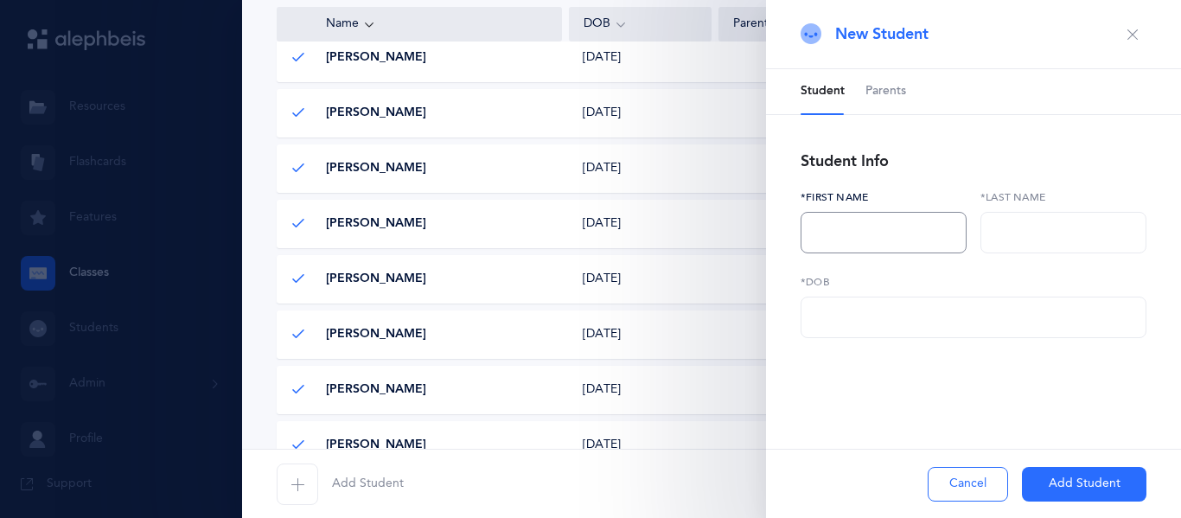
click at [889, 226] on input "text" at bounding box center [883, 232] width 166 height 41
type input "Leah"
type input "Stewart"
paste input "text"
click at [935, 325] on input "text" at bounding box center [973, 316] width 346 height 41
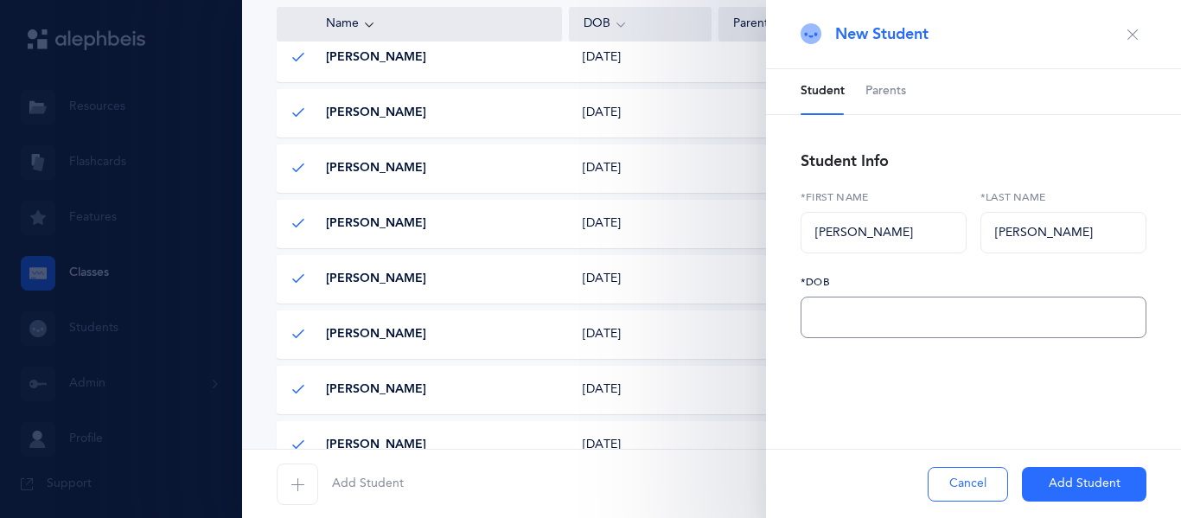
paste input "10/01/2017"
type input "10/01/2017"
click at [1036, 476] on button "Add Student" at bounding box center [1084, 484] width 124 height 35
click at [1053, 485] on div "Cancel Adding" at bounding box center [973, 483] width 415 height 69
click at [1049, 473] on div "Cancel Adding" at bounding box center [973, 483] width 415 height 69
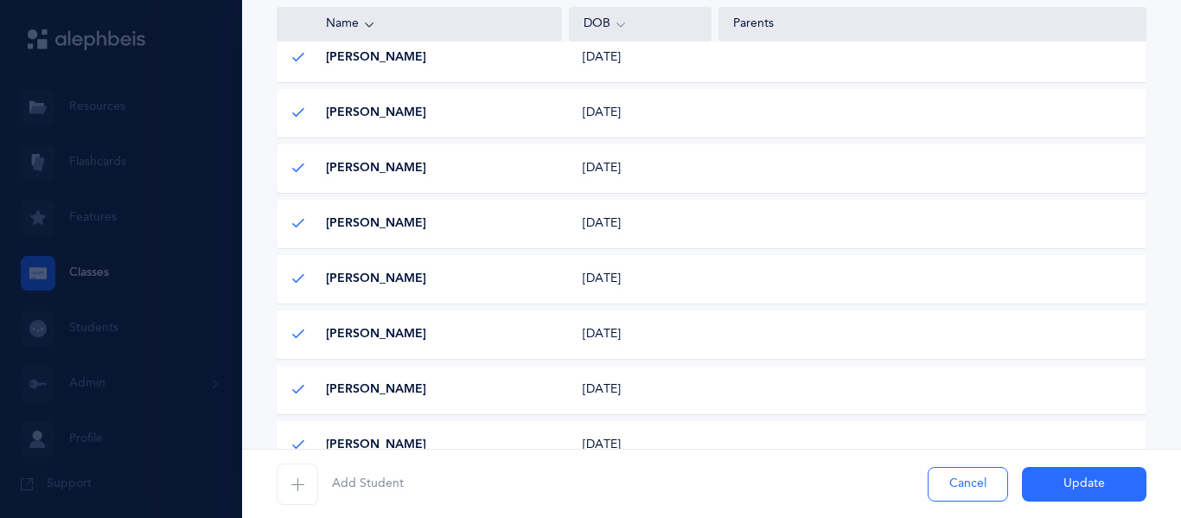
click at [912, 334] on div "Noah Refael Noah Refael 11/04/2017 11/04/2017" at bounding box center [712, 334] width 870 height 48
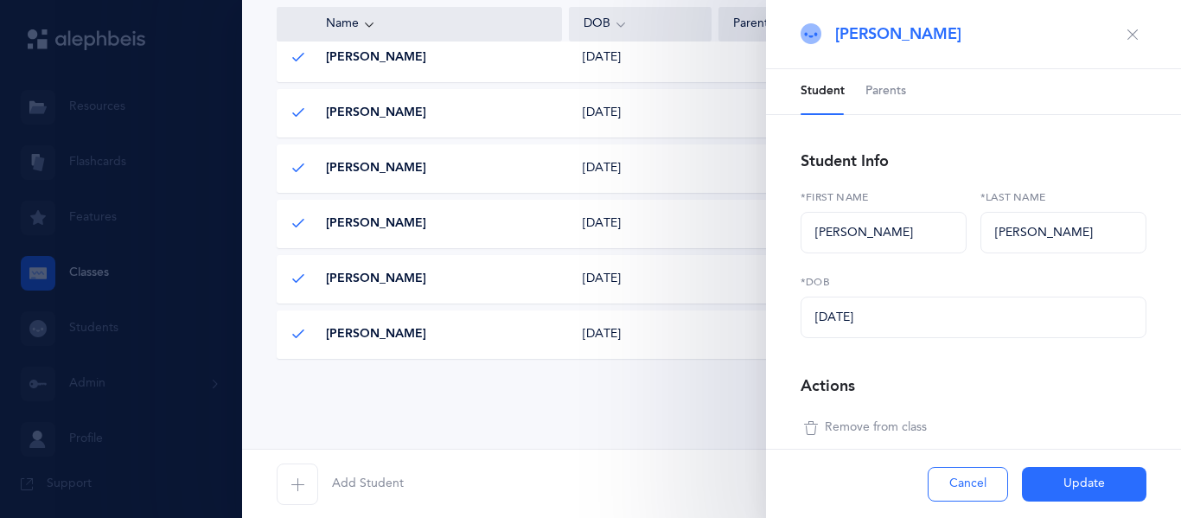
scroll to position [21, 0]
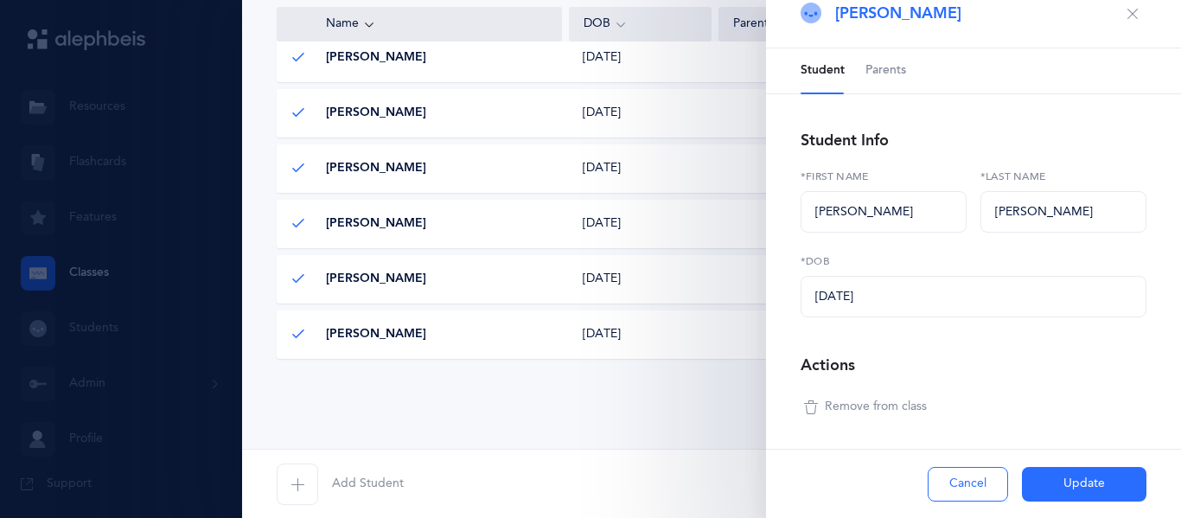
click at [959, 482] on button "Cancel" at bounding box center [967, 484] width 80 height 35
click at [1136, 11] on div "Parents" at bounding box center [932, 24] width 428 height 35
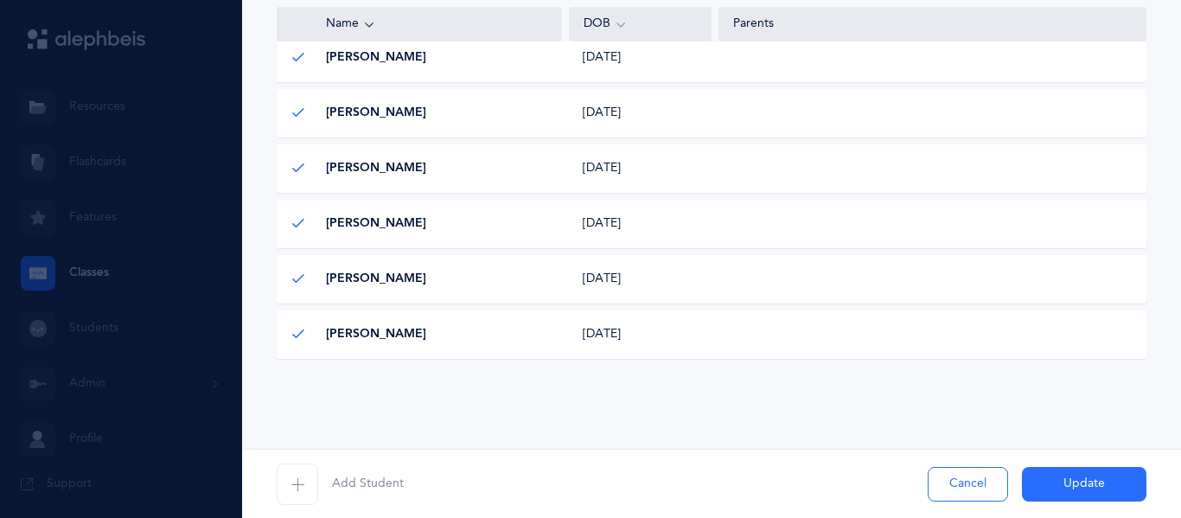
click at [1072, 475] on button "Update" at bounding box center [1084, 484] width 124 height 35
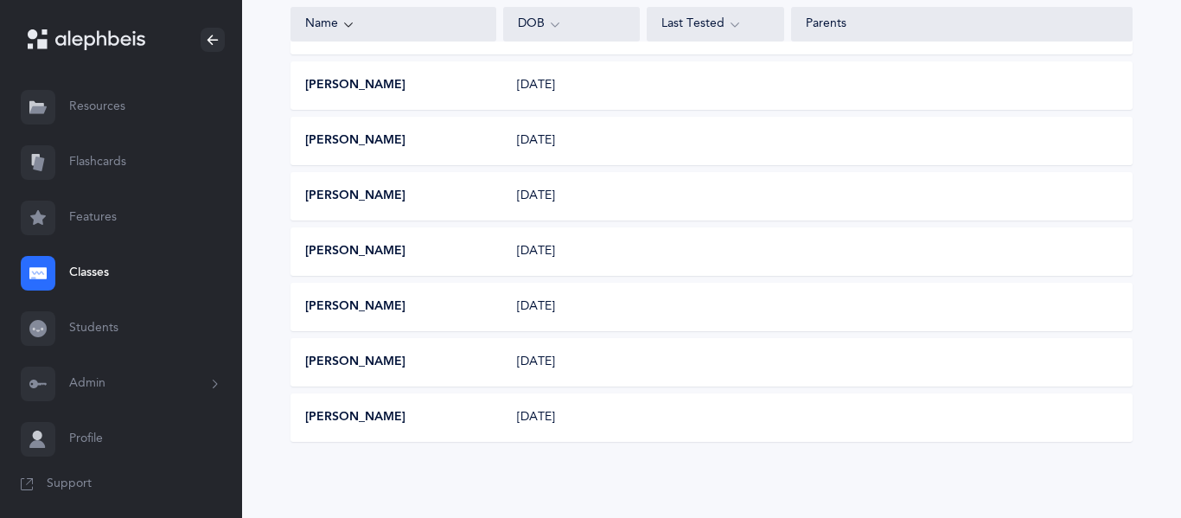
scroll to position [0, 0]
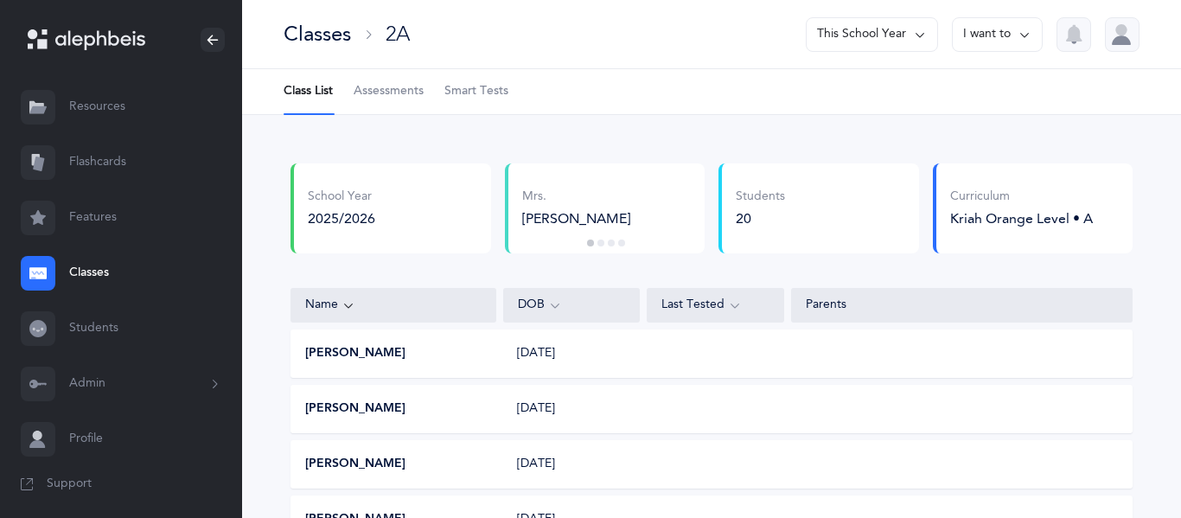
click at [70, 256] on link "Classes" at bounding box center [121, 272] width 242 height 55
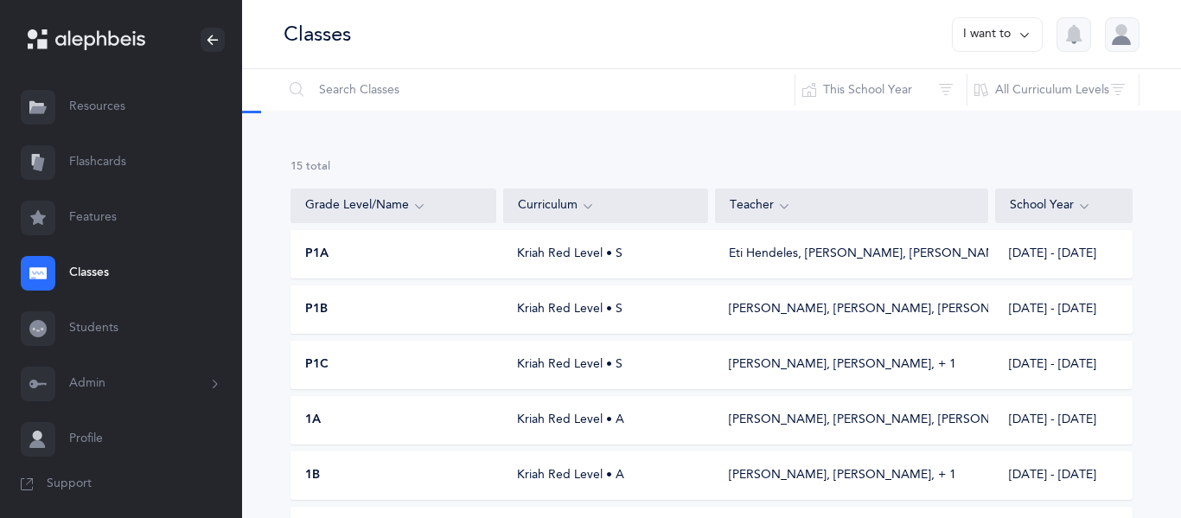
scroll to position [437, 0]
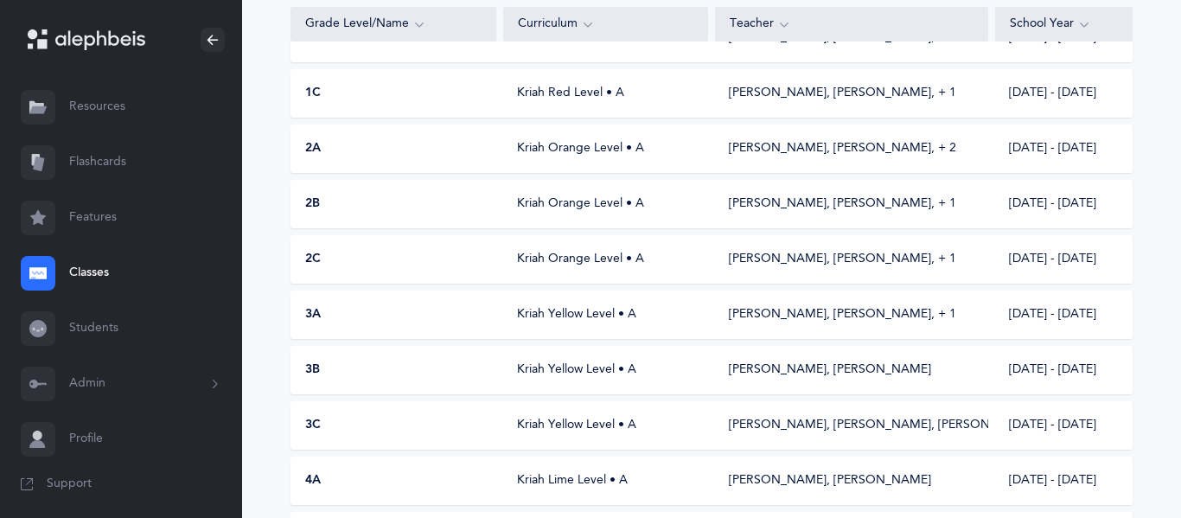
click at [373, 381] on div "3B Kriah Yellow Level • A Bayla Schwarzmer, Chevy Rubnitz 2025 - 2026" at bounding box center [711, 370] width 842 height 48
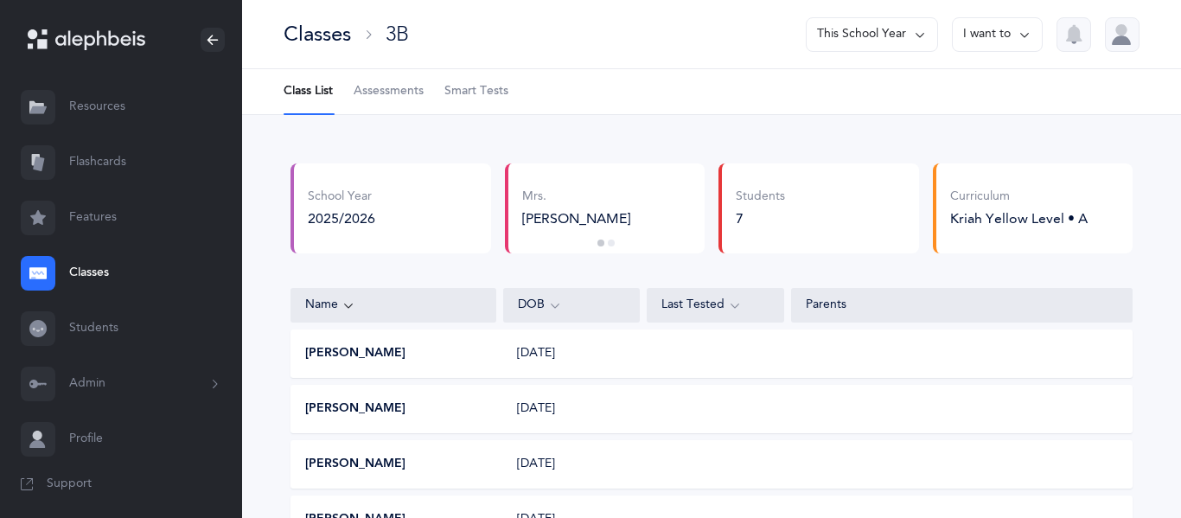
click at [328, 18] on div "Classes 3B This School Year I want to" at bounding box center [711, 34] width 939 height 69
click at [326, 25] on div "Classes" at bounding box center [317, 34] width 67 height 29
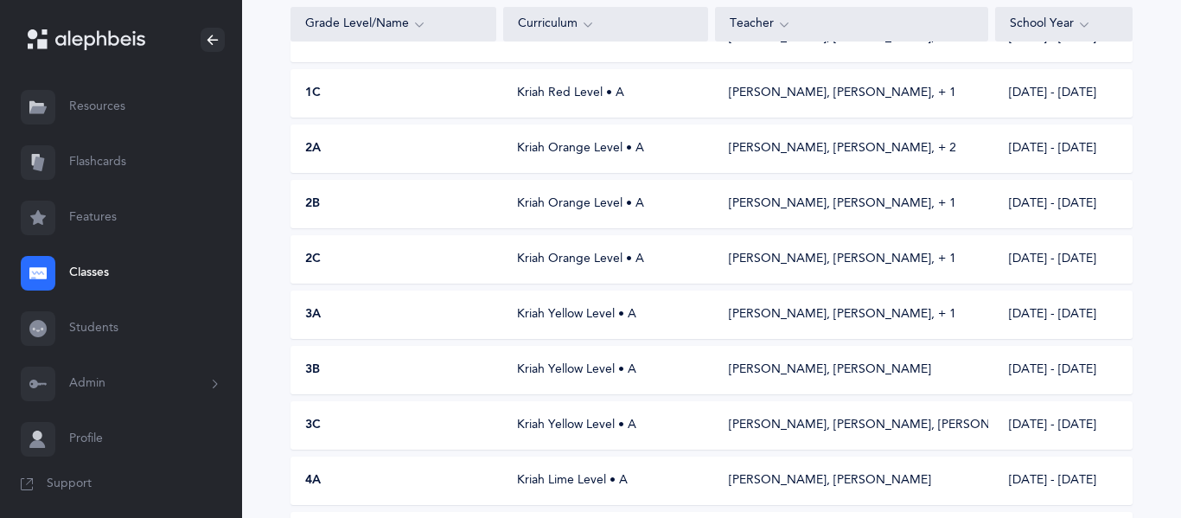
click at [360, 433] on div "3C" at bounding box center [393, 425] width 205 height 17
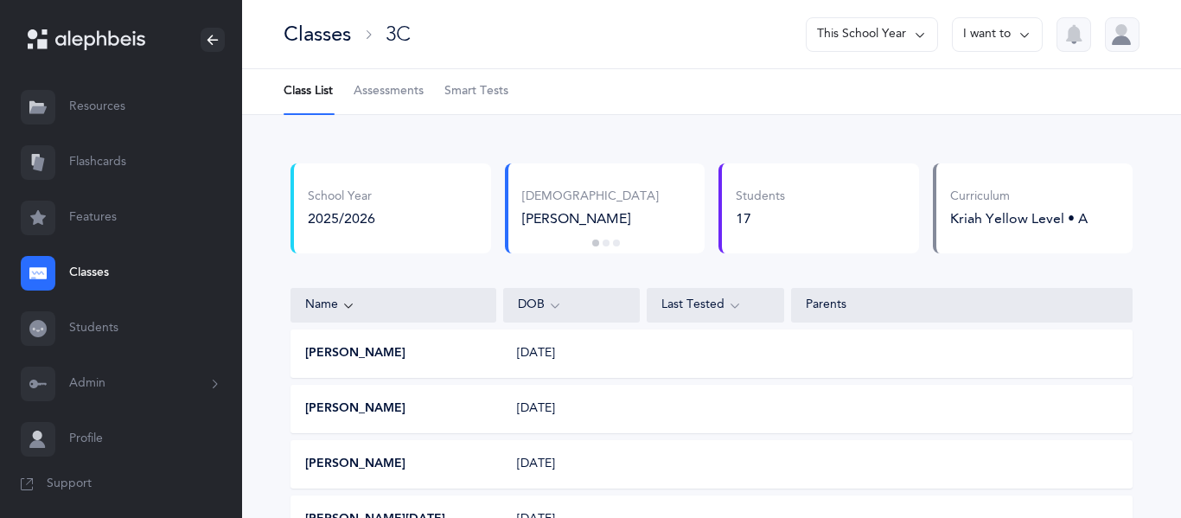
click at [314, 23] on div "Classes" at bounding box center [317, 34] width 67 height 29
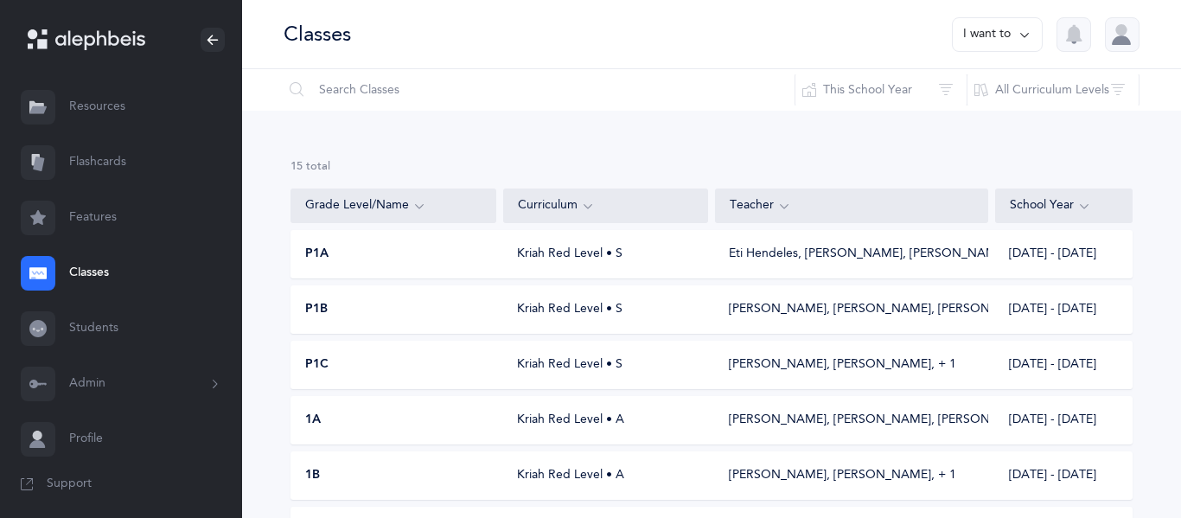
scroll to position [437, 0]
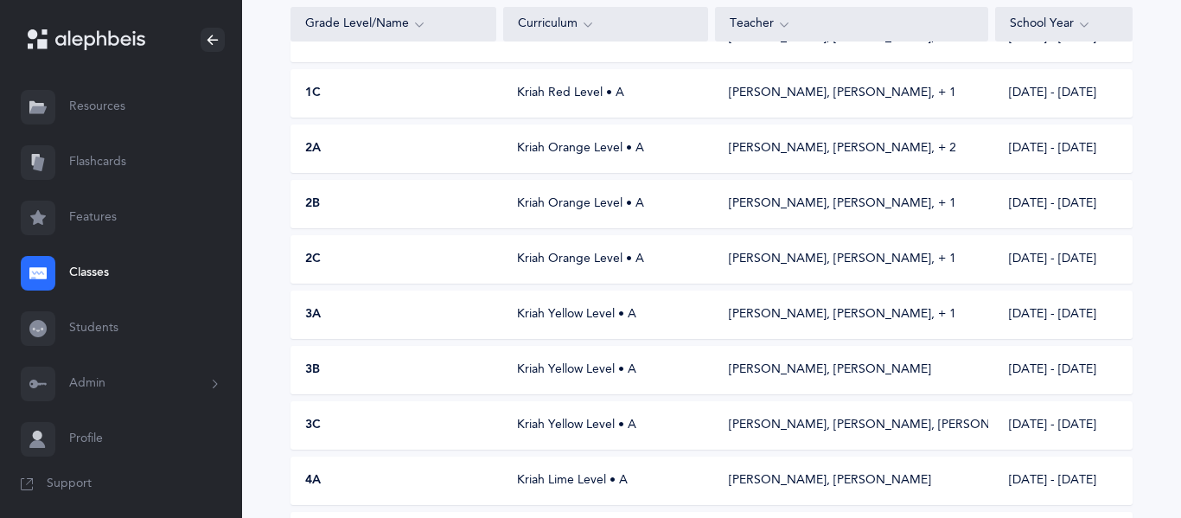
click at [328, 362] on div "3B" at bounding box center [393, 369] width 205 height 17
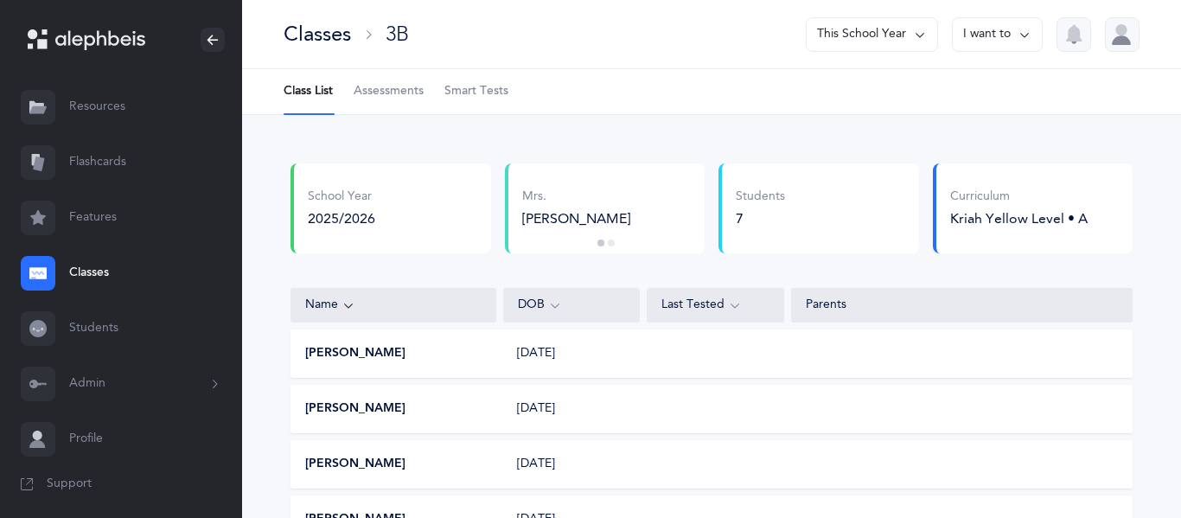
click at [338, 45] on div "Classes" at bounding box center [317, 34] width 67 height 29
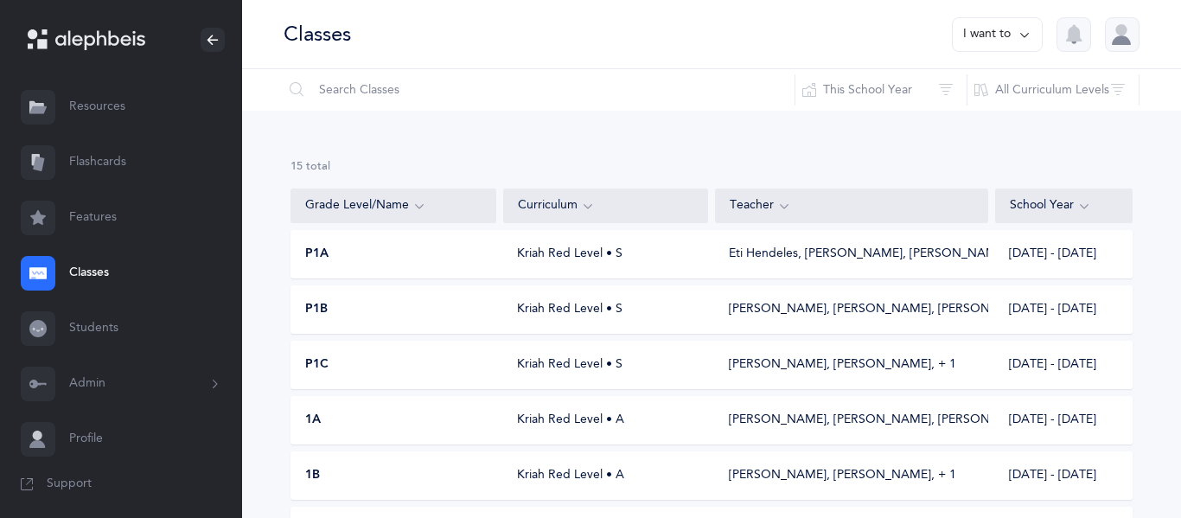
scroll to position [437, 0]
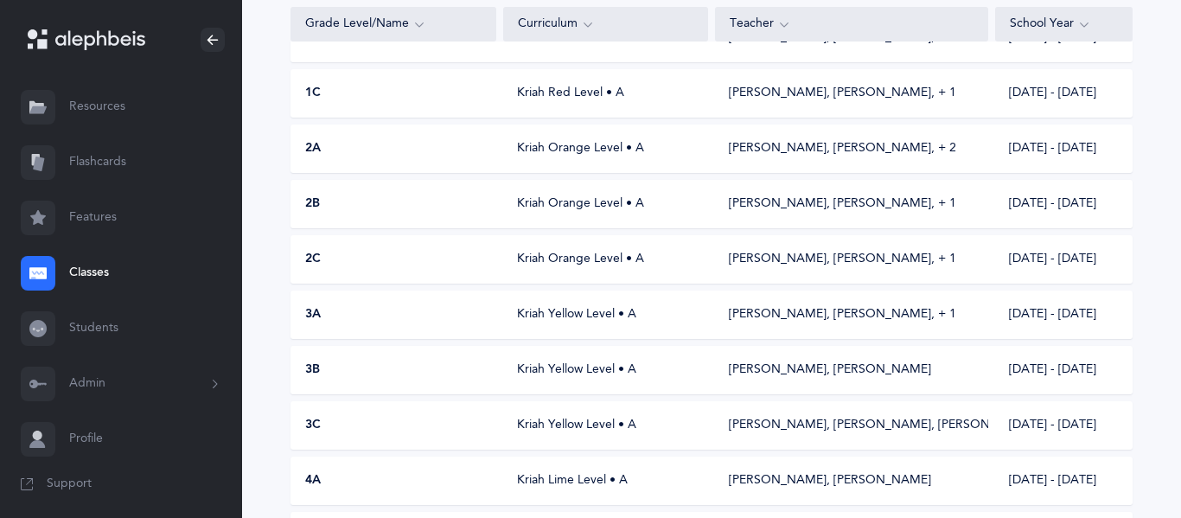
click at [371, 466] on div "4A Kriah Lime Level • A Daniel Amar, Rivky Perkowski 2025 - 2026" at bounding box center [711, 480] width 842 height 48
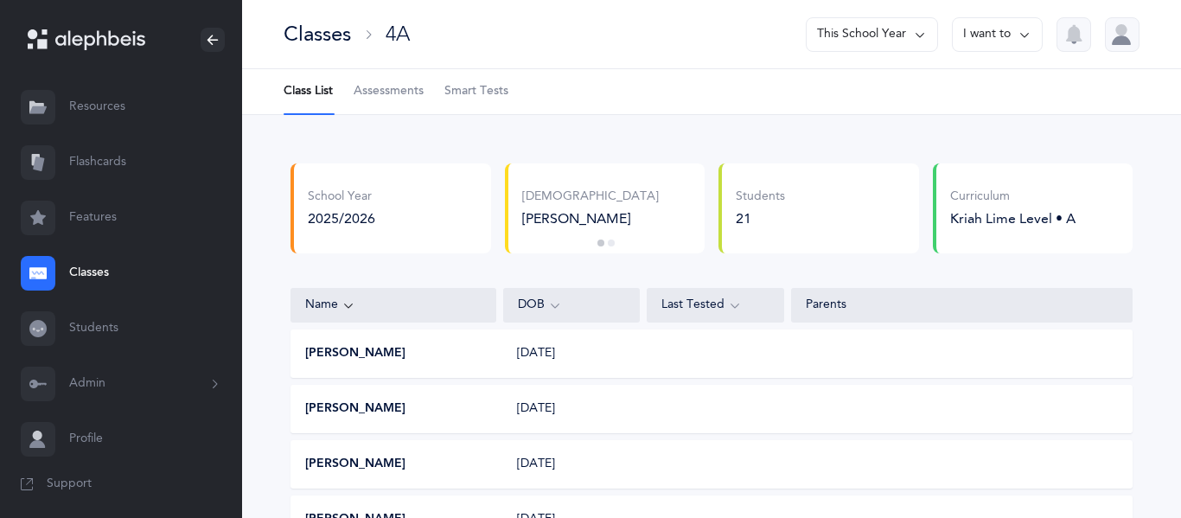
click at [321, 44] on div "Classes" at bounding box center [317, 34] width 67 height 29
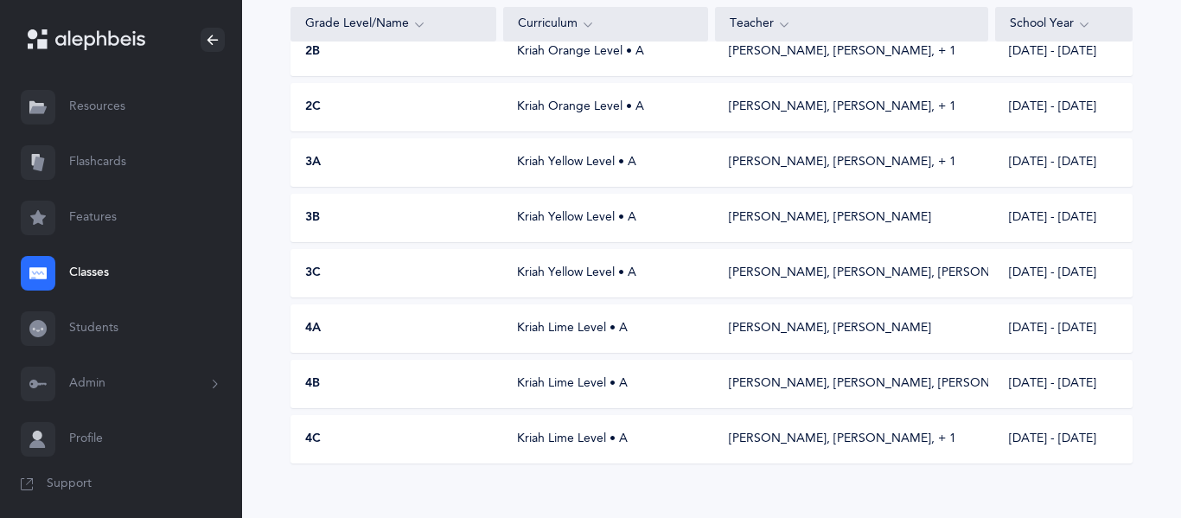
scroll to position [591, 0]
click at [410, 381] on div "4B" at bounding box center [393, 381] width 205 height 17
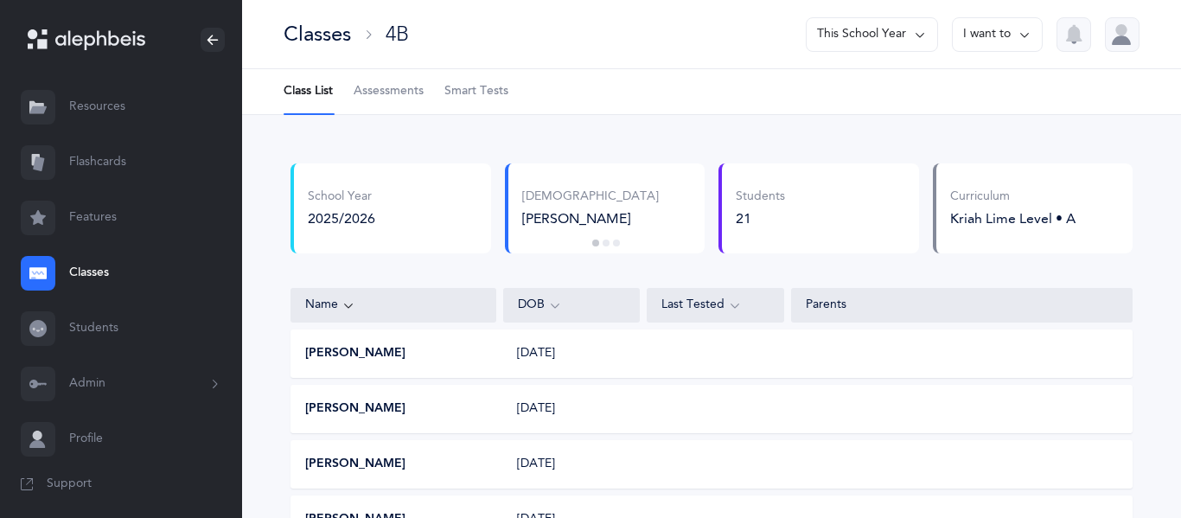
click at [342, 45] on div "Classes" at bounding box center [317, 34] width 67 height 29
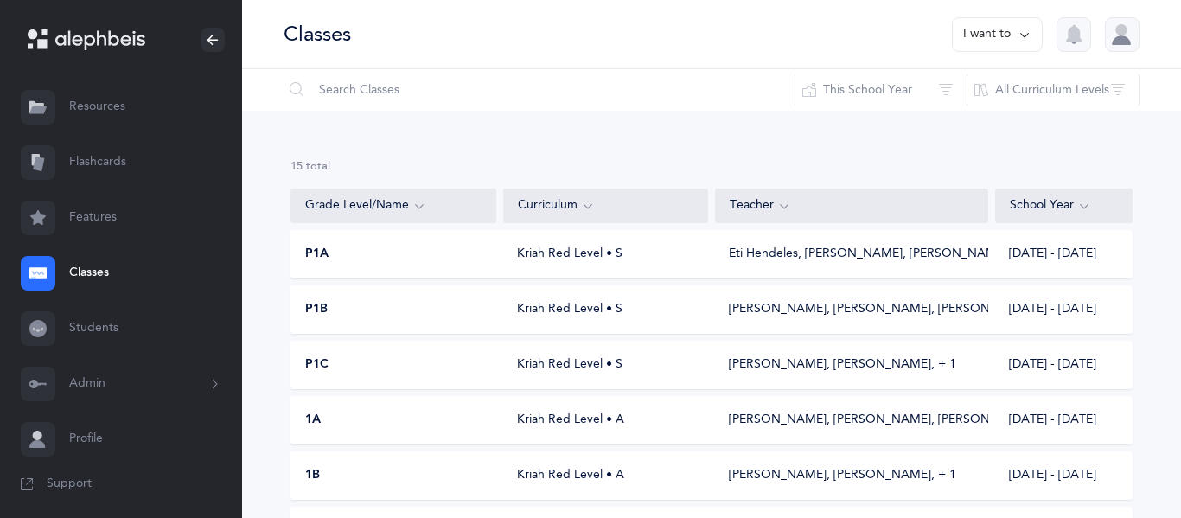
scroll to position [591, 0]
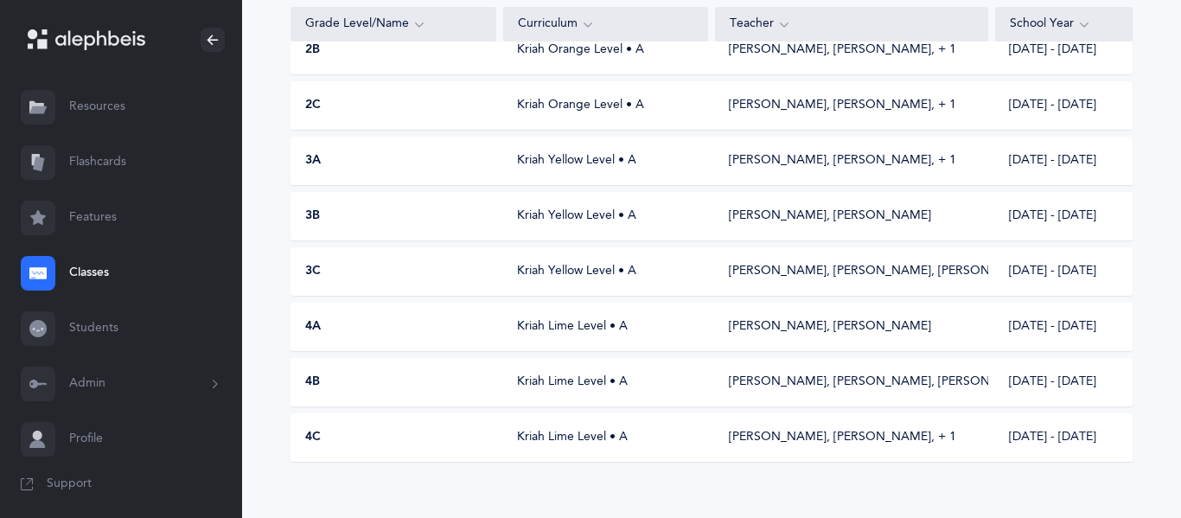
click at [335, 449] on div "4C Kriah Lime Level • A Elisha Ghanooni, Esther Saeedian‪, + 1‬ 2025 - 2026" at bounding box center [711, 437] width 842 height 48
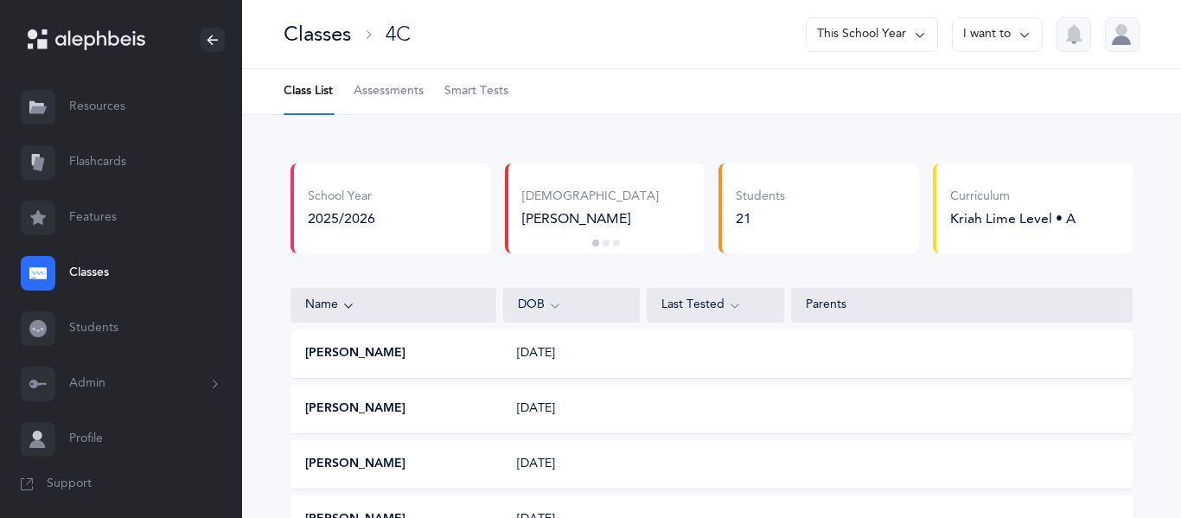
click at [346, 42] on div "Classes" at bounding box center [317, 34] width 67 height 29
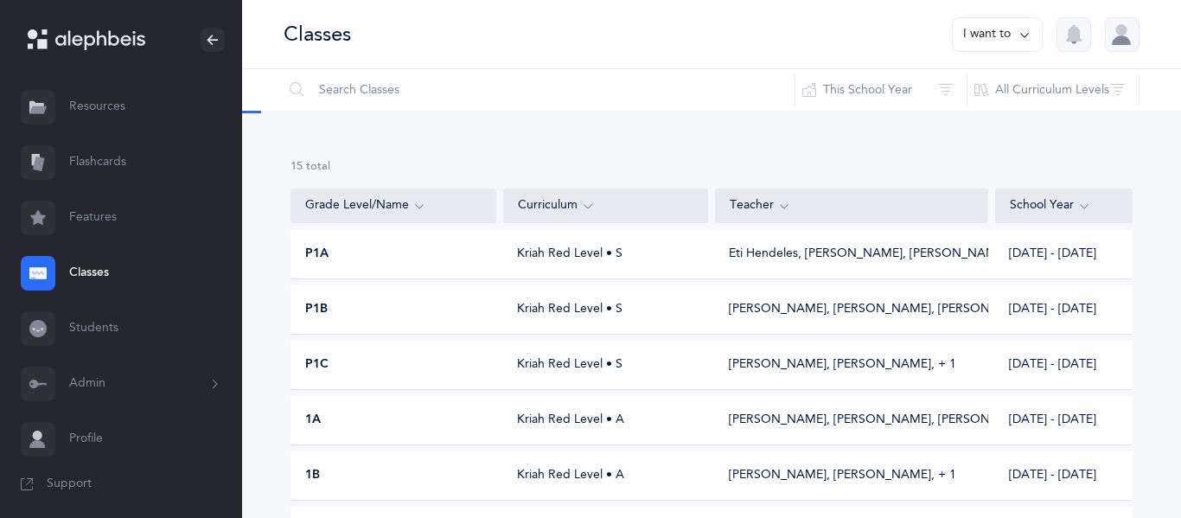
scroll to position [591, 0]
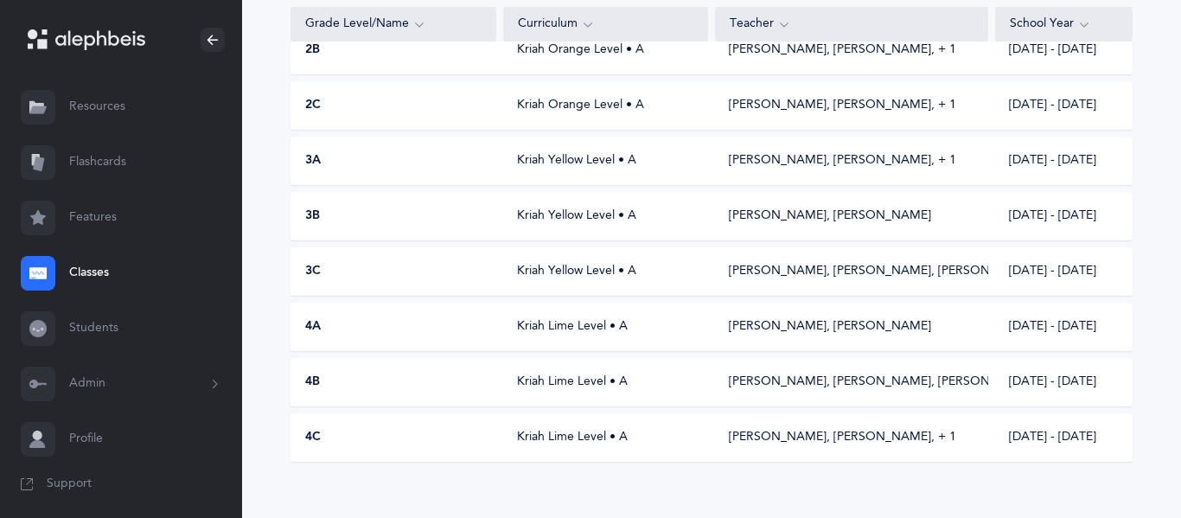
click at [454, 220] on div "3B" at bounding box center [393, 215] width 205 height 17
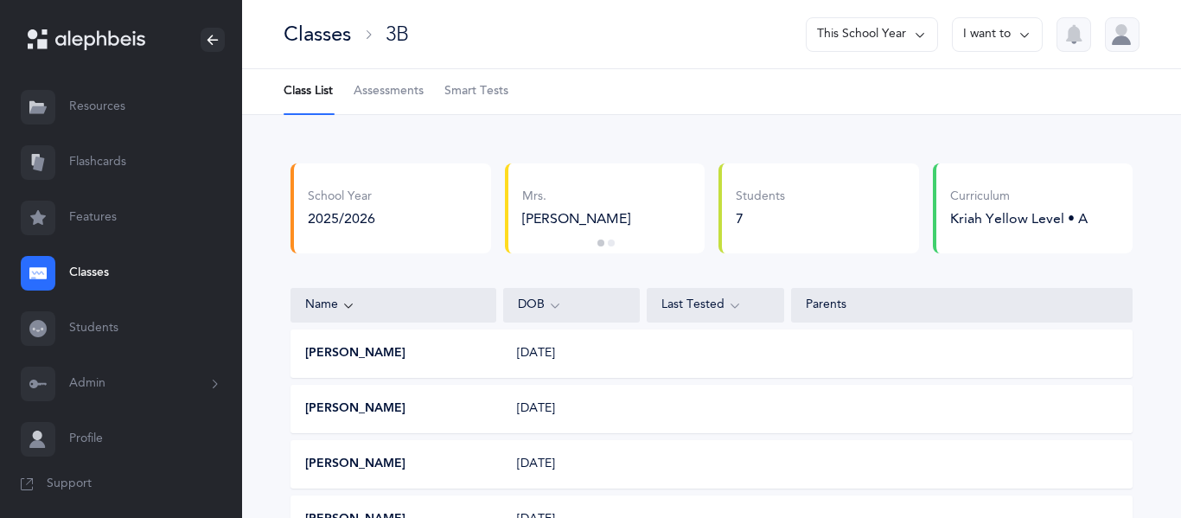
click at [969, 26] on button "I want to" at bounding box center [997, 34] width 91 height 35
click at [965, 80] on button "Edit class" at bounding box center [966, 88] width 124 height 31
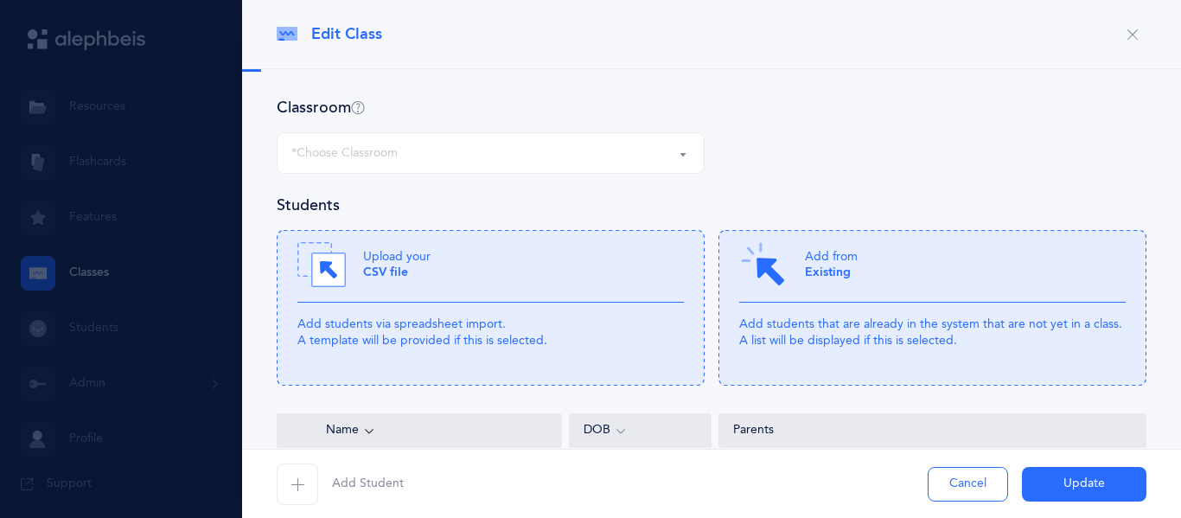
select select "715"
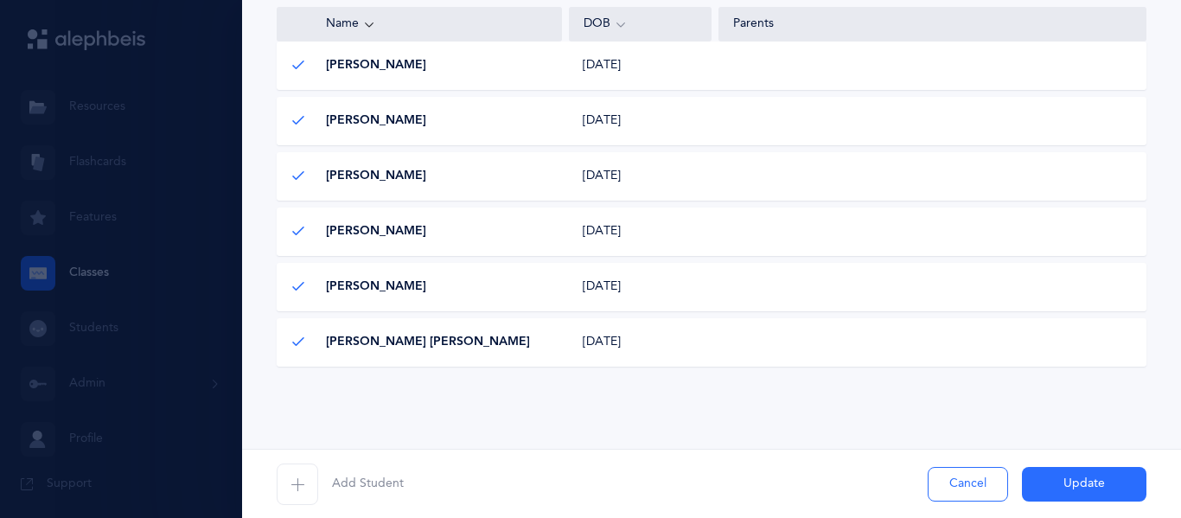
scroll to position [476, 0]
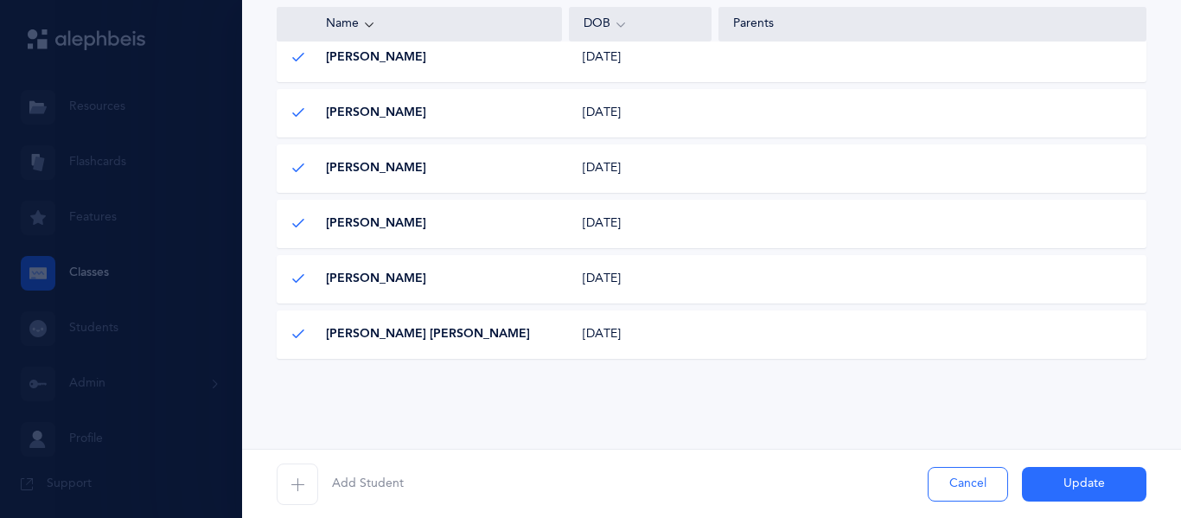
click at [294, 470] on span "button" at bounding box center [297, 483] width 41 height 41
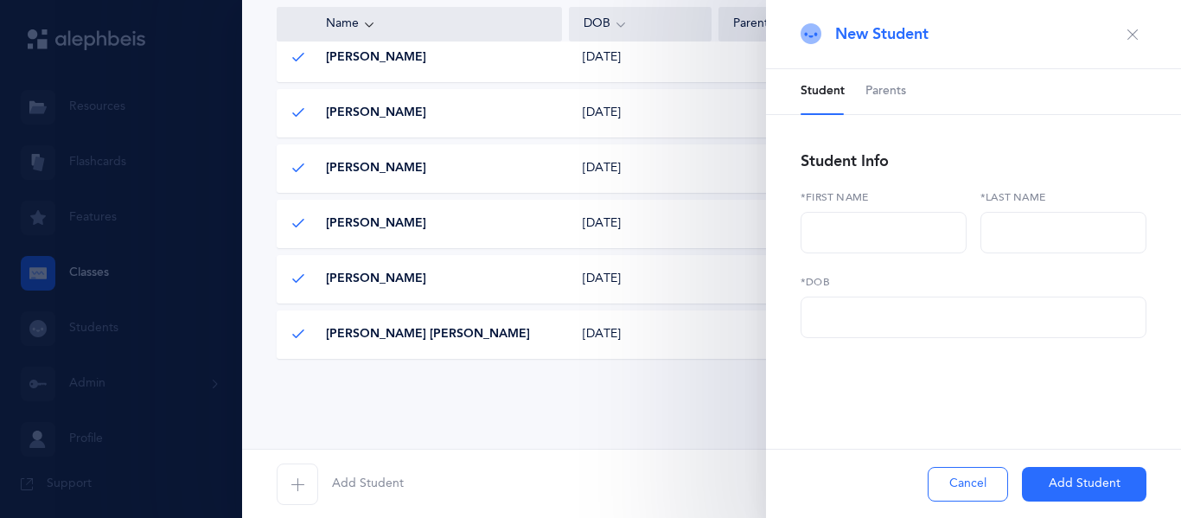
scroll to position [0, 0]
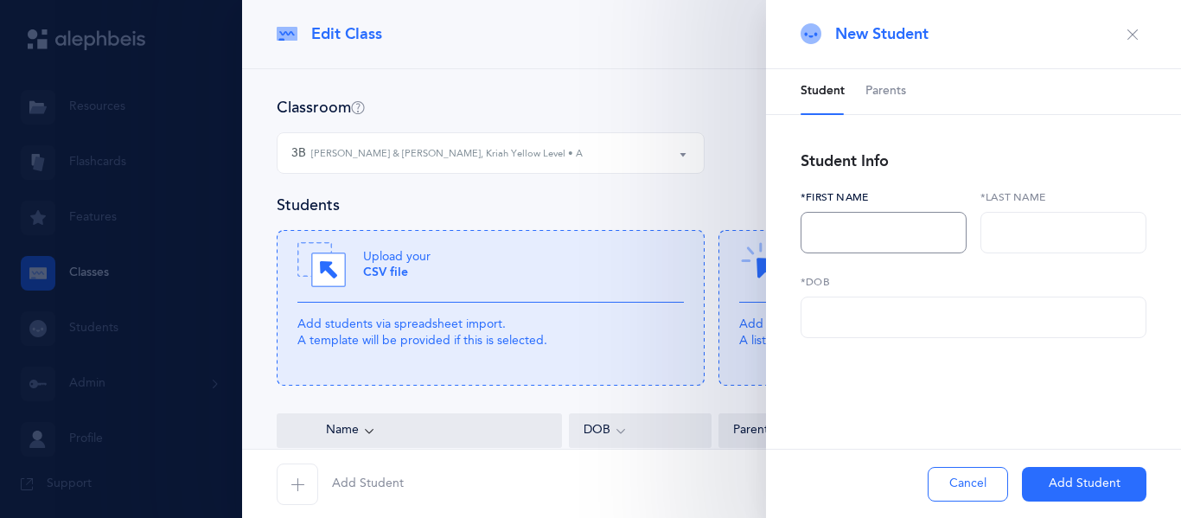
click at [866, 240] on input "text" at bounding box center [883, 232] width 166 height 41
type input "Yosef"
type input "Javari"
click at [984, 312] on input "text" at bounding box center [973, 316] width 346 height 41
paste input "03/11/2017"
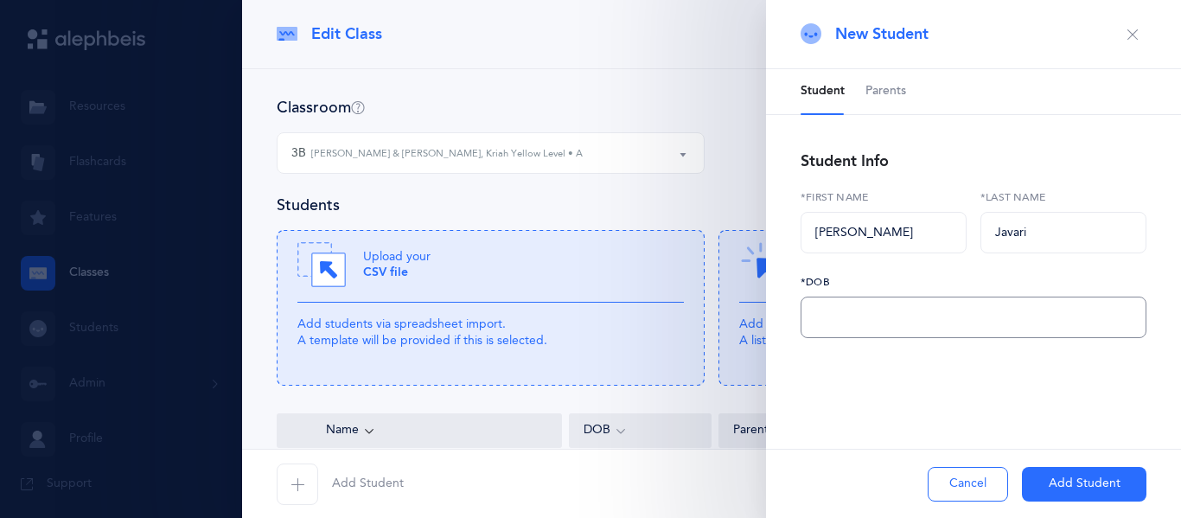
type input "03/11/2017"
click at [1042, 479] on button "Add Student" at bounding box center [1084, 484] width 124 height 35
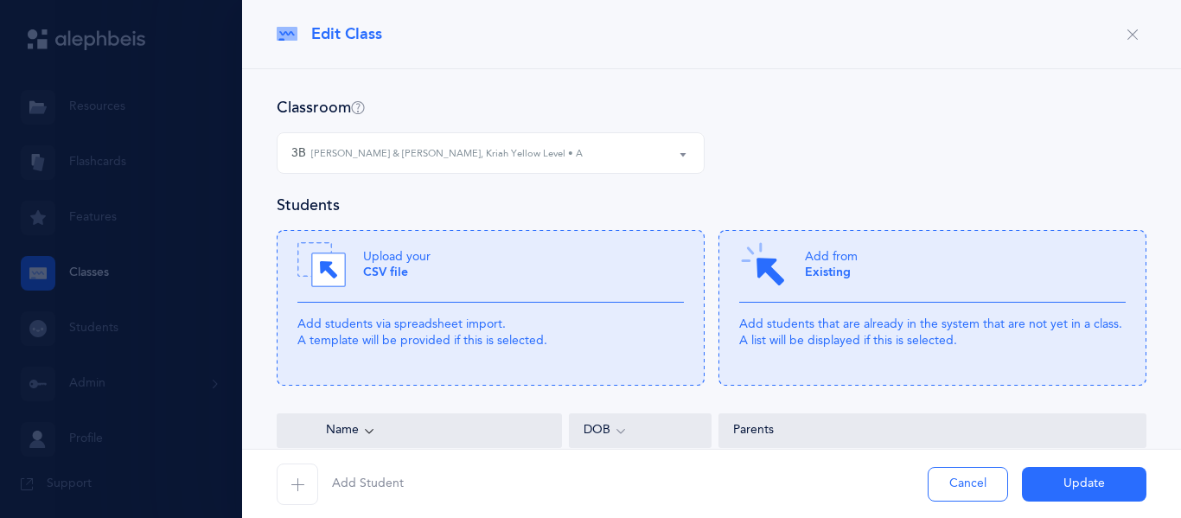
click at [317, 479] on span "button" at bounding box center [297, 483] width 41 height 41
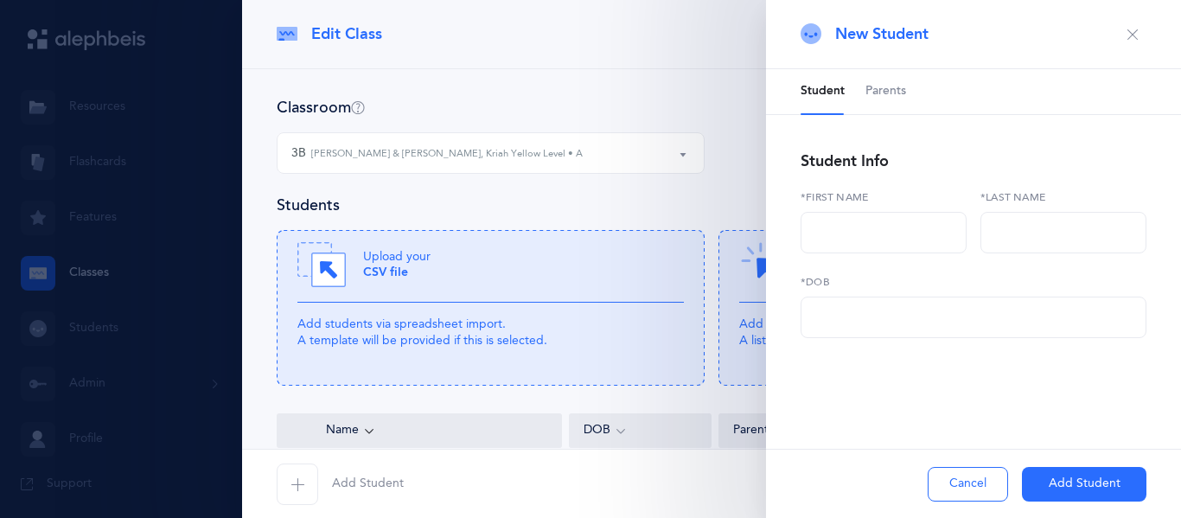
click at [892, 253] on div "*First name" at bounding box center [884, 231] width 180 height 85
click at [875, 300] on input "text" at bounding box center [973, 316] width 346 height 41
paste input "05/09/2017"
type input "05/09/2017"
click at [878, 225] on input "text" at bounding box center [883, 232] width 166 height 41
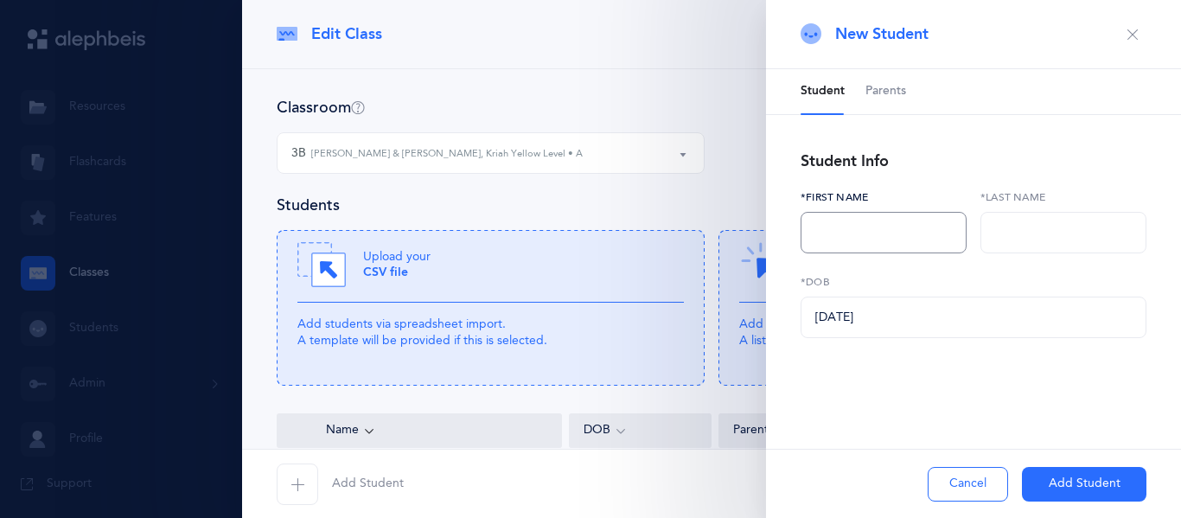
click at [864, 230] on input "text" at bounding box center [883, 232] width 166 height 41
type input "Ruby"
type input "Kessler"
click at [1051, 483] on button "Add Student" at bounding box center [1084, 484] width 124 height 35
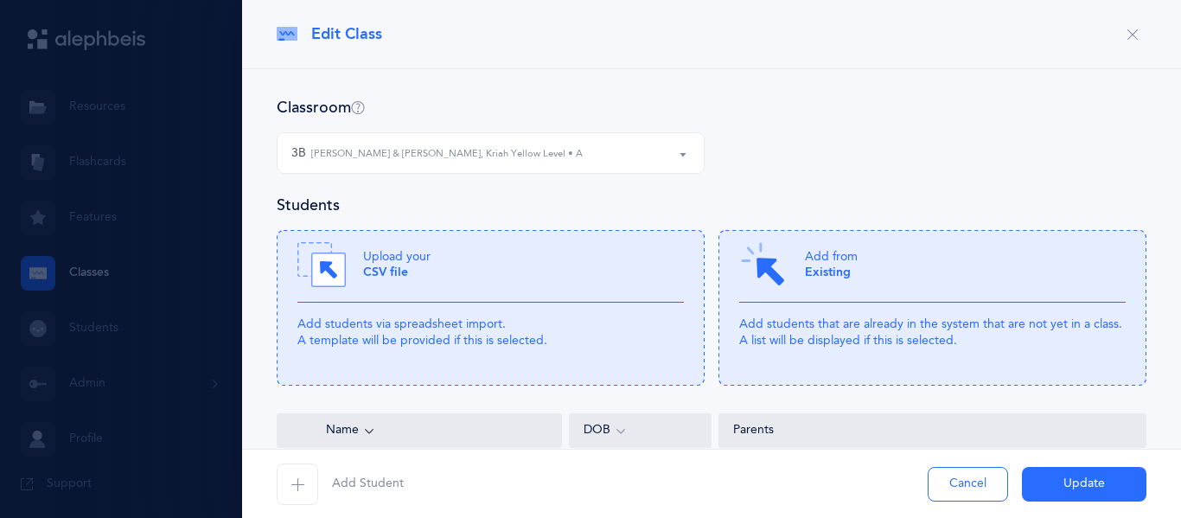
click at [296, 477] on icon "button" at bounding box center [297, 484] width 14 height 14
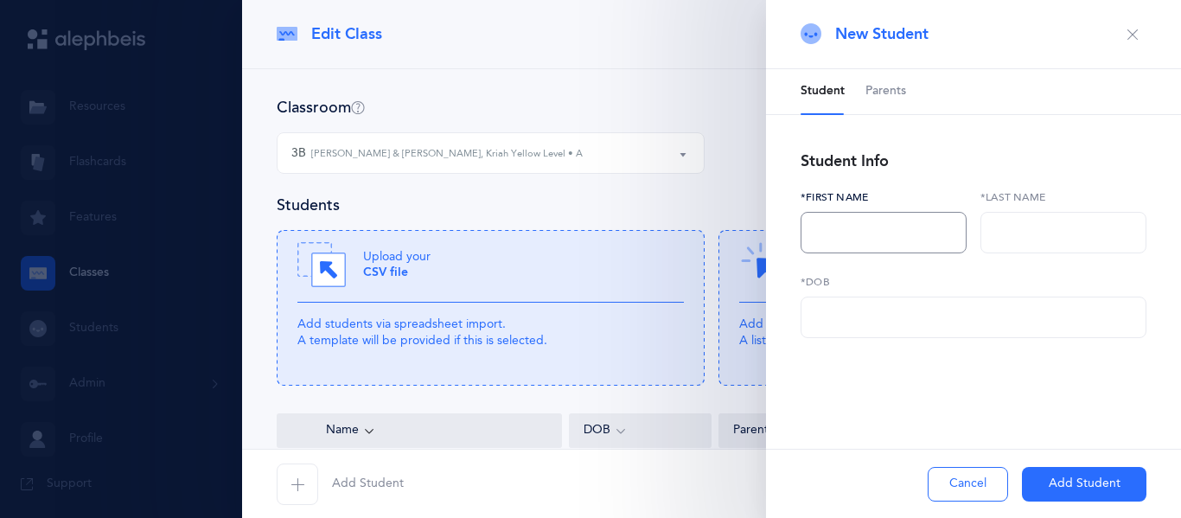
click at [857, 218] on input "text" at bounding box center [883, 232] width 166 height 41
type input "Asher"
type input "Lacesa"
paste input "03/05/2017"
type input "03/05/2017"
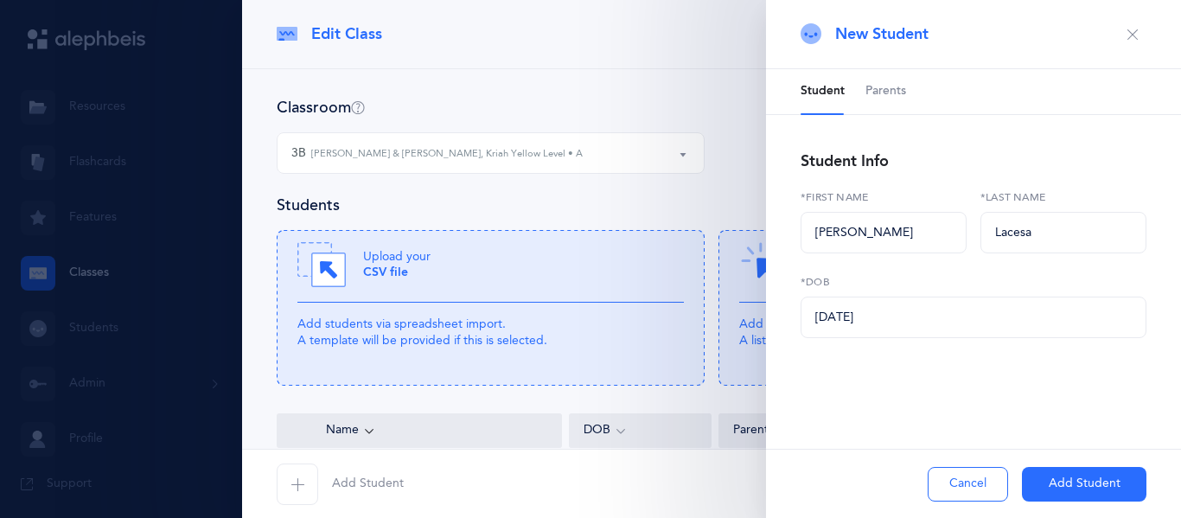
click at [1036, 489] on button "Add Student" at bounding box center [1084, 484] width 124 height 35
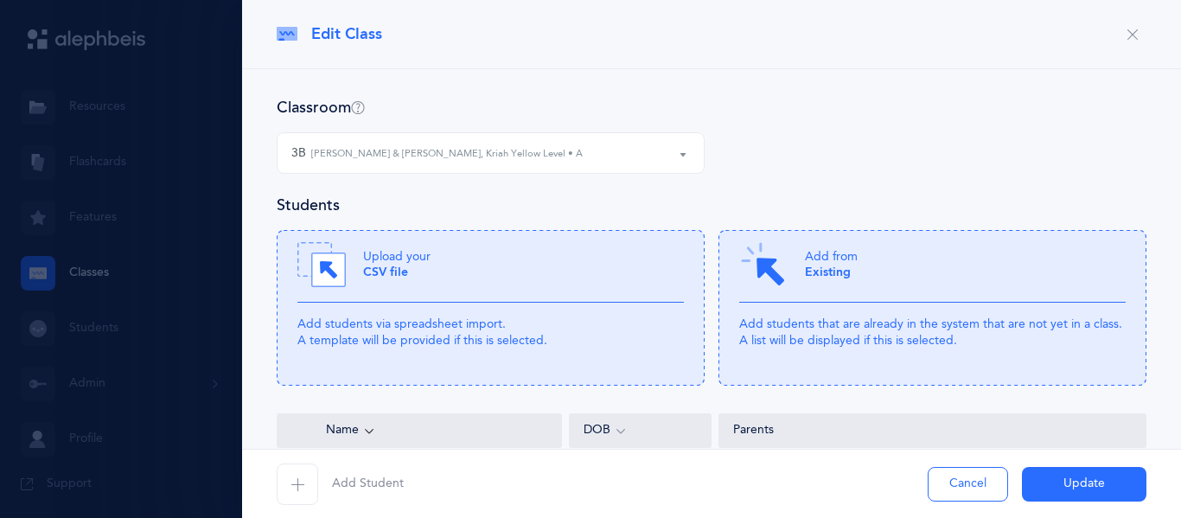
click at [329, 489] on button "Add Student" at bounding box center [340, 483] width 127 height 41
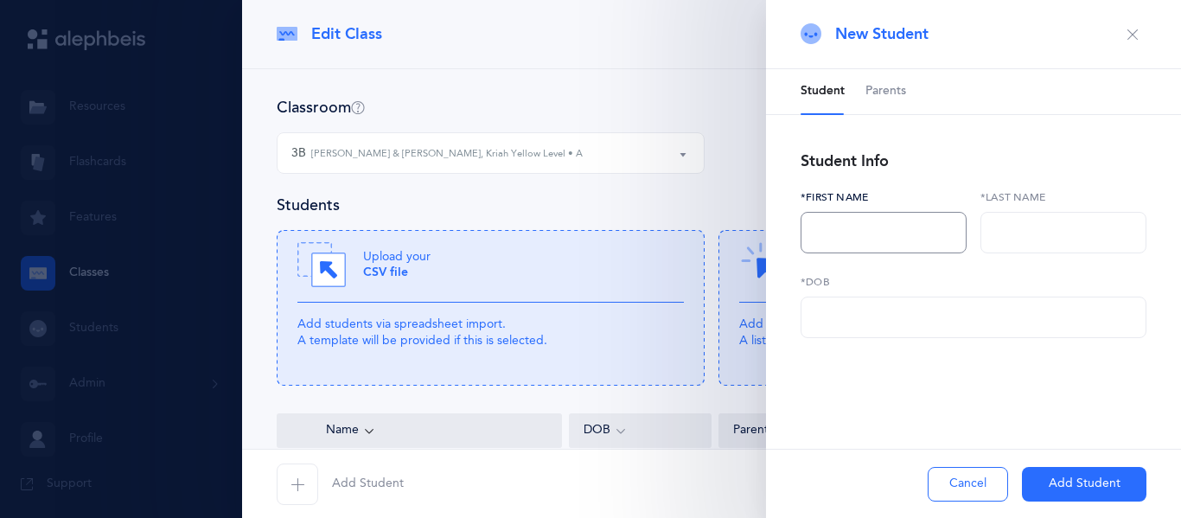
click at [855, 227] on input "text" at bounding box center [883, 232] width 166 height 41
type input "Shae"
type input "MOshi"
paste input "05/08/2017"
type input "05/08/2017"
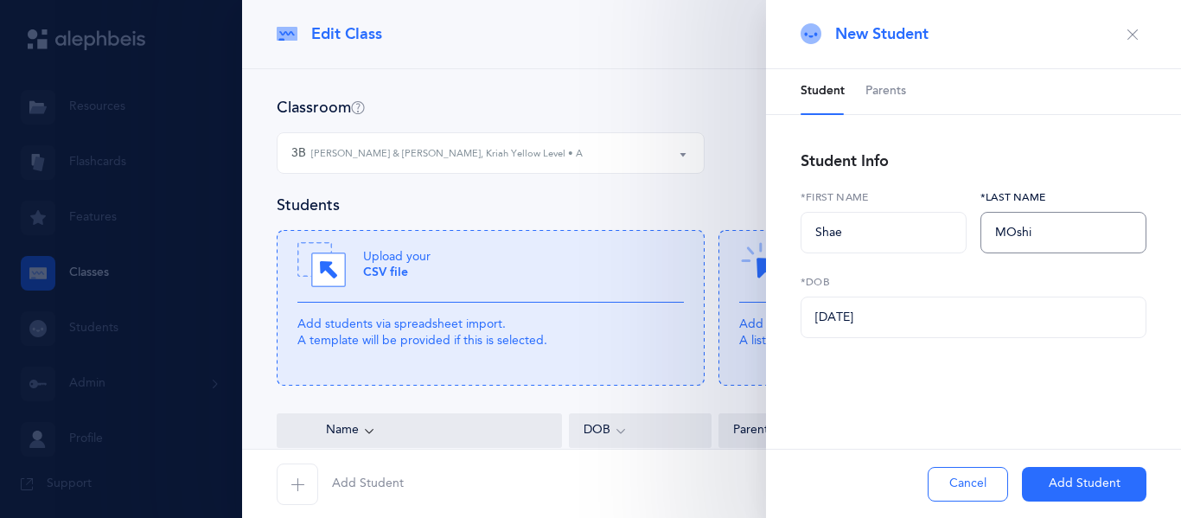
click at [1017, 231] on input "MOshi" at bounding box center [1063, 232] width 166 height 41
type input "Moshi"
click at [1040, 483] on button "Add Student" at bounding box center [1084, 484] width 124 height 35
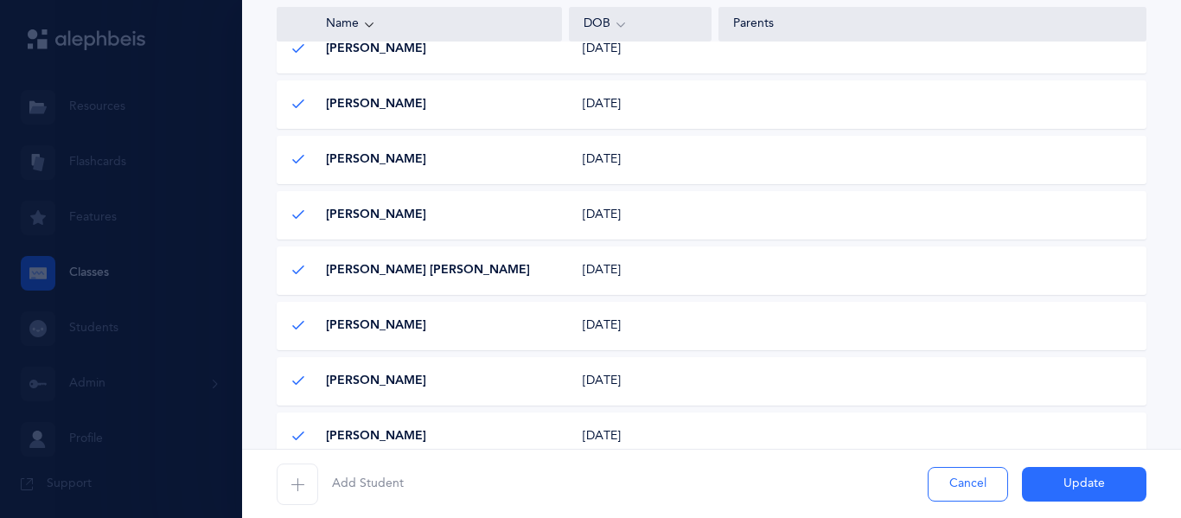
scroll to position [698, 0]
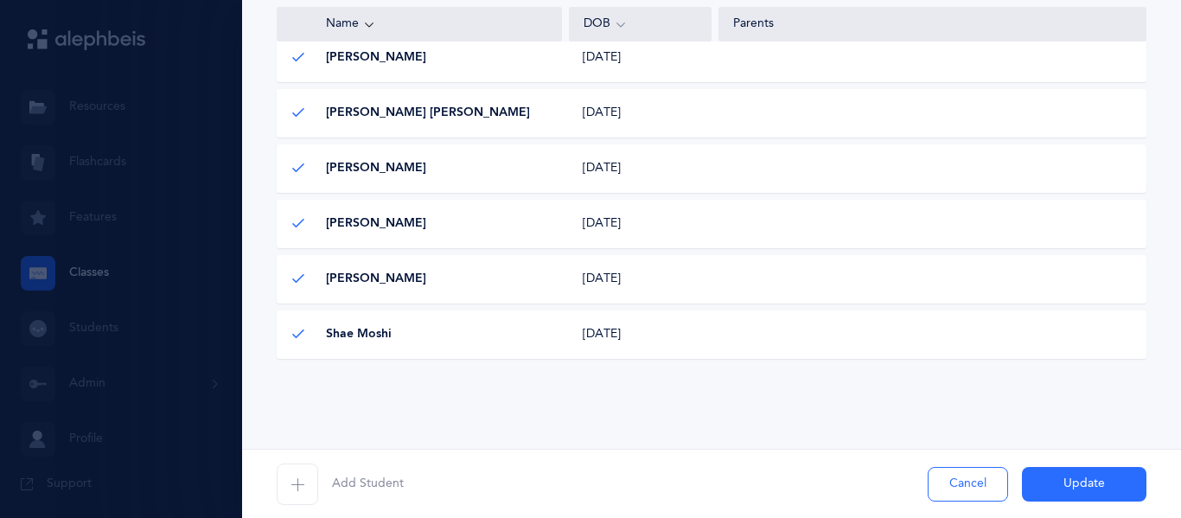
click at [292, 473] on span "button" at bounding box center [297, 483] width 41 height 41
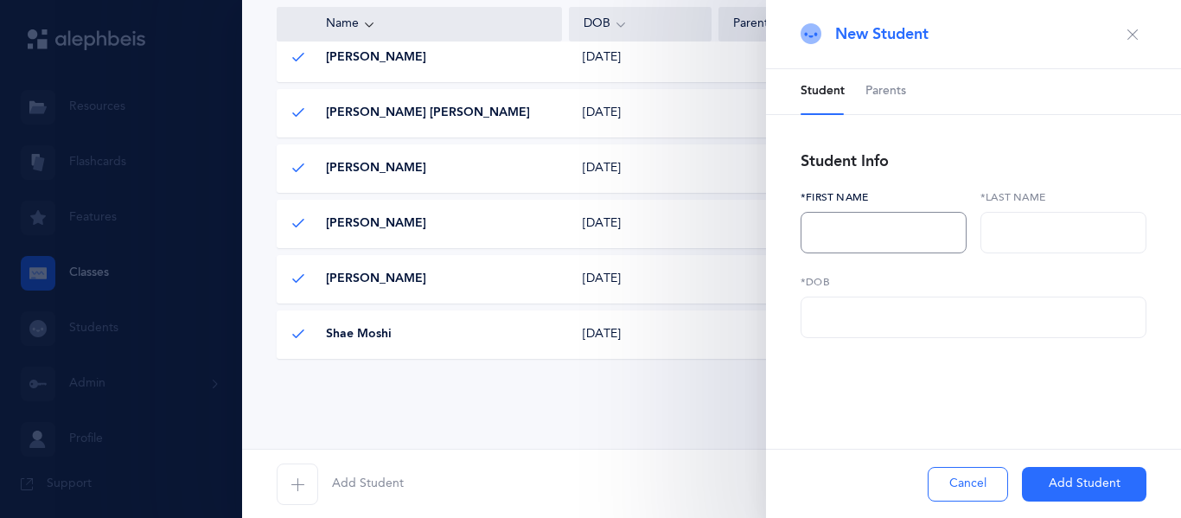
click at [870, 239] on input "text" at bounding box center [883, 232] width 166 height 41
type input "Maor"
type input "Partiyelli"
paste input "03/03/2017"
type input "03/03/2017"
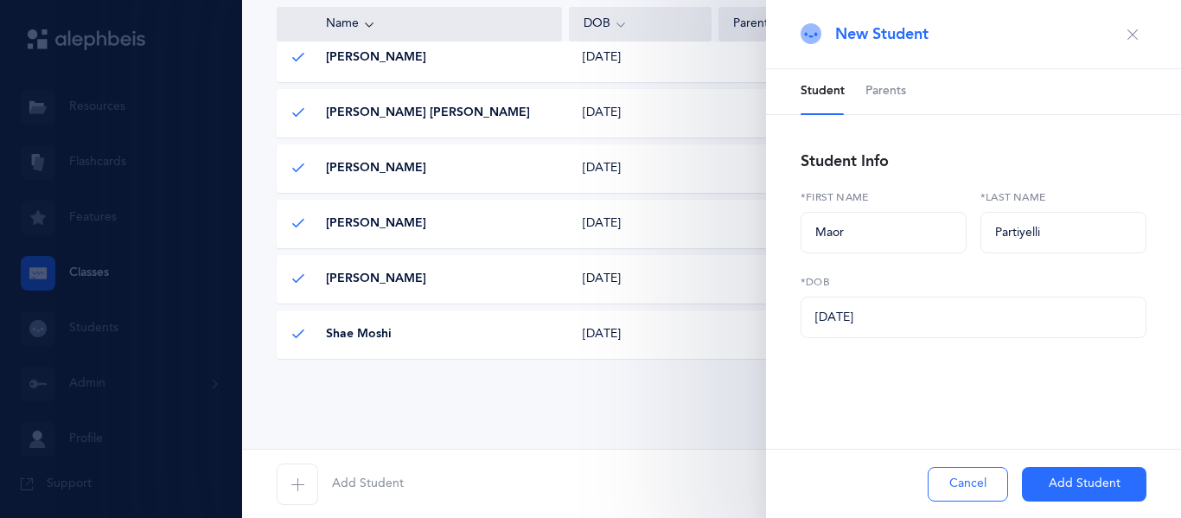
click at [1051, 484] on button "Add Student" at bounding box center [1084, 484] width 124 height 35
click at [1054, 484] on div "Cancel Add Student" at bounding box center [973, 483] width 415 height 69
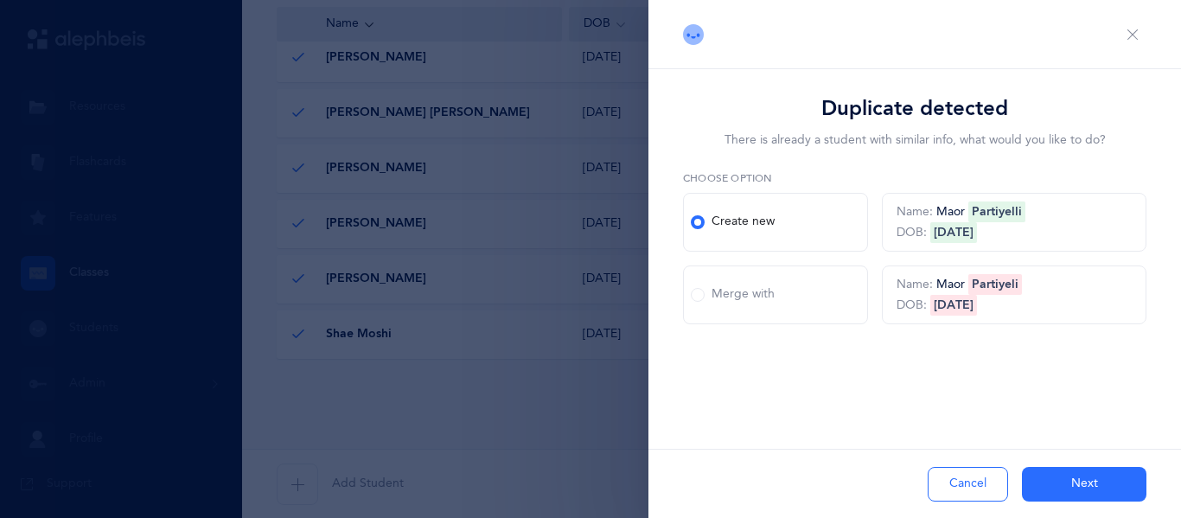
click at [698, 303] on div "Merge with" at bounding box center [733, 294] width 84 height 17
click at [0, 0] on input "Merge with" at bounding box center [0, 0] width 0 height 0
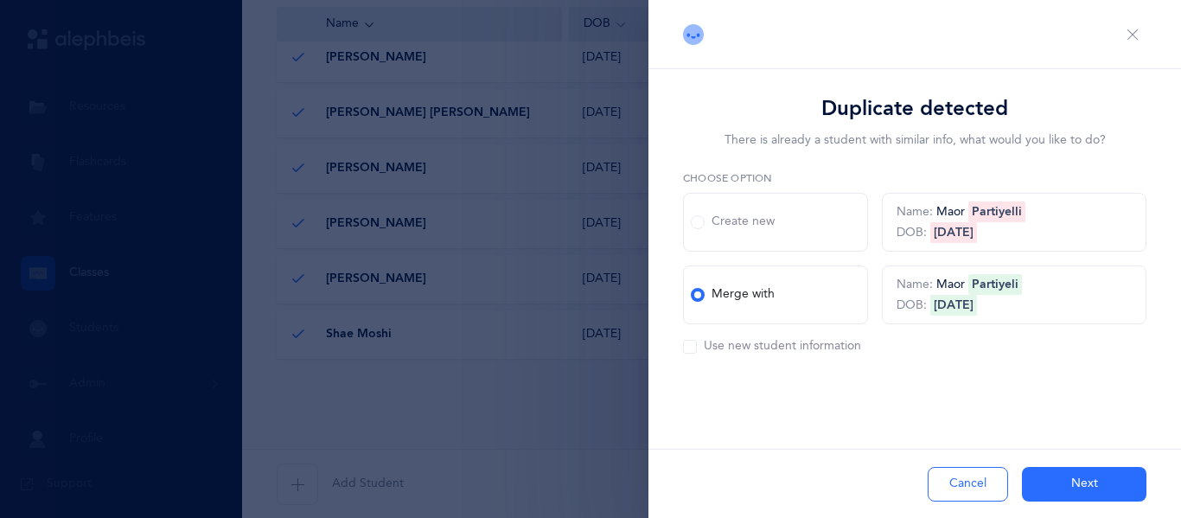
click at [819, 344] on div "Use new student information" at bounding box center [772, 346] width 178 height 17
click at [0, 0] on input "Use new student information" at bounding box center [0, 0] width 0 height 0
click at [1081, 488] on button "Next" at bounding box center [1084, 484] width 124 height 35
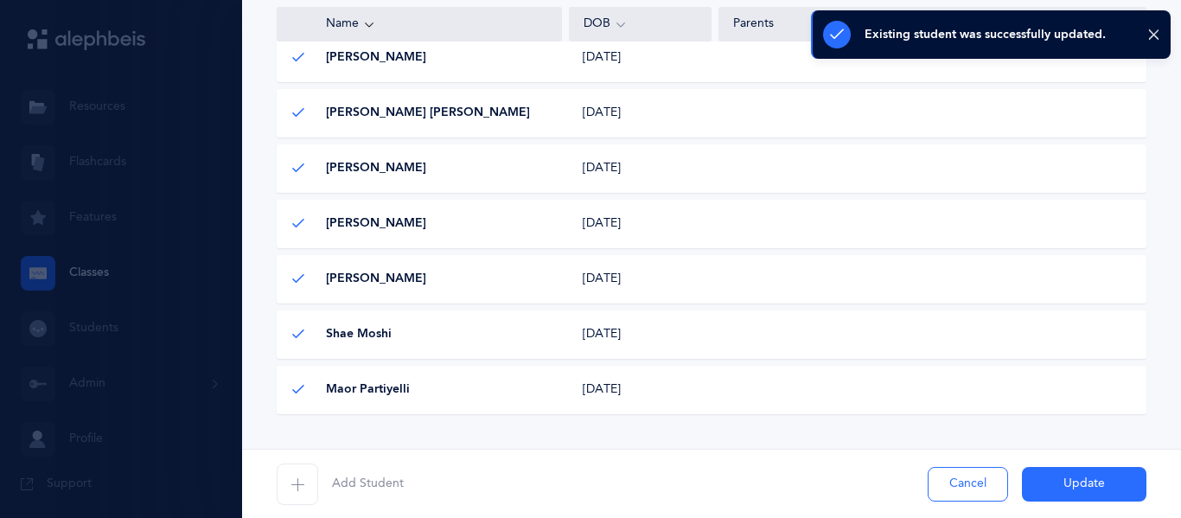
scroll to position [753, 0]
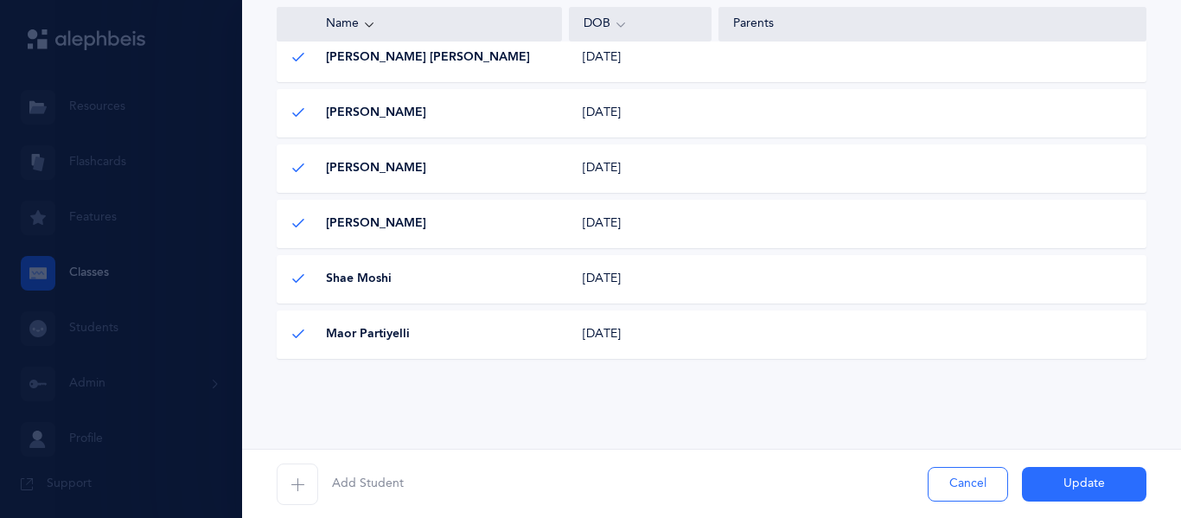
click at [309, 478] on span "button" at bounding box center [297, 483] width 41 height 41
click at [285, 481] on span "button" at bounding box center [297, 483] width 41 height 41
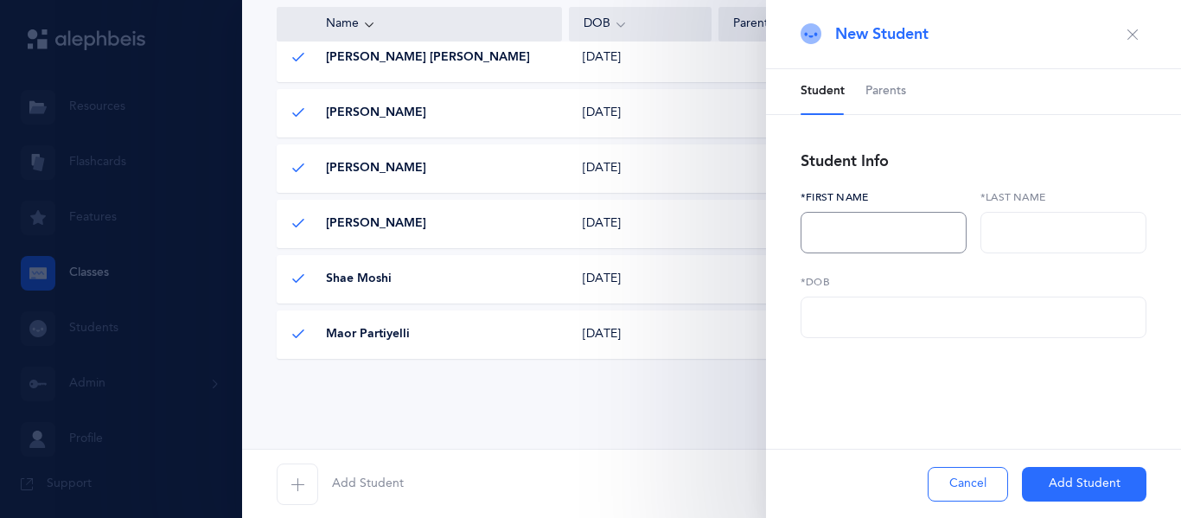
click at [831, 235] on input "text" at bounding box center [883, 232] width 166 height 41
type input "Aryeh"
type input "Rafiee"
paste input "08/09/2017"
type input "08/09/2017"
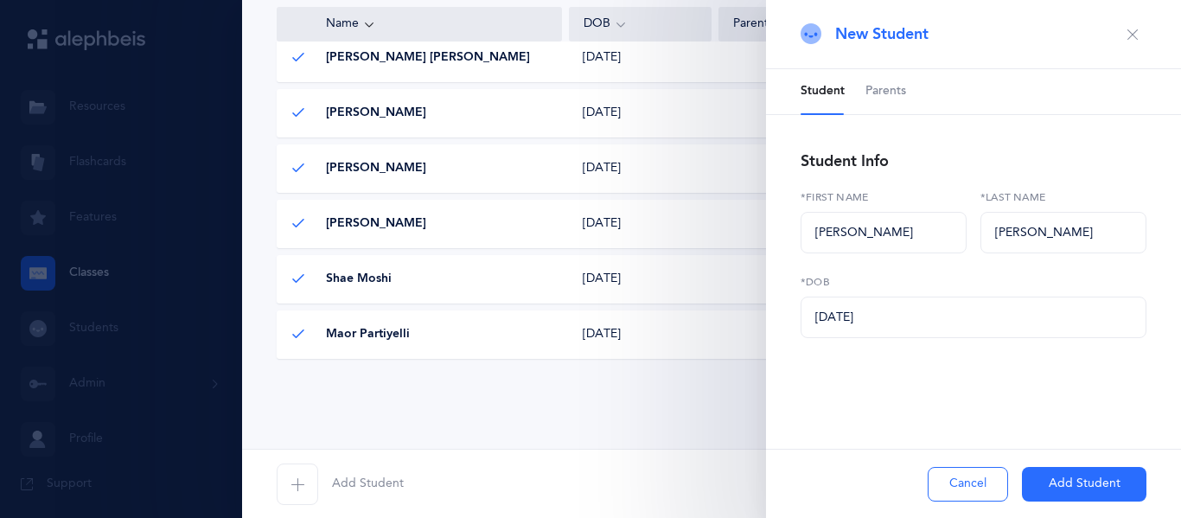
click at [1048, 482] on button "Add Student" at bounding box center [1084, 484] width 124 height 35
click at [1068, 477] on div "Cancel Add Student" at bounding box center [973, 483] width 415 height 69
click at [1032, 472] on div "Cancel Adding" at bounding box center [973, 483] width 415 height 69
click at [309, 475] on span "button" at bounding box center [297, 483] width 41 height 41
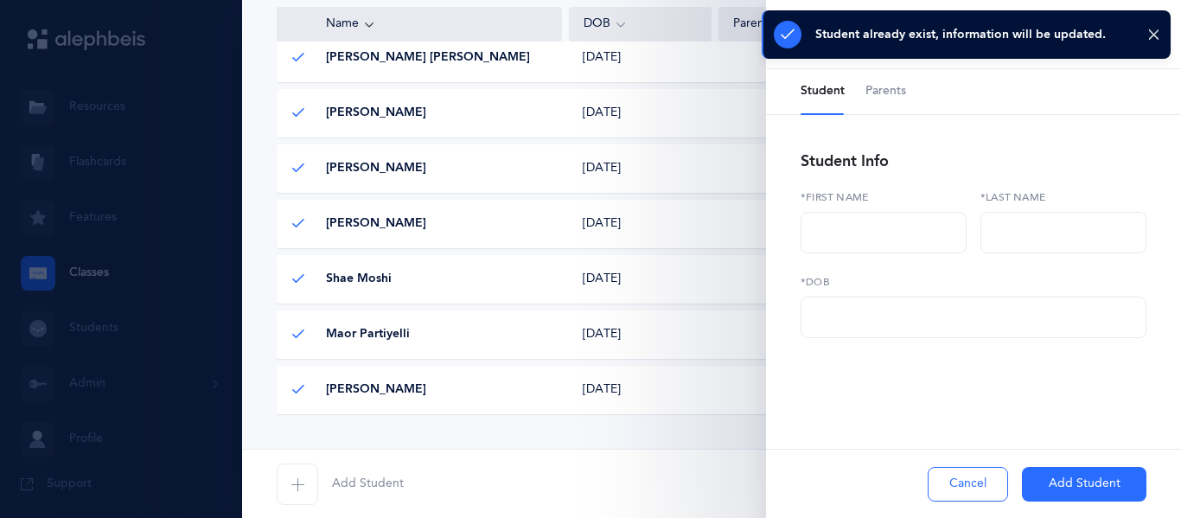
click at [773, 443] on div "Student Parents Student Info *First name *Last name *DOB Parents To add parents…" at bounding box center [973, 262] width 415 height 386
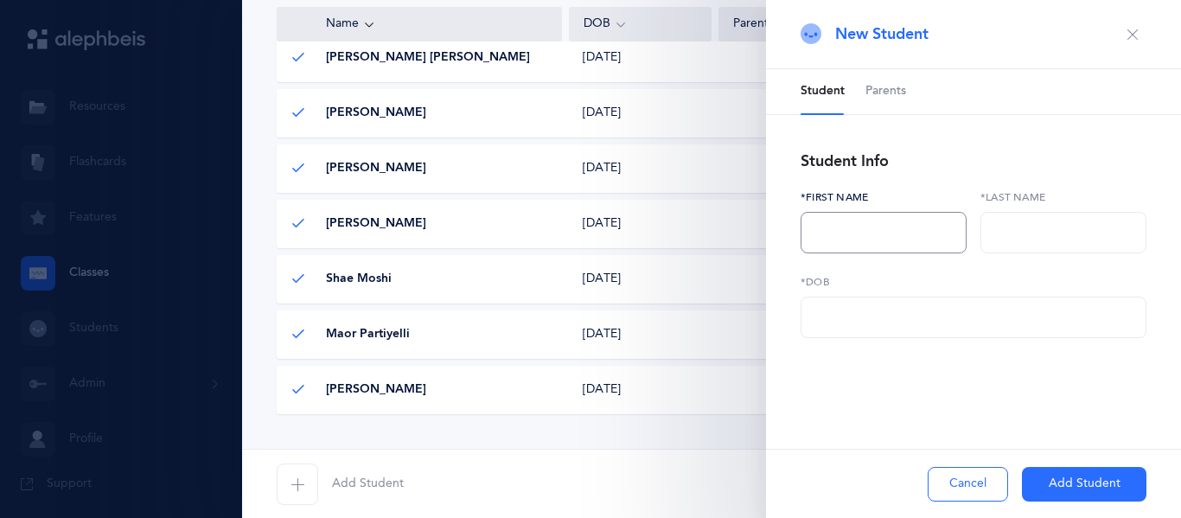
click at [837, 233] on input "text" at bounding box center [883, 232] width 166 height 41
type input "Asher"
type input "Rayn"
click at [978, 320] on input "text" at bounding box center [973, 316] width 346 height 41
paste input "08/26/2017"
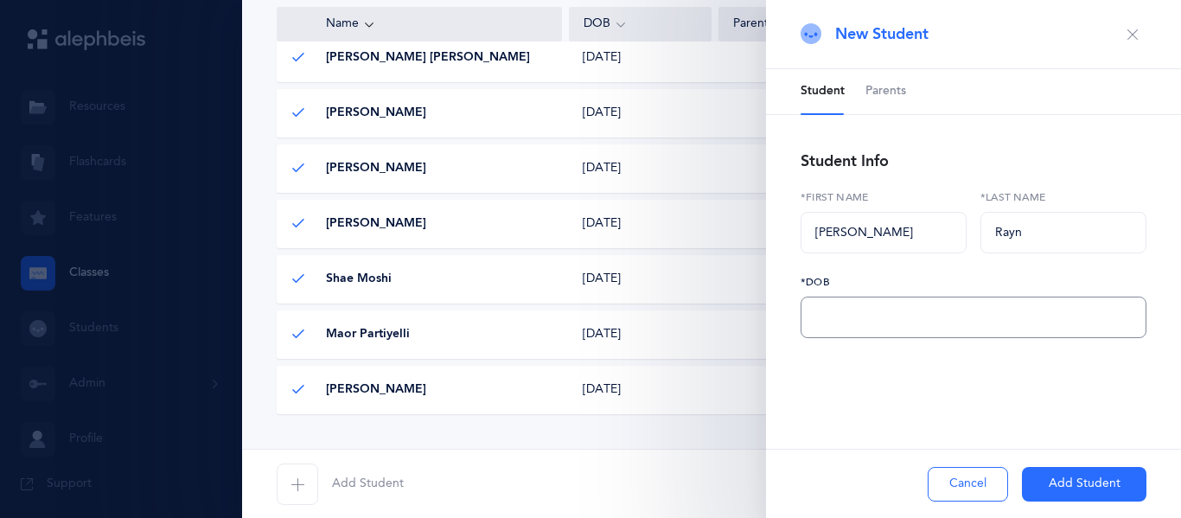
type input "08/26/2017"
click at [774, 497] on div "Cancel Add Student" at bounding box center [973, 483] width 415 height 69
click at [1133, 29] on icon "button" at bounding box center [1132, 35] width 14 height 14
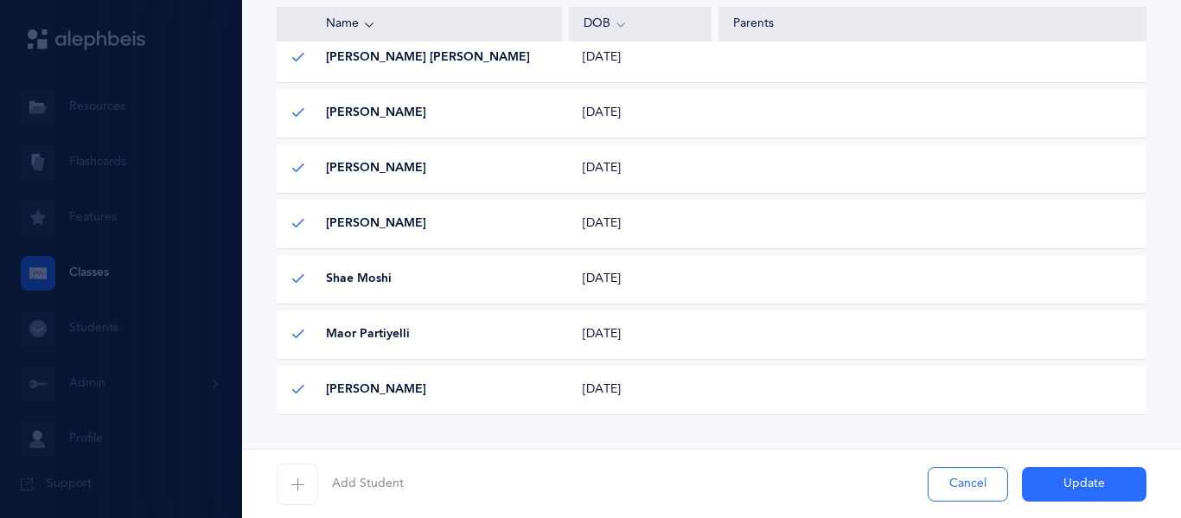
click at [1132, 41] on div "Parents" at bounding box center [932, 24] width 428 height 35
click at [700, 487] on div "Add Student Cancel Update" at bounding box center [711, 483] width 939 height 69
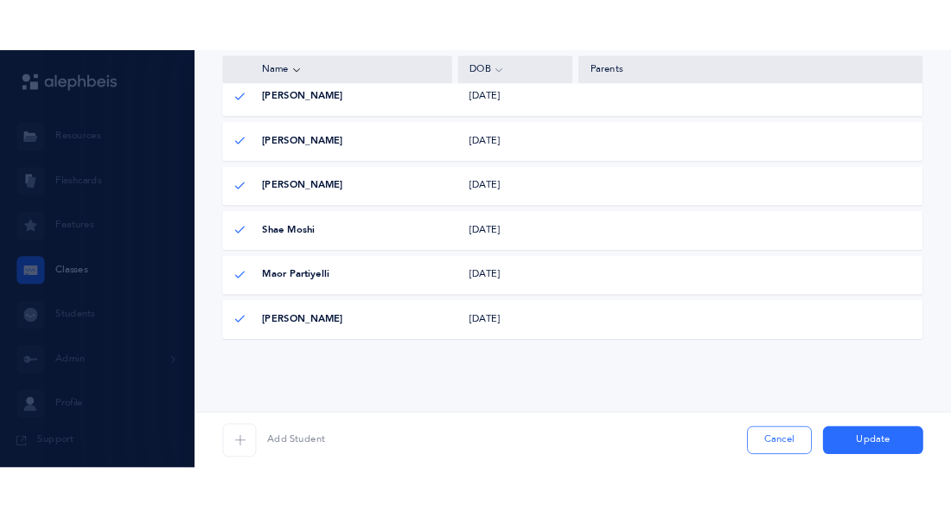
scroll to position [285, 0]
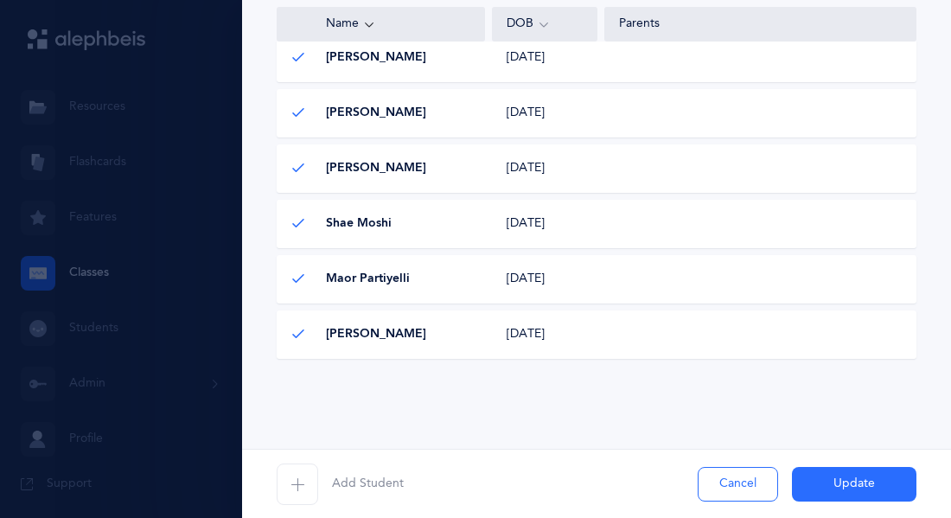
click at [864, 483] on iframe at bounding box center [897, 464] width 66 height 66
click at [848, 477] on button "Update" at bounding box center [854, 484] width 124 height 35
click at [854, 481] on div "Add Student Cancel Update" at bounding box center [596, 483] width 709 height 69
